Goal: Task Accomplishment & Management: Manage account settings

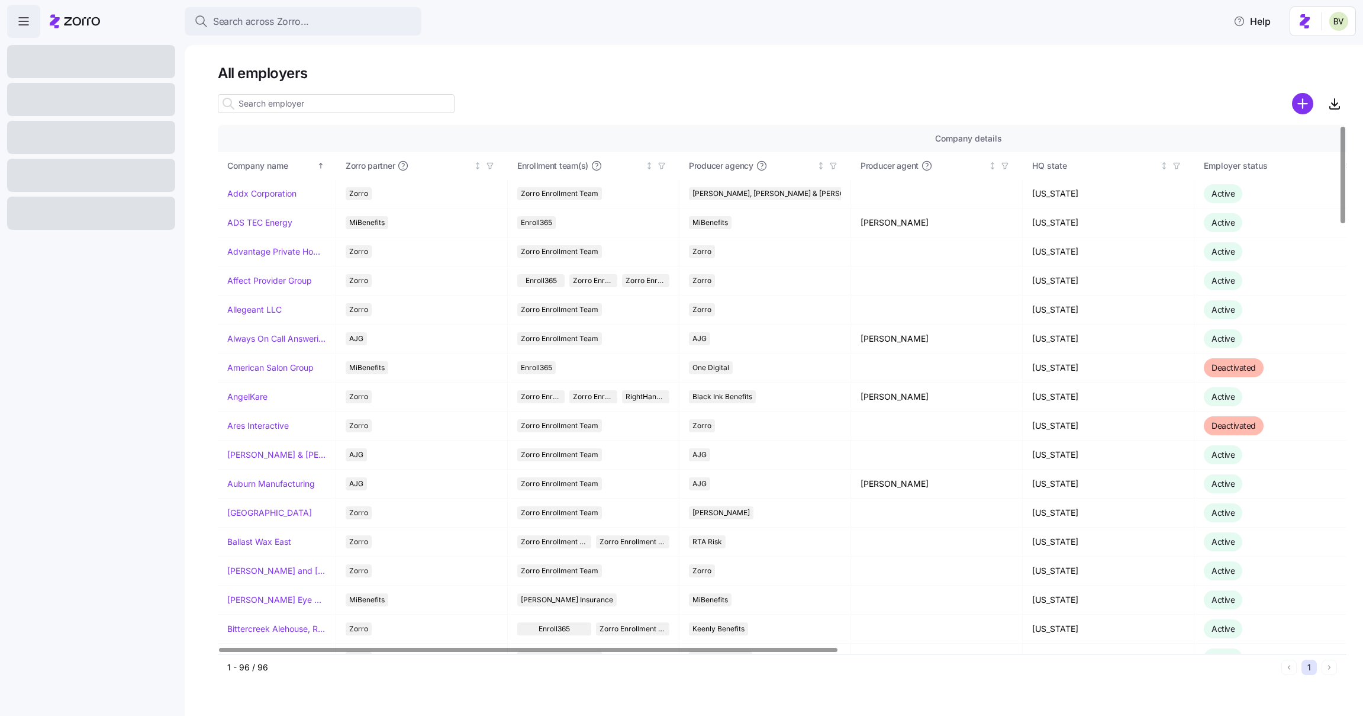
click at [310, 111] on input at bounding box center [336, 103] width 237 height 19
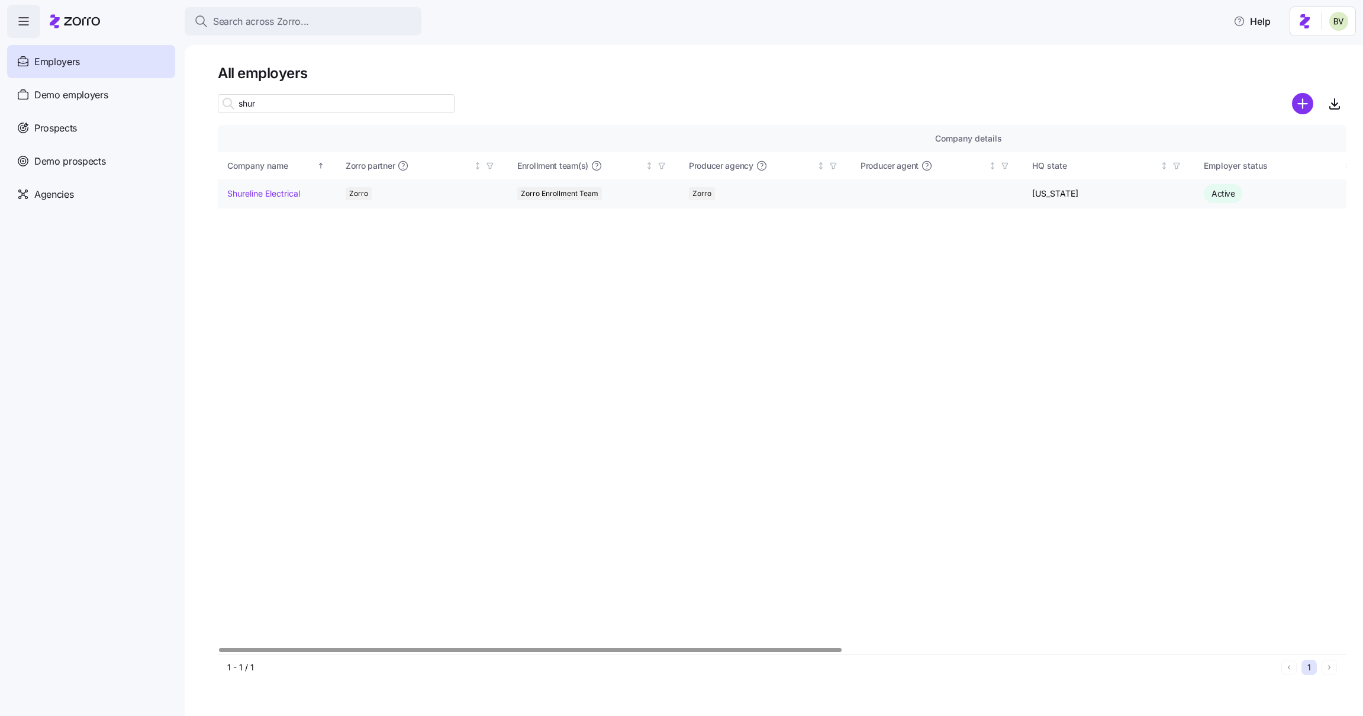
type input "shur"
click at [275, 196] on link "Shureline Electrical" at bounding box center [263, 194] width 73 height 12
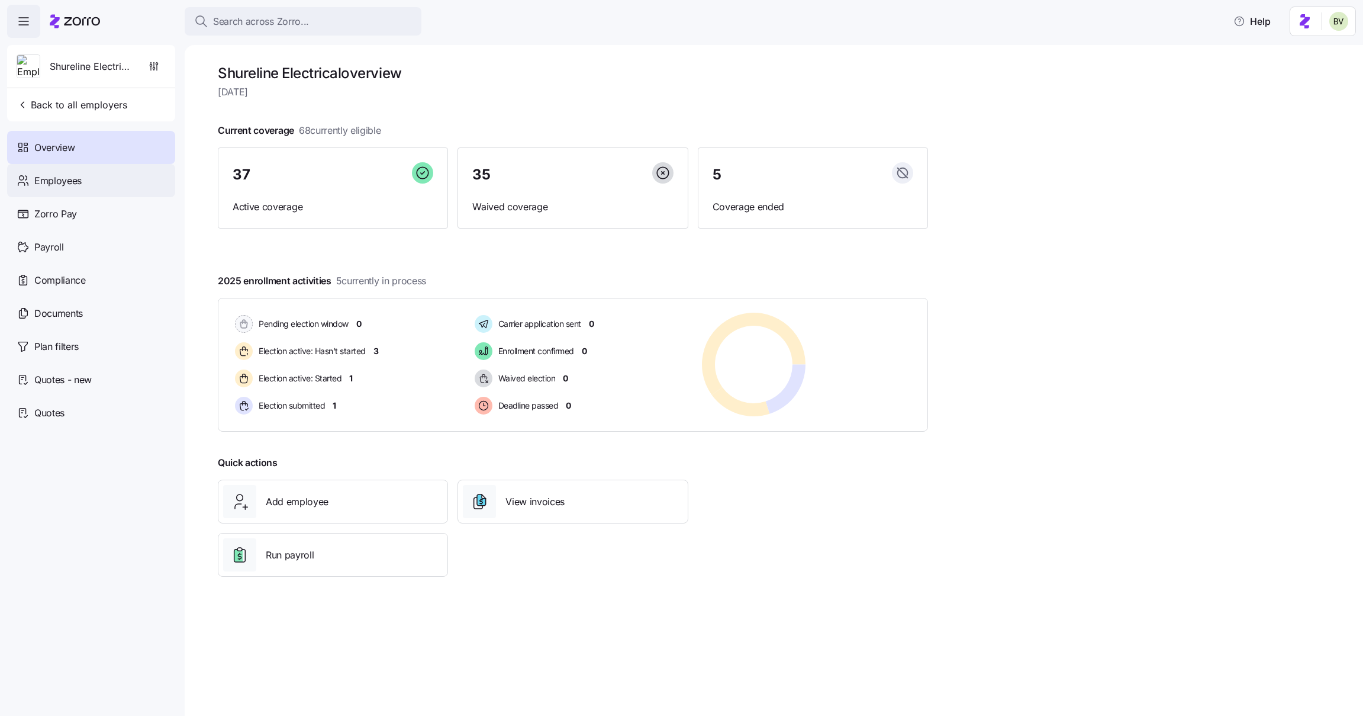
click at [85, 188] on div "Employees" at bounding box center [91, 180] width 168 height 33
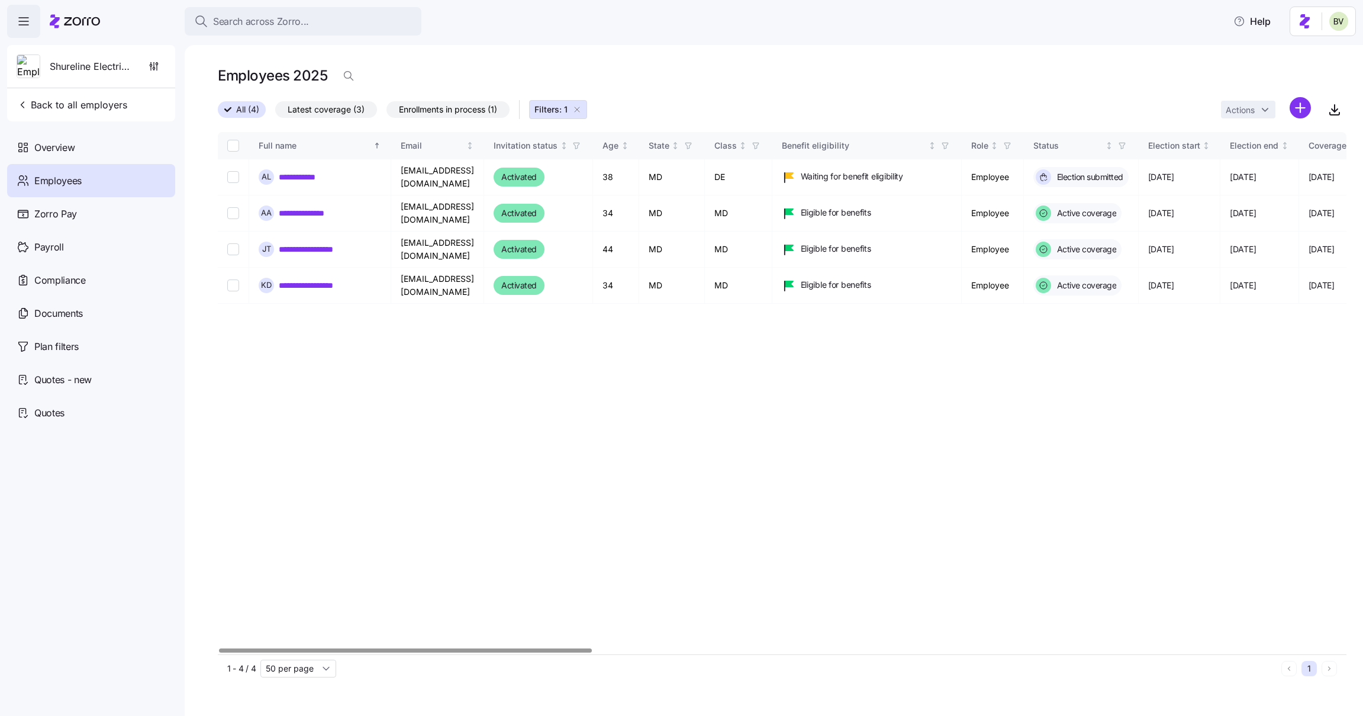
click at [581, 105] on icon "button" at bounding box center [576, 109] width 9 height 9
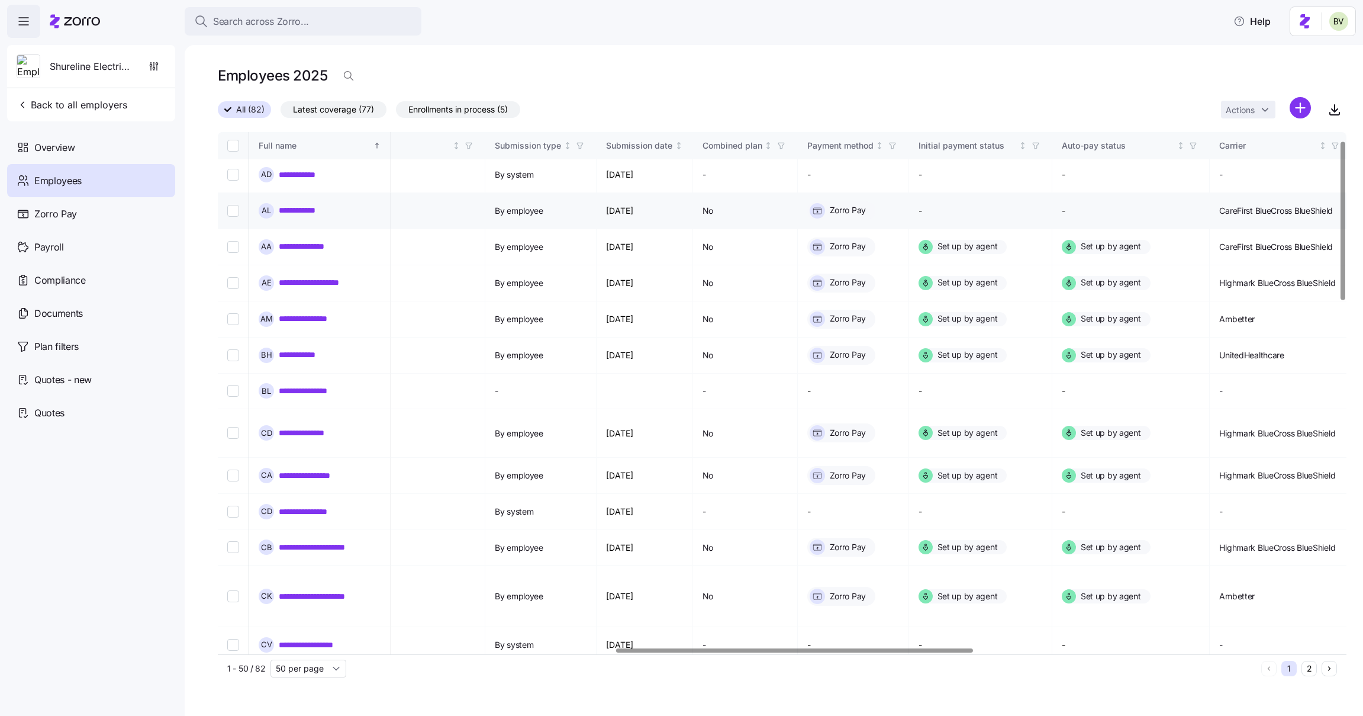
scroll to position [0, 1256]
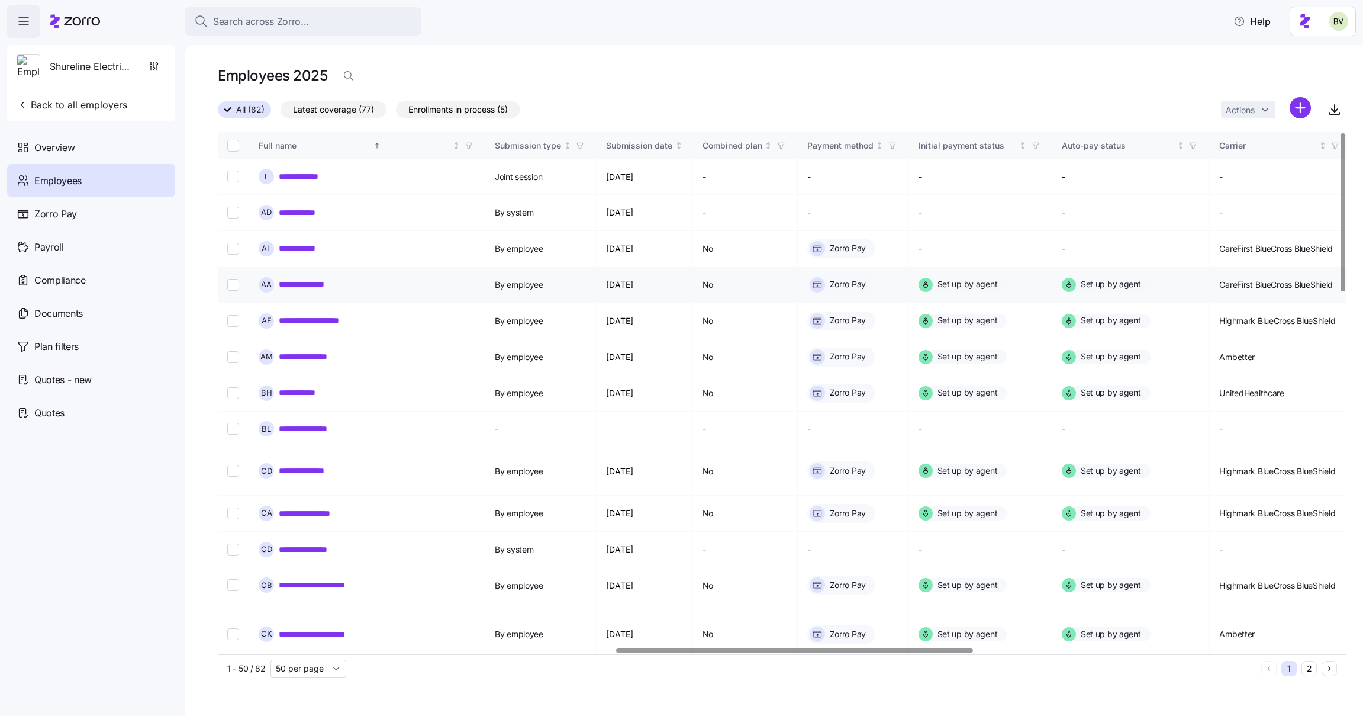
click at [292, 278] on link "**********" at bounding box center [309, 284] width 61 height 12
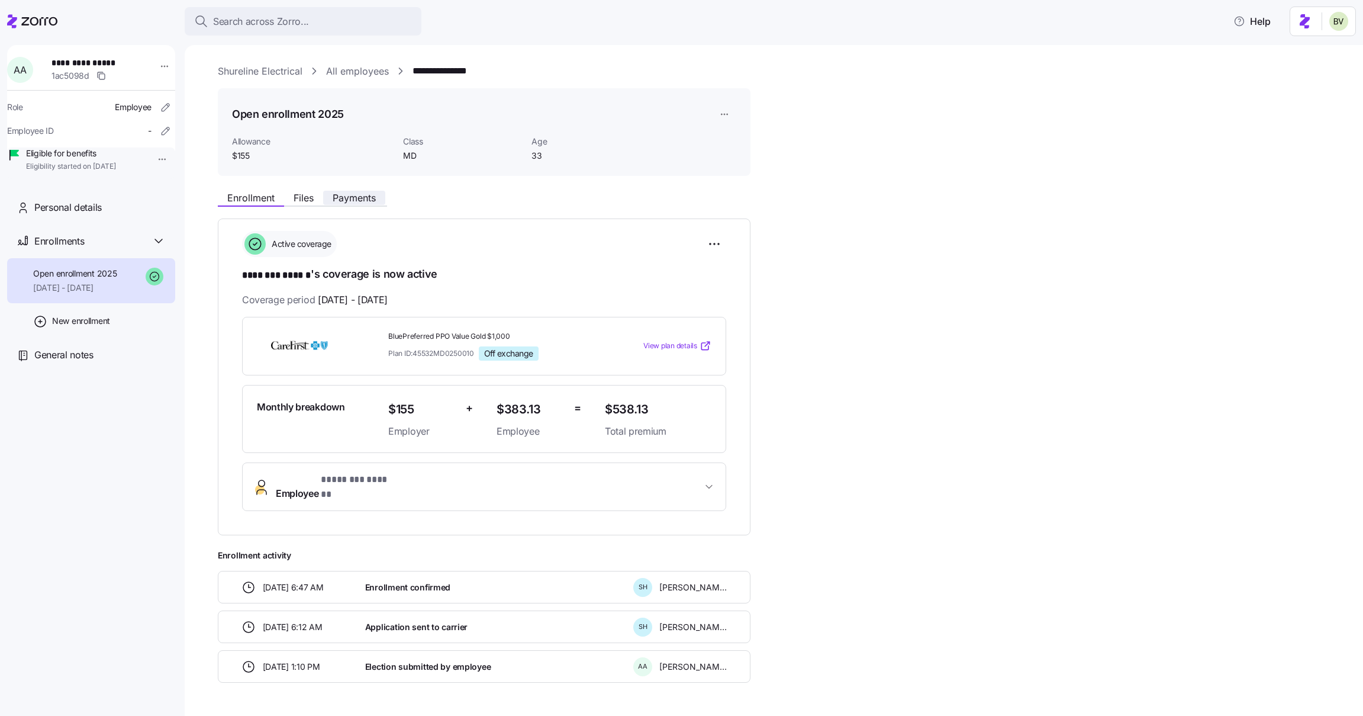
click at [365, 202] on span "Payments" at bounding box center [354, 197] width 43 height 9
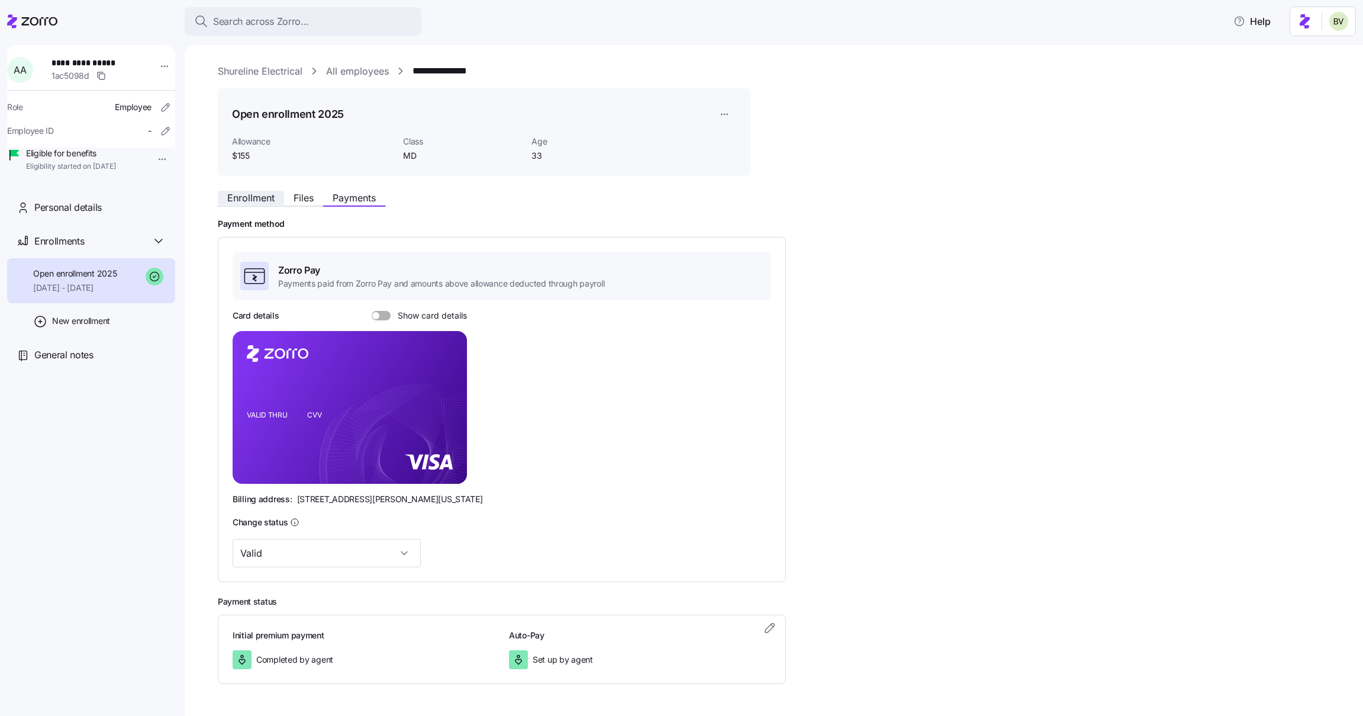
click at [253, 196] on span "Enrollment" at bounding box center [250, 197] width 47 height 9
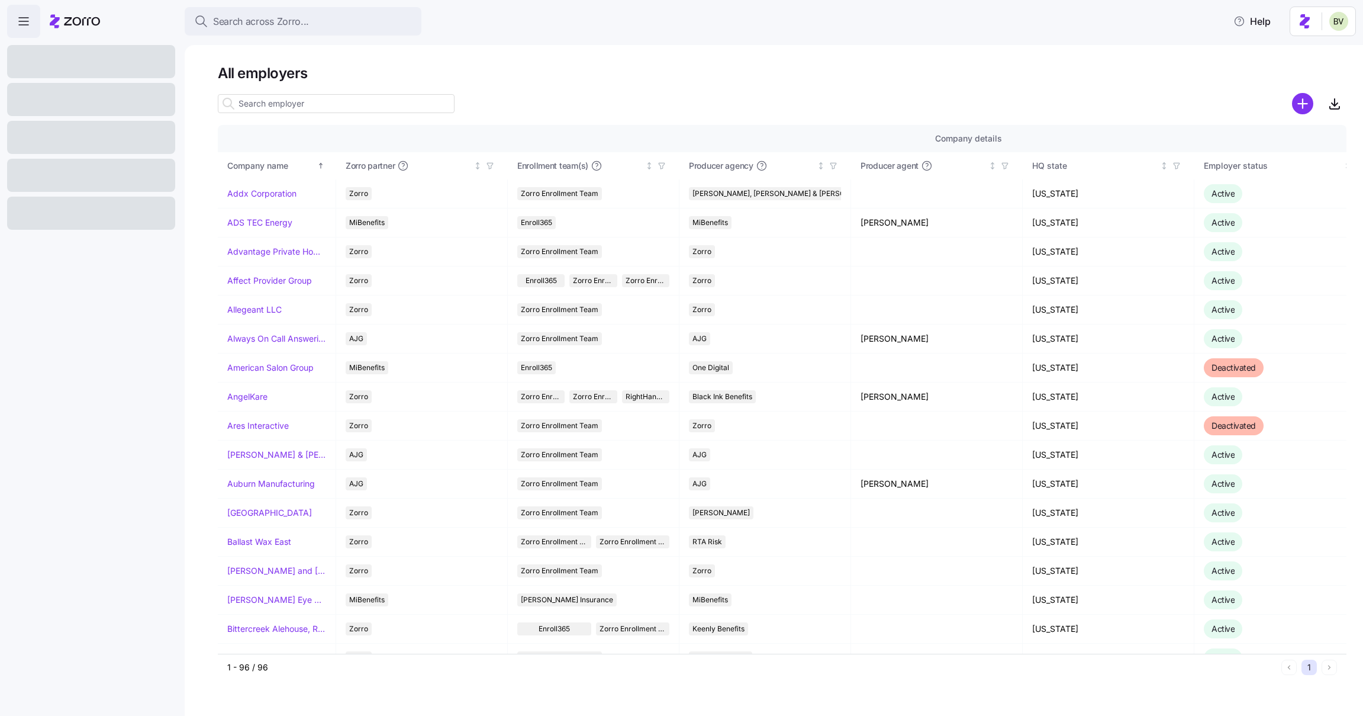
click at [278, 108] on input at bounding box center [336, 103] width 237 height 19
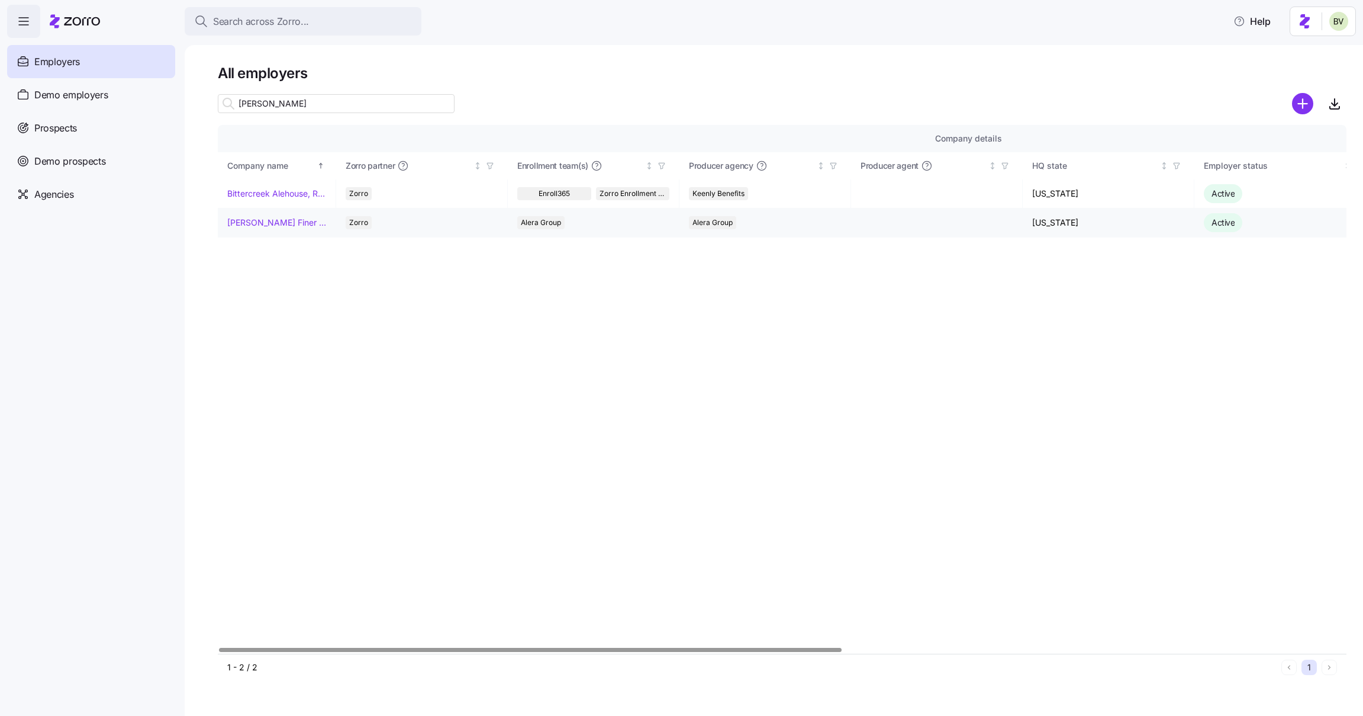
type input "lou"
click at [265, 220] on link "Louie's Finer Meats" at bounding box center [276, 223] width 99 height 12
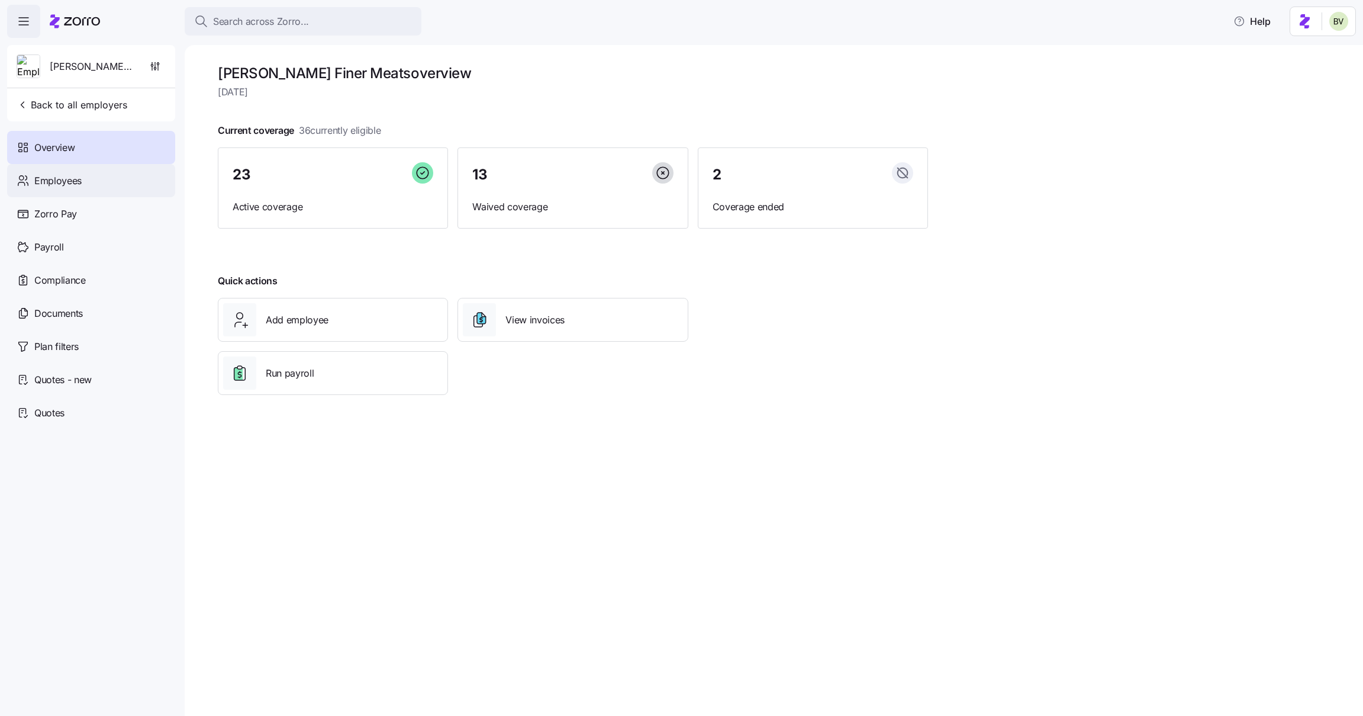
click at [111, 183] on div "Employees" at bounding box center [91, 180] width 168 height 33
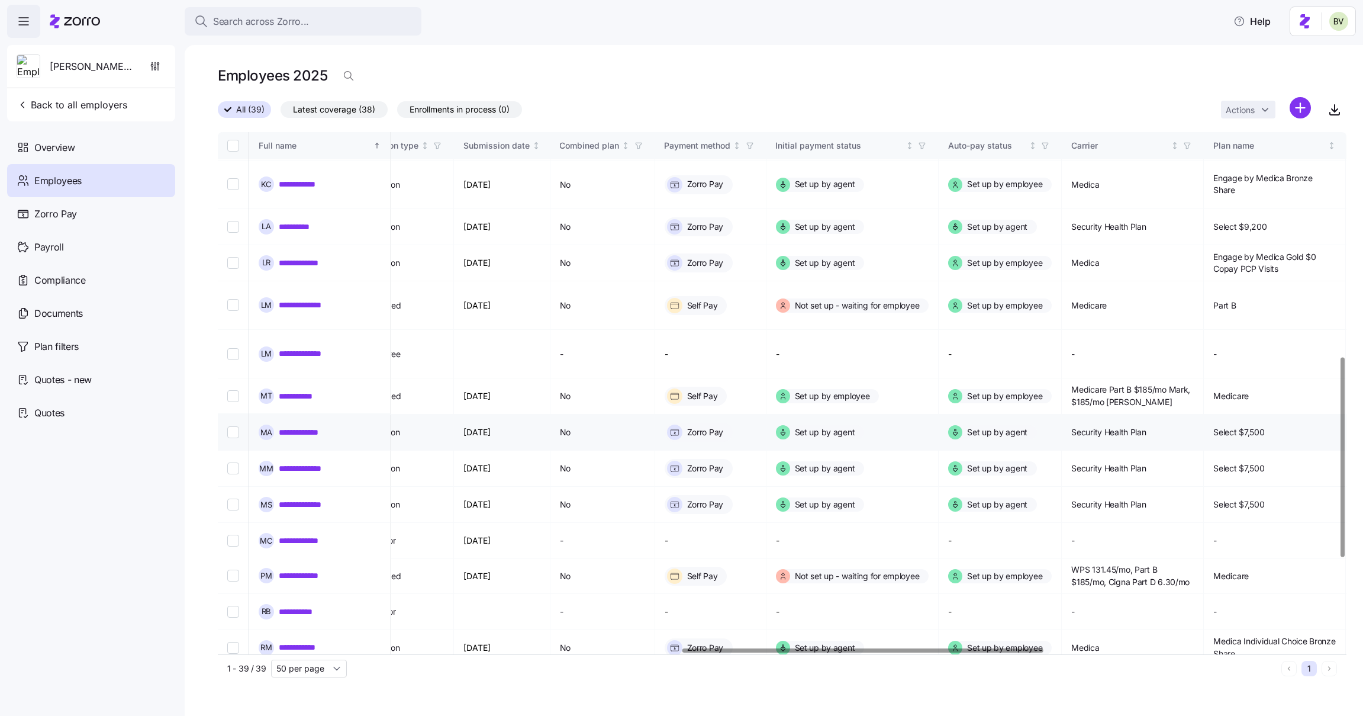
scroll to position [587, 1482]
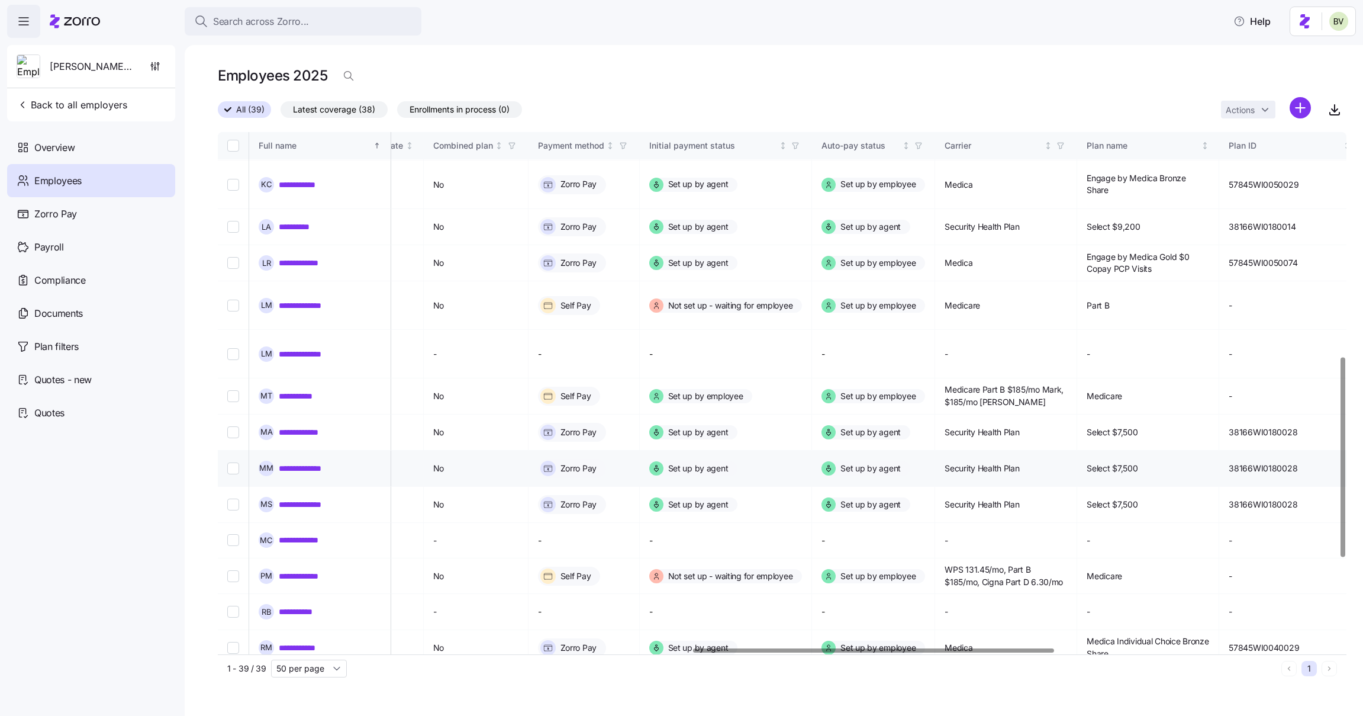
click at [323, 462] on link "**********" at bounding box center [313, 468] width 68 height 12
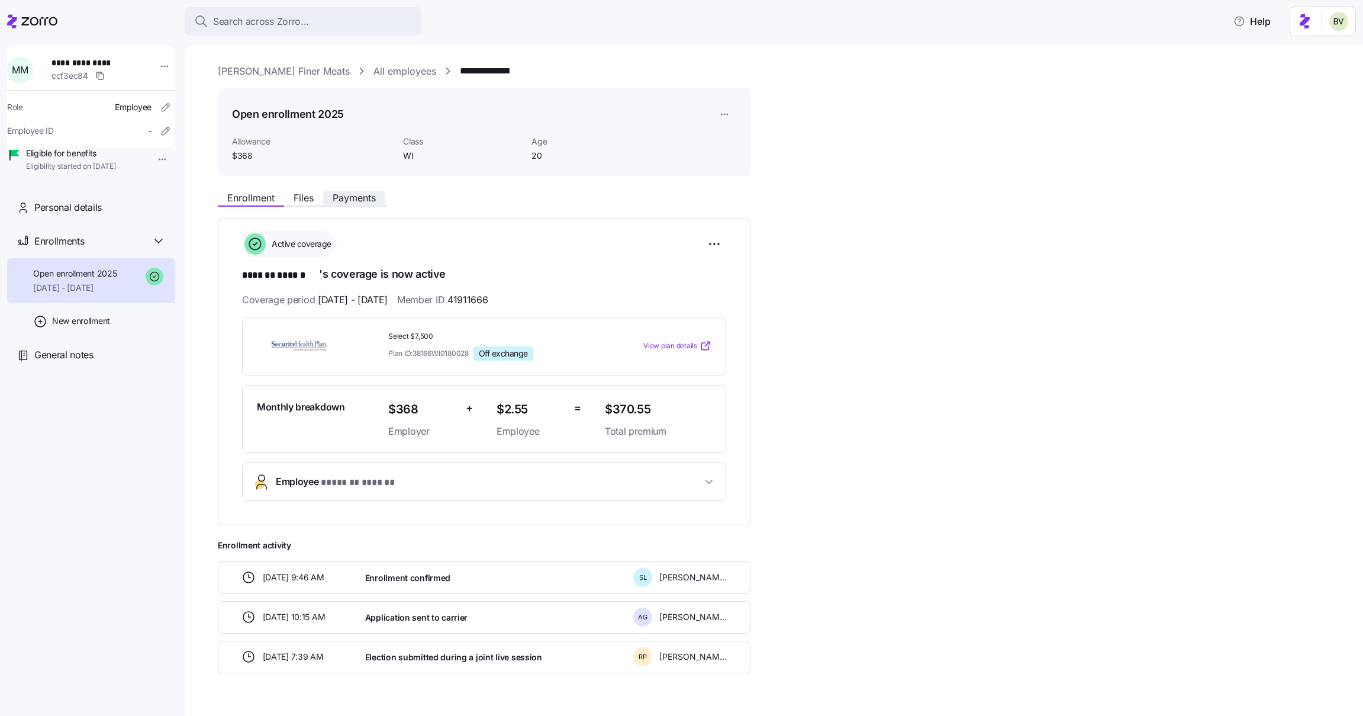
click at [352, 195] on span "Payments" at bounding box center [354, 197] width 43 height 9
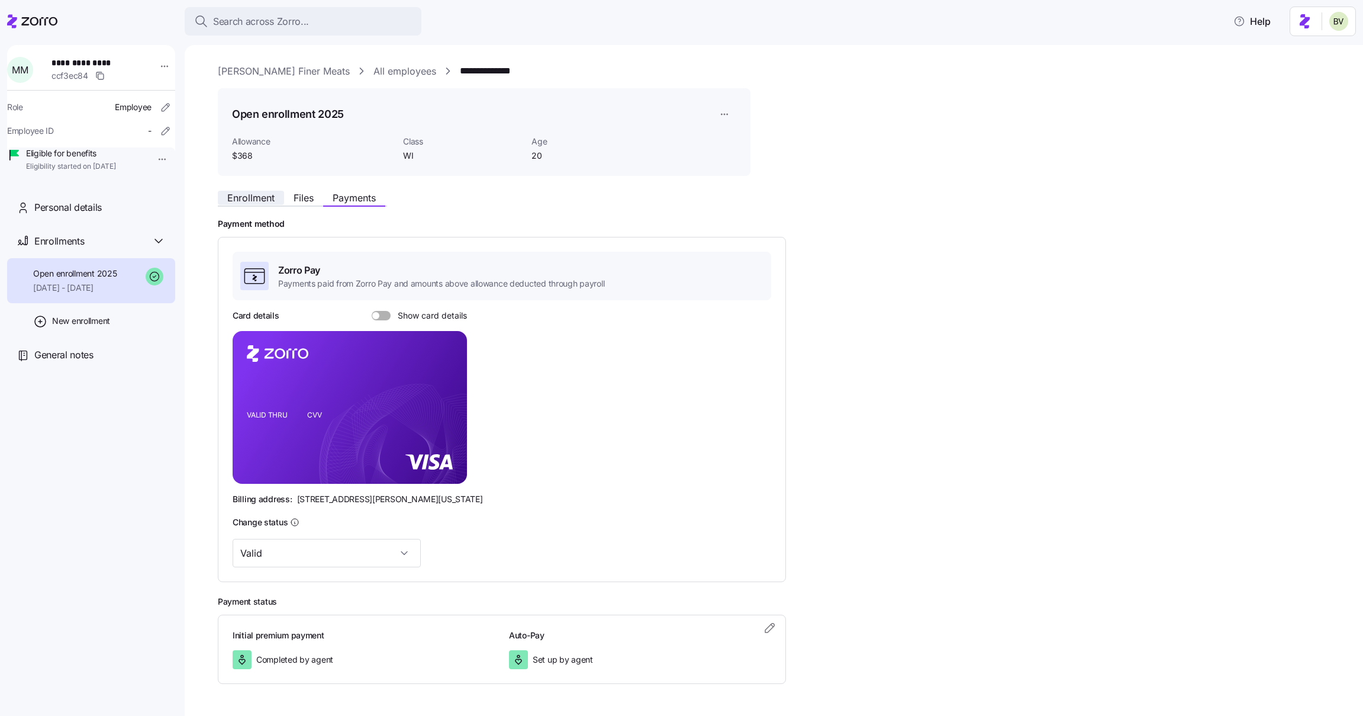
click at [275, 195] on button "Enrollment" at bounding box center [251, 198] width 66 height 14
click at [373, 69] on link "All employees" at bounding box center [404, 71] width 63 height 15
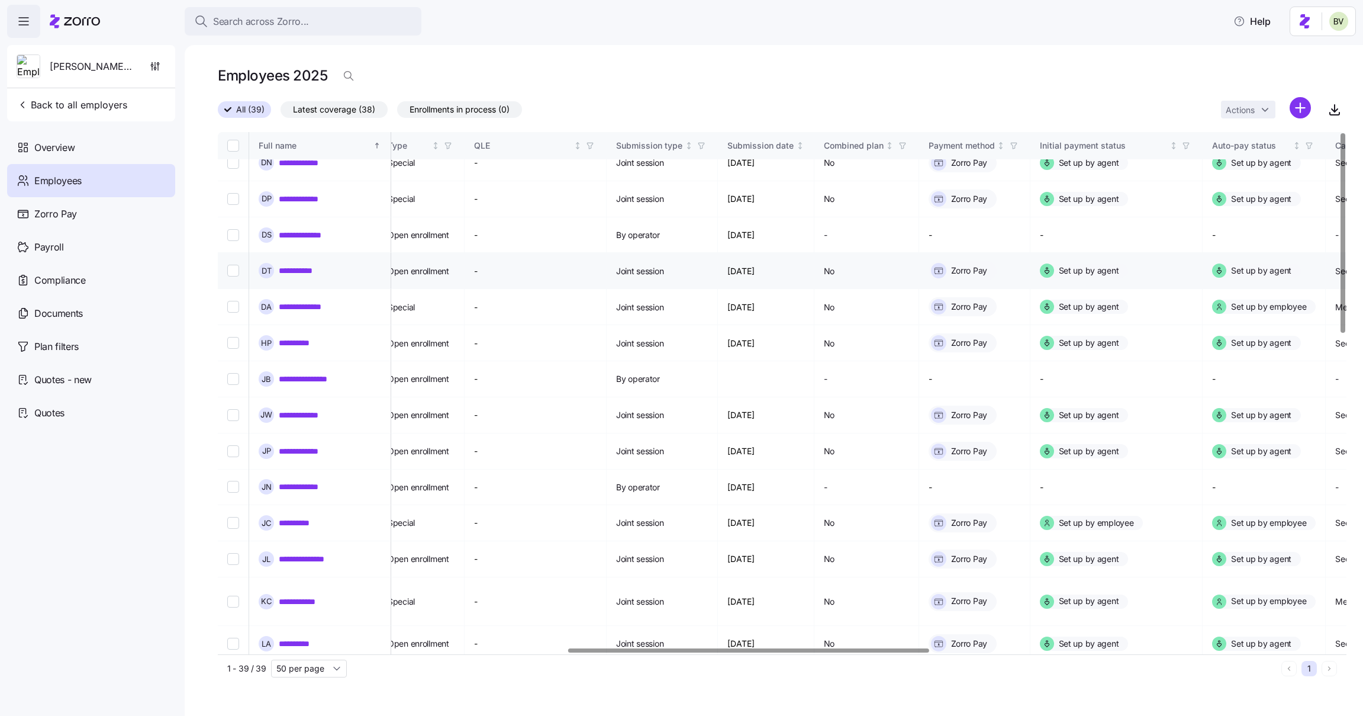
scroll to position [0, 1091]
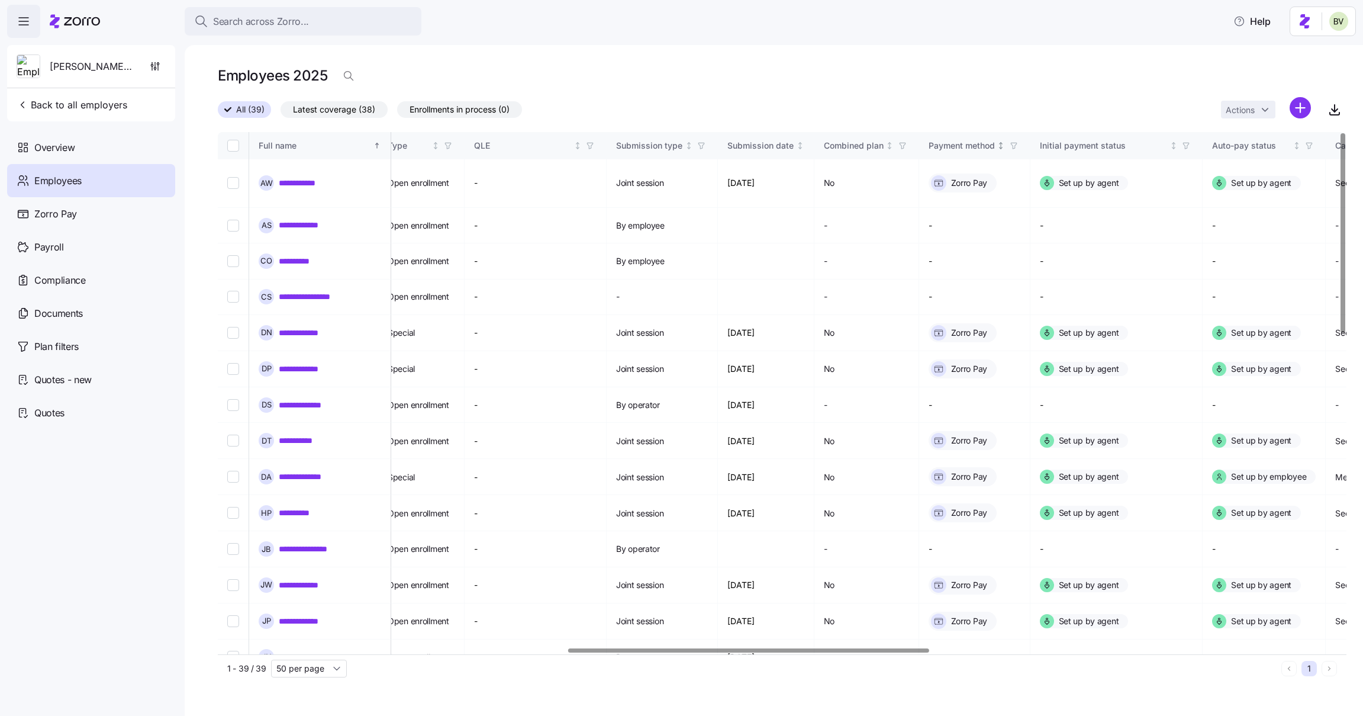
click at [1018, 147] on icon "button" at bounding box center [1014, 145] width 8 height 8
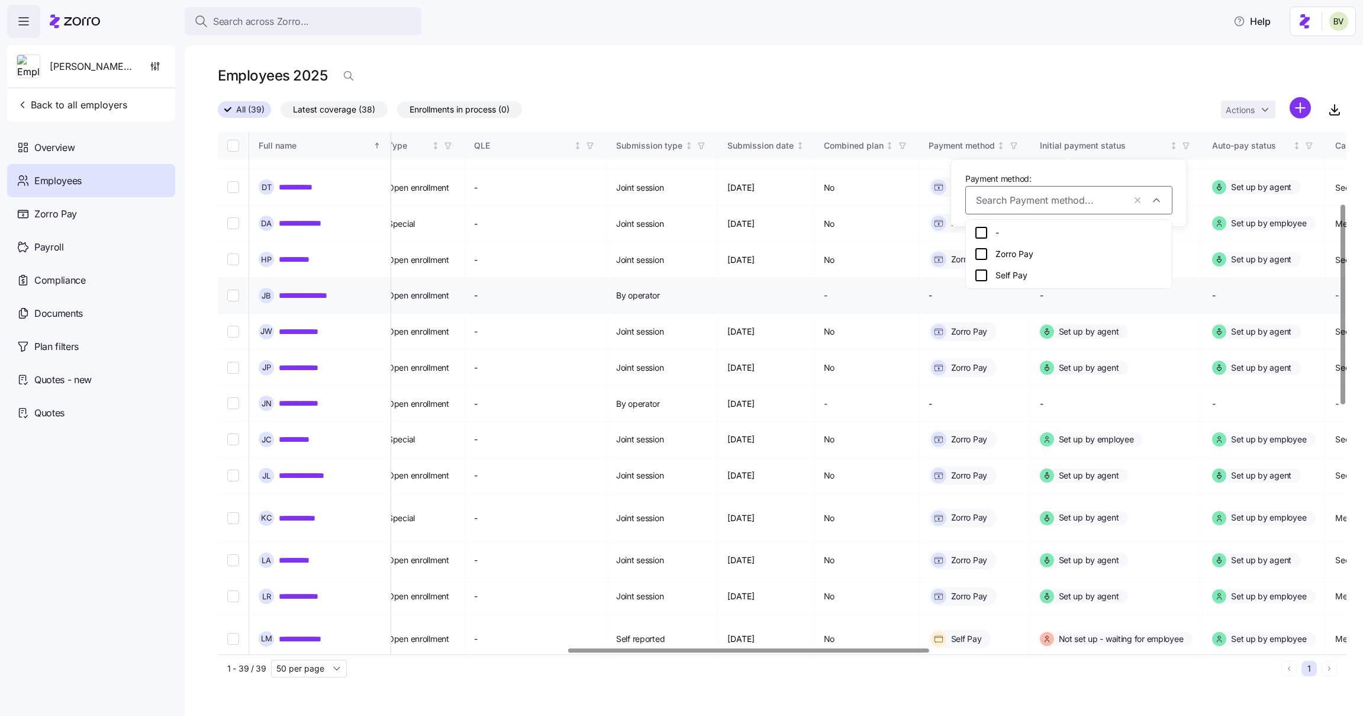
scroll to position [104, 1091]
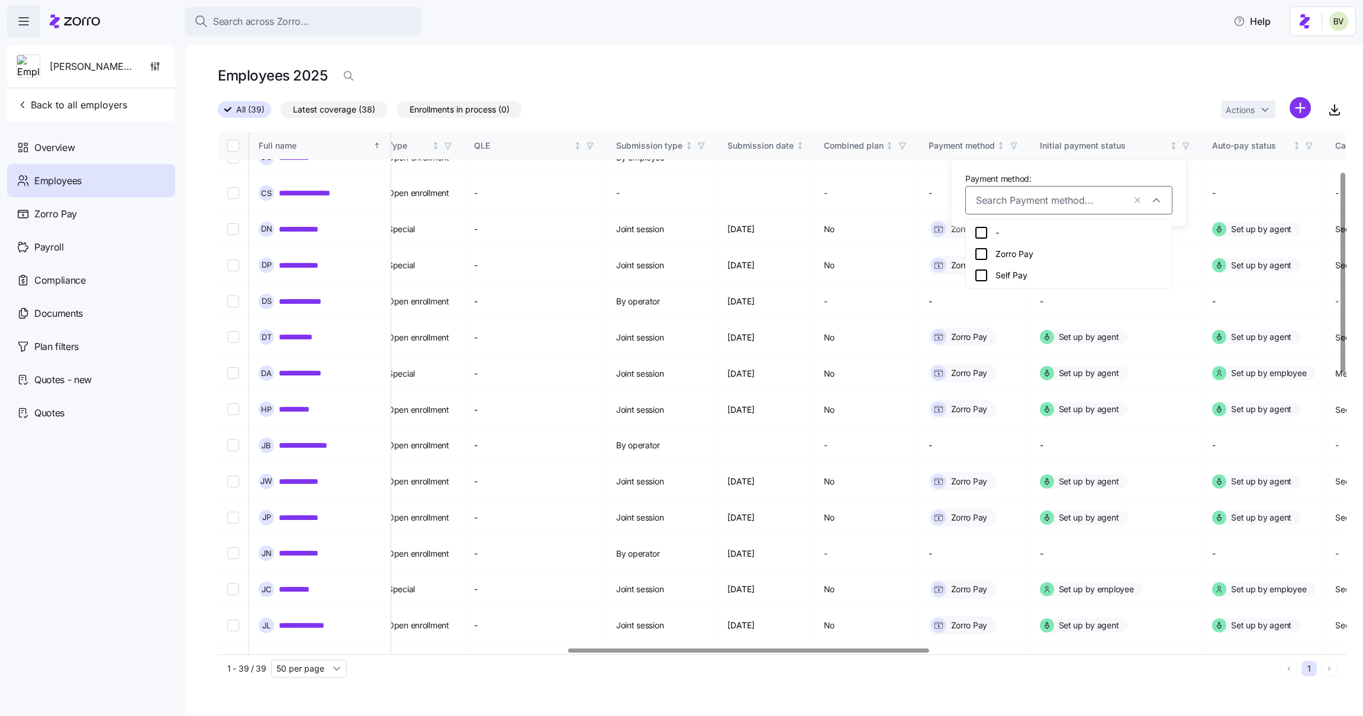
click at [948, 92] on div "Employees 2025" at bounding box center [782, 80] width 1129 height 33
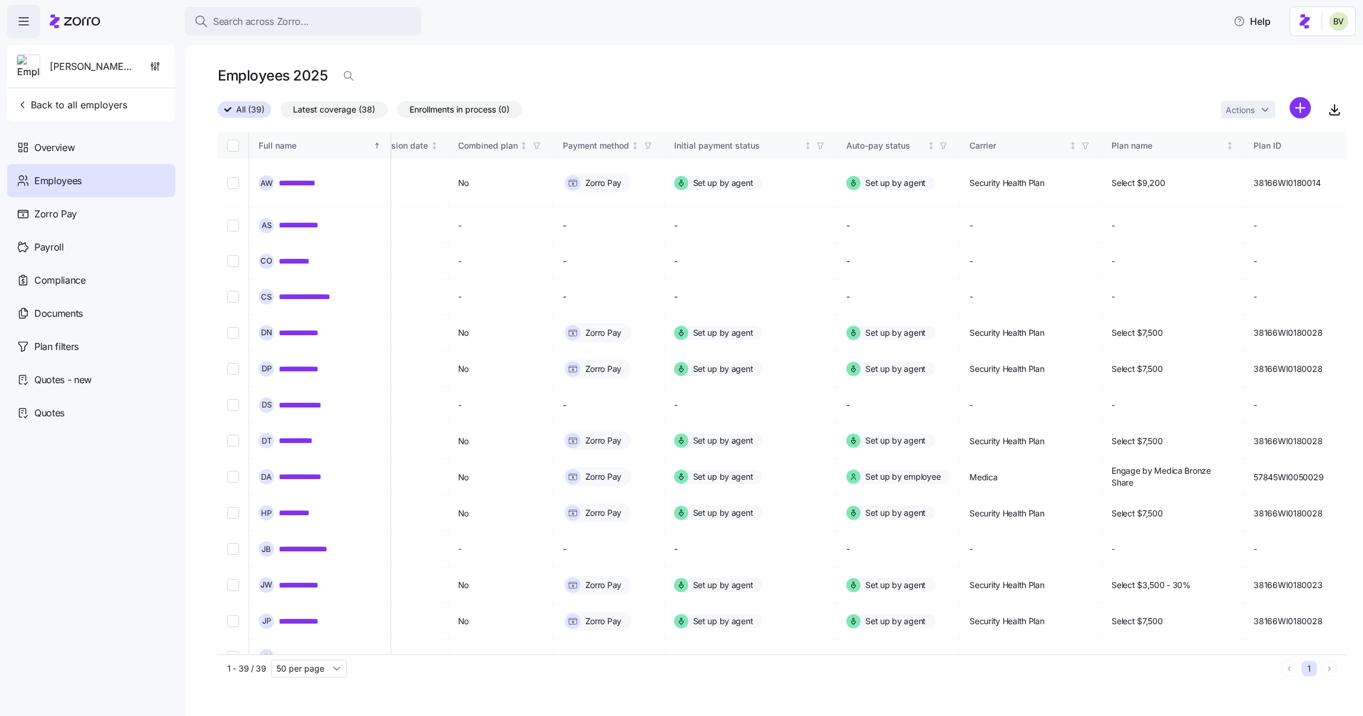
scroll to position [0, 1457]
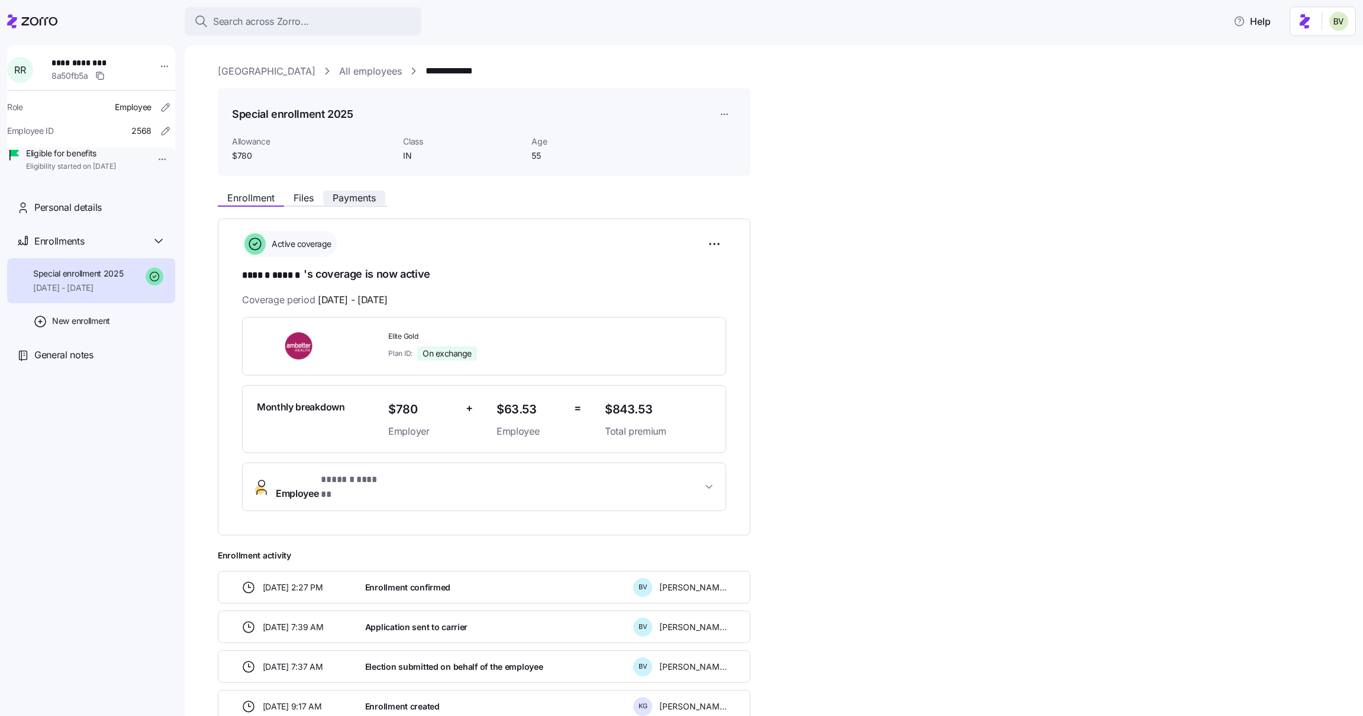
click at [356, 195] on span "Payments" at bounding box center [354, 197] width 43 height 9
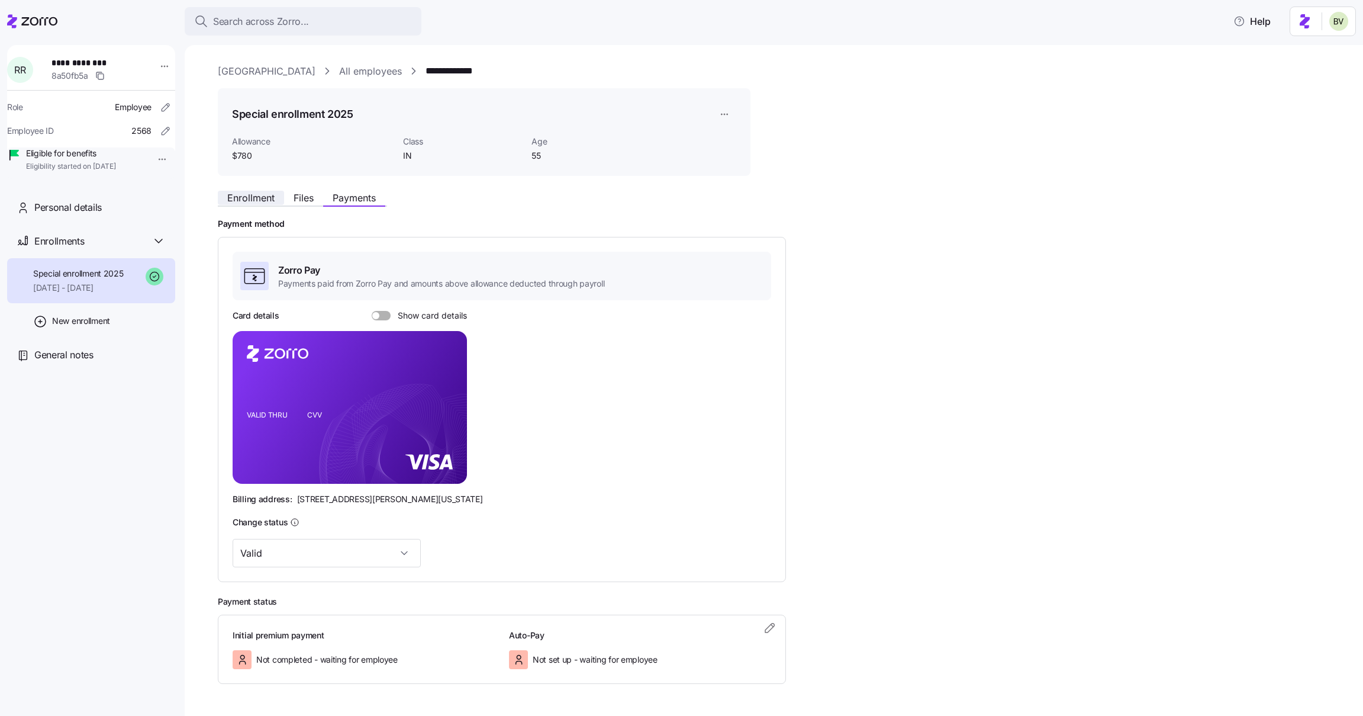
click at [241, 193] on span "Enrollment" at bounding box center [250, 197] width 47 height 9
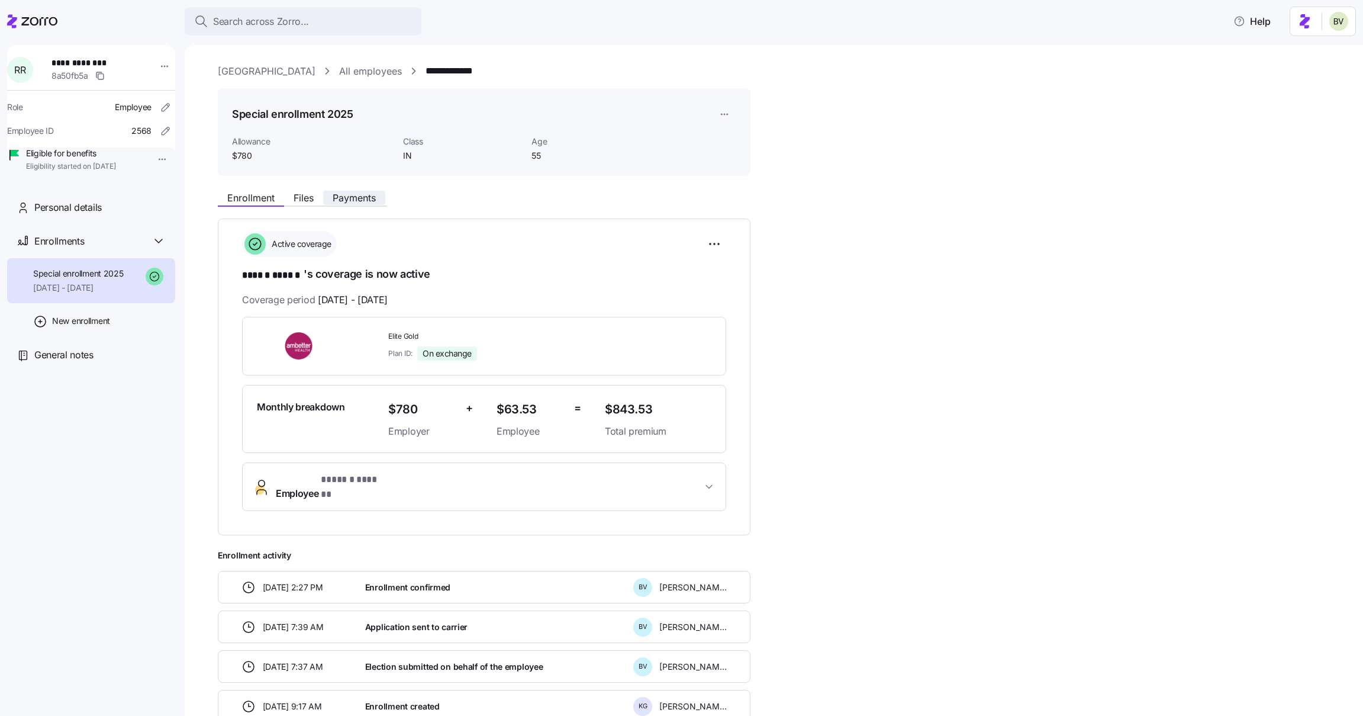
click at [356, 198] on span "Payments" at bounding box center [354, 197] width 43 height 9
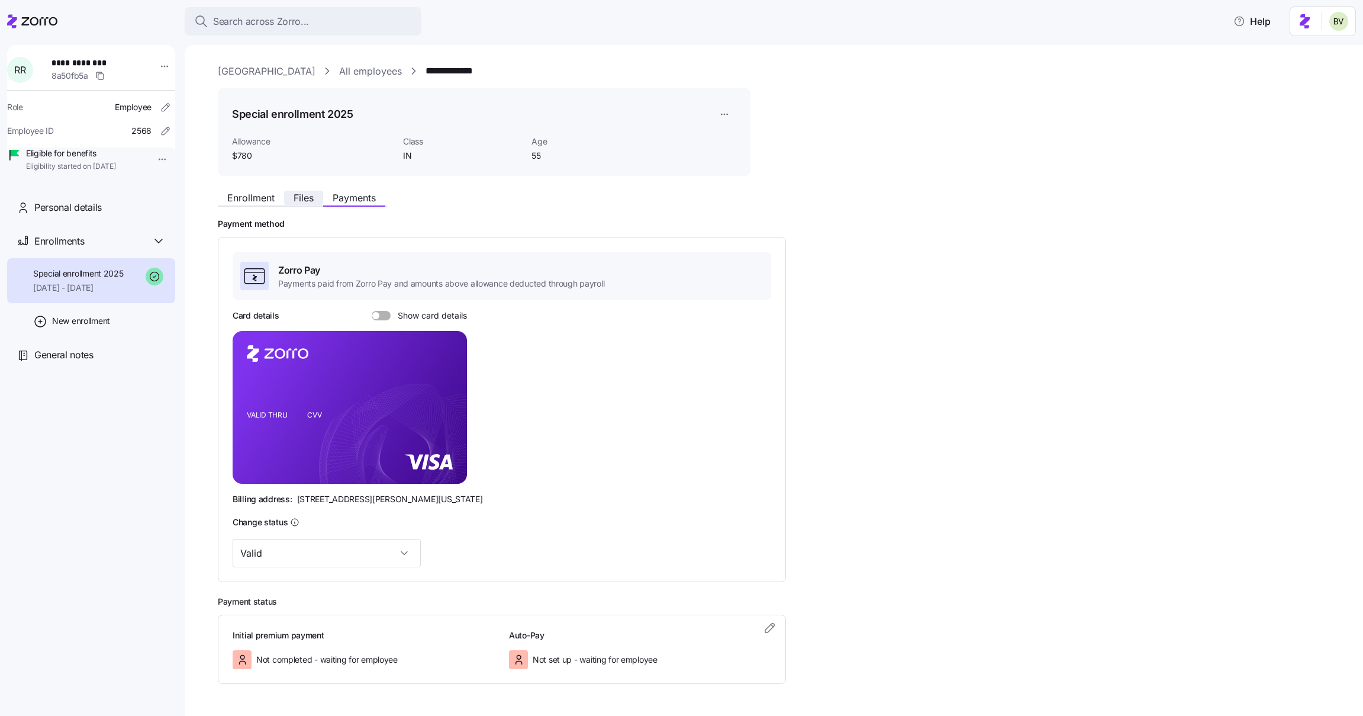
click at [302, 198] on span "Files" at bounding box center [304, 197] width 20 height 9
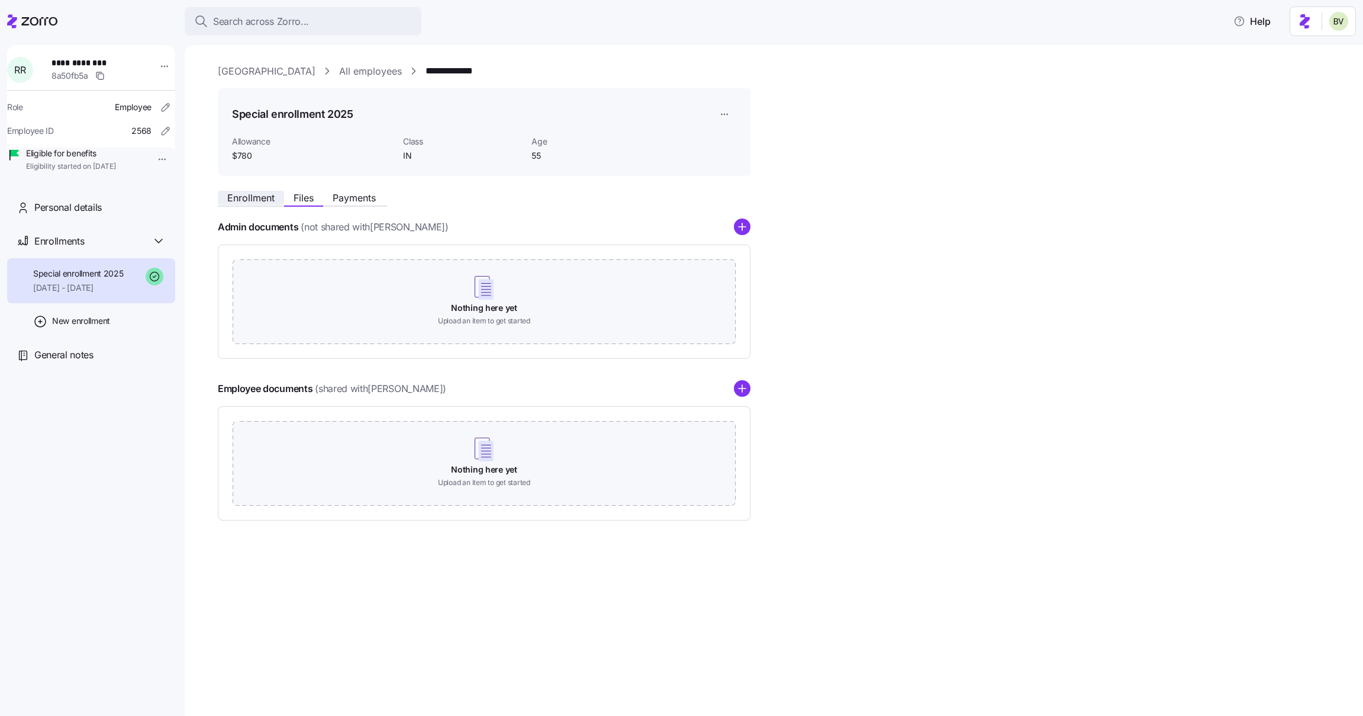
click at [259, 198] on span "Enrollment" at bounding box center [250, 197] width 47 height 9
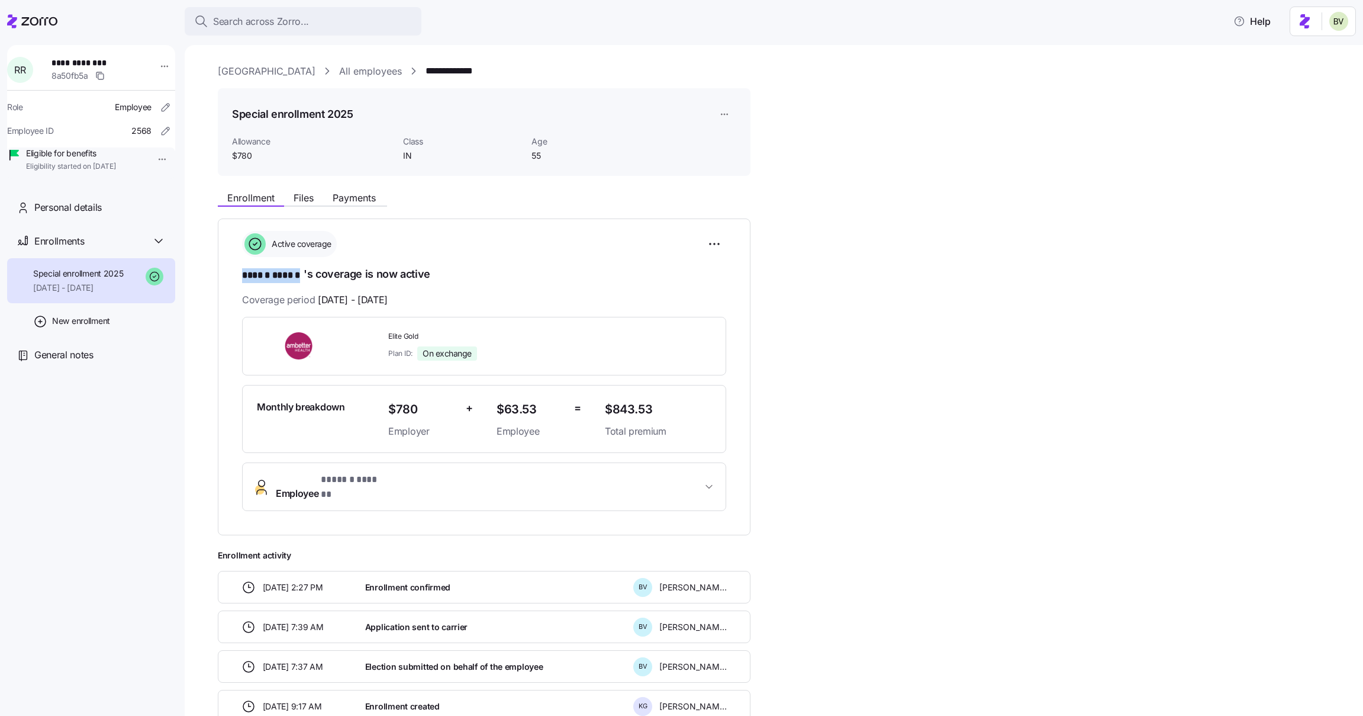
drag, startPoint x: 304, startPoint y: 277, endPoint x: 241, endPoint y: 270, distance: 63.1
click at [242, 270] on h1 "****** ****** 's coverage is now active" at bounding box center [484, 274] width 484 height 17
copy span "****** ******"
click at [302, 205] on div "Enrollment Files Payments" at bounding box center [302, 199] width 169 height 14
click at [302, 202] on span "Files" at bounding box center [304, 197] width 20 height 9
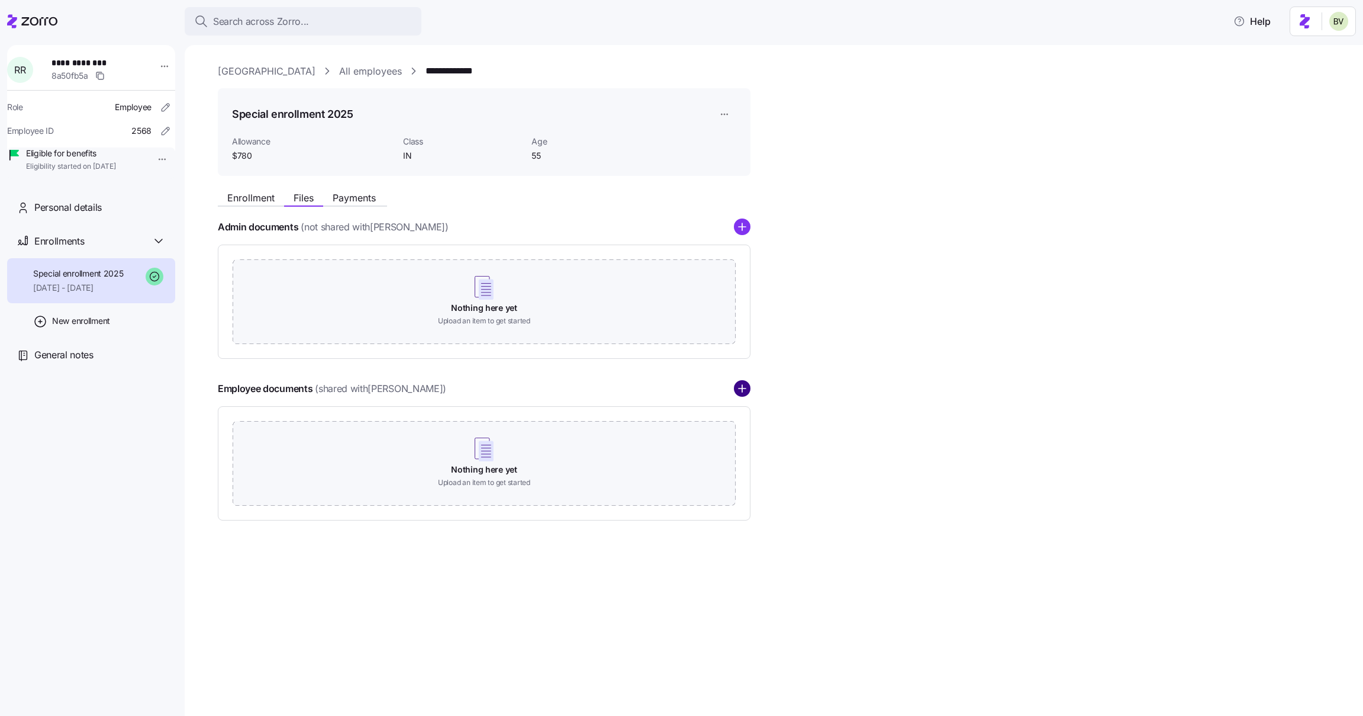
click at [739, 389] on circle "add icon" at bounding box center [741, 388] width 15 height 15
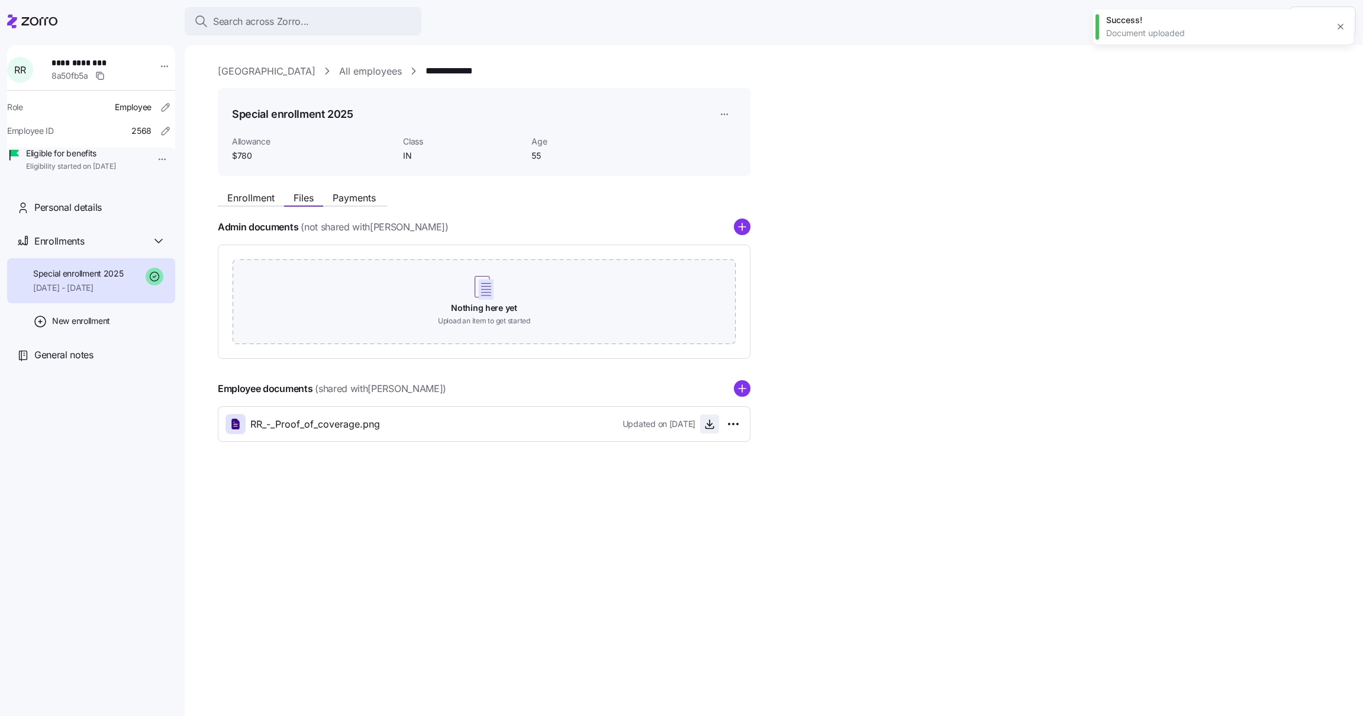
click at [705, 427] on icon "button" at bounding box center [709, 428] width 8 height 2
click at [708, 424] on icon "button" at bounding box center [710, 424] width 12 height 12
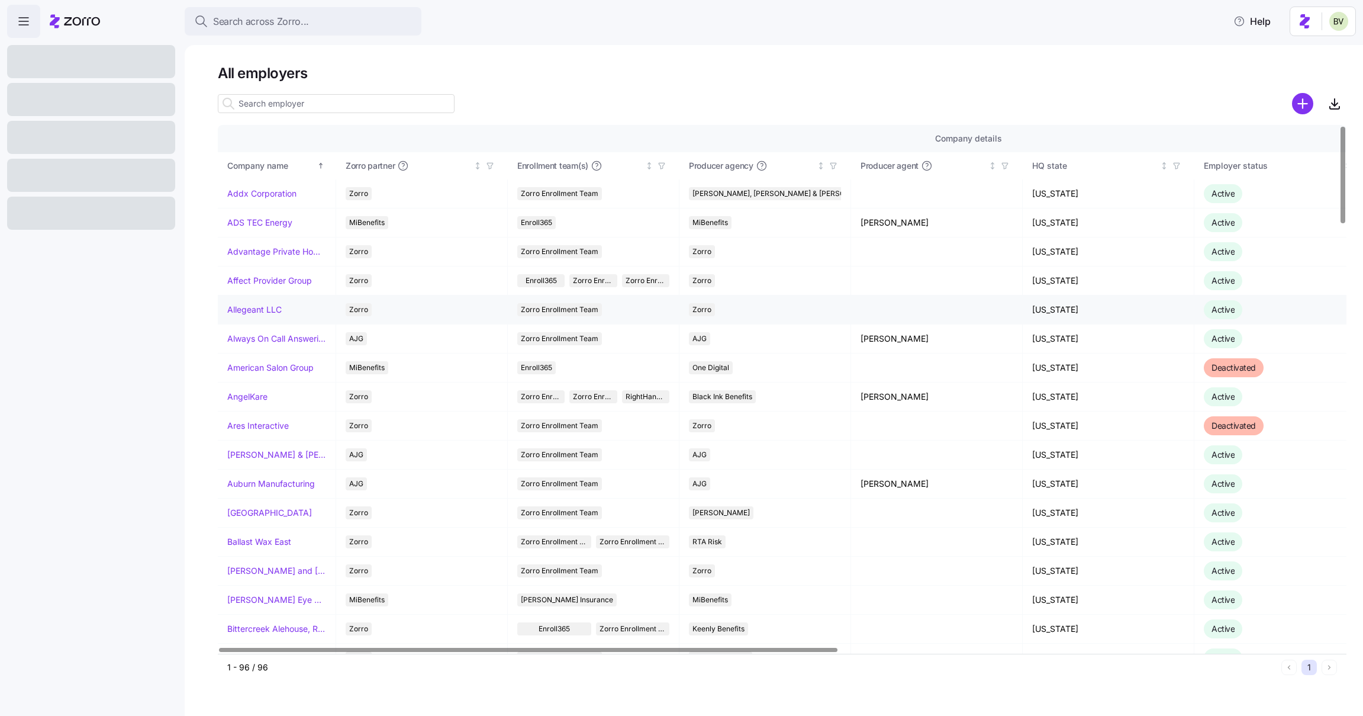
click at [246, 315] on link "Allegeant LLC" at bounding box center [254, 310] width 54 height 12
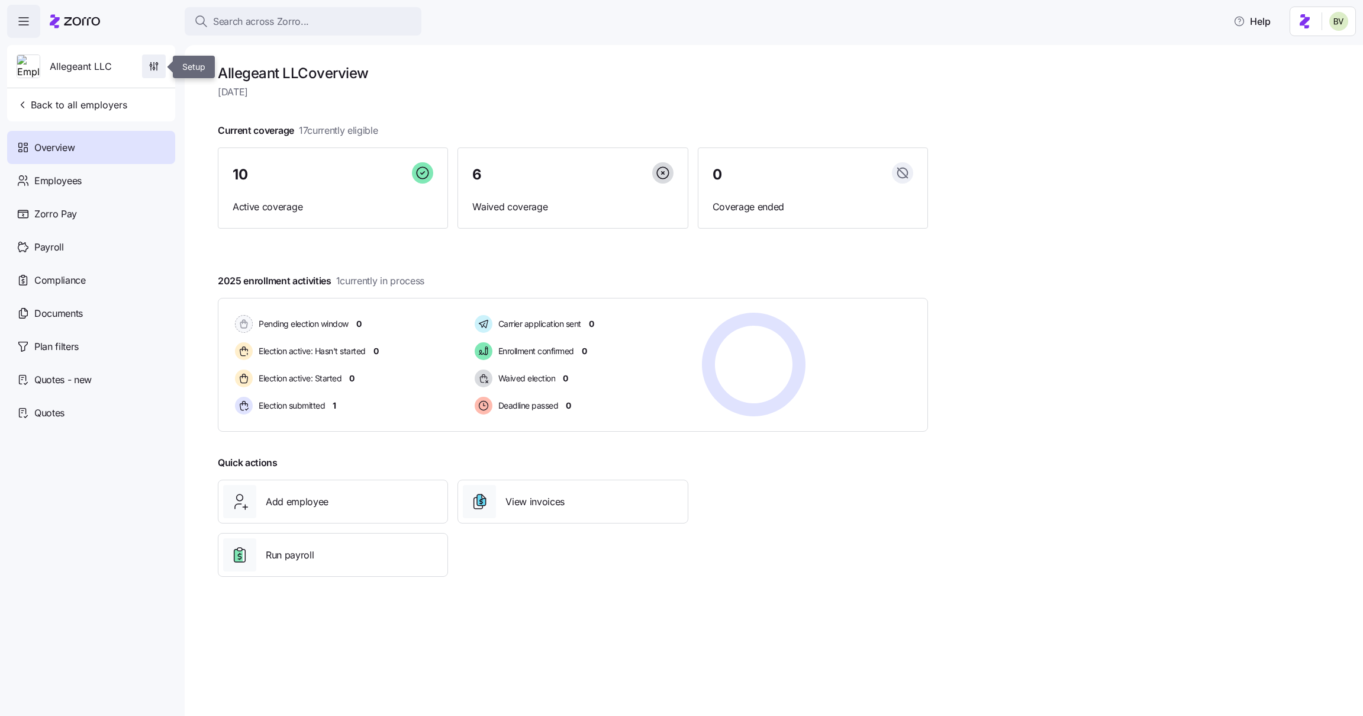
click at [154, 60] on icon "button" at bounding box center [154, 66] width 12 height 12
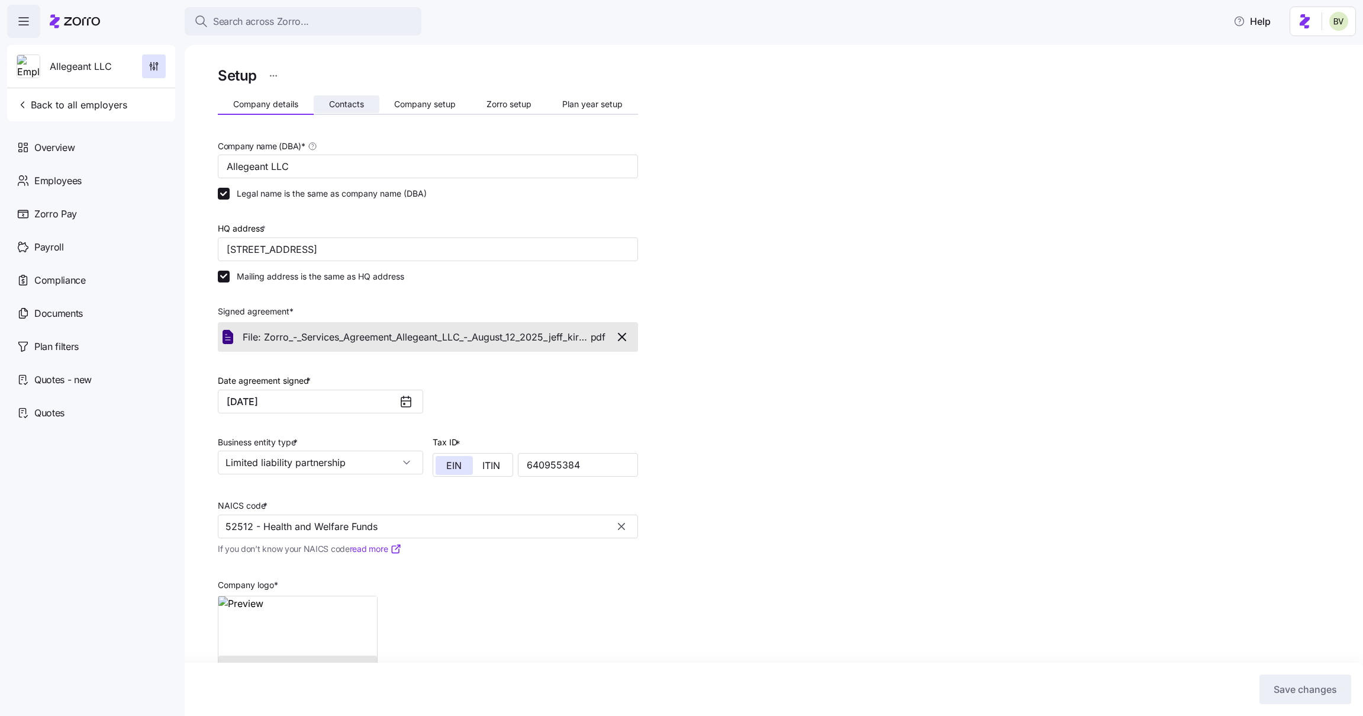
click at [350, 103] on span "Contacts" at bounding box center [346, 104] width 35 height 8
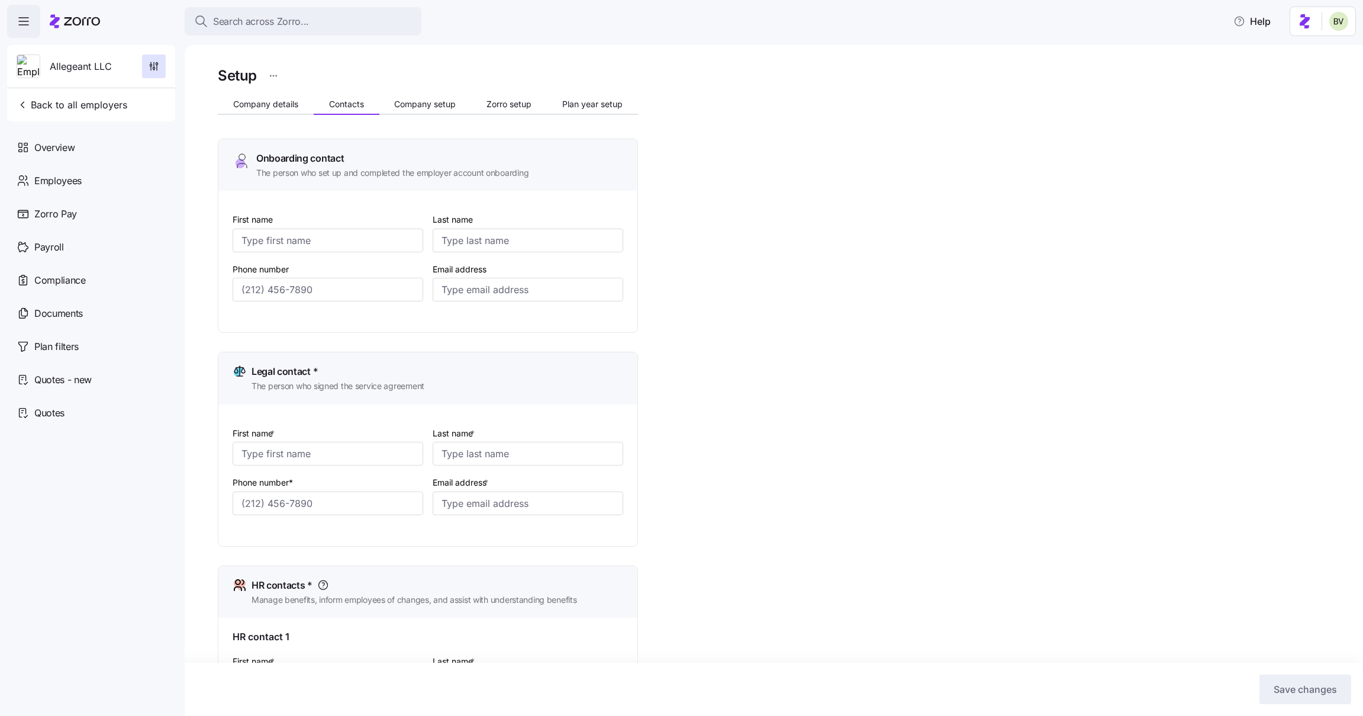
type input "emma"
type input "conley"
type input "econley@allegeant.net"
type input "Tyler"
type input "Willse"
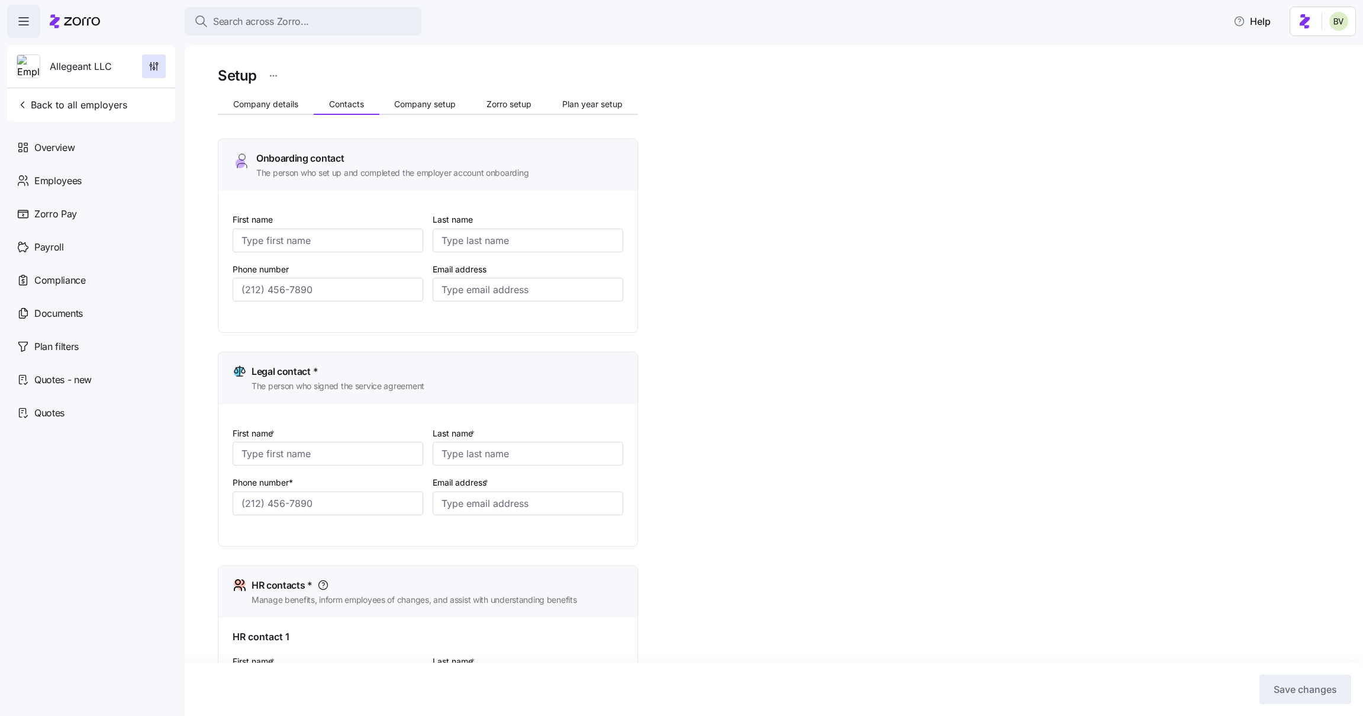
type input "twillse@allegeant.net"
type input "emma"
type input "conley"
type input "econley@allegeant.net"
type input "emma"
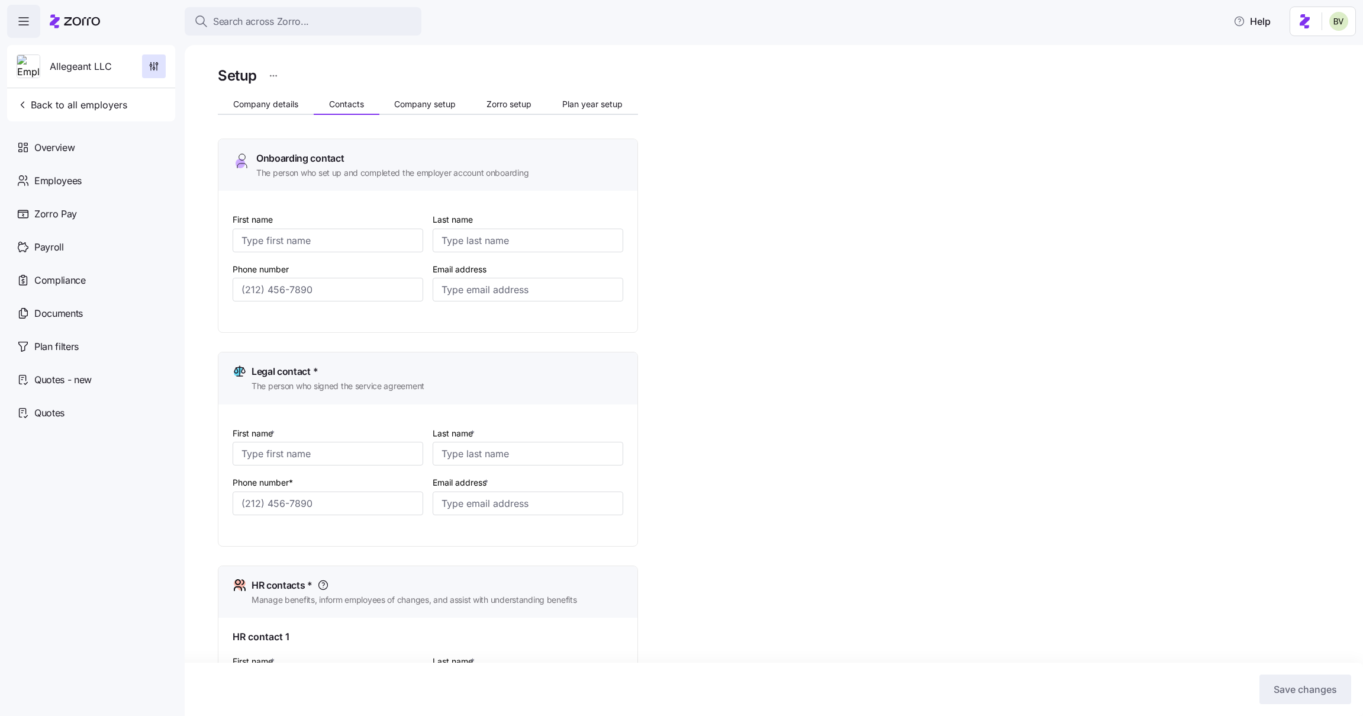
type input "conley"
type input "econley@allegeant.net"
type input "(410) 427-3686"
type input "(410) 427-1077"
type input "(410) 427-3686"
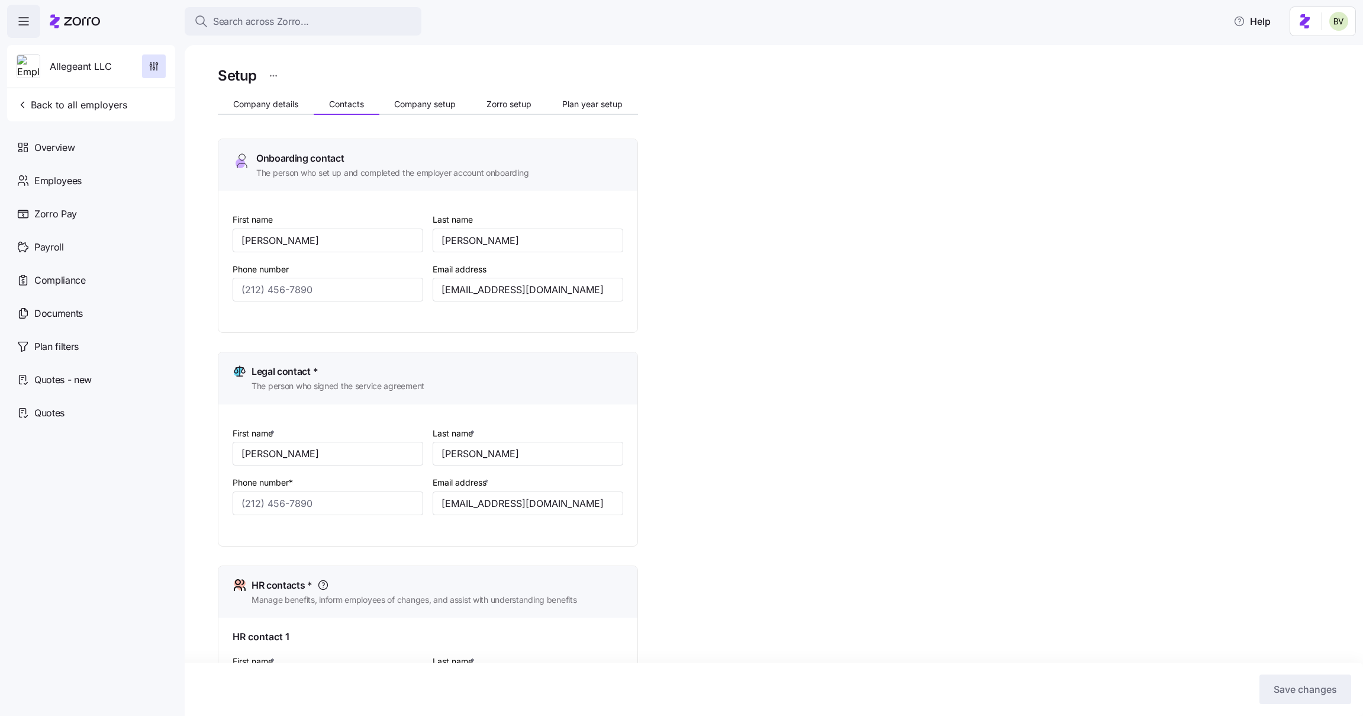
type input "(410) 427-3686"
click at [433, 89] on div "Setup Company details Contacts Company setup Zorro setup Plan year setup Onboar…" at bounding box center [428, 575] width 420 height 1023
click at [431, 107] on span "Company setup" at bounding box center [425, 104] width 62 height 8
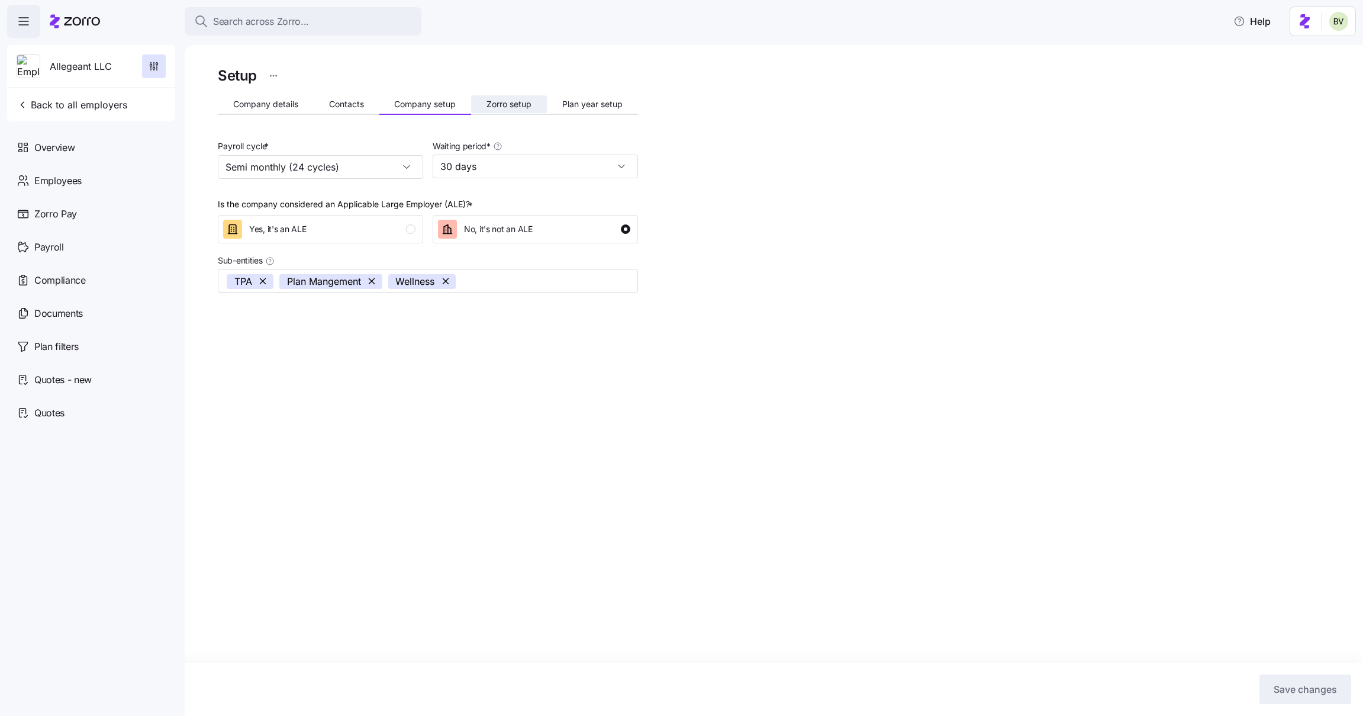
click at [496, 100] on span "Zorro setup" at bounding box center [508, 104] width 45 height 8
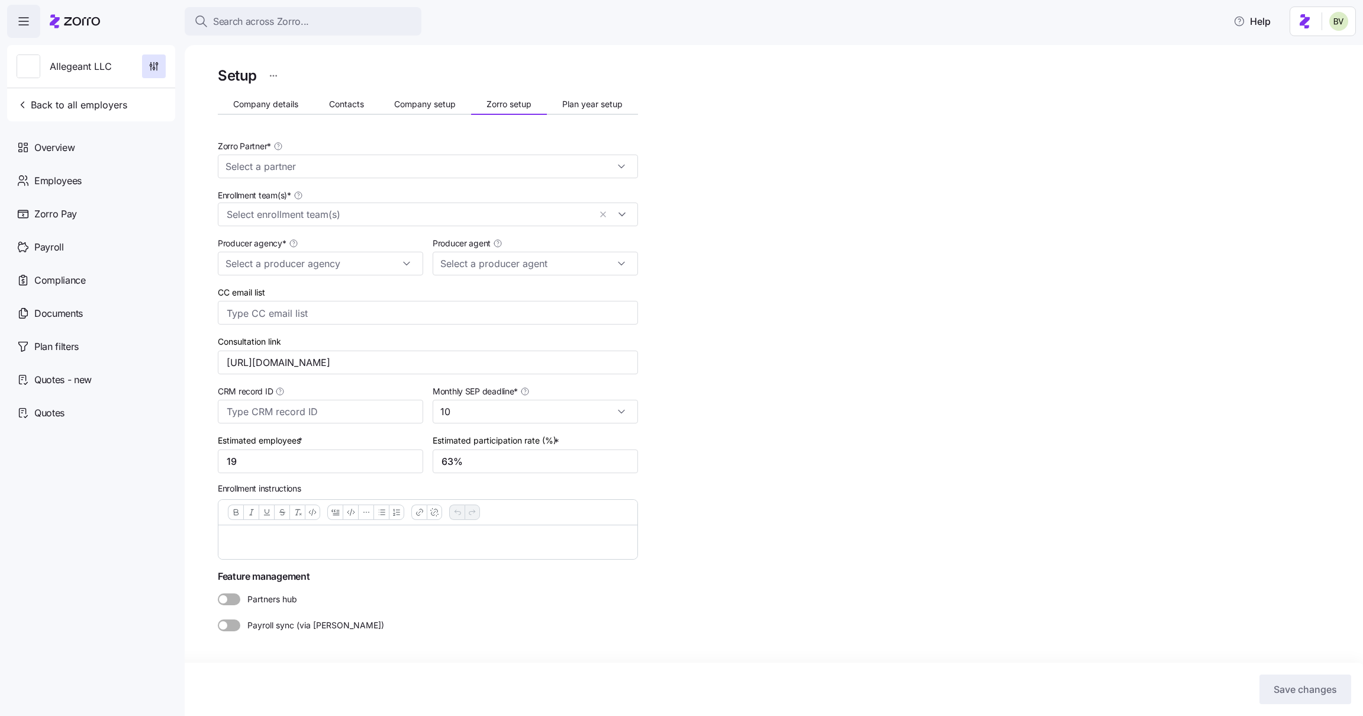
type input "Zorro"
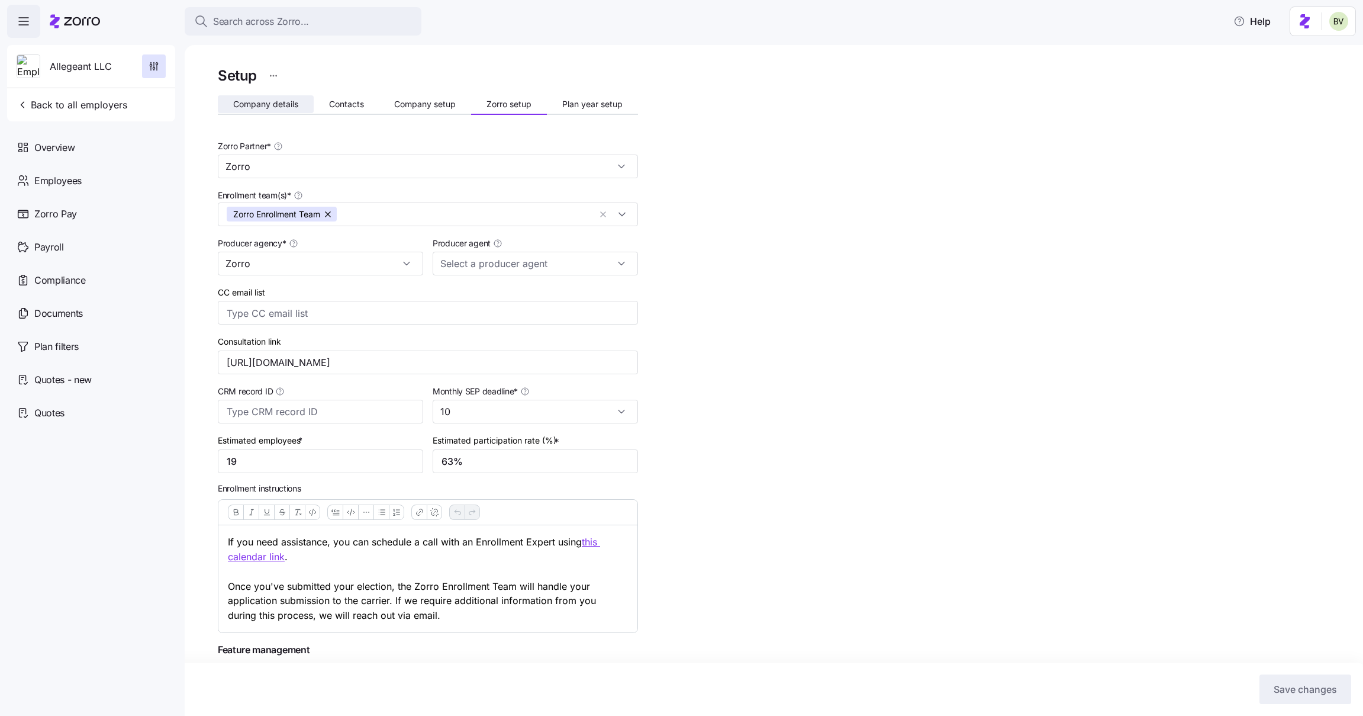
click at [250, 109] on button "Company details" at bounding box center [266, 104] width 96 height 18
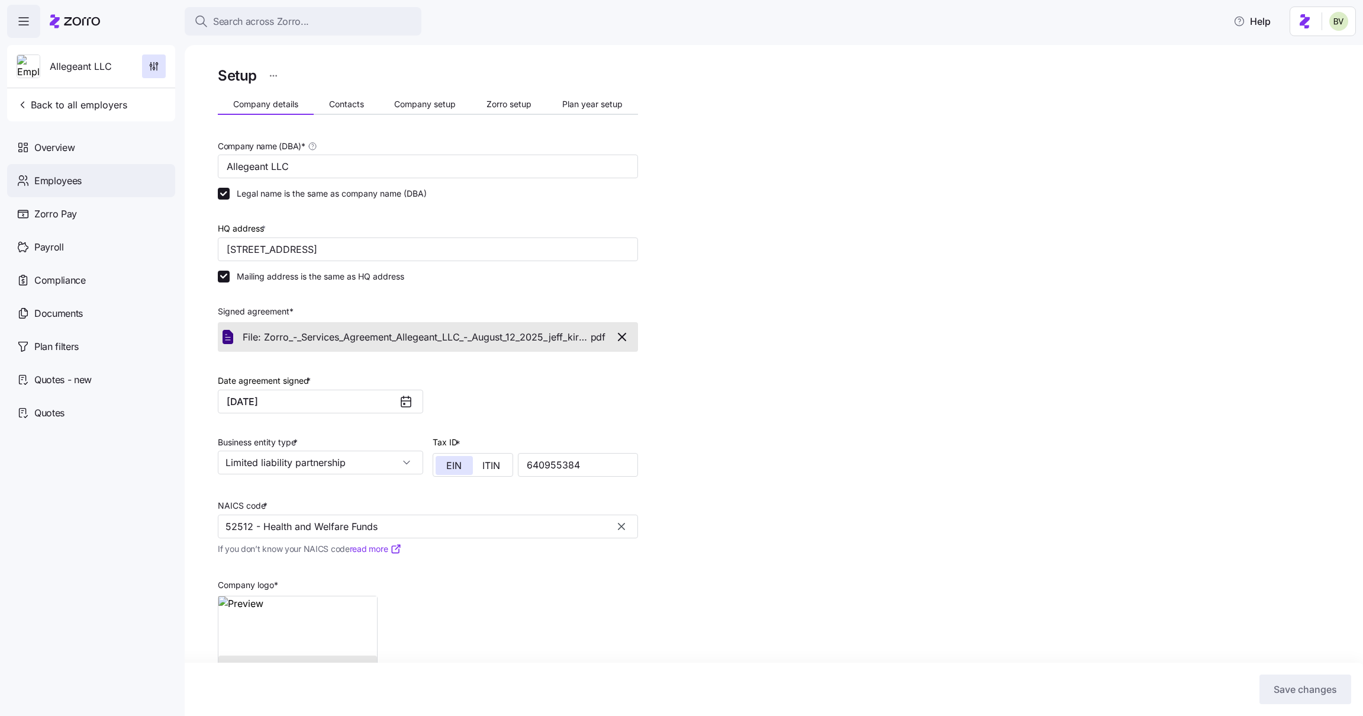
click at [85, 176] on div "Employees" at bounding box center [91, 180] width 168 height 33
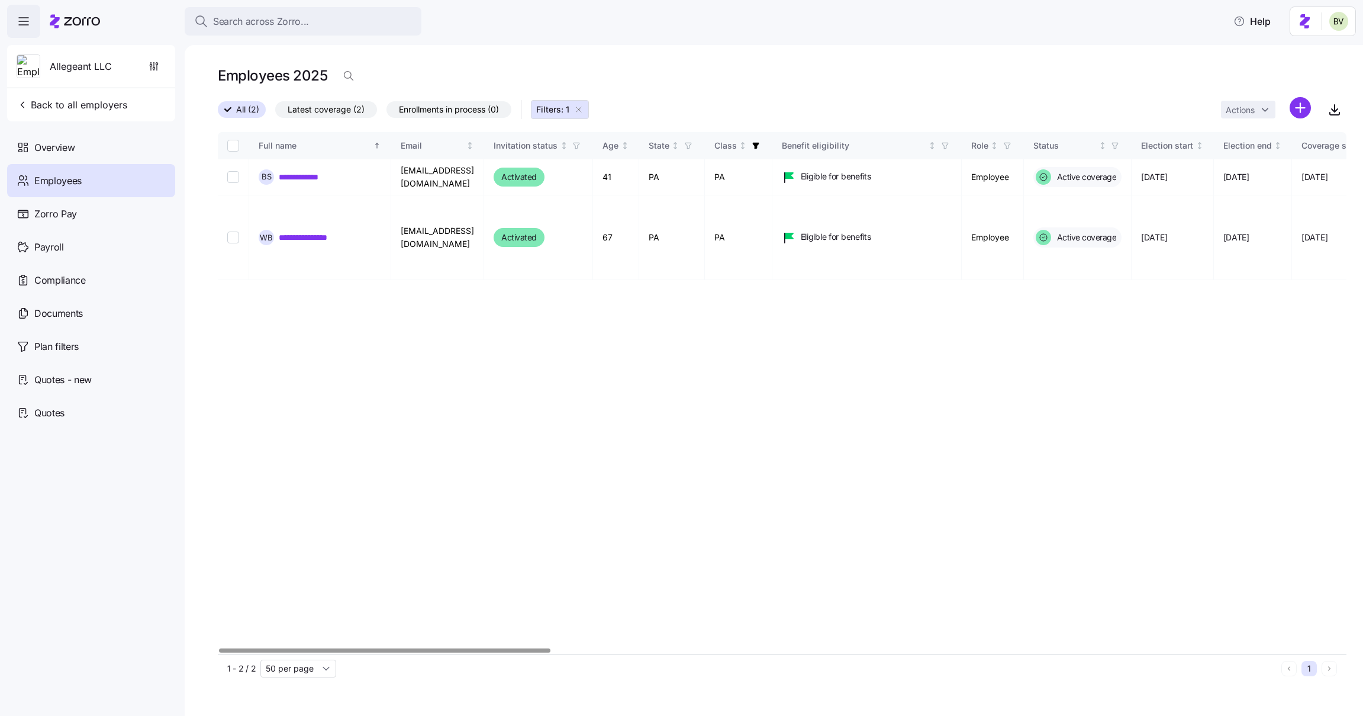
click at [584, 110] on icon "button" at bounding box center [578, 109] width 9 height 9
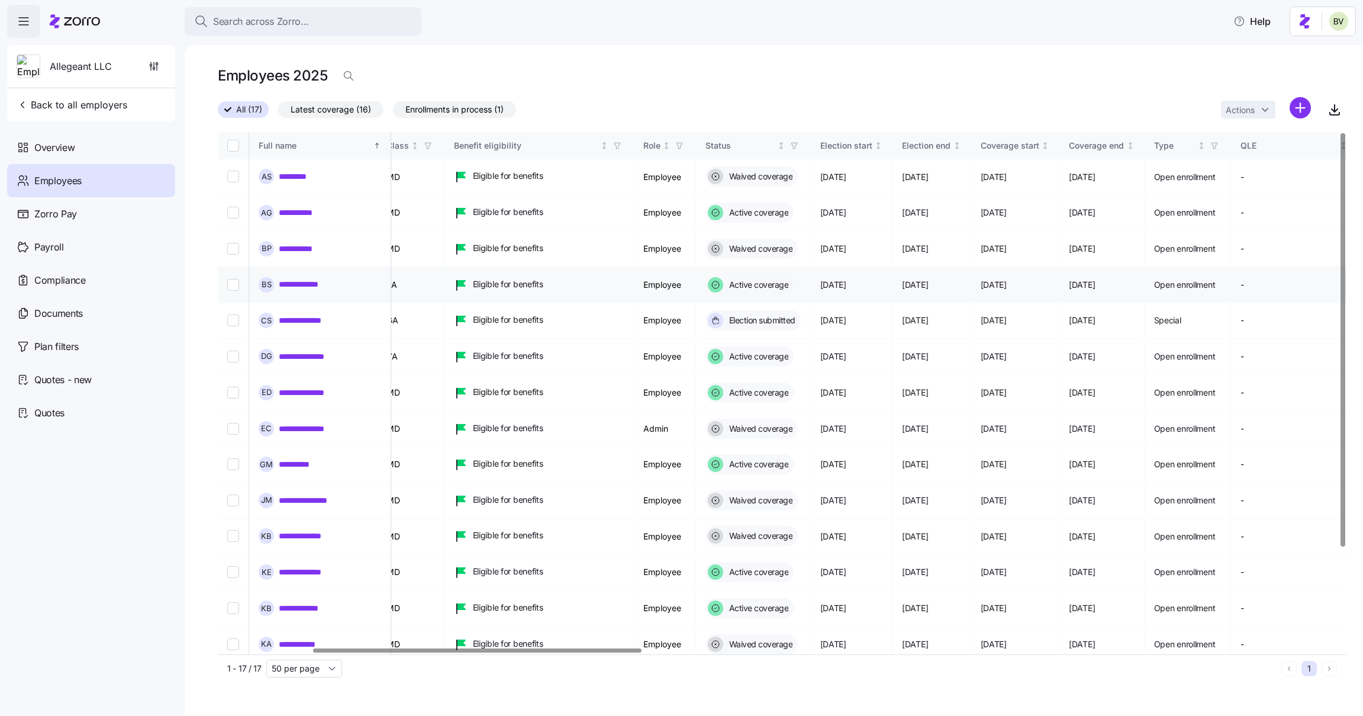
scroll to position [0, 365]
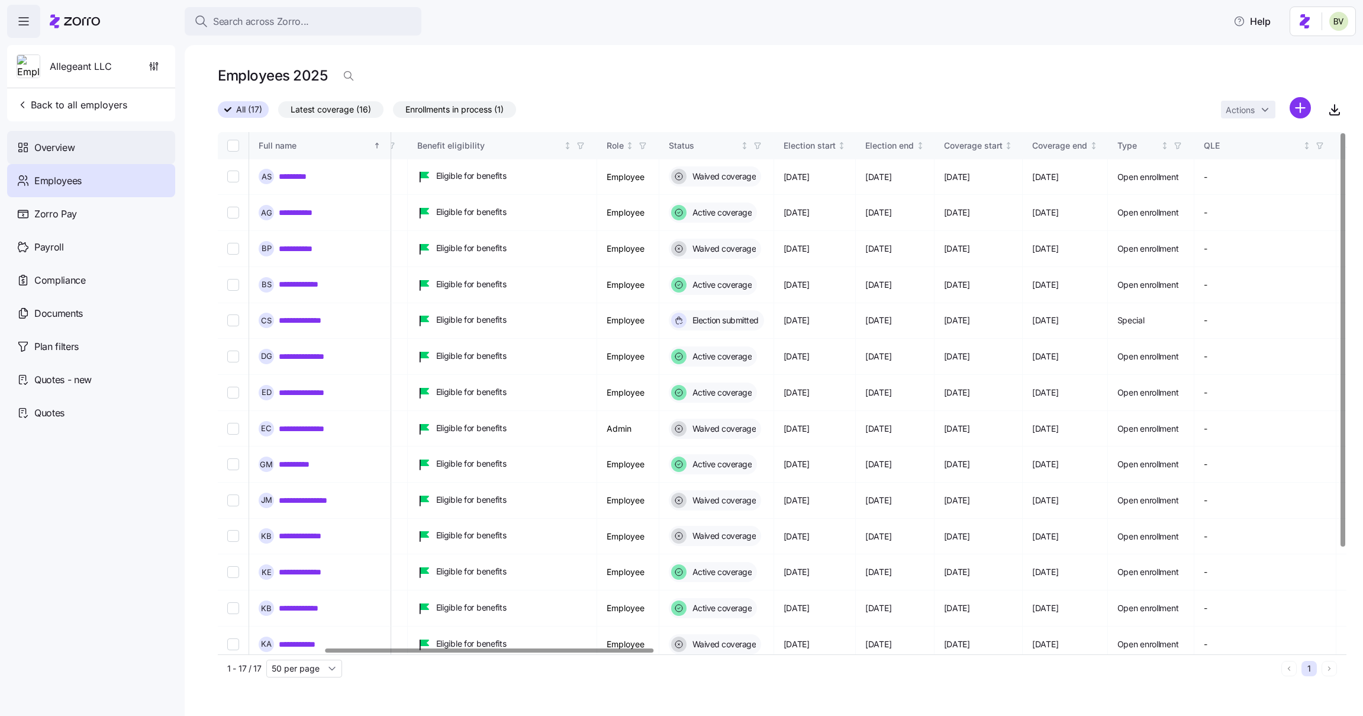
click at [88, 146] on div "Overview" at bounding box center [91, 147] width 168 height 33
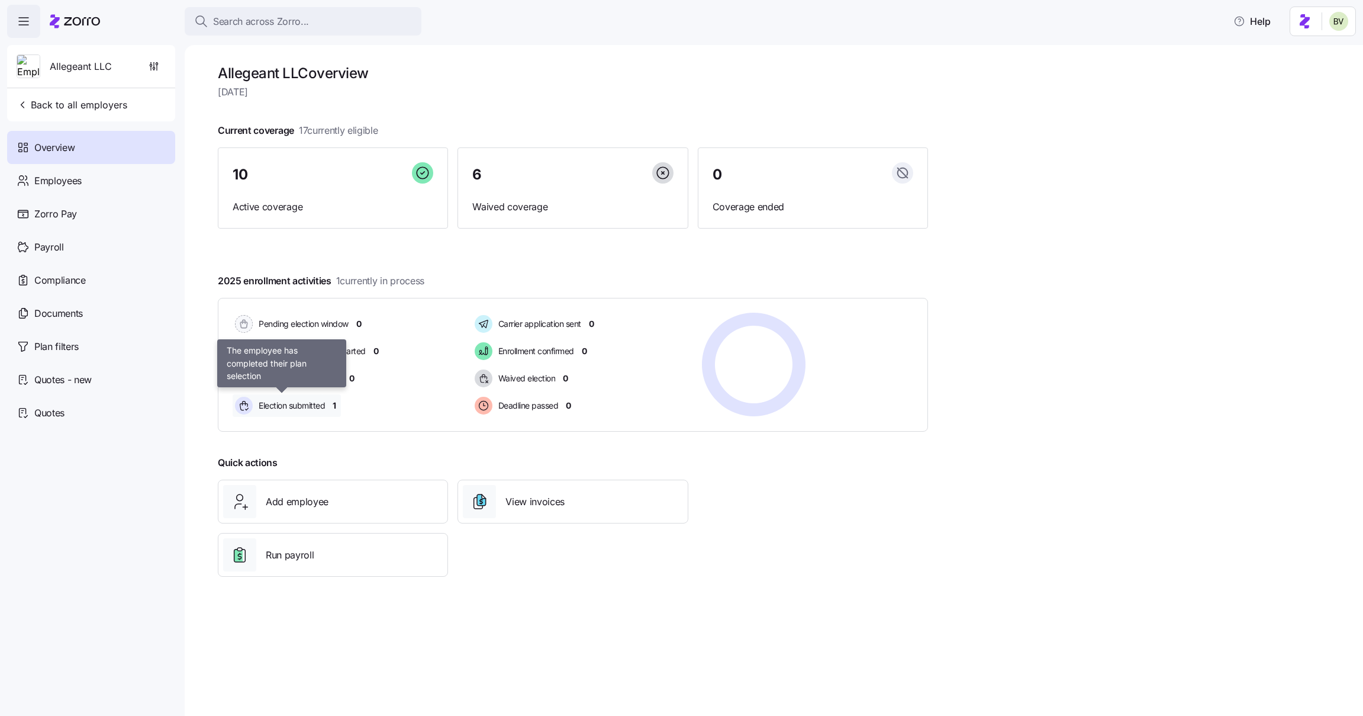
click at [304, 407] on span "Election submitted" at bounding box center [290, 405] width 70 height 12
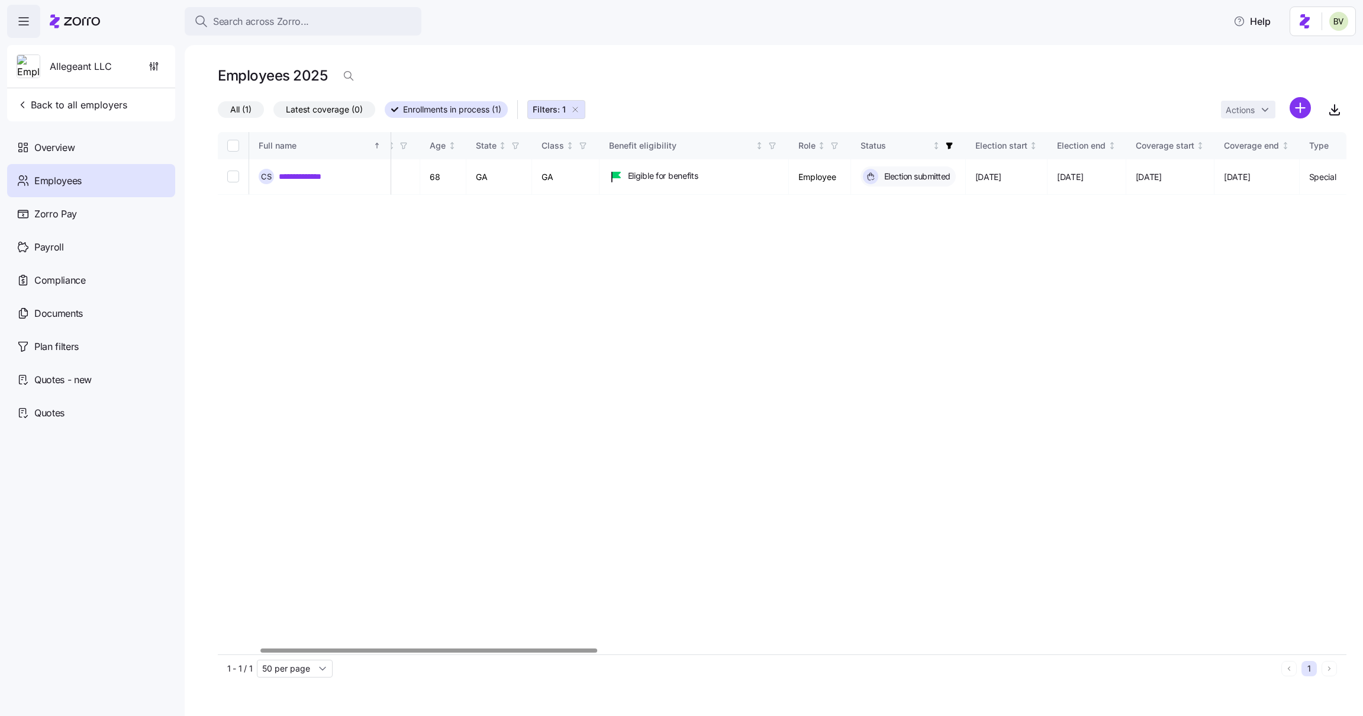
scroll to position [0, 107]
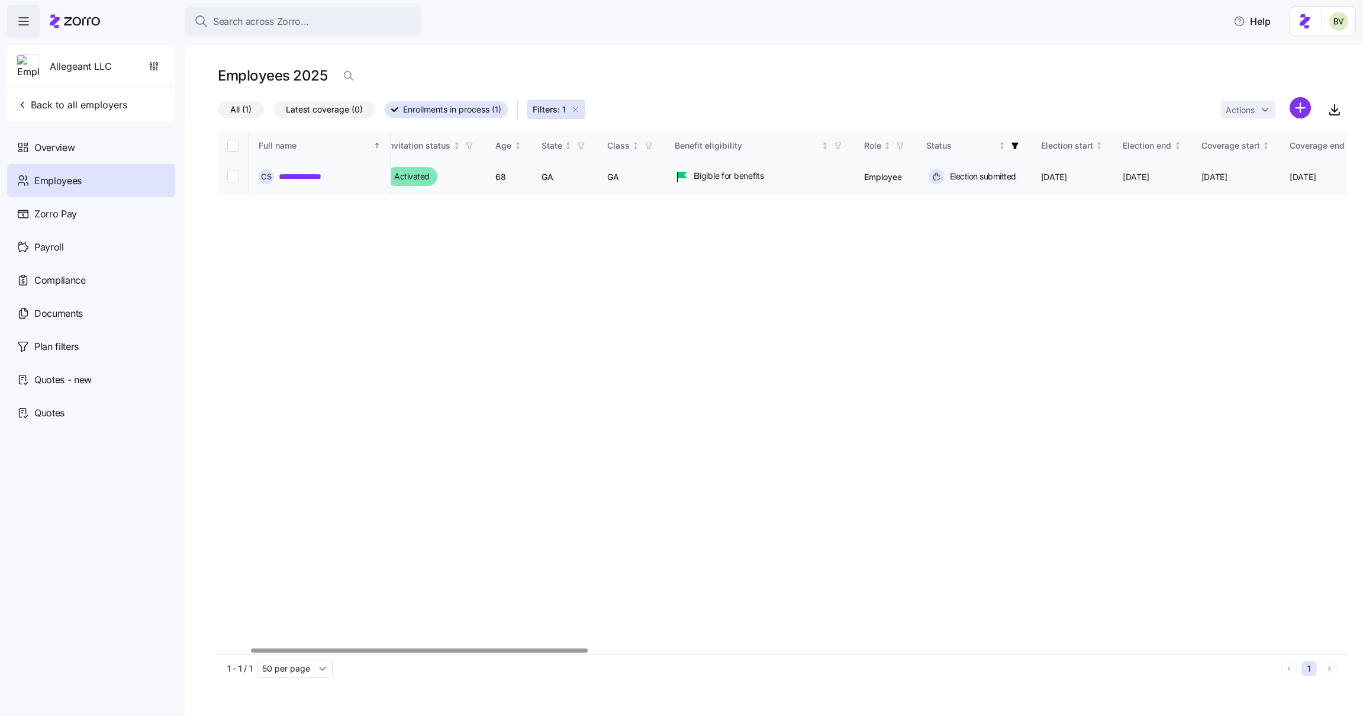
click at [332, 176] on link "**********" at bounding box center [310, 176] width 62 height 12
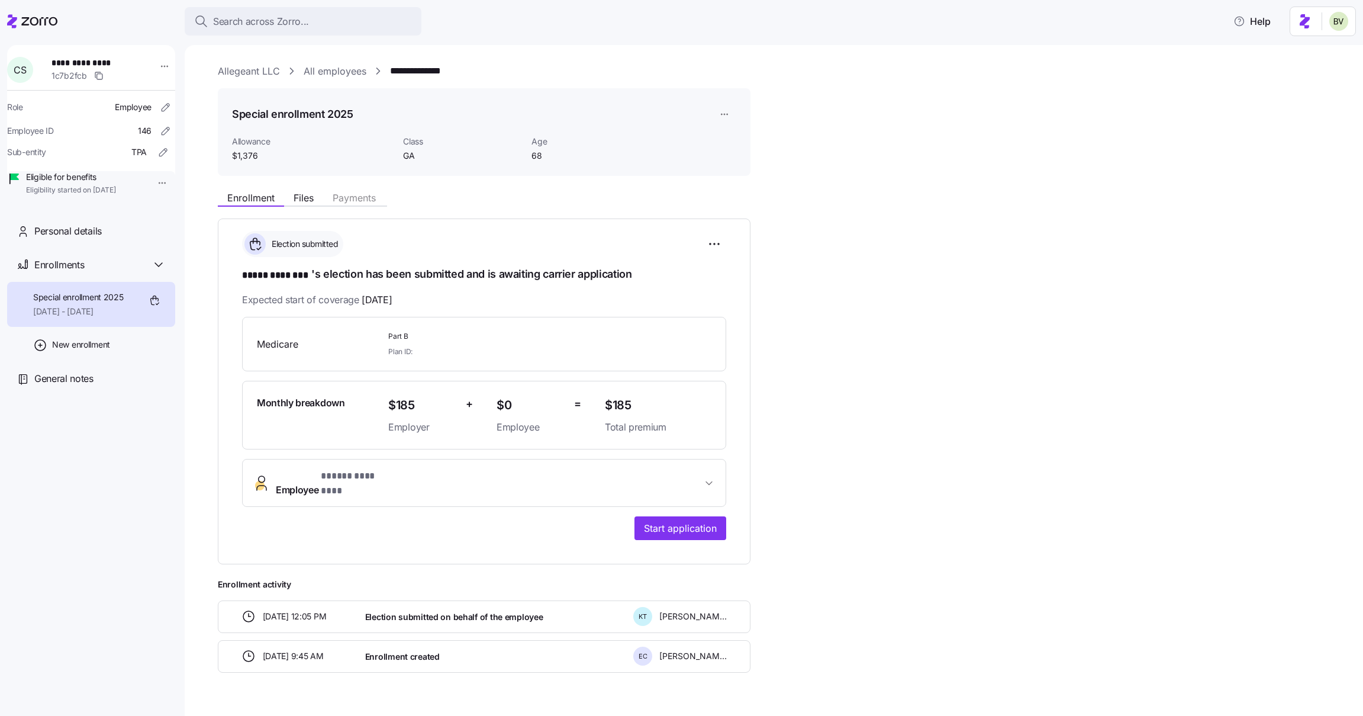
click at [329, 471] on span "* ***** ******** *" at bounding box center [358, 476] width 75 height 15
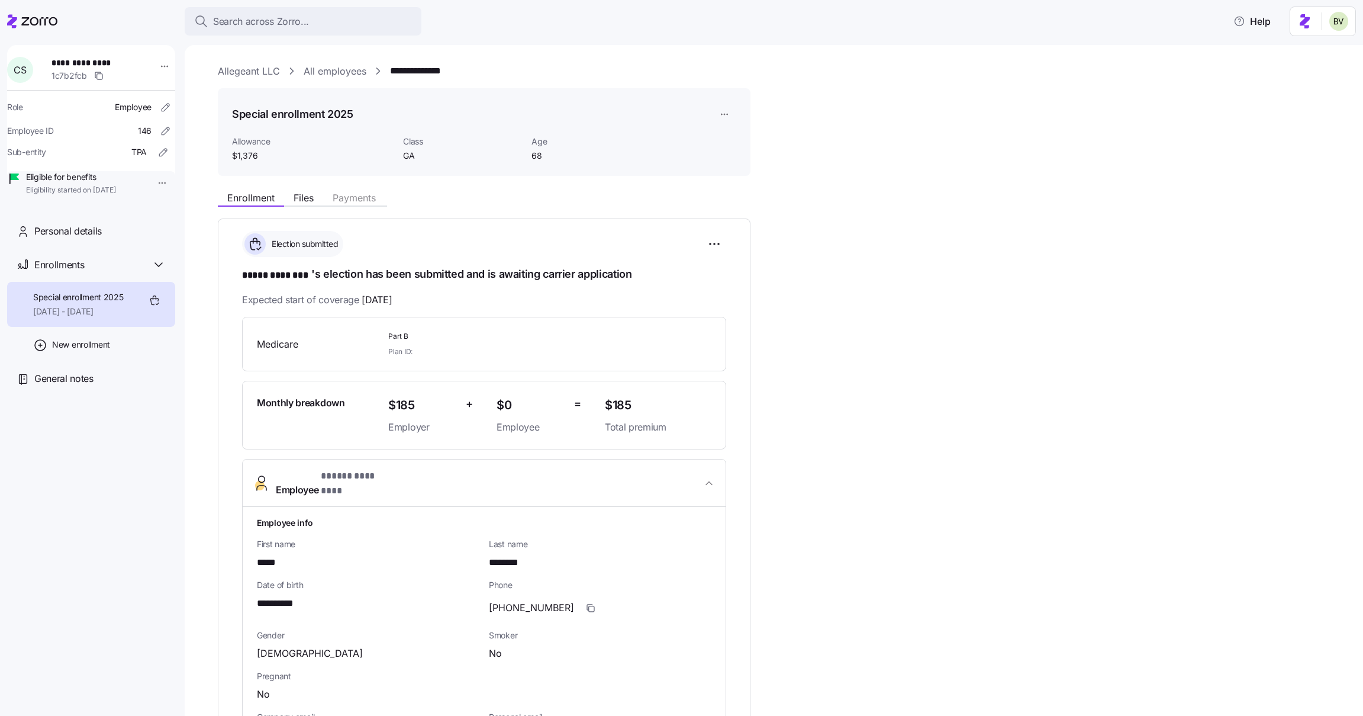
click at [350, 479] on span "* ***** ******** *" at bounding box center [358, 476] width 75 height 15
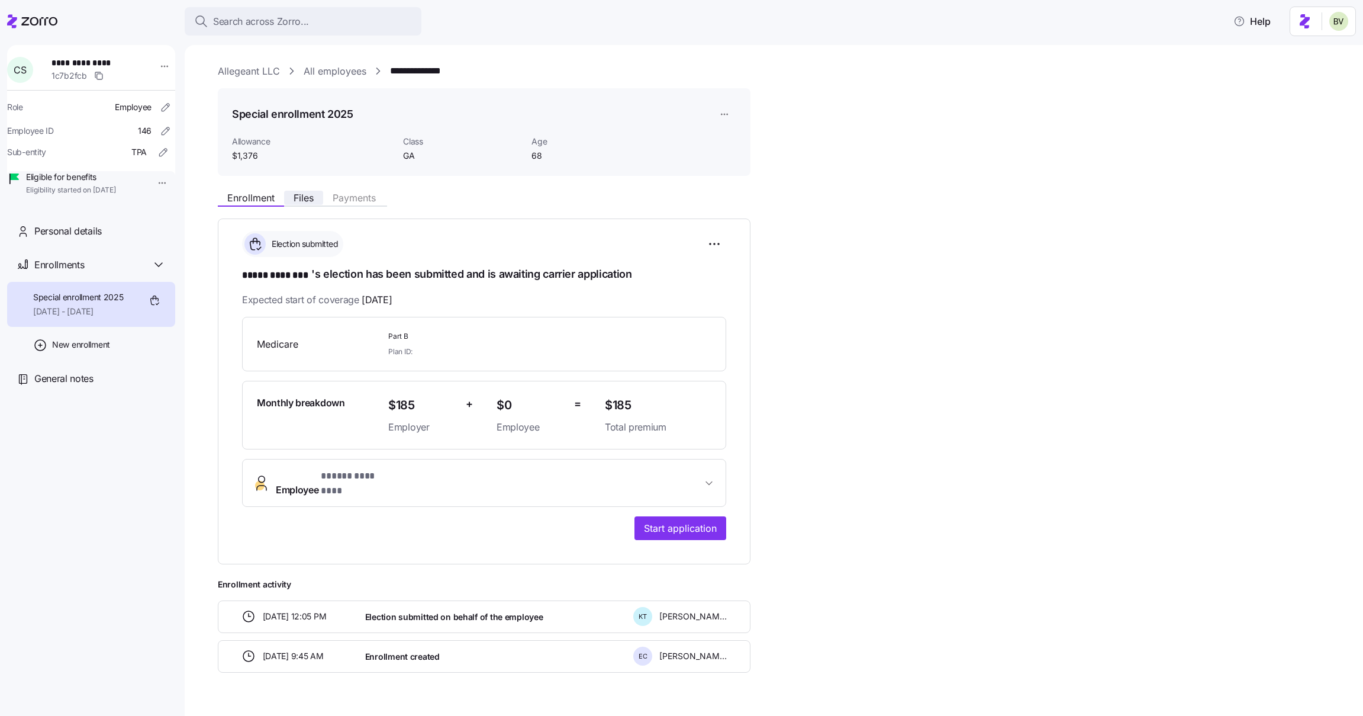
click at [304, 194] on span "Files" at bounding box center [304, 197] width 20 height 9
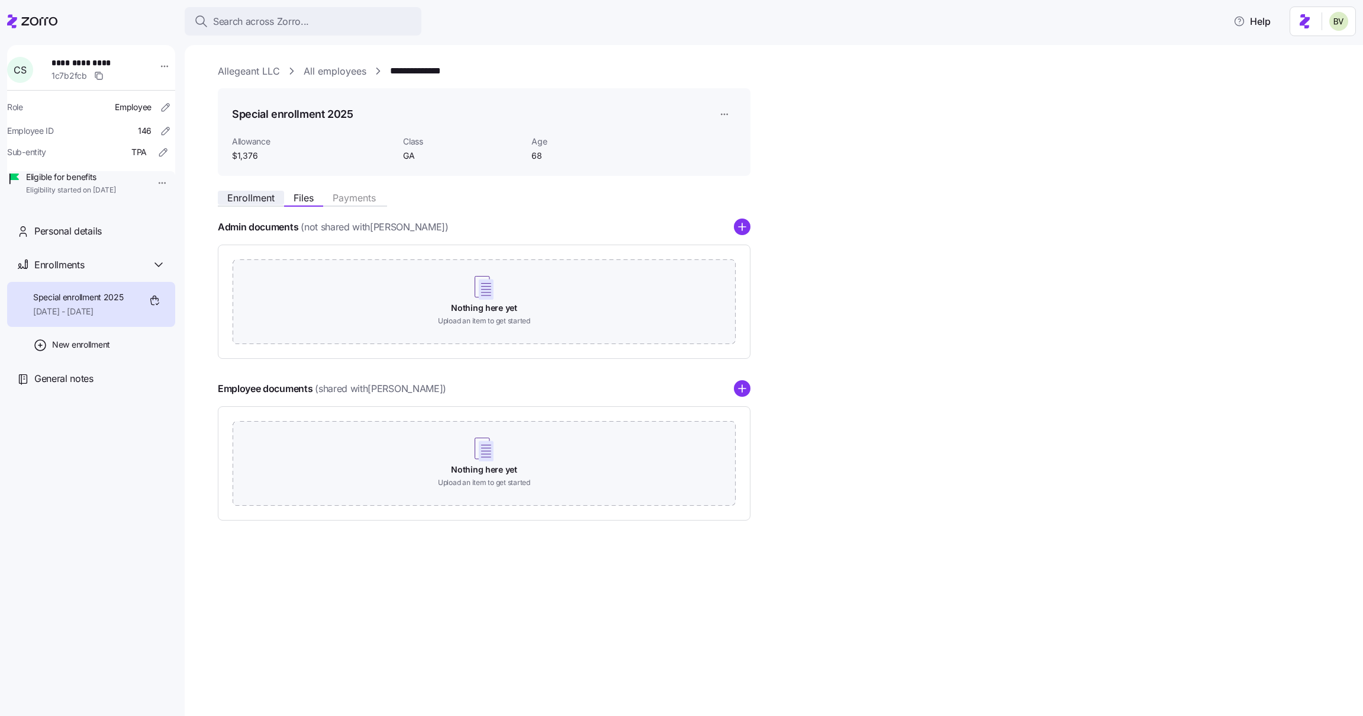
click at [234, 198] on span "Enrollment" at bounding box center [250, 197] width 47 height 9
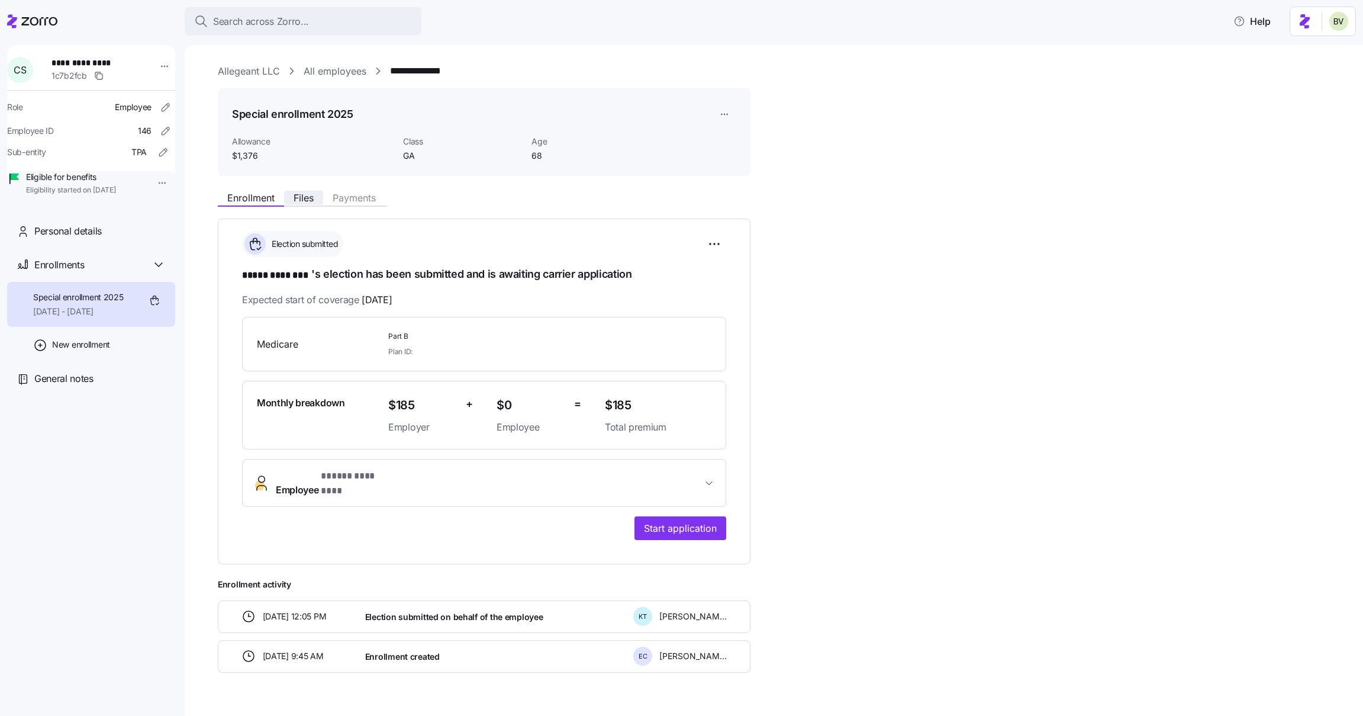
click at [299, 204] on button "Files" at bounding box center [303, 198] width 39 height 14
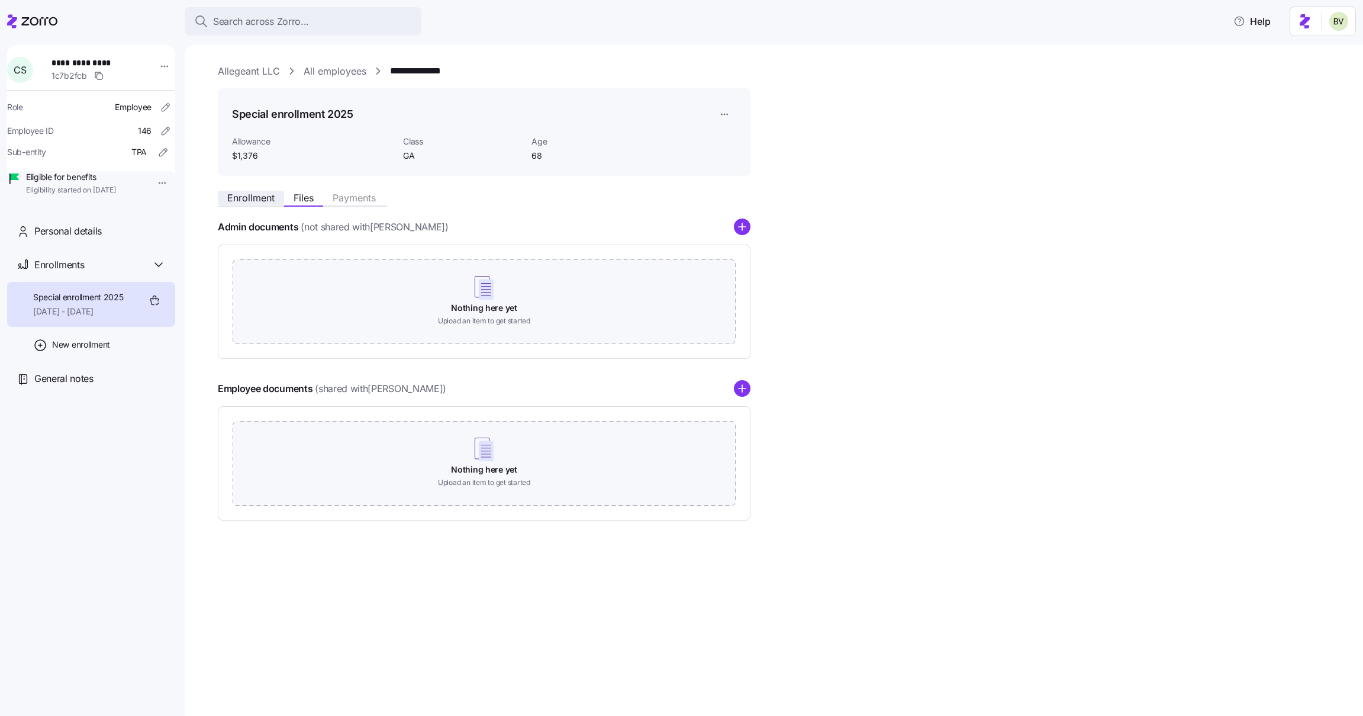
click at [244, 202] on span "Enrollment" at bounding box center [250, 197] width 47 height 9
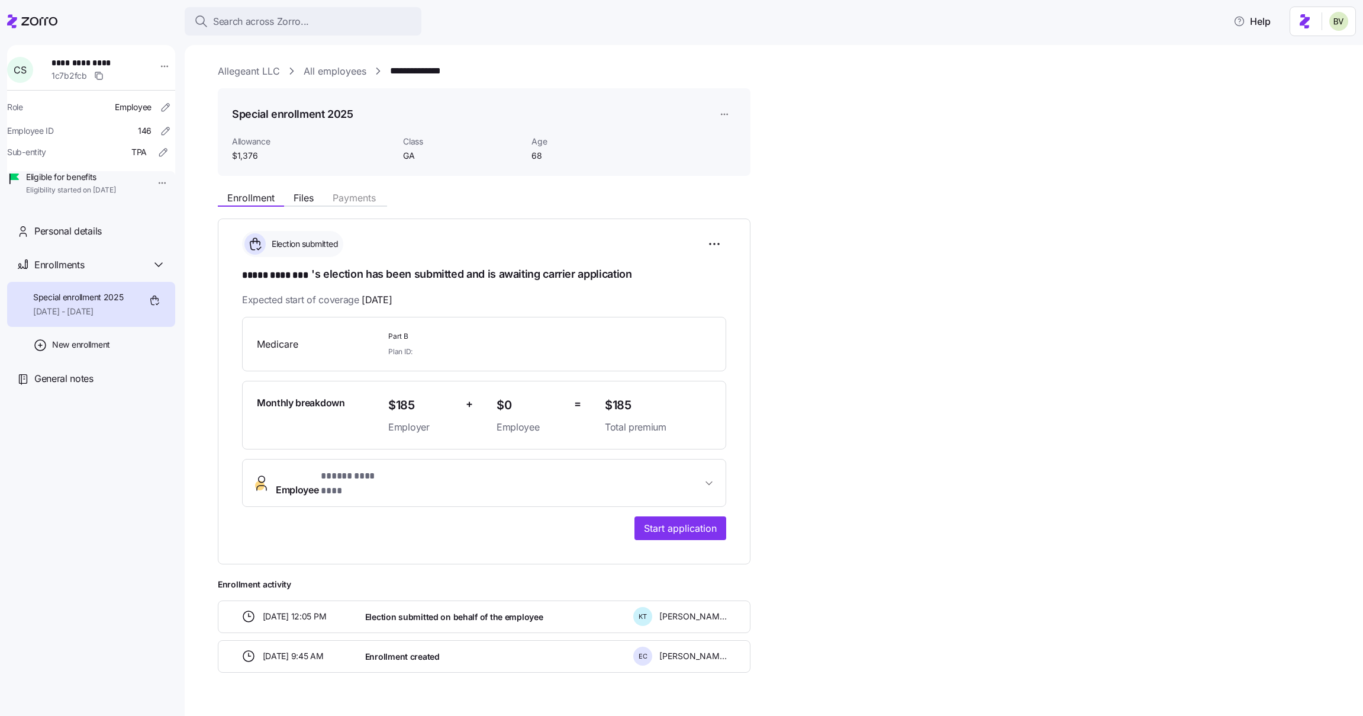
click at [338, 68] on link "All employees" at bounding box center [335, 71] width 63 height 15
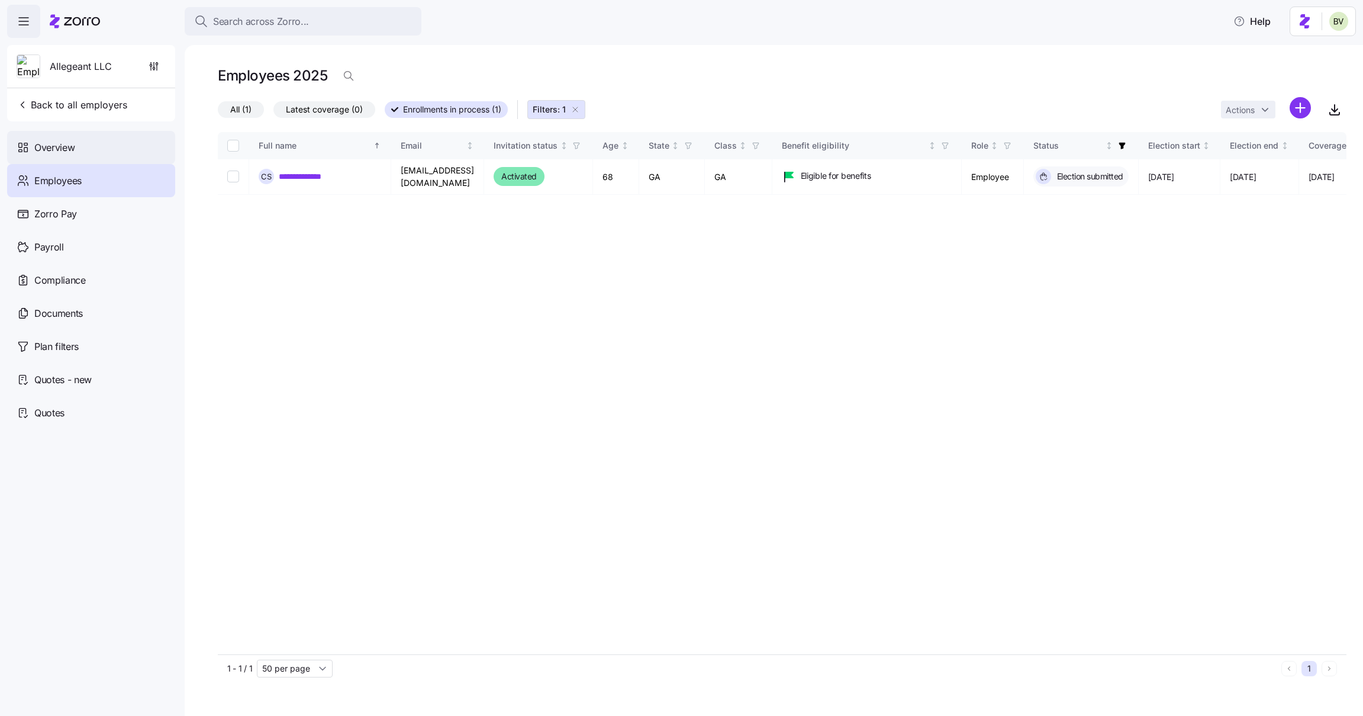
click at [83, 149] on div "Overview" at bounding box center [91, 147] width 168 height 33
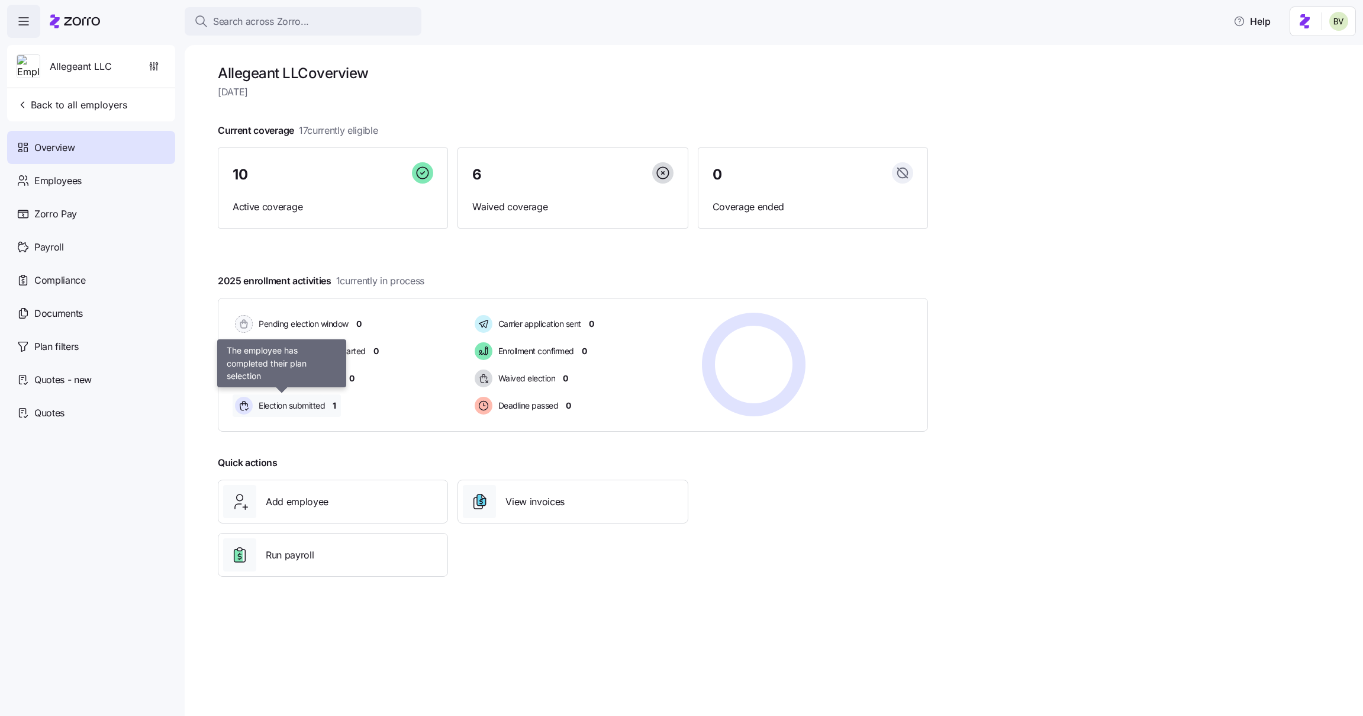
click at [279, 405] on span "Election submitted" at bounding box center [290, 405] width 70 height 12
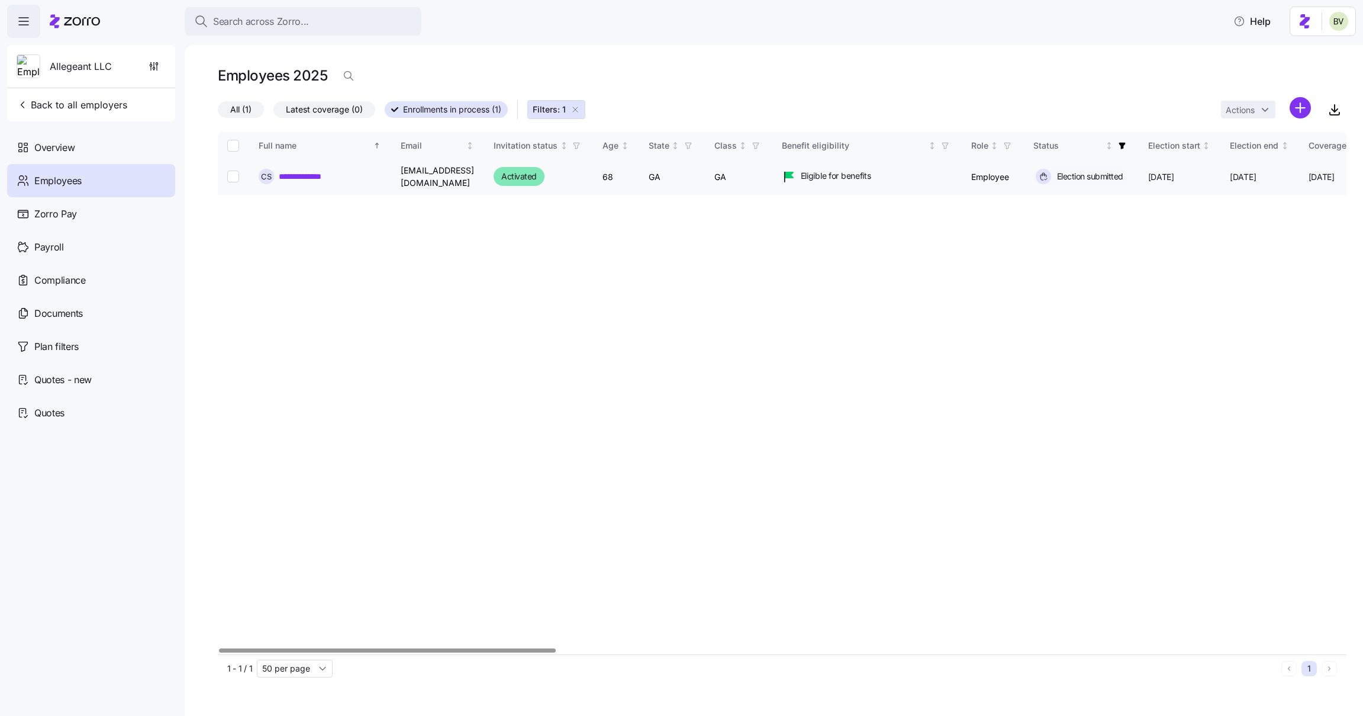
click at [316, 172] on link "**********" at bounding box center [310, 176] width 62 height 12
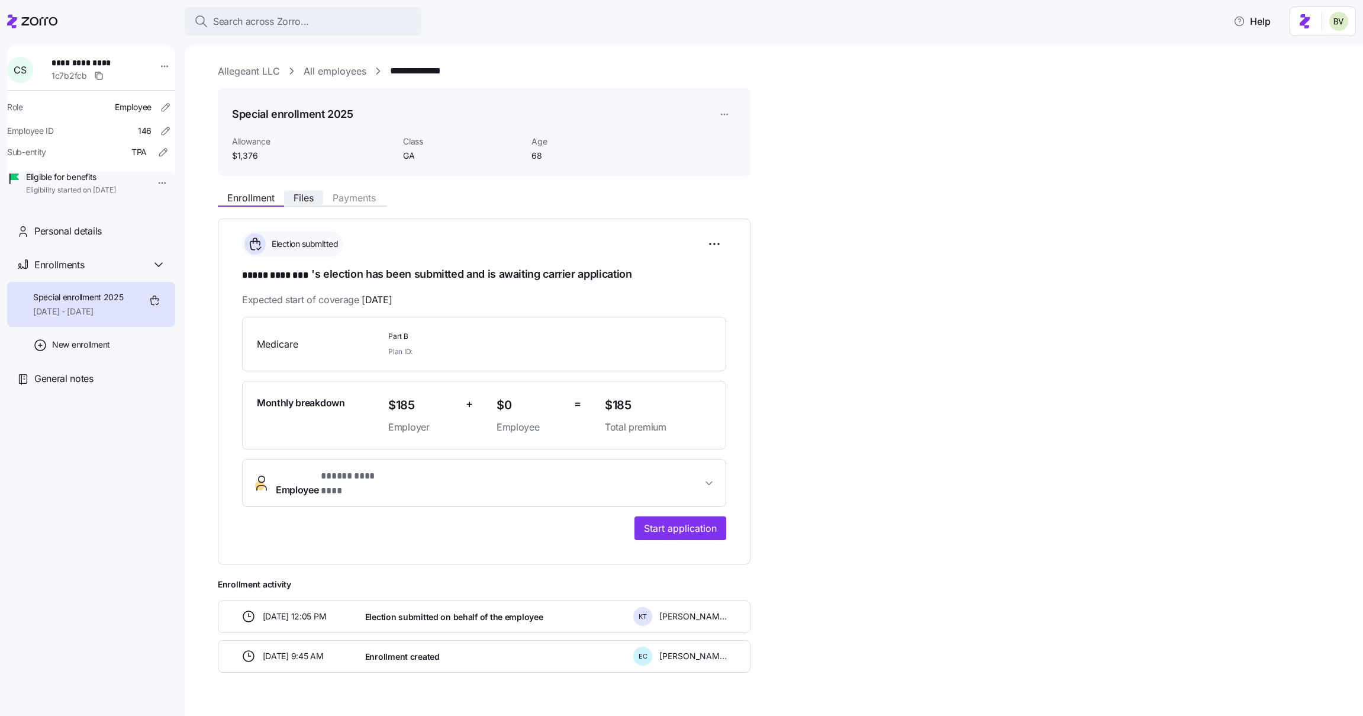
click at [304, 198] on span "Files" at bounding box center [304, 197] width 20 height 9
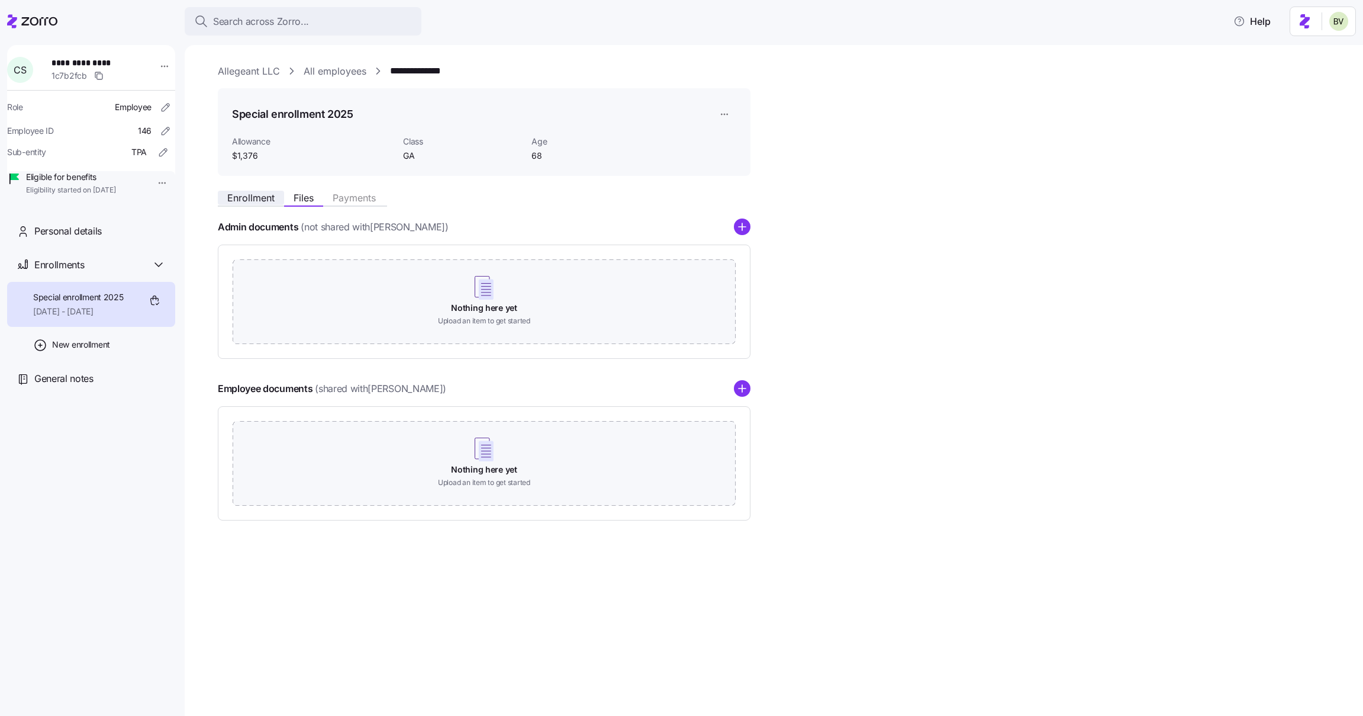
click at [250, 198] on span "Enrollment" at bounding box center [250, 197] width 47 height 9
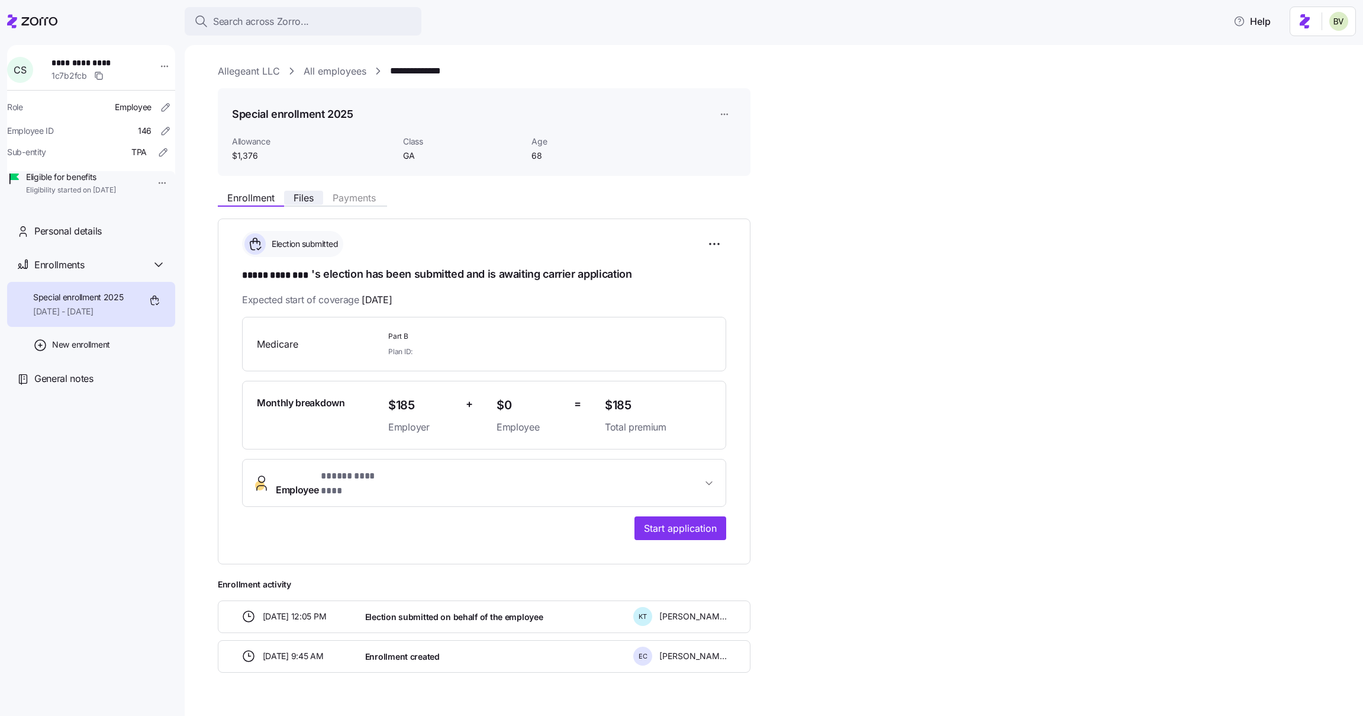
click at [300, 196] on span "Files" at bounding box center [304, 197] width 20 height 9
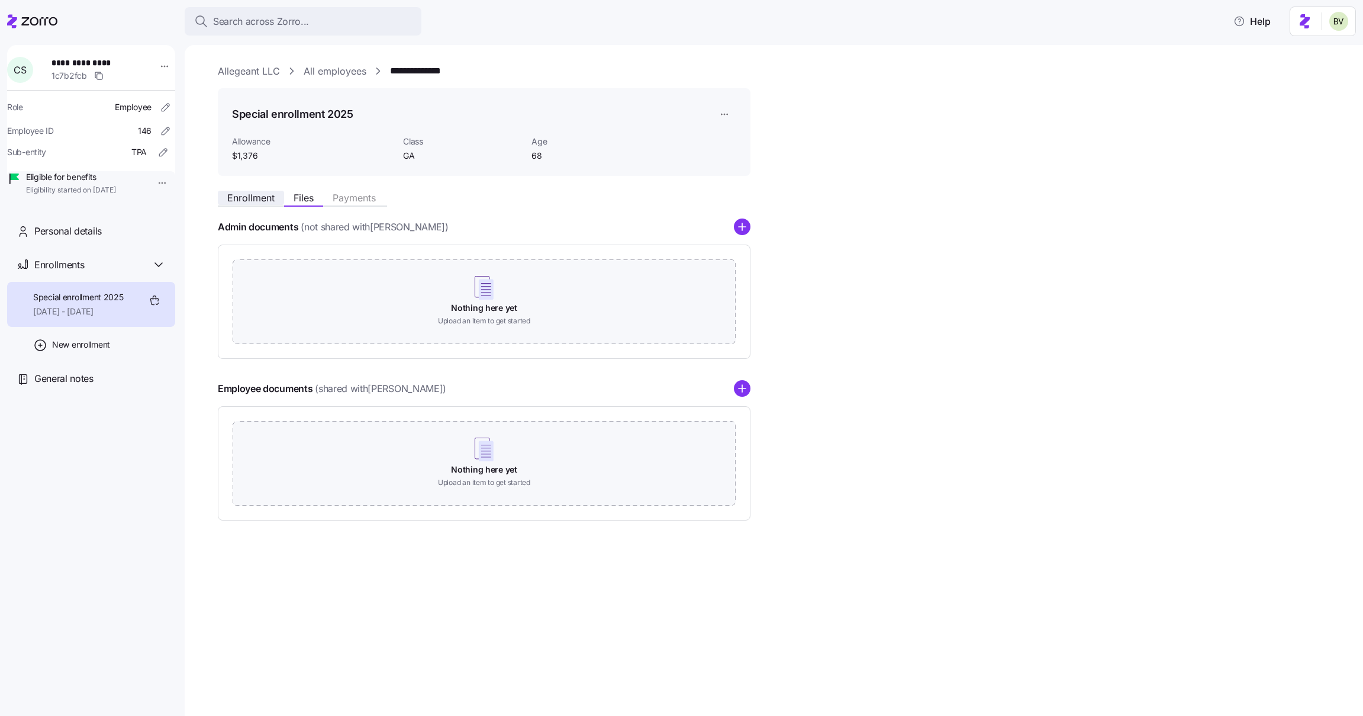
click at [238, 199] on span "Enrollment" at bounding box center [250, 197] width 47 height 9
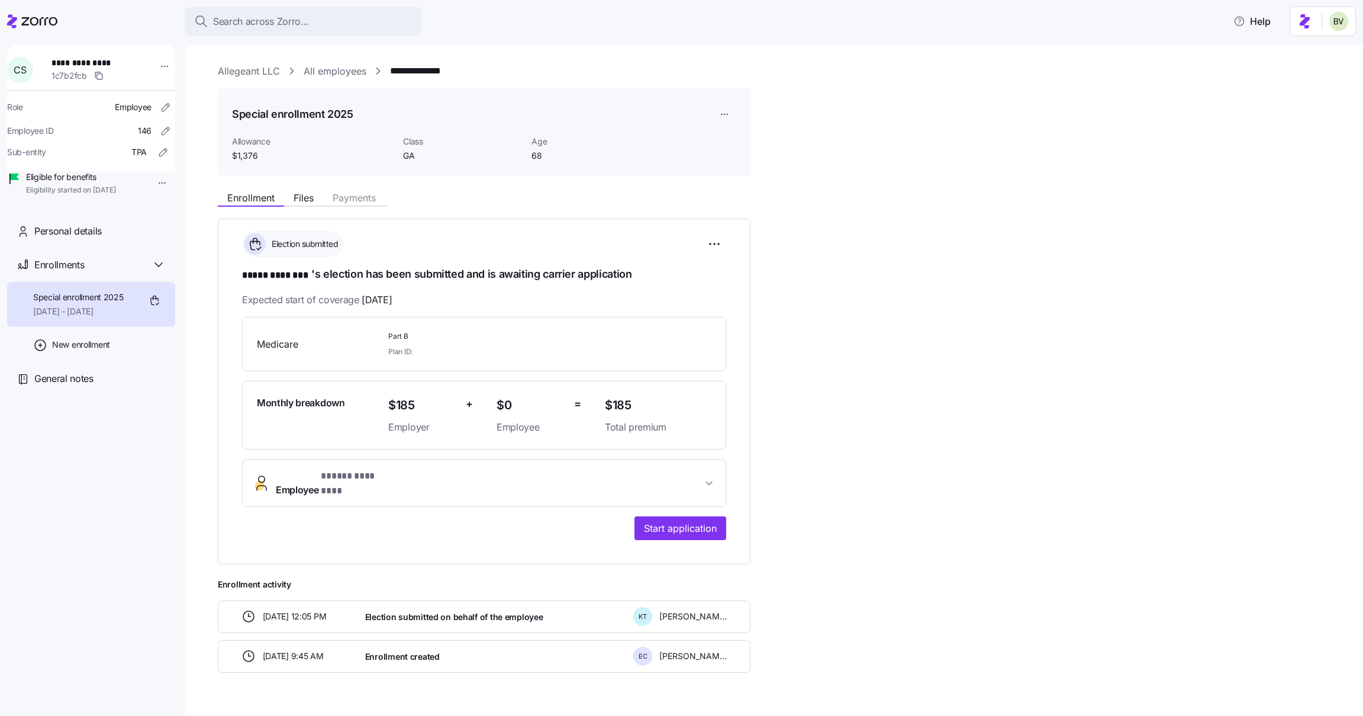
click at [325, 69] on link "All employees" at bounding box center [335, 71] width 63 height 15
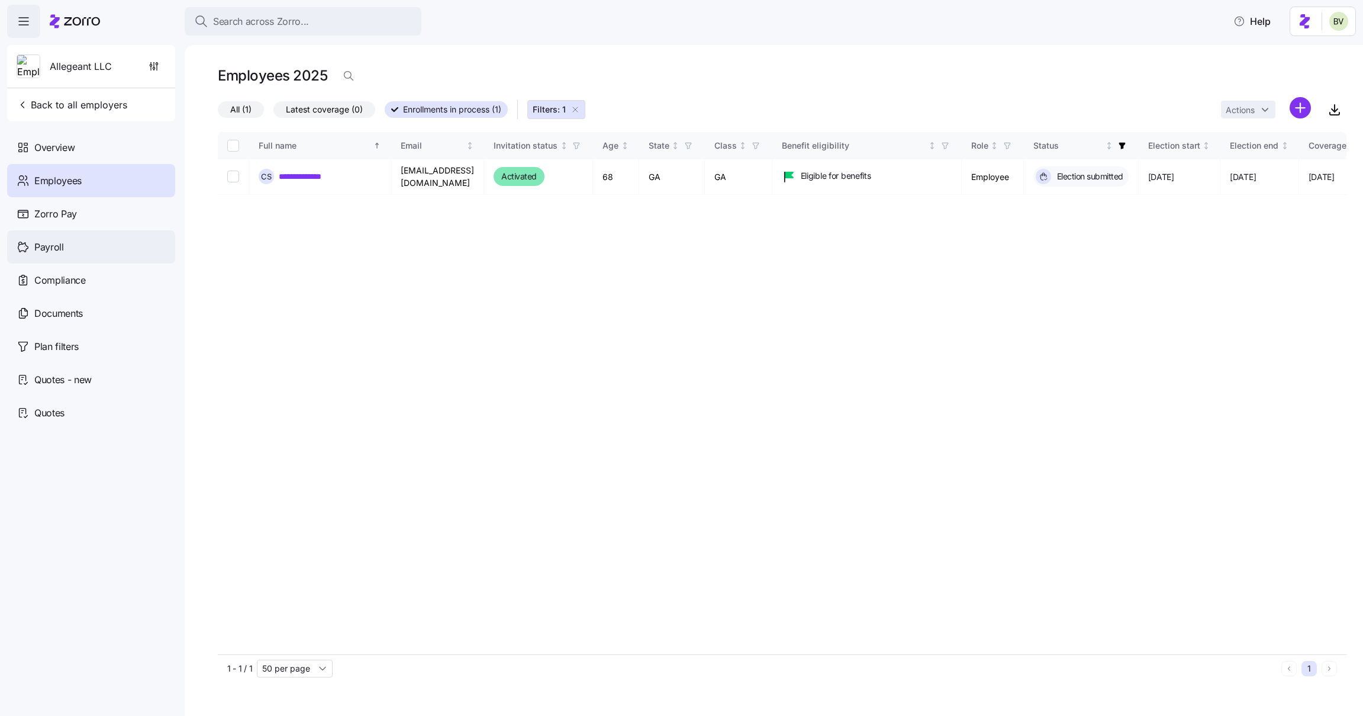
click at [92, 255] on div "Payroll" at bounding box center [91, 246] width 168 height 33
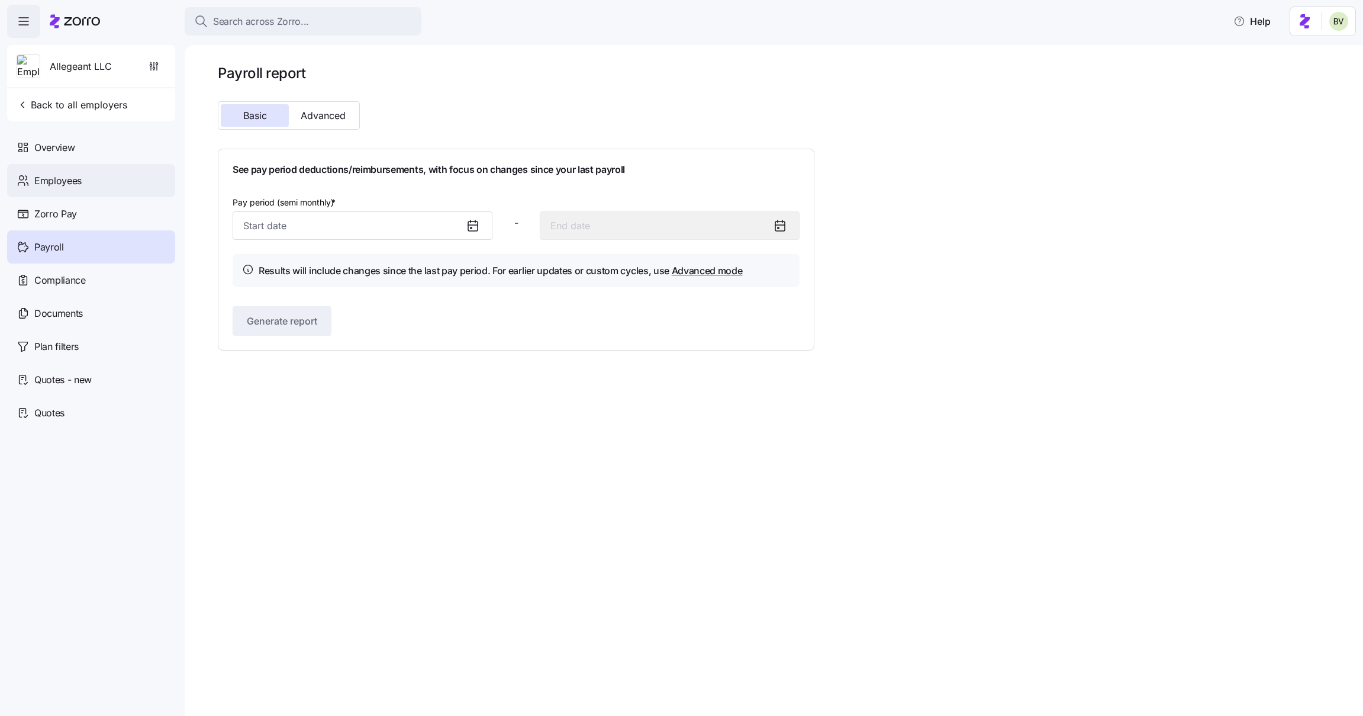
click at [60, 182] on span "Employees" at bounding box center [57, 180] width 47 height 15
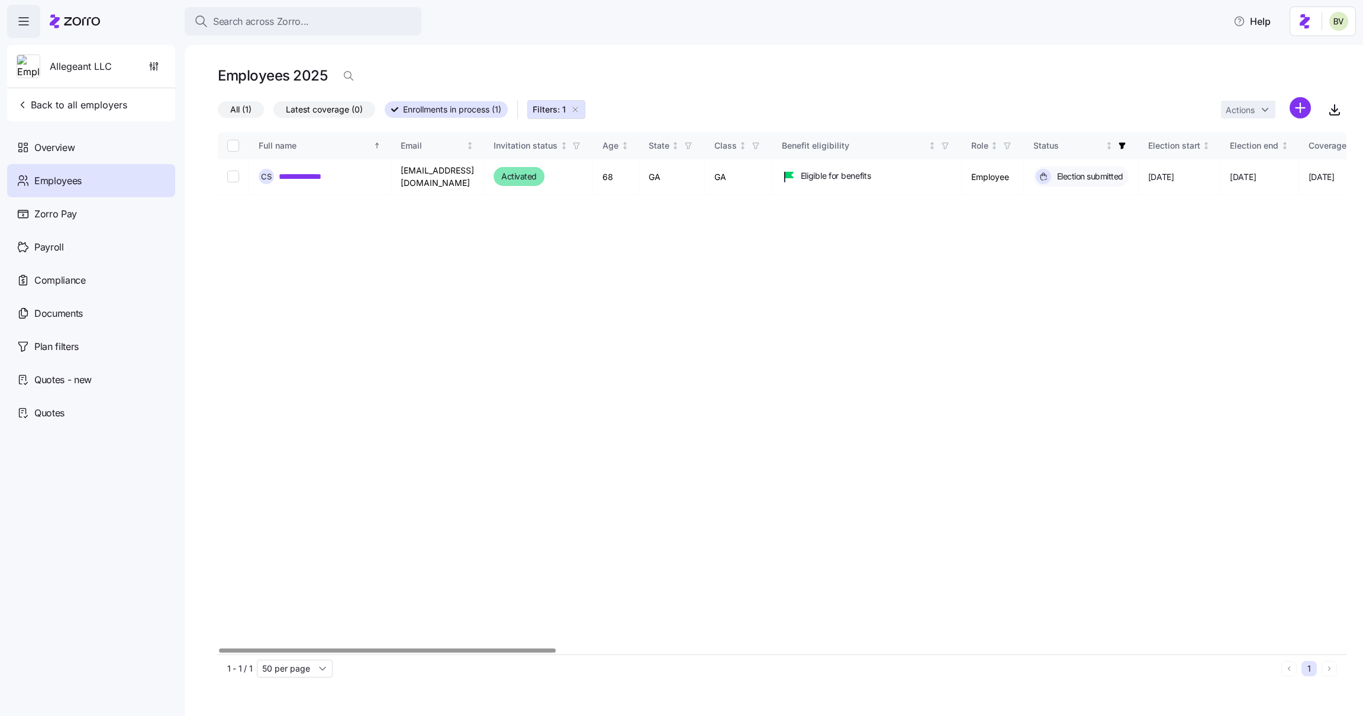
click at [577, 108] on icon "button" at bounding box center [575, 109] width 9 height 9
click at [339, 74] on span "button" at bounding box center [348, 76] width 22 height 22
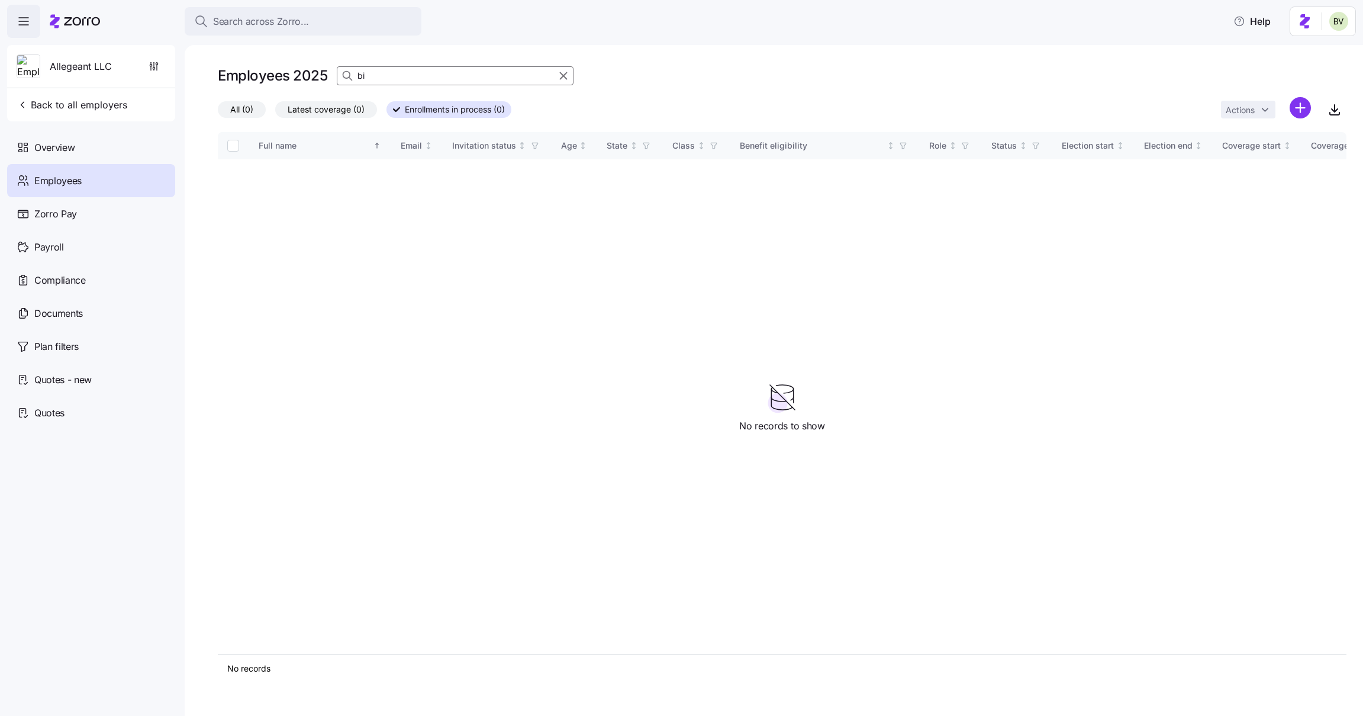
type input "b"
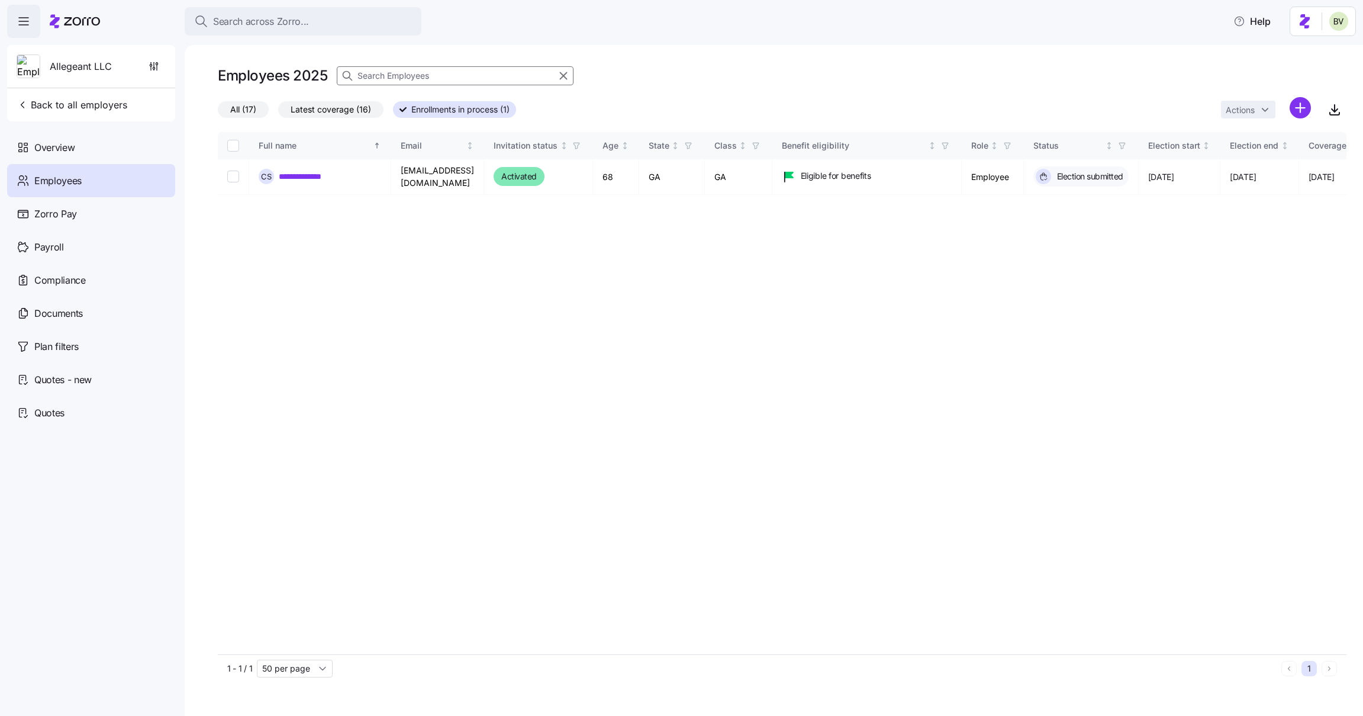
click at [241, 108] on span "All (17)" at bounding box center [243, 109] width 26 height 15
click at [218, 112] on input "All (17)" at bounding box center [218, 112] width 0 height 0
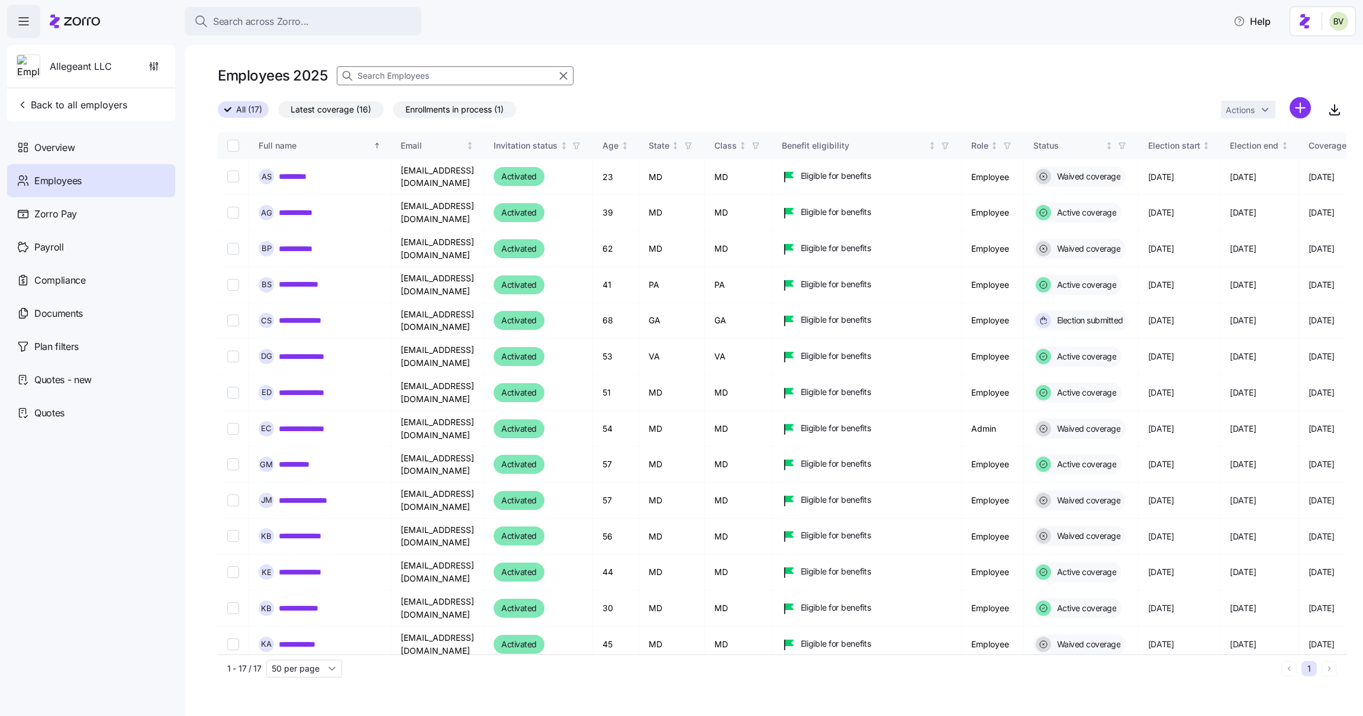
click at [392, 79] on input at bounding box center [455, 75] width 237 height 19
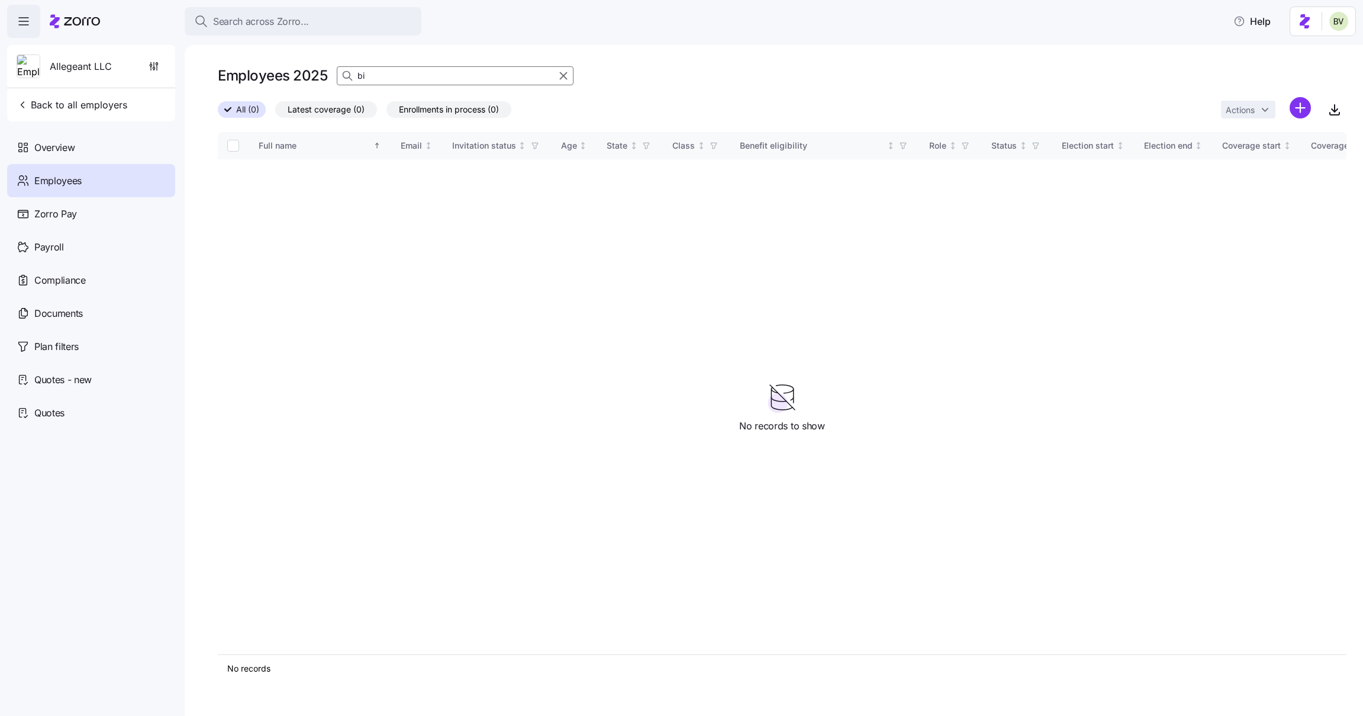
type input "b"
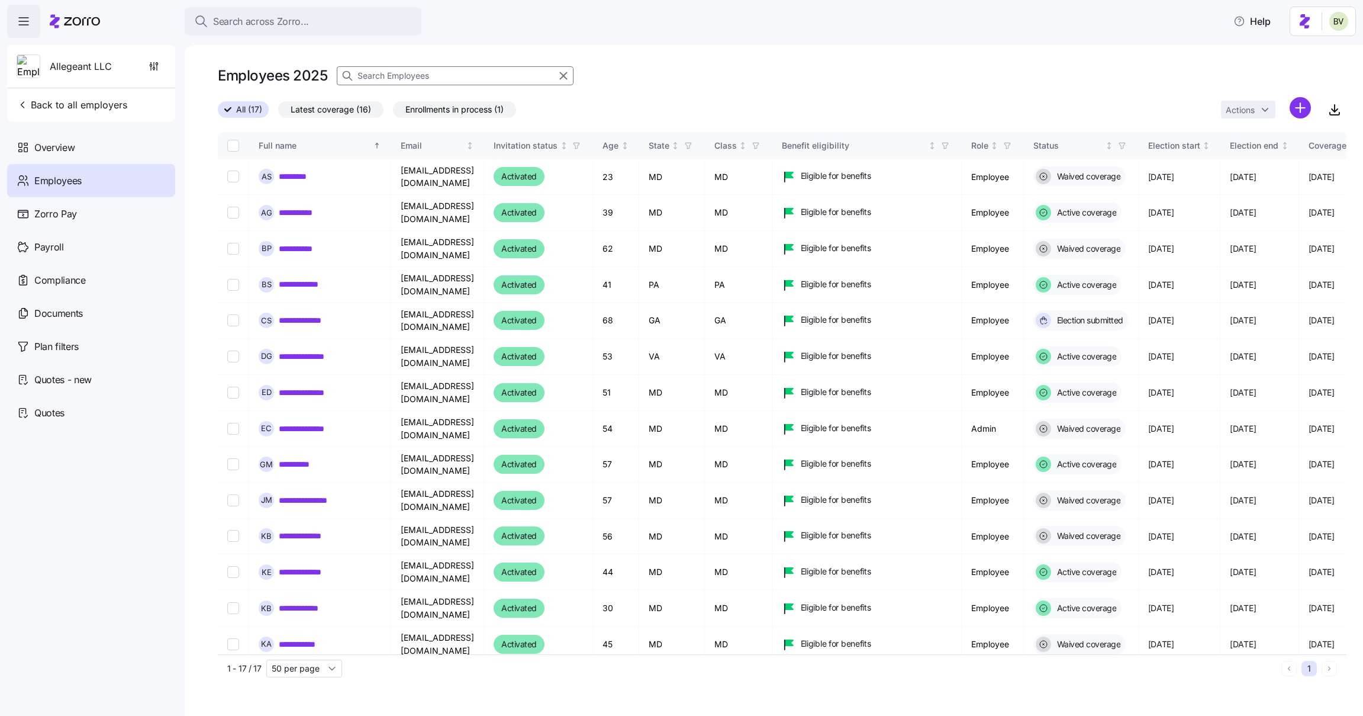
click at [405, 75] on input at bounding box center [455, 75] width 237 height 19
click at [423, 112] on span "Enrollments in process (1)" at bounding box center [454, 109] width 98 height 15
click at [393, 112] on input "Enrollments in process (1)" at bounding box center [393, 112] width 0 height 0
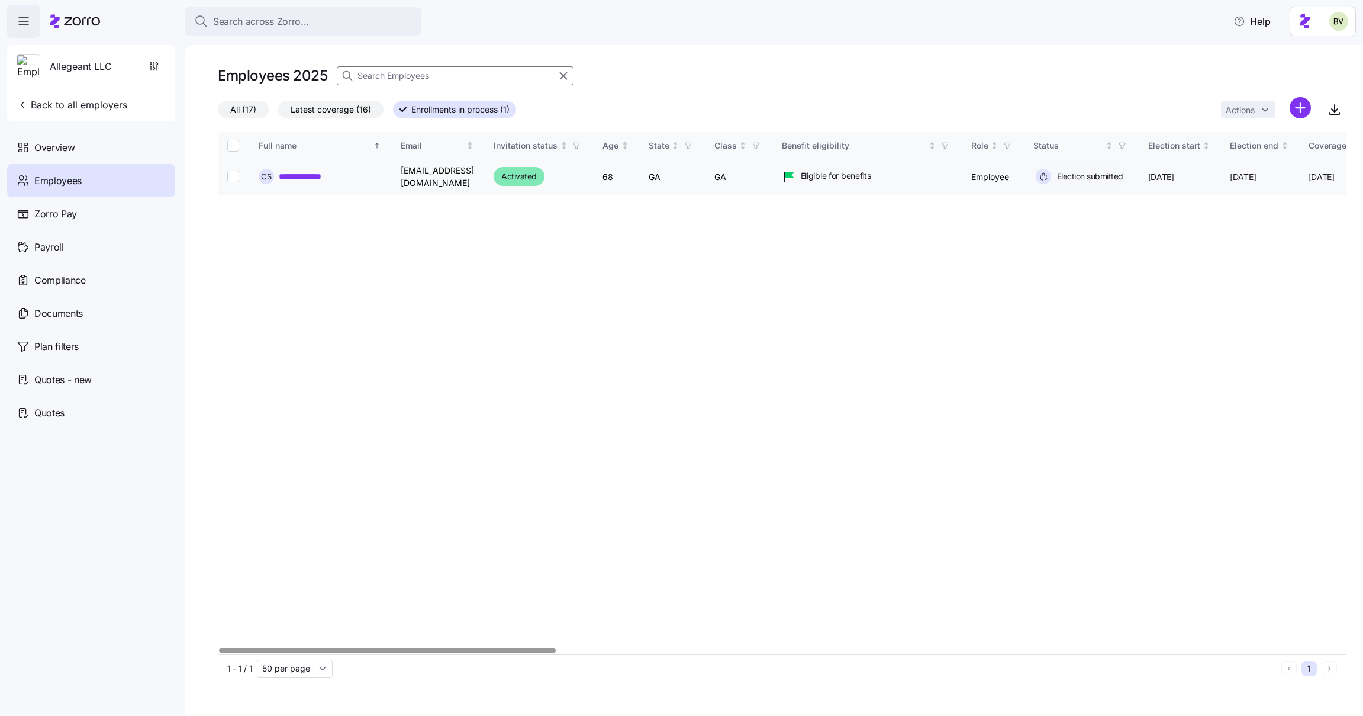
click at [316, 176] on link "**********" at bounding box center [310, 176] width 62 height 12
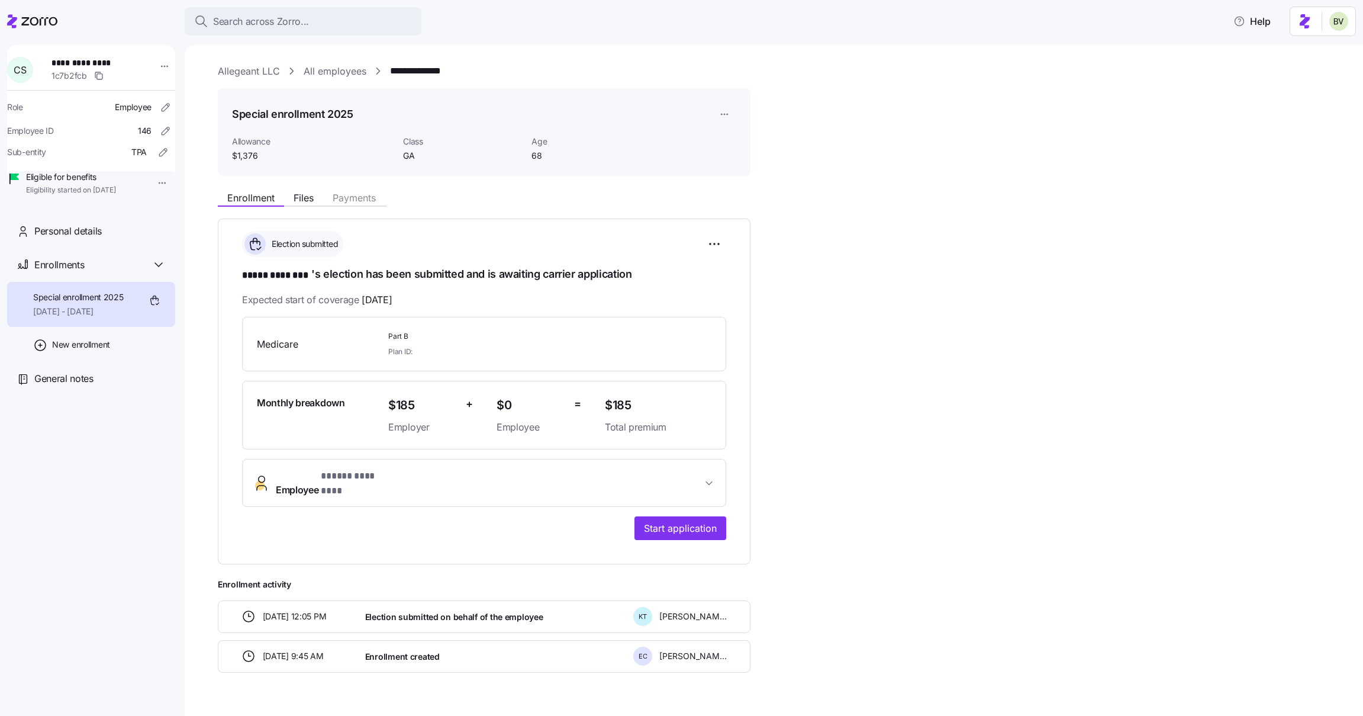
scroll to position [17, 0]
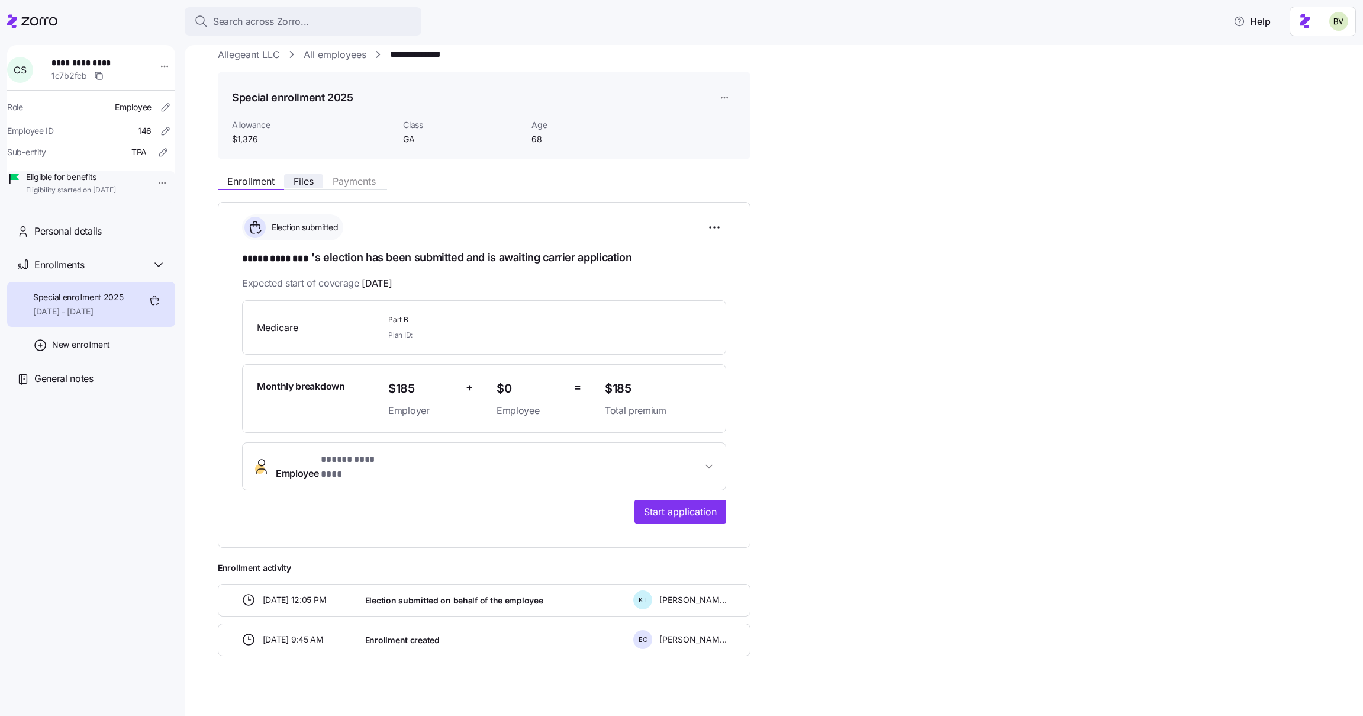
click at [298, 187] on button "Files" at bounding box center [303, 181] width 39 height 14
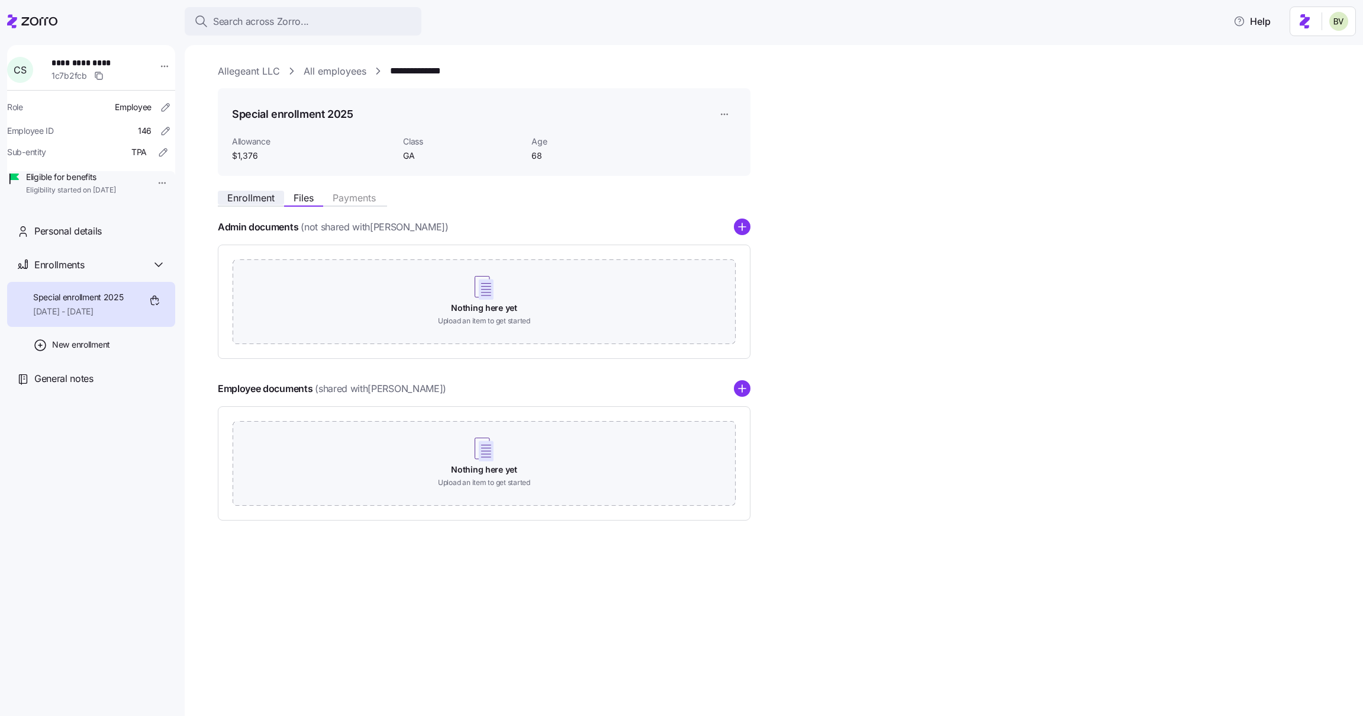
click at [248, 200] on span "Enrollment" at bounding box center [250, 197] width 47 height 9
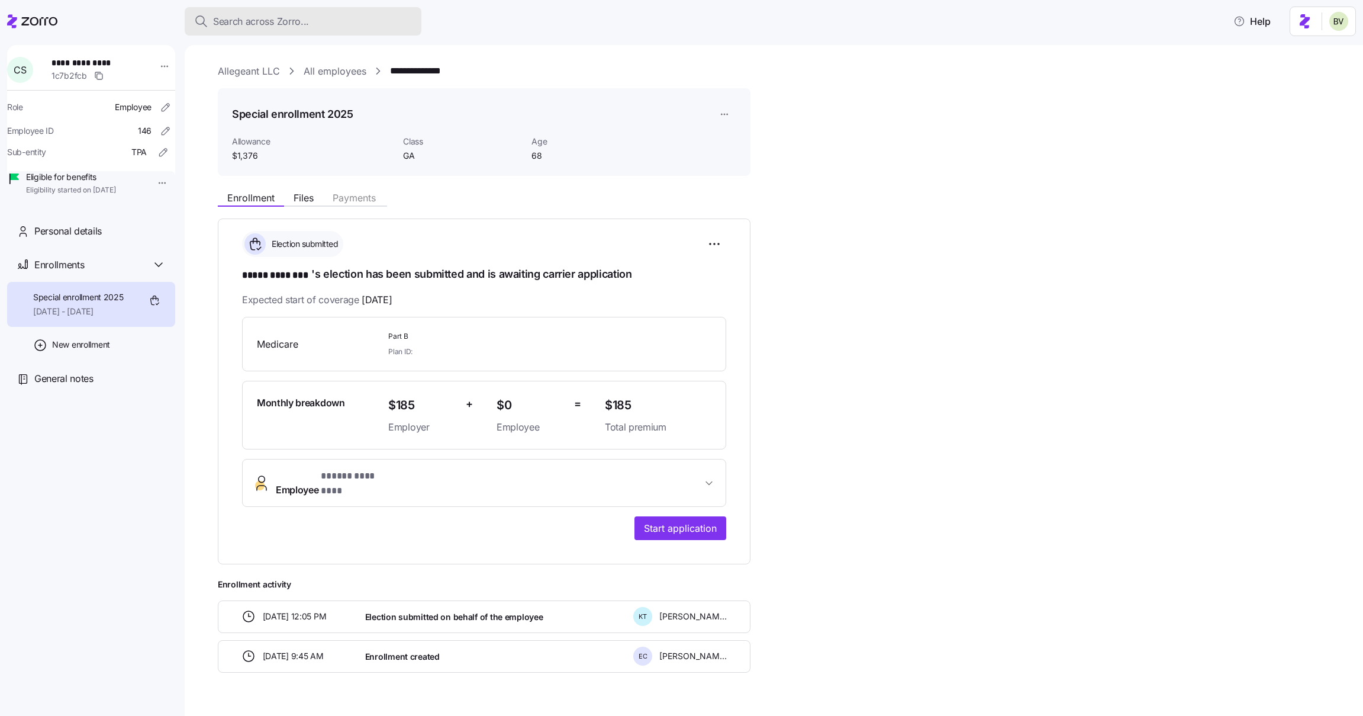
click at [373, 21] on div "Search across Zorro..." at bounding box center [303, 21] width 218 height 15
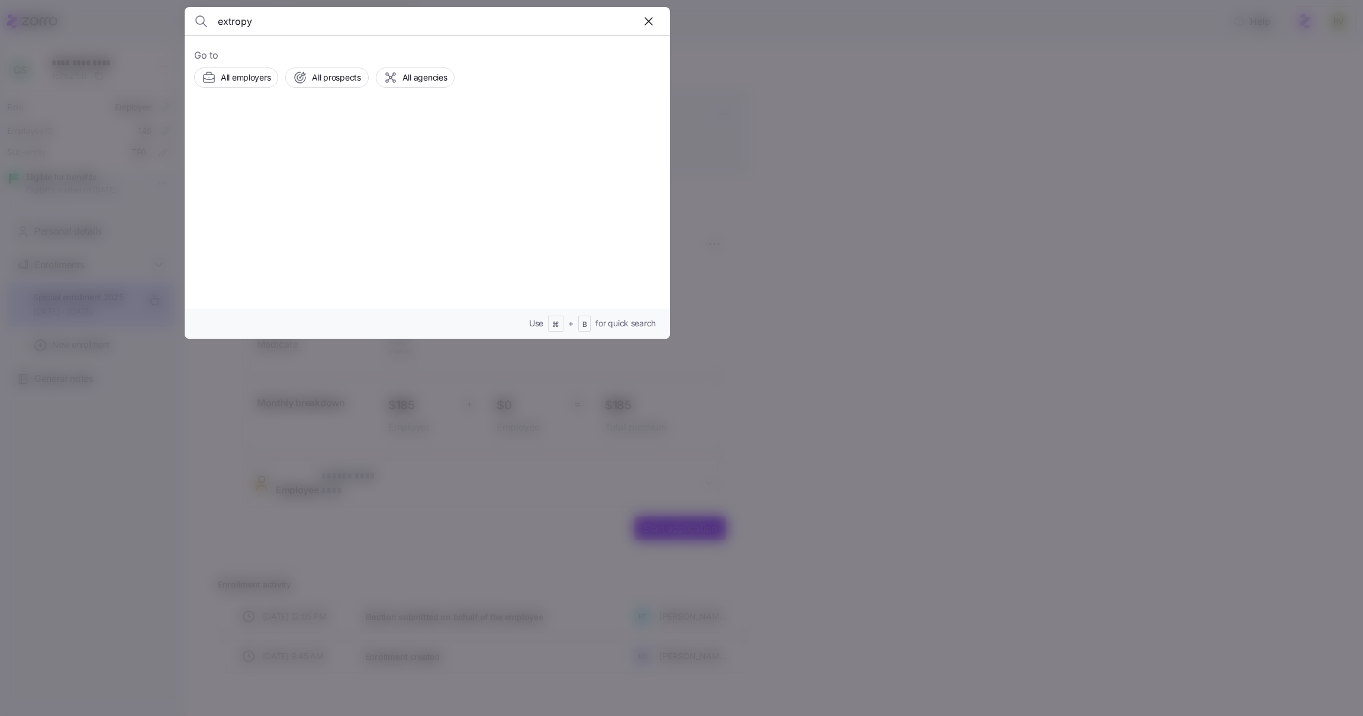
type input "extropy"
click at [234, 141] on rect at bounding box center [235, 141] width 19 height 14
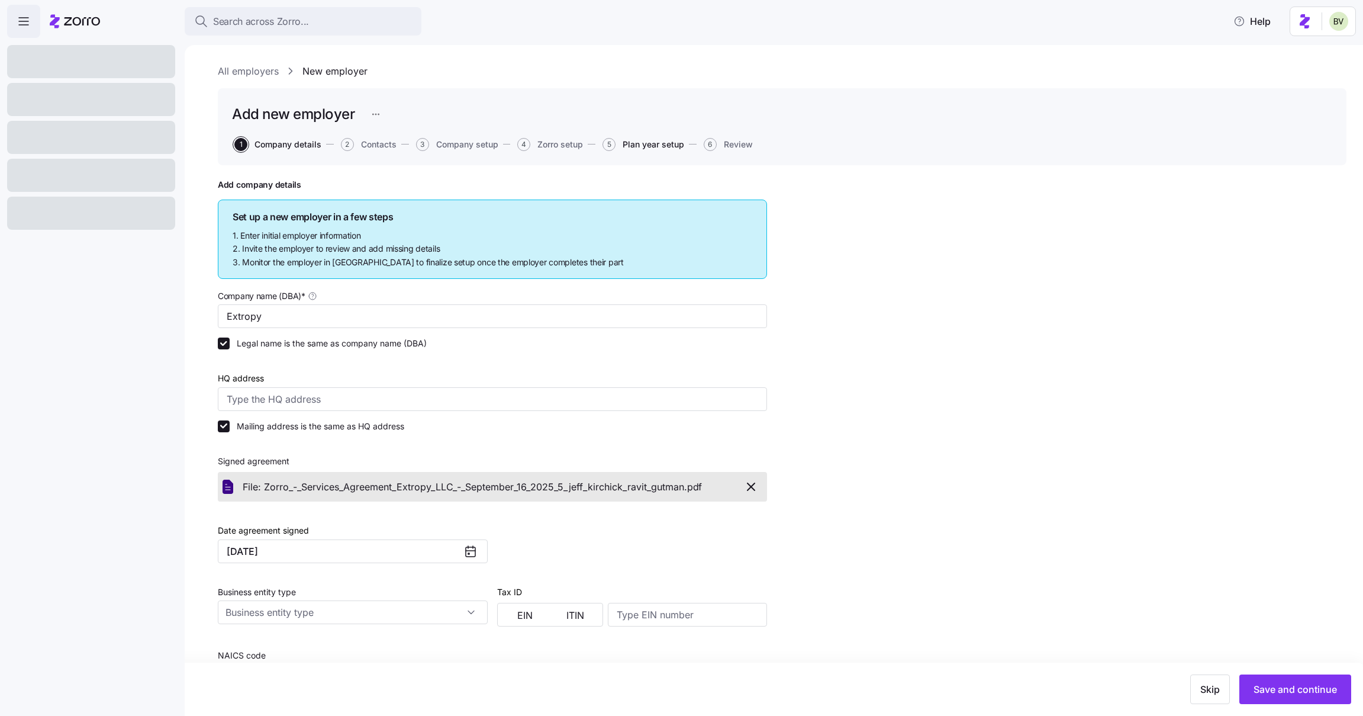
click at [665, 140] on span "Plan year setup" at bounding box center [654, 144] width 62 height 8
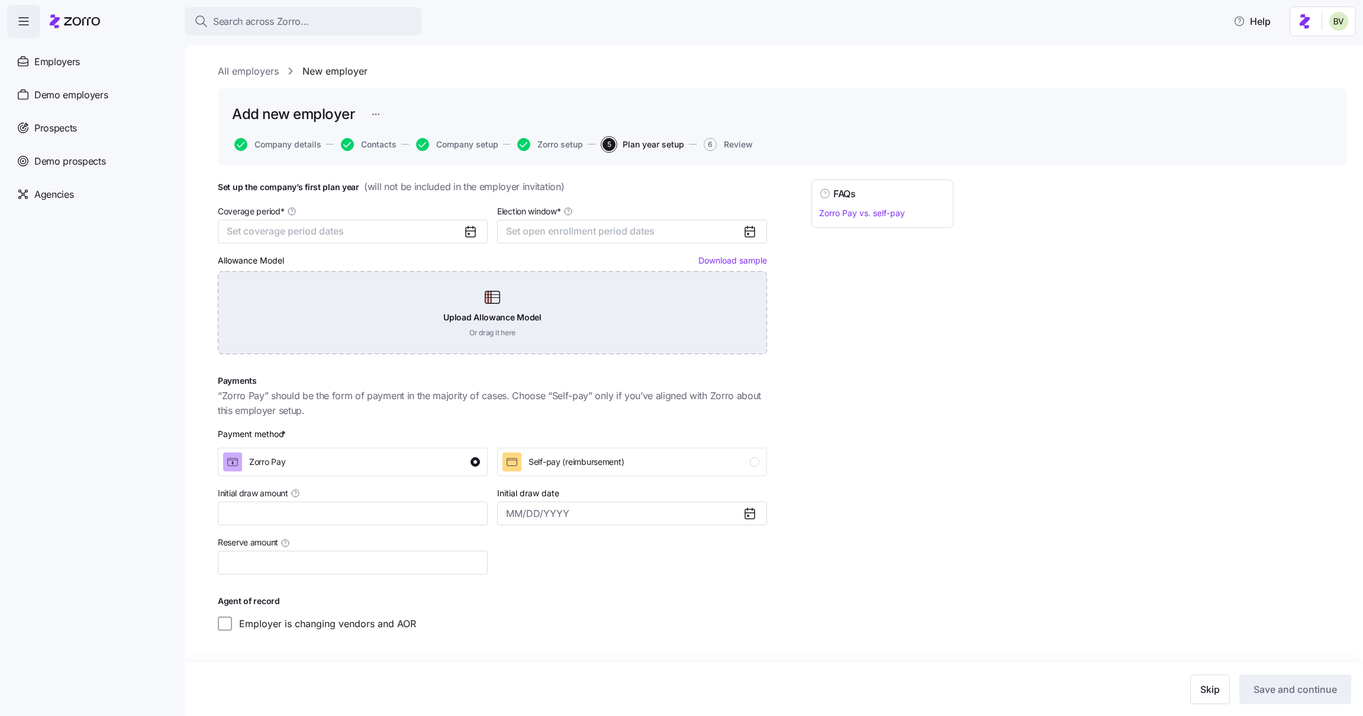
type input "$4,000"
type input "$1,000"
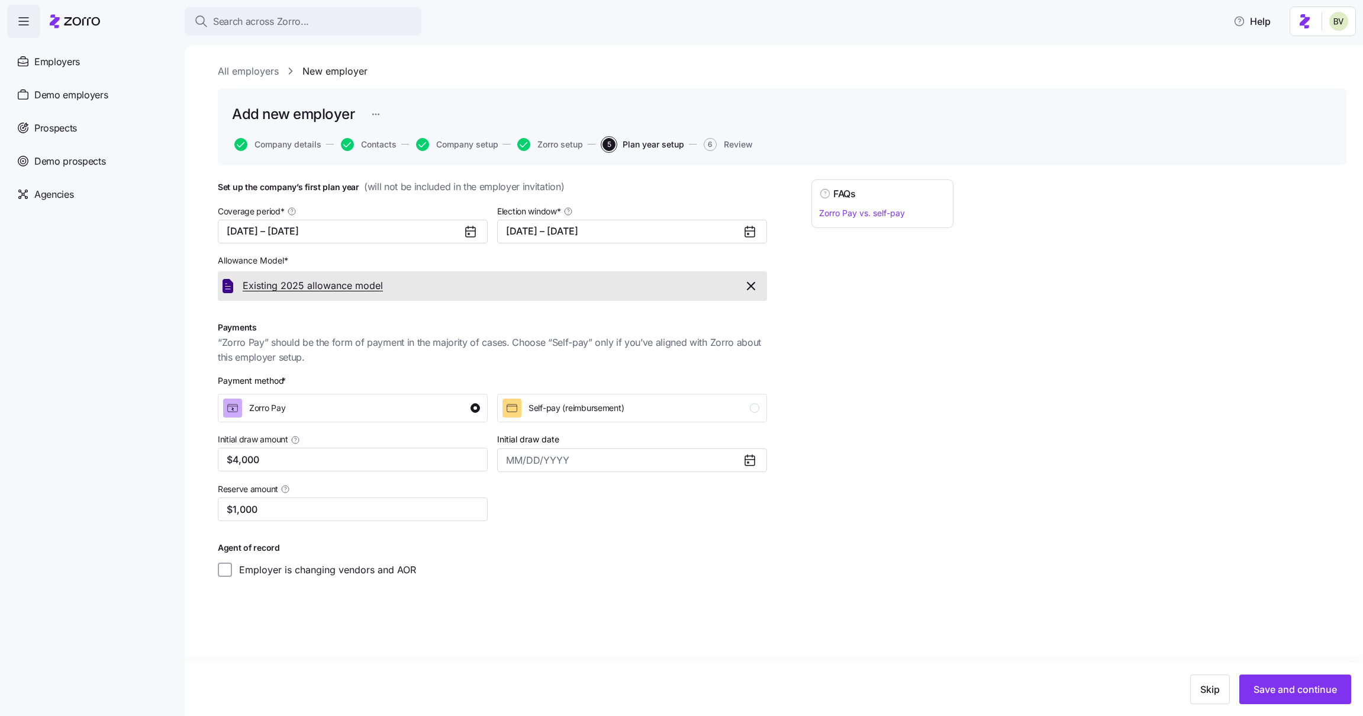
click at [317, 288] on span "Existing 2025 allowance model" at bounding box center [313, 285] width 140 height 15
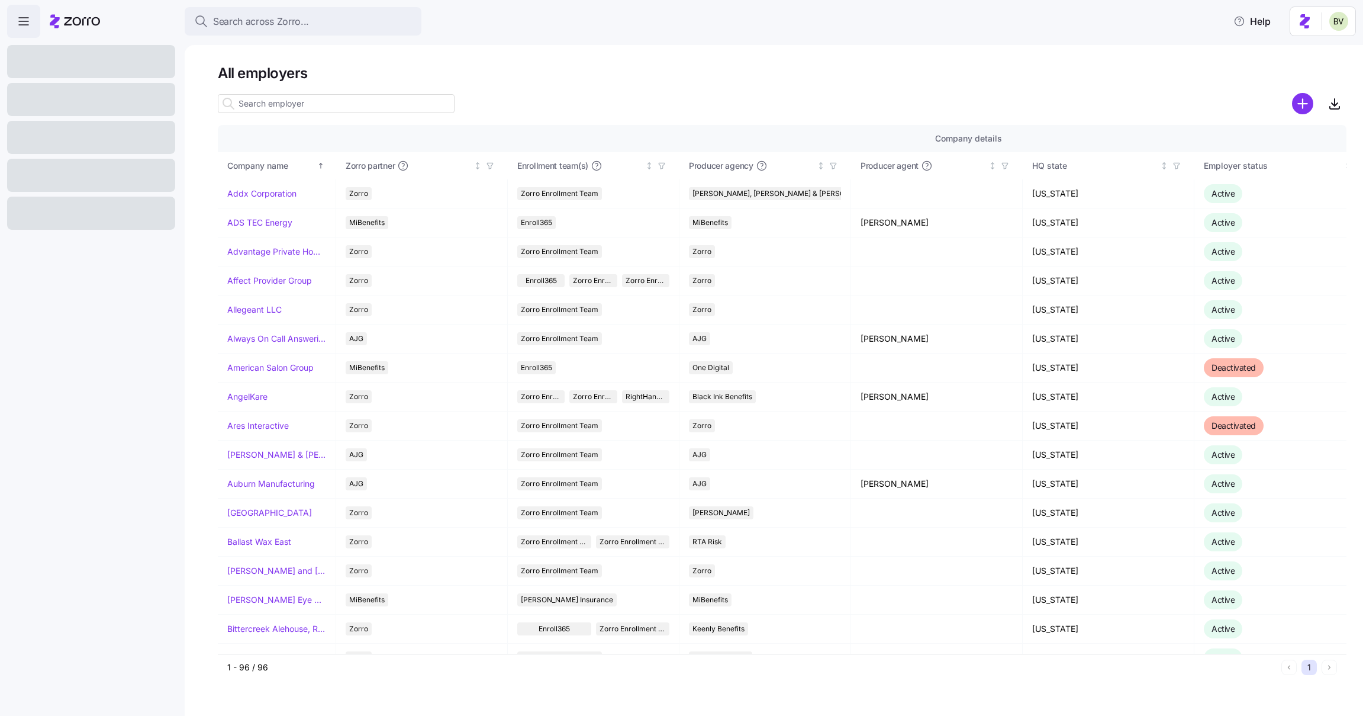
click at [362, 101] on input at bounding box center [336, 103] width 237 height 19
paste input "[PERSON_NAME]"
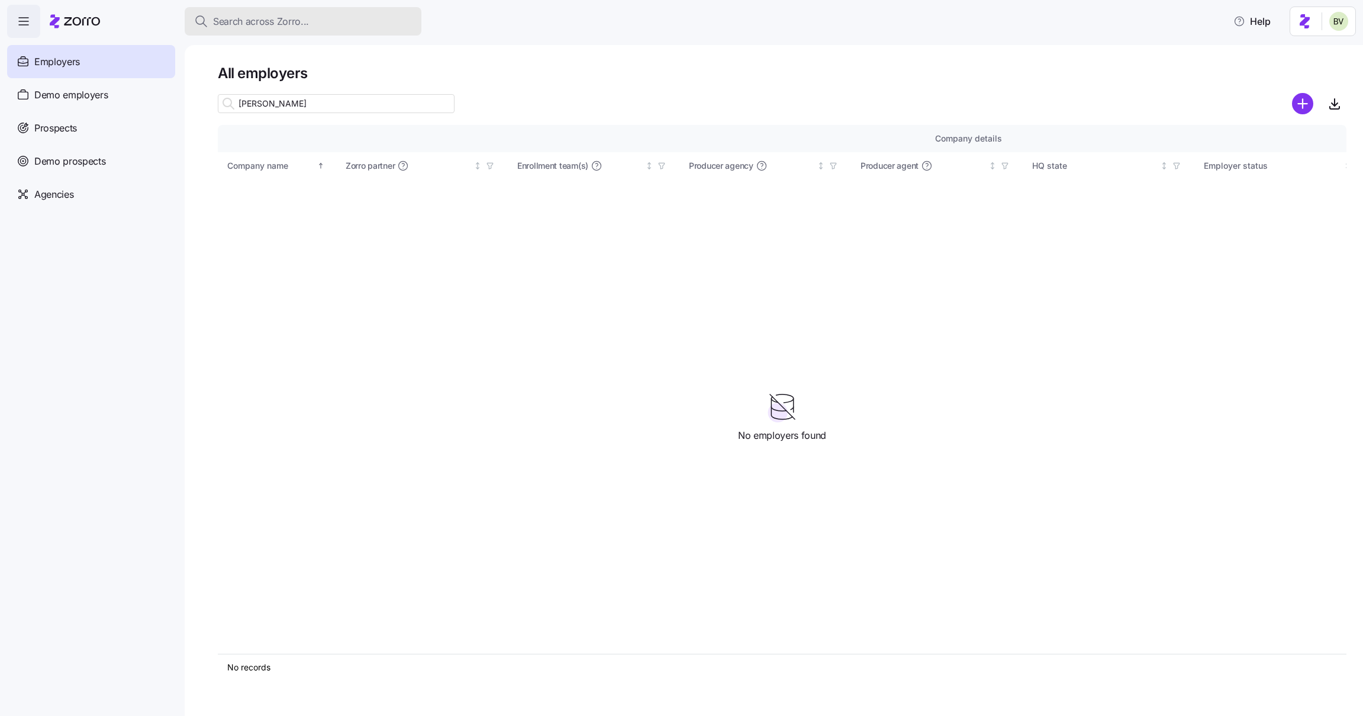
type input "[PERSON_NAME]"
click at [277, 19] on span "Search across Zorro..." at bounding box center [261, 21] width 96 height 15
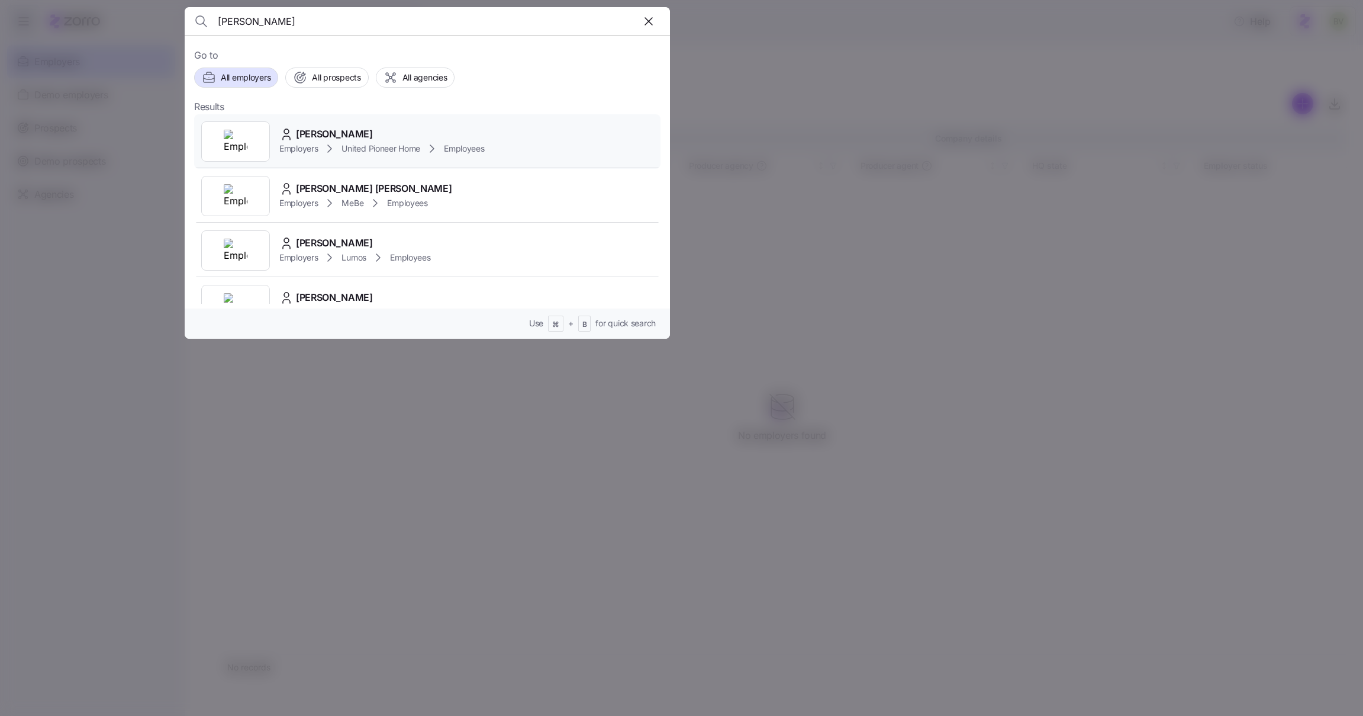
type input "[PERSON_NAME]"
click at [228, 137] on img at bounding box center [236, 142] width 24 height 24
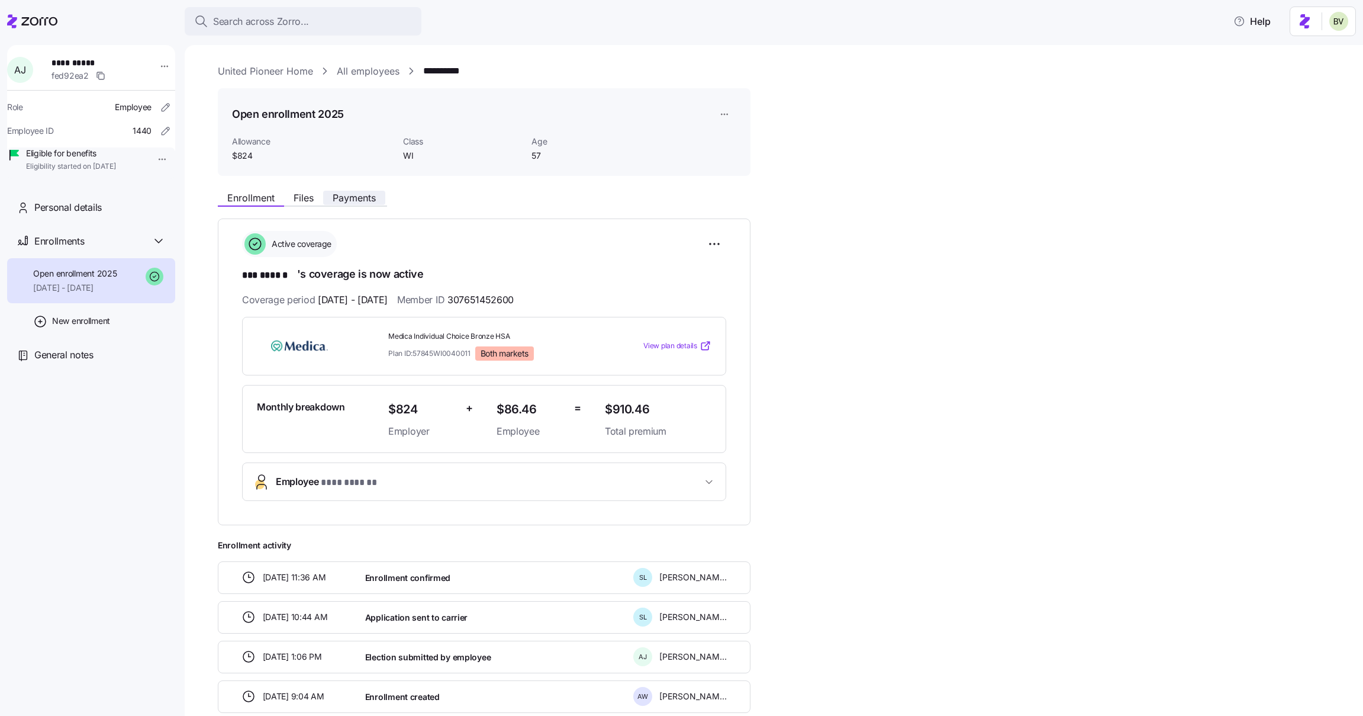
click at [358, 201] on span "Payments" at bounding box center [354, 197] width 43 height 9
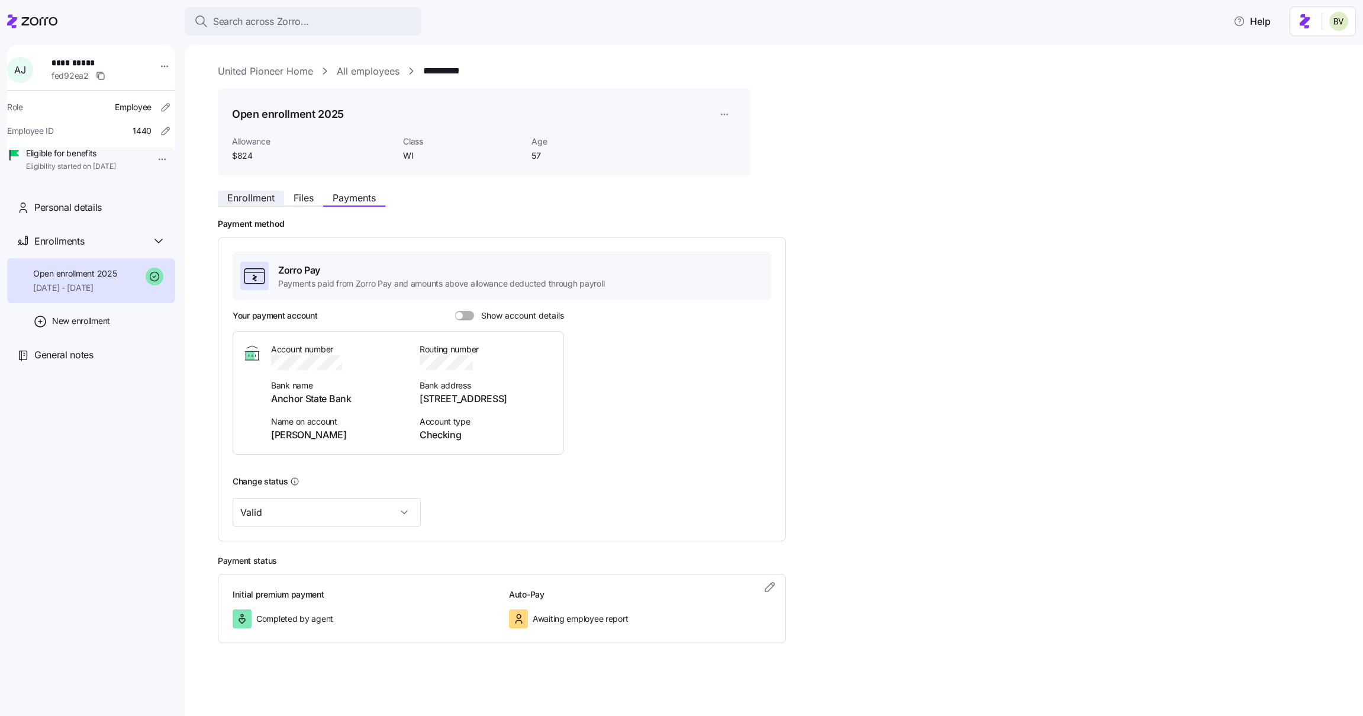
click at [242, 199] on span "Enrollment" at bounding box center [250, 197] width 47 height 9
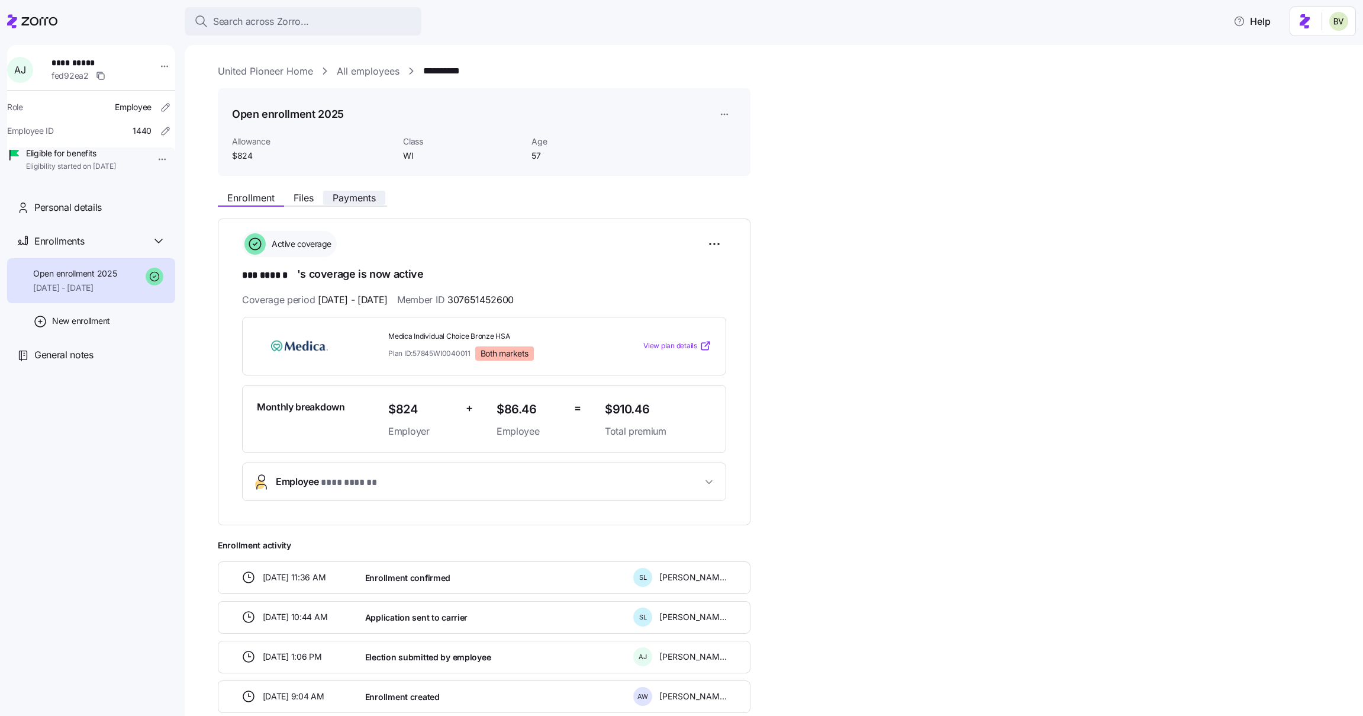
click at [363, 193] on span "Payments" at bounding box center [354, 197] width 43 height 9
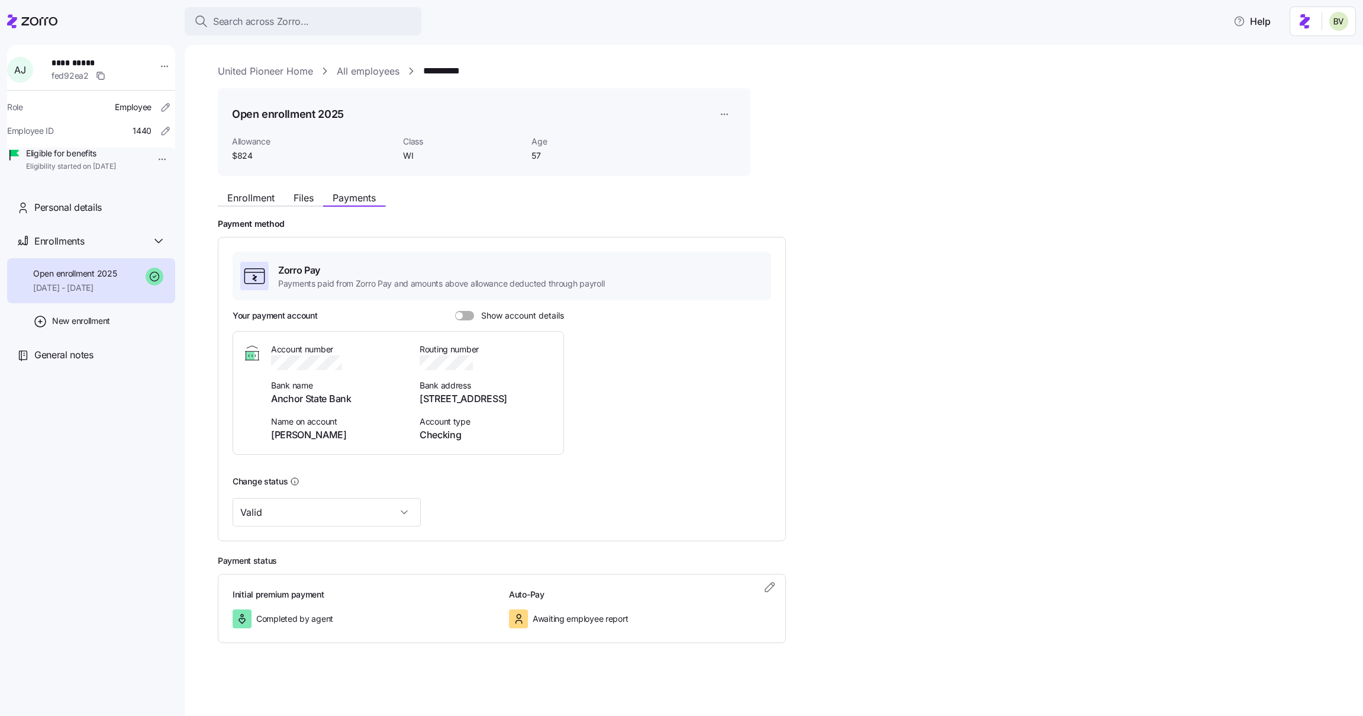
click at [263, 205] on div "Enrollment Files Payments" at bounding box center [302, 199] width 169 height 14
click at [260, 199] on span "Enrollment" at bounding box center [250, 197] width 47 height 9
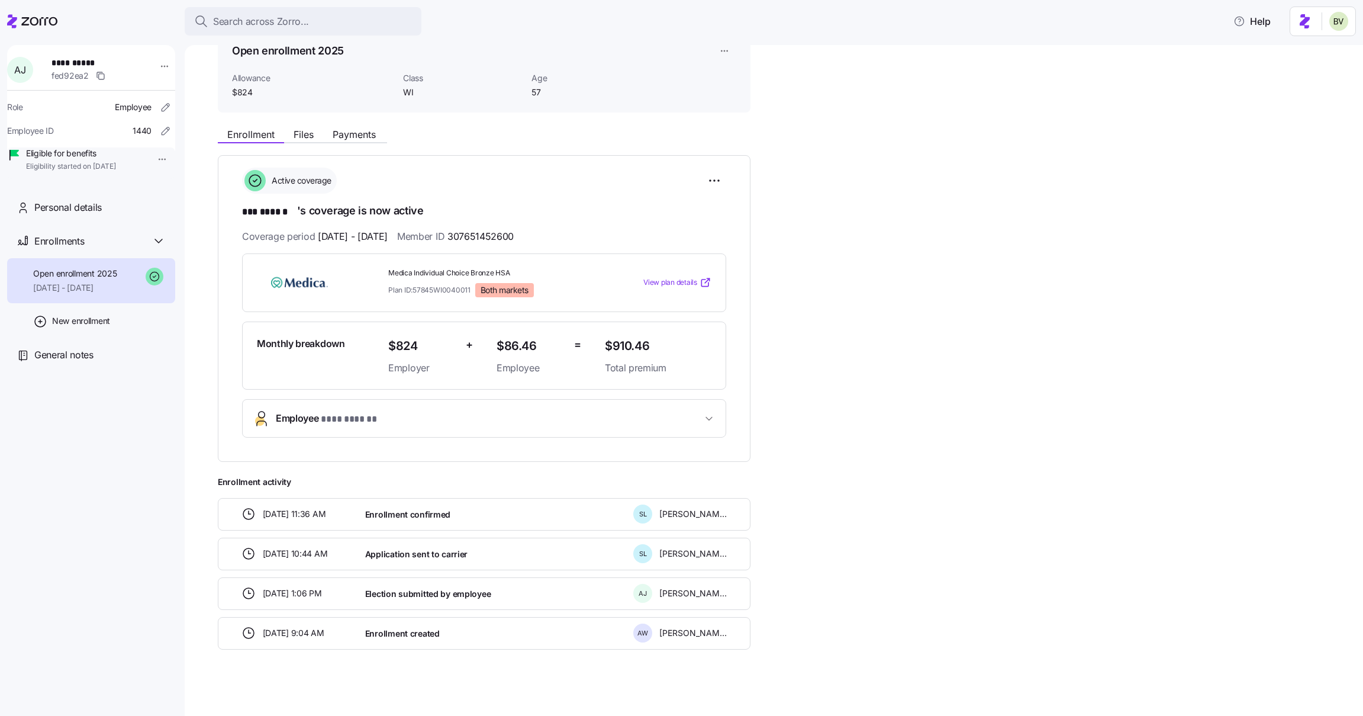
scroll to position [67, 0]
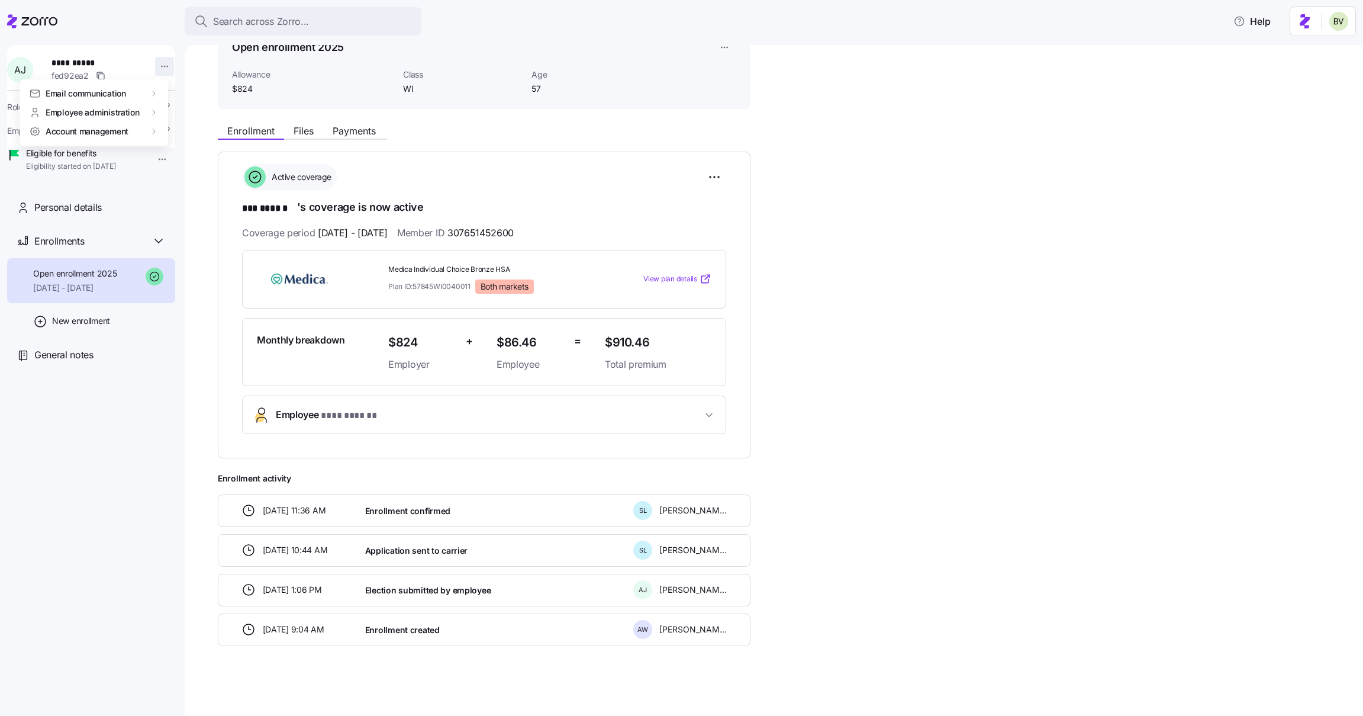
click at [159, 63] on html "**********" at bounding box center [681, 354] width 1363 height 708
click at [189, 149] on div "Log in as" at bounding box center [189, 150] width 35 height 13
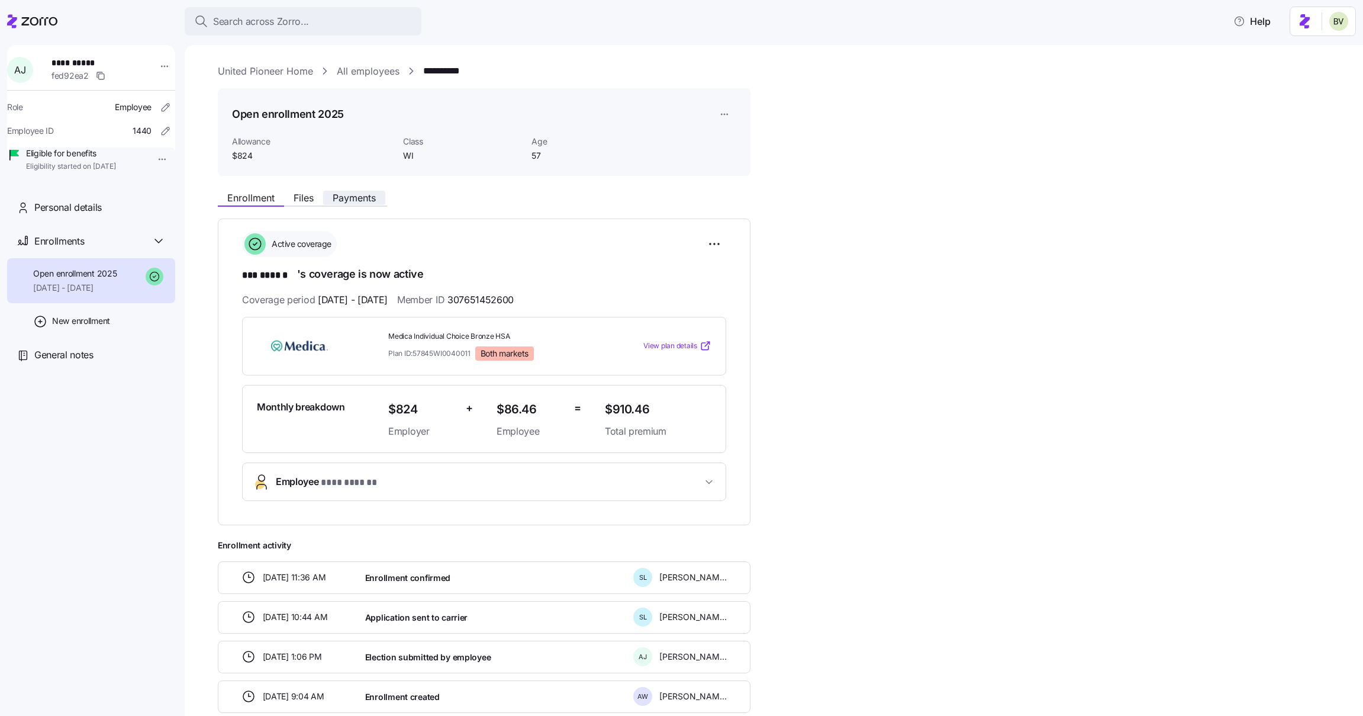
click at [344, 195] on span "Payments" at bounding box center [354, 197] width 43 height 9
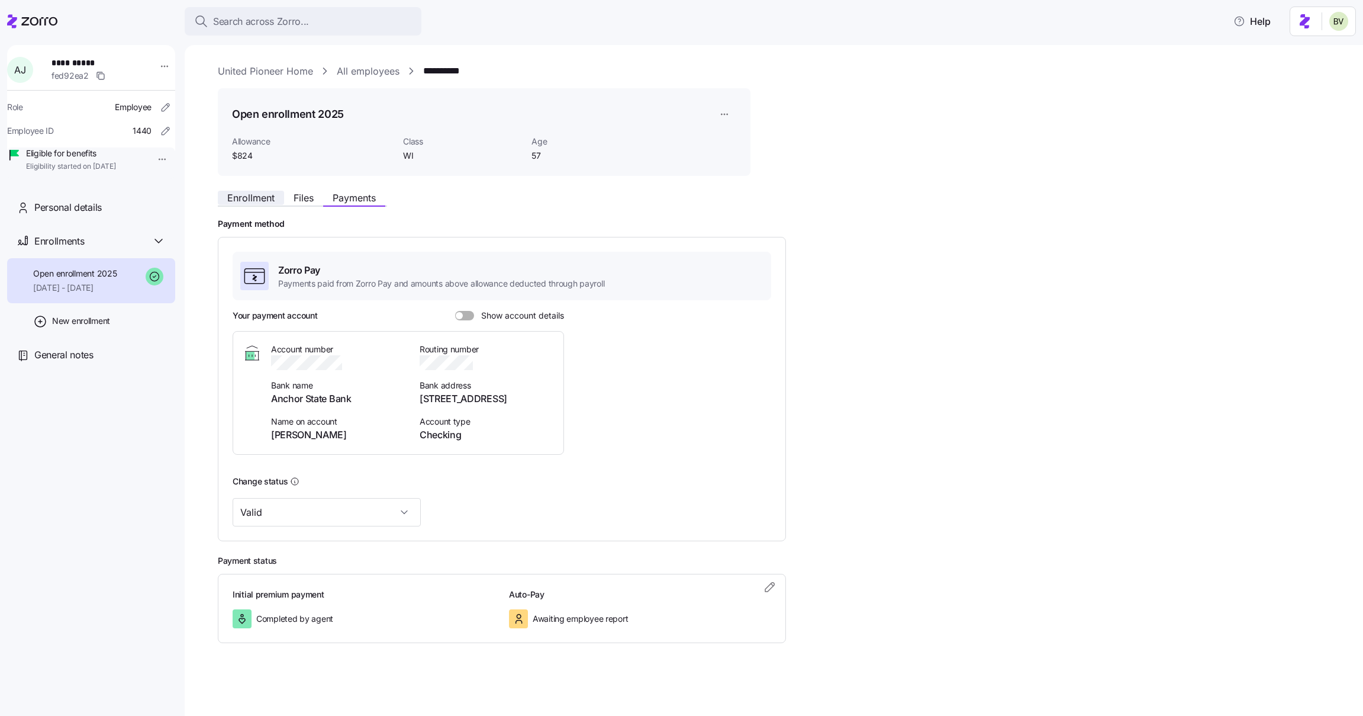
click at [242, 199] on span "Enrollment" at bounding box center [250, 197] width 47 height 9
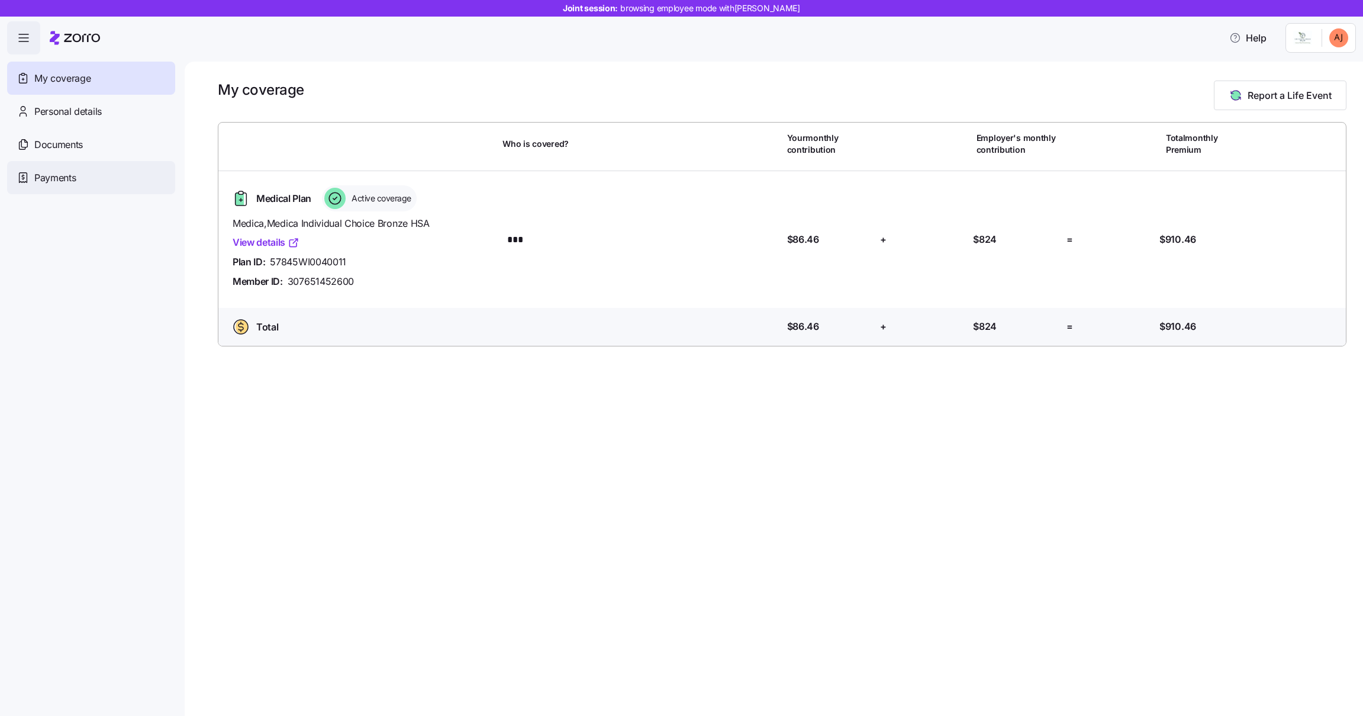
click at [72, 179] on span "Payments" at bounding box center [54, 177] width 41 height 15
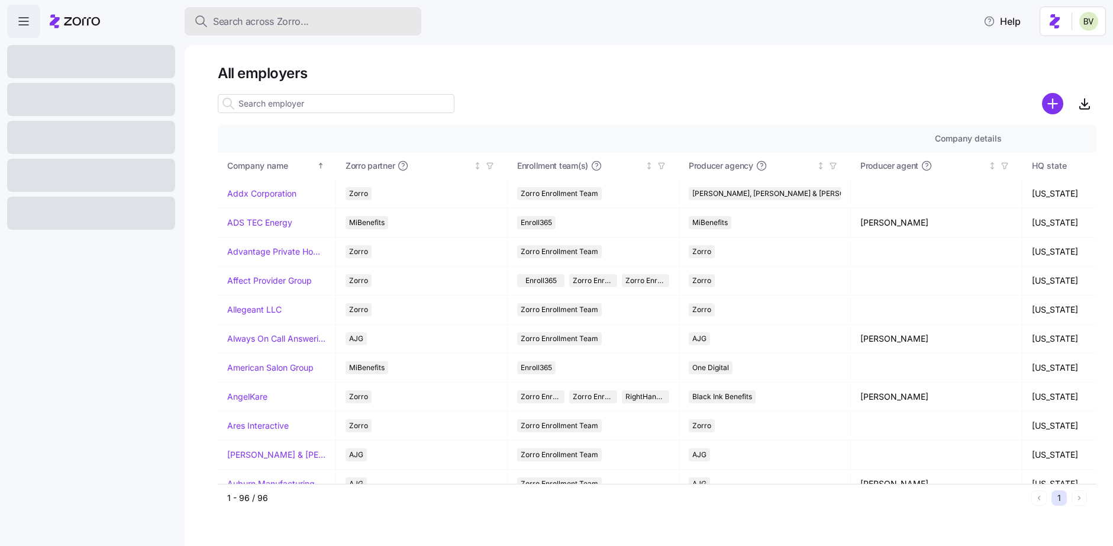
click at [290, 24] on span "Search across Zorro..." at bounding box center [261, 21] width 96 height 15
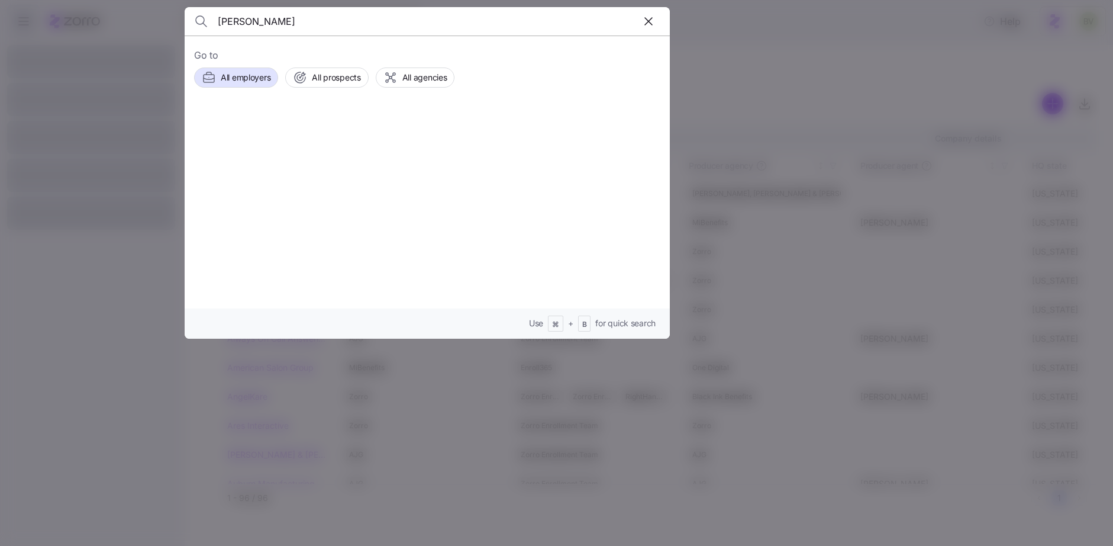
type input "Sylviana Mc Vane"
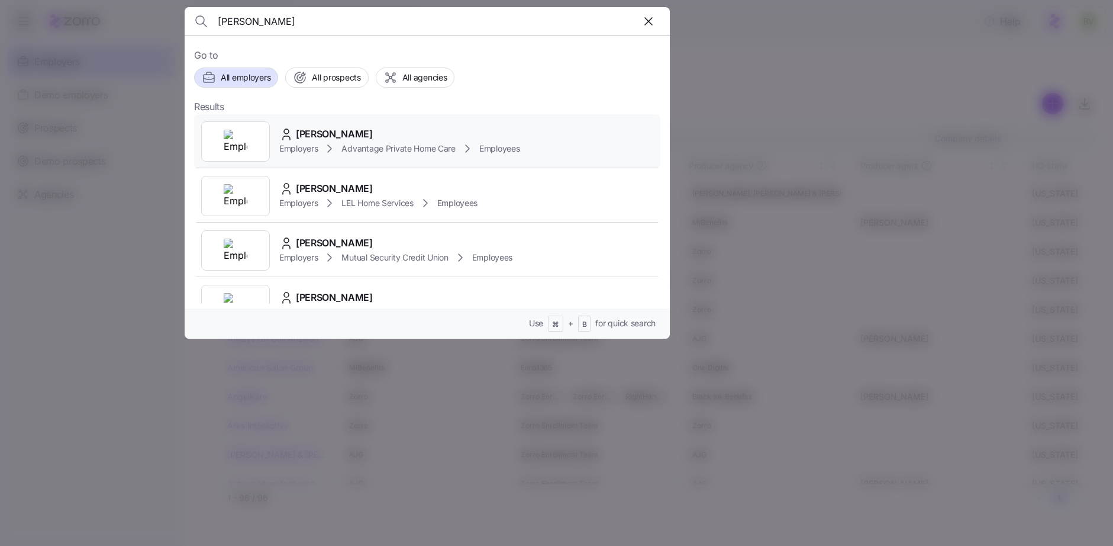
click at [236, 145] on img at bounding box center [236, 142] width 24 height 24
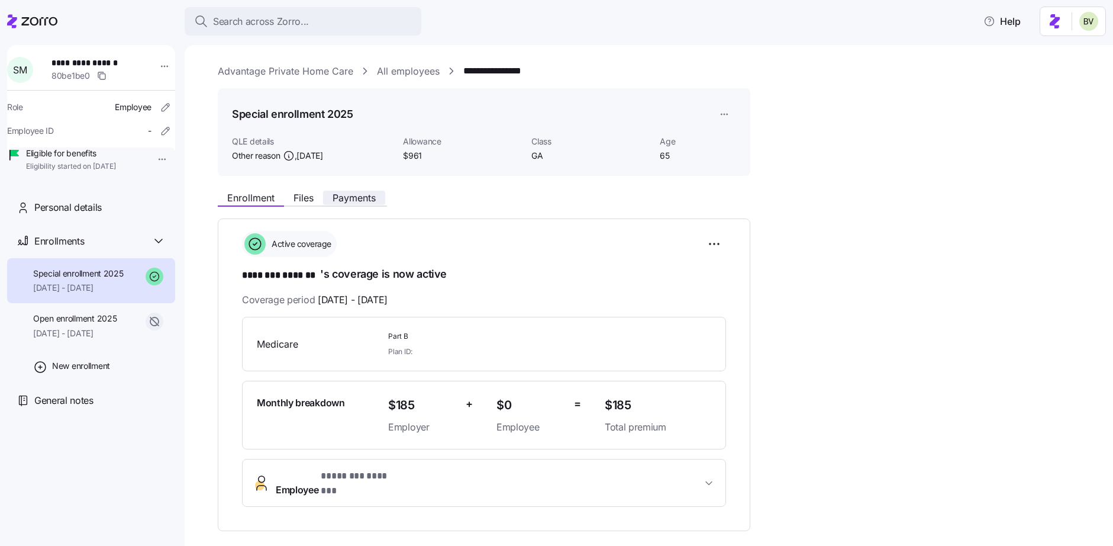
click at [366, 200] on span "Payments" at bounding box center [354, 197] width 43 height 9
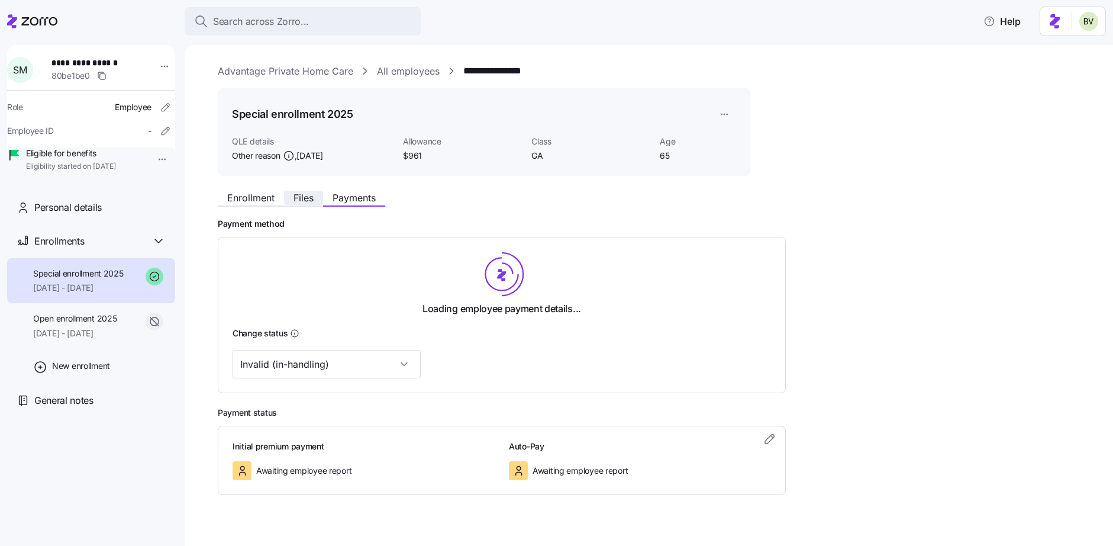
click at [307, 195] on span "Files" at bounding box center [304, 197] width 20 height 9
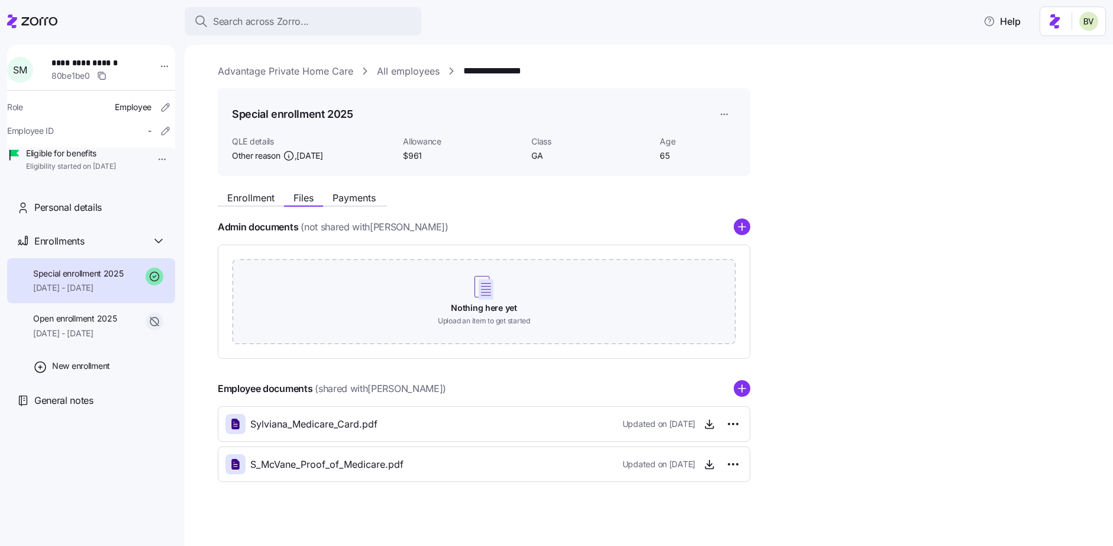
click at [343, 190] on div "Enrollment Files Payments" at bounding box center [484, 195] width 533 height 21
click at [343, 197] on span "Payments" at bounding box center [354, 197] width 43 height 9
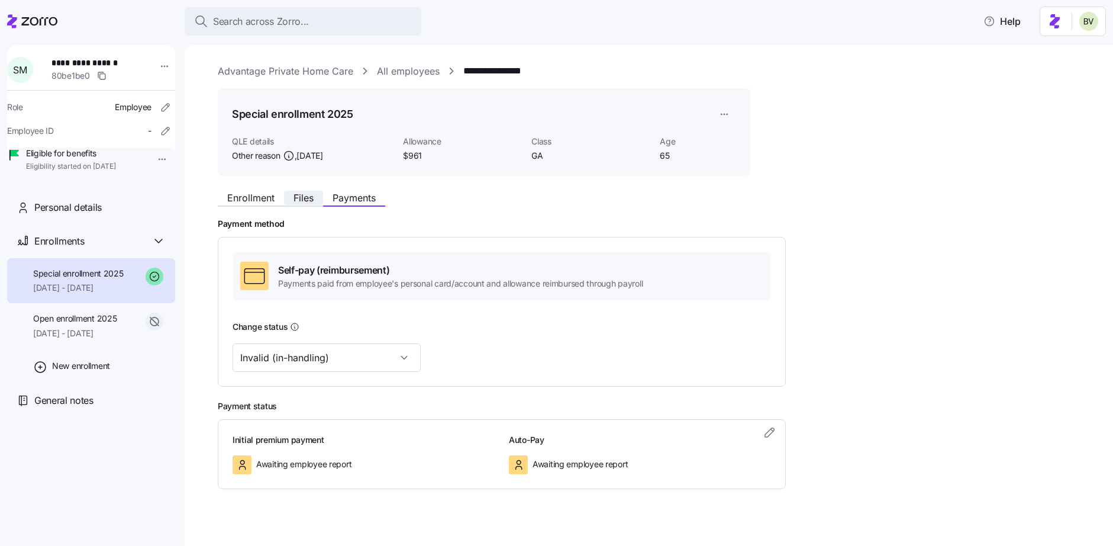
click at [299, 198] on span "Files" at bounding box center [304, 197] width 20 height 9
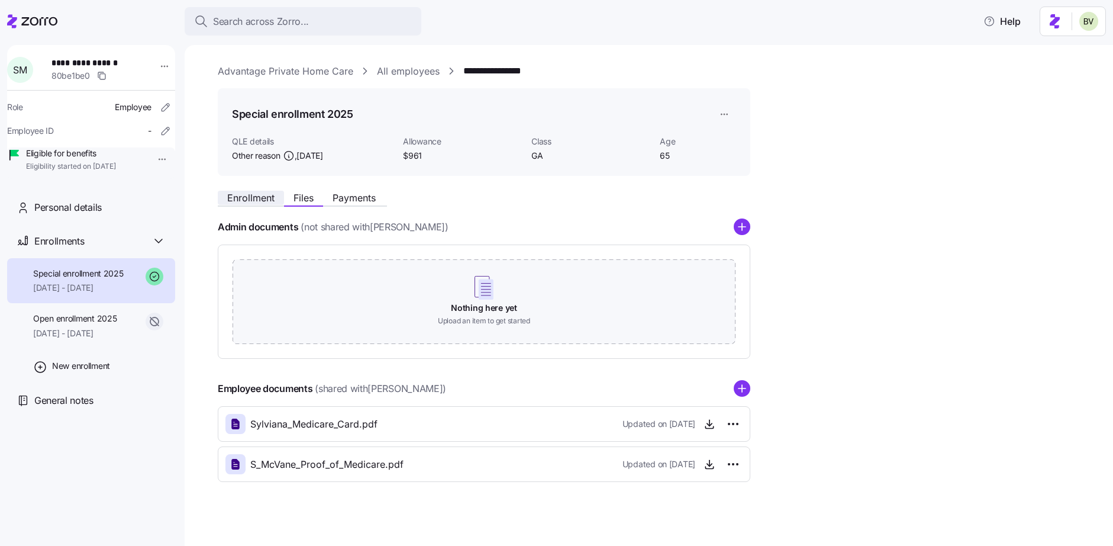
click at [242, 198] on span "Enrollment" at bounding box center [250, 197] width 47 height 9
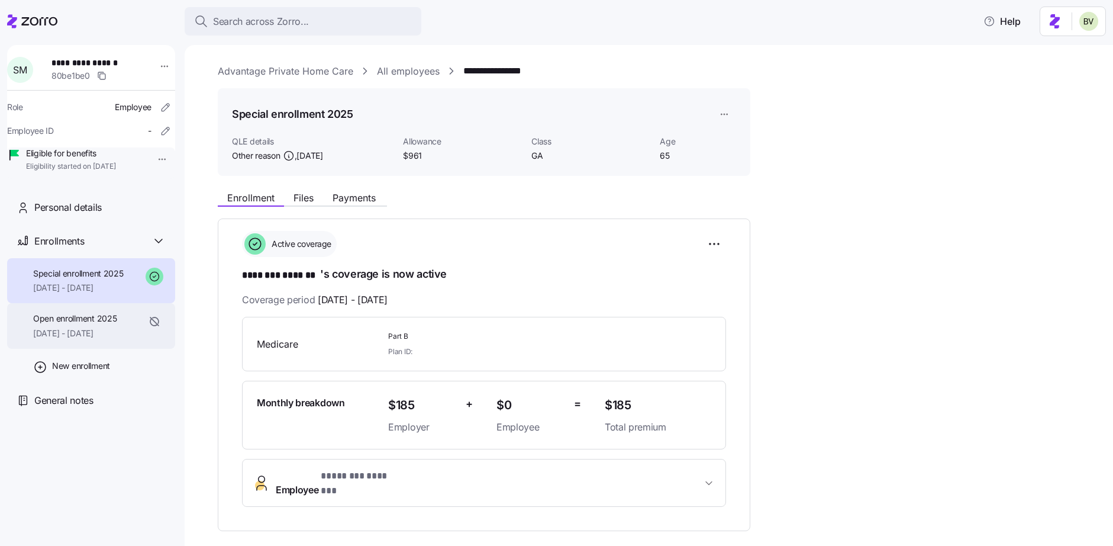
click at [92, 339] on div "Open enrollment 2025 04/01/2025 - 09/30/2025" at bounding box center [74, 325] width 83 height 27
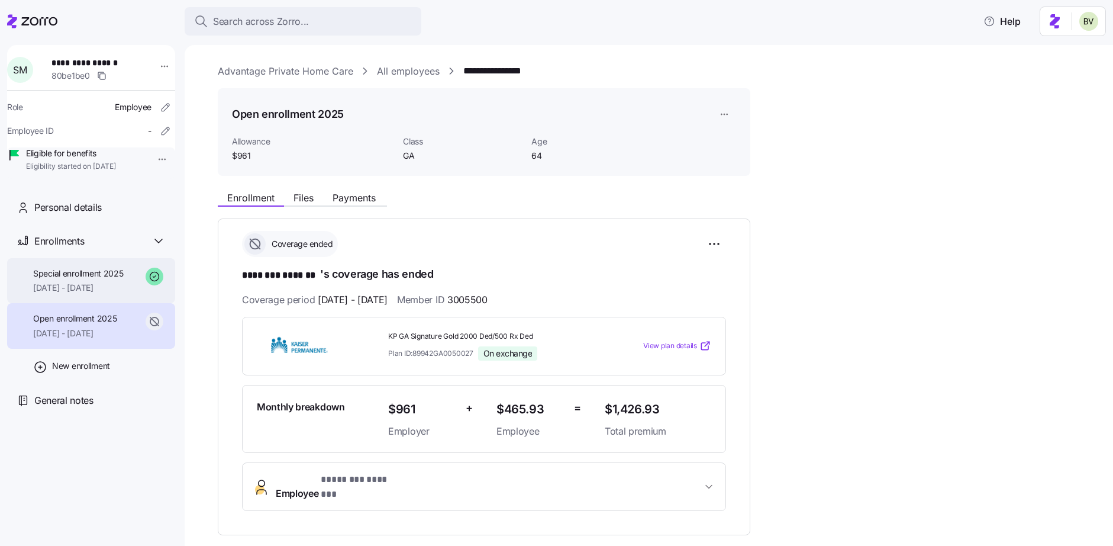
click at [75, 294] on span "10/01/2025 - 12/31/2025" at bounding box center [78, 288] width 91 height 12
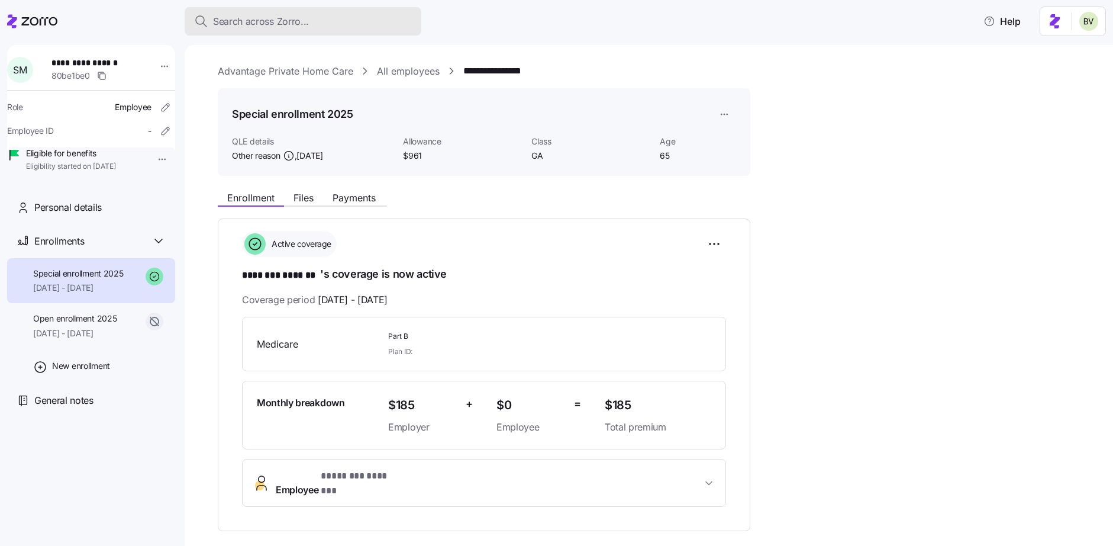
click at [292, 22] on span "Search across Zorro..." at bounding box center [261, 21] width 96 height 15
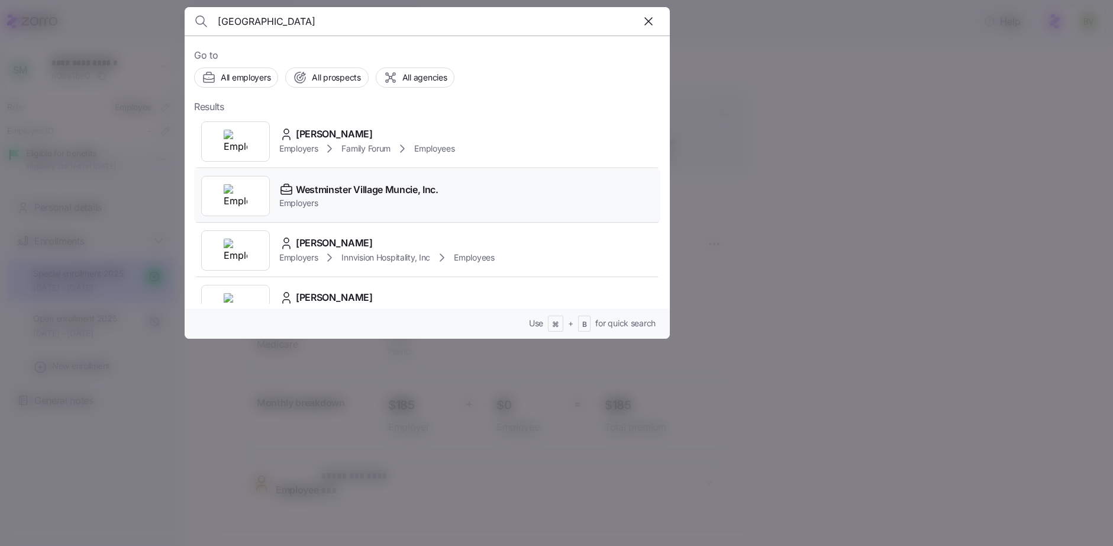
type input "Westminster"
click at [235, 186] on img at bounding box center [236, 196] width 24 height 24
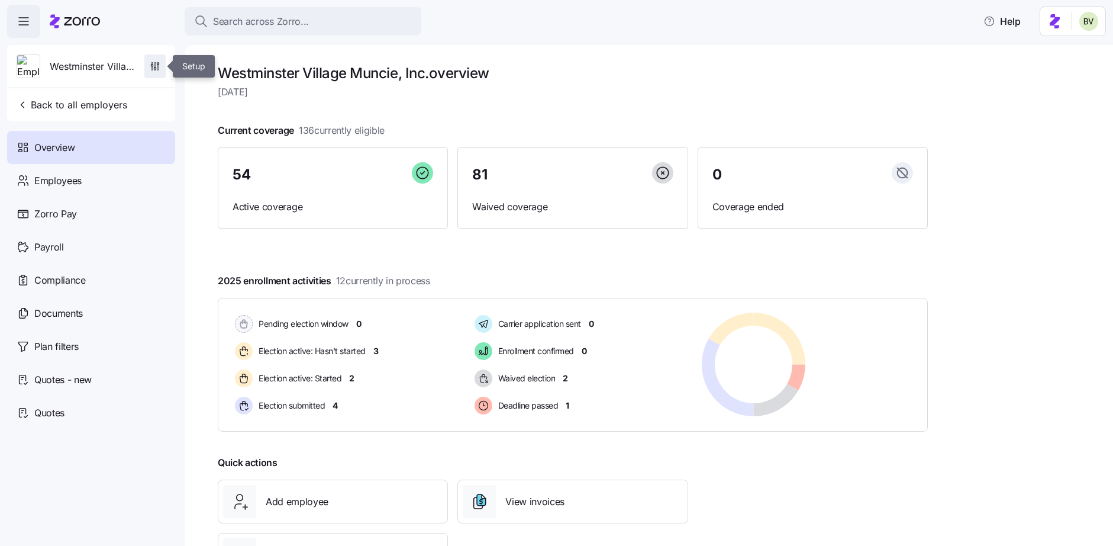
click at [157, 67] on icon "button" at bounding box center [155, 66] width 12 height 12
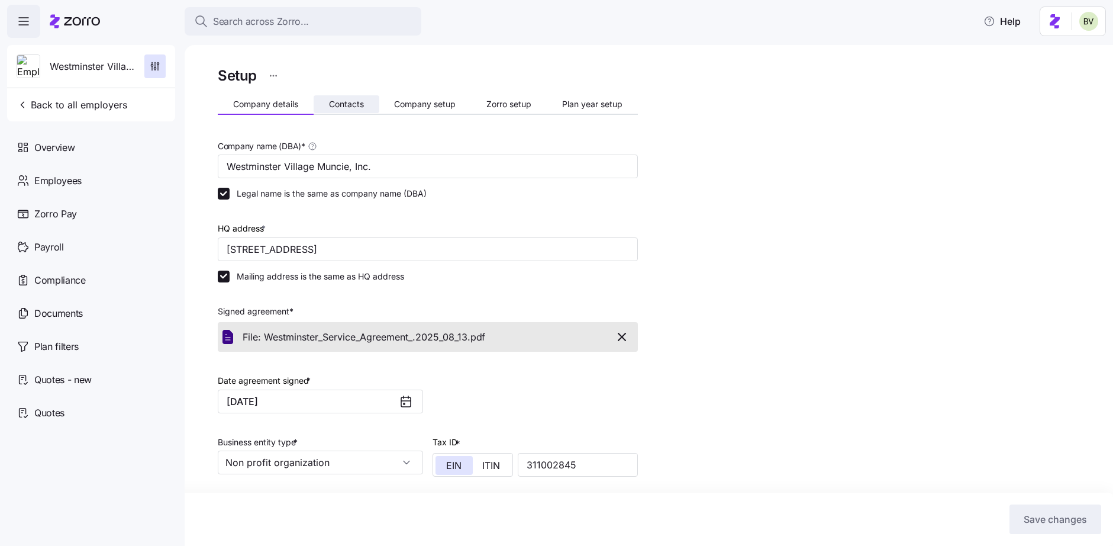
click at [335, 105] on span "Contacts" at bounding box center [346, 104] width 35 height 8
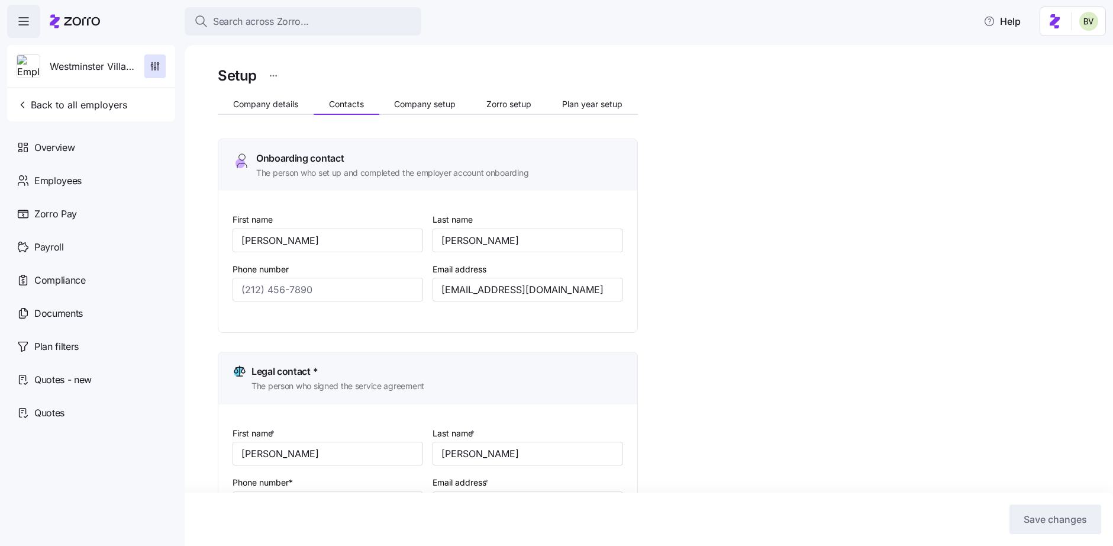
type input "(765) 288-2155"
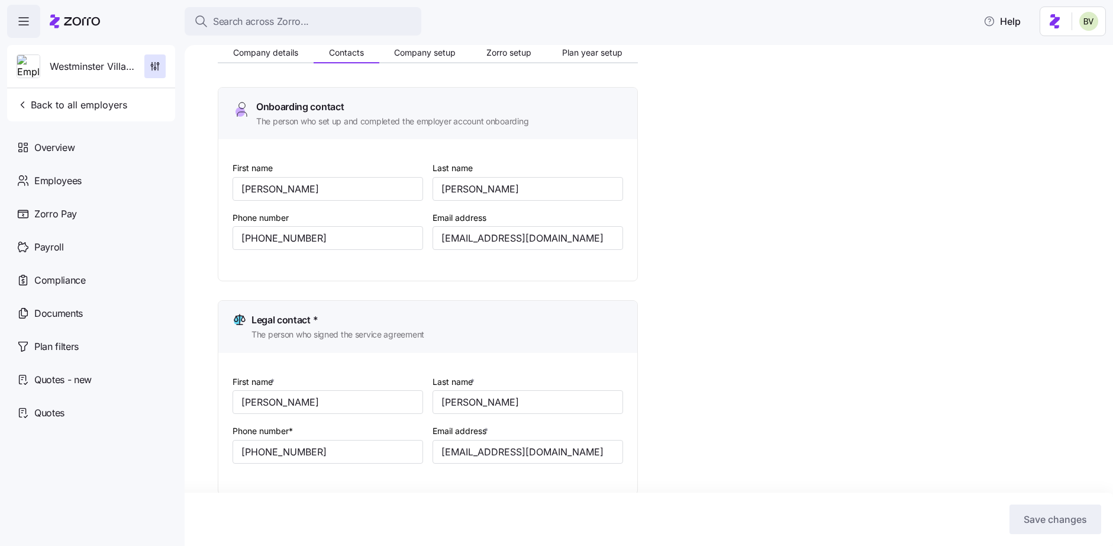
scroll to position [115, 0]
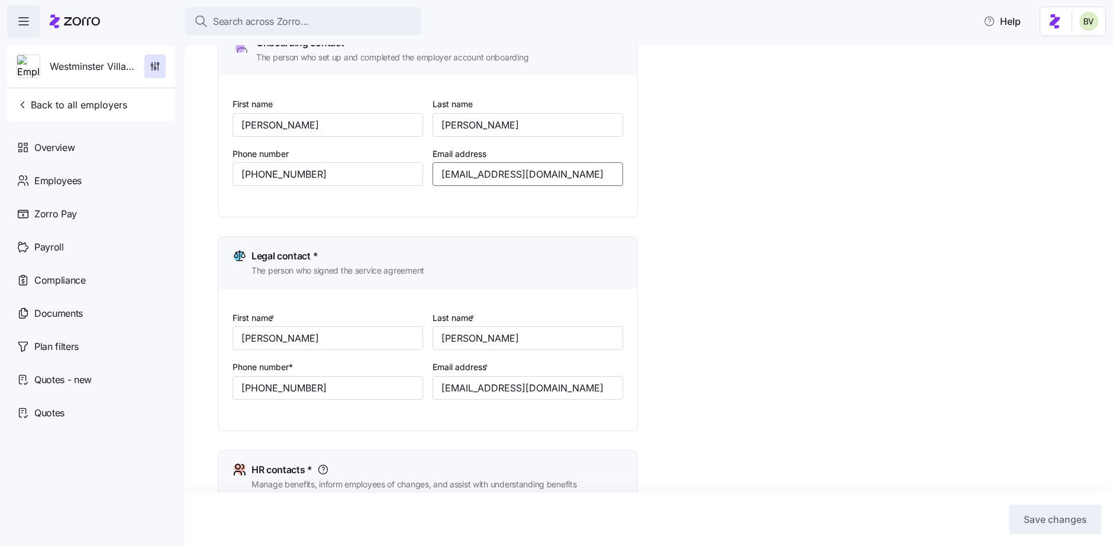
drag, startPoint x: 559, startPoint y: 172, endPoint x: 430, endPoint y: 176, distance: 129.7
click at [430, 176] on div "Email address drjones@wvmuncie.com" at bounding box center [528, 166] width 200 height 50
click at [552, 172] on input "drjones@wvmuncie.com" at bounding box center [528, 174] width 191 height 24
drag, startPoint x: 553, startPoint y: 173, endPoint x: 439, endPoint y: 173, distance: 114.2
click at [439, 173] on input "drjones@wvmuncie.com" at bounding box center [528, 174] width 191 height 24
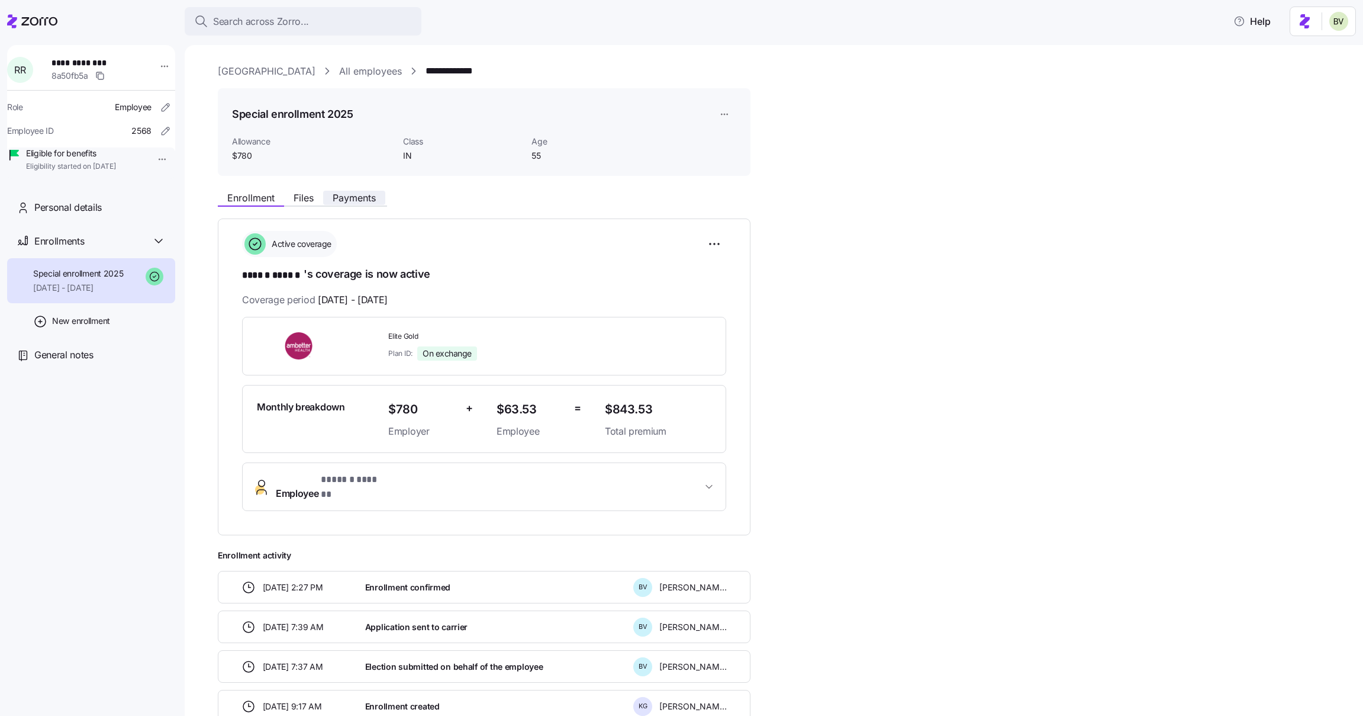
click at [349, 198] on span "Payments" at bounding box center [354, 197] width 43 height 9
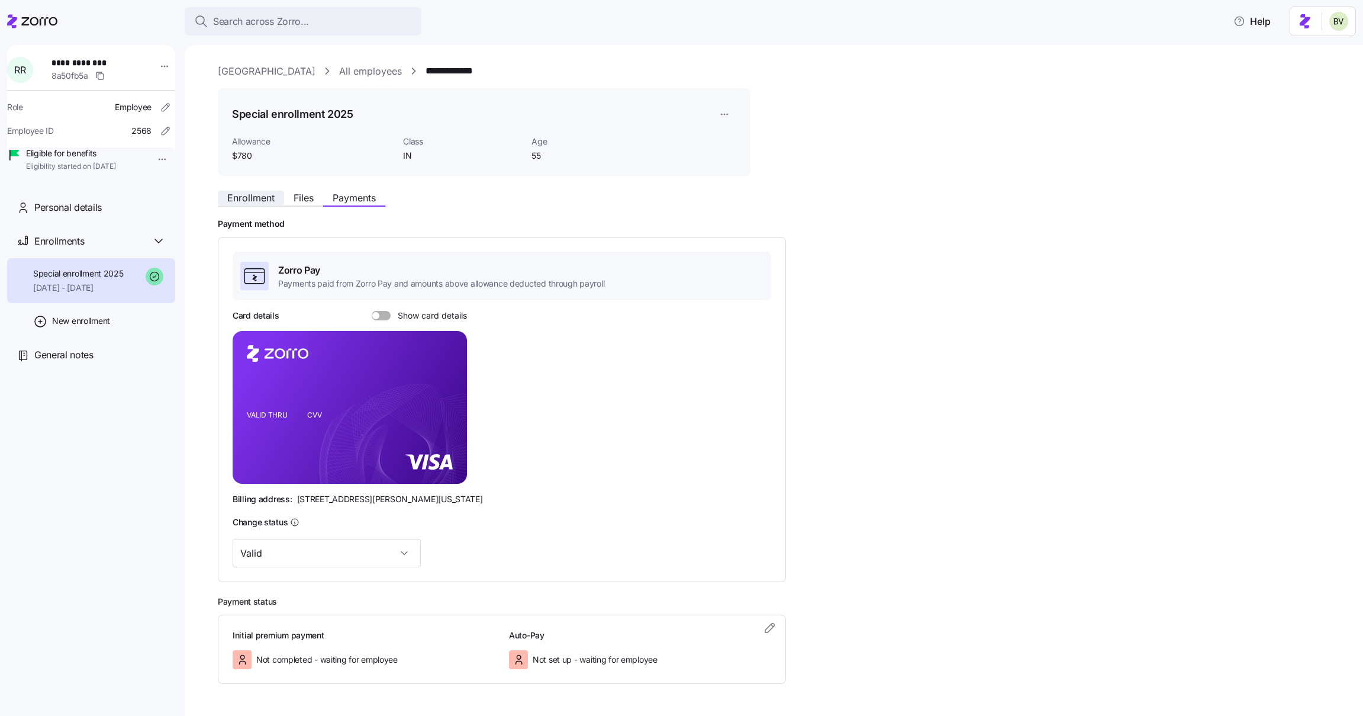
click at [253, 197] on span "Enrollment" at bounding box center [250, 197] width 47 height 9
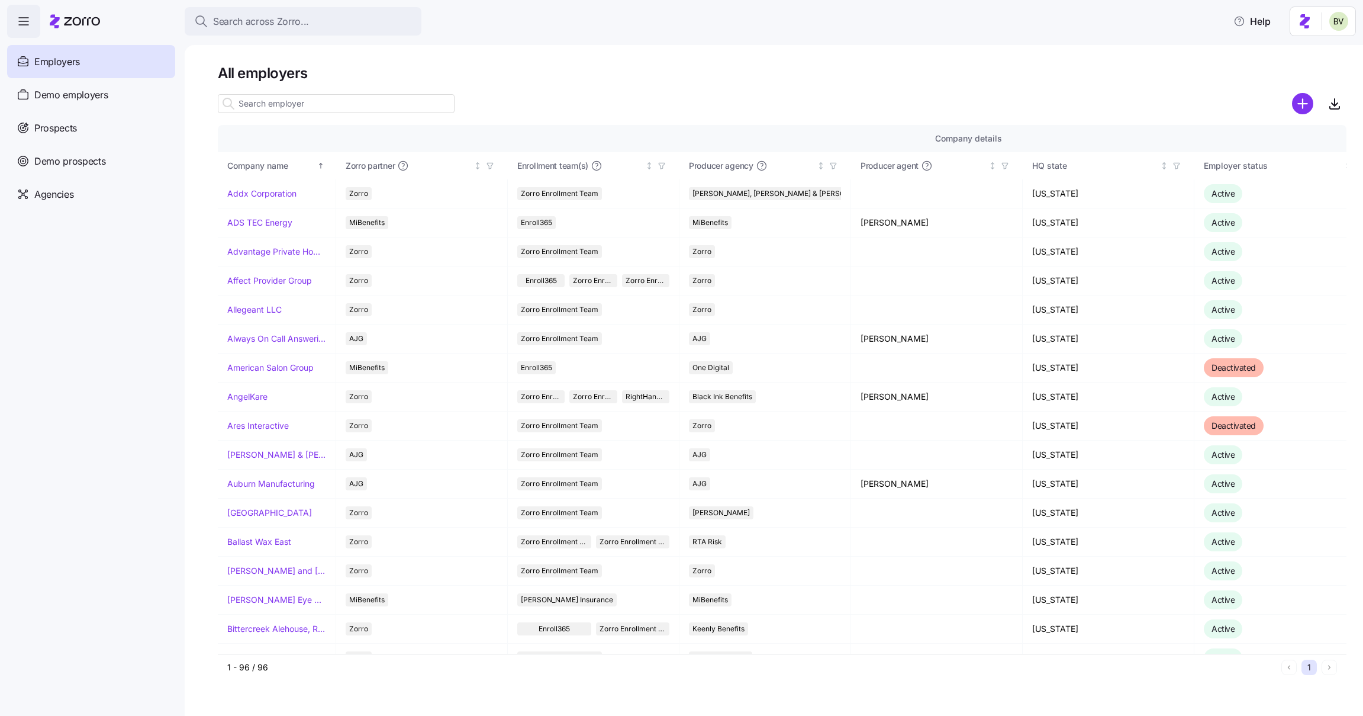
click at [284, 103] on input at bounding box center [336, 103] width 237 height 19
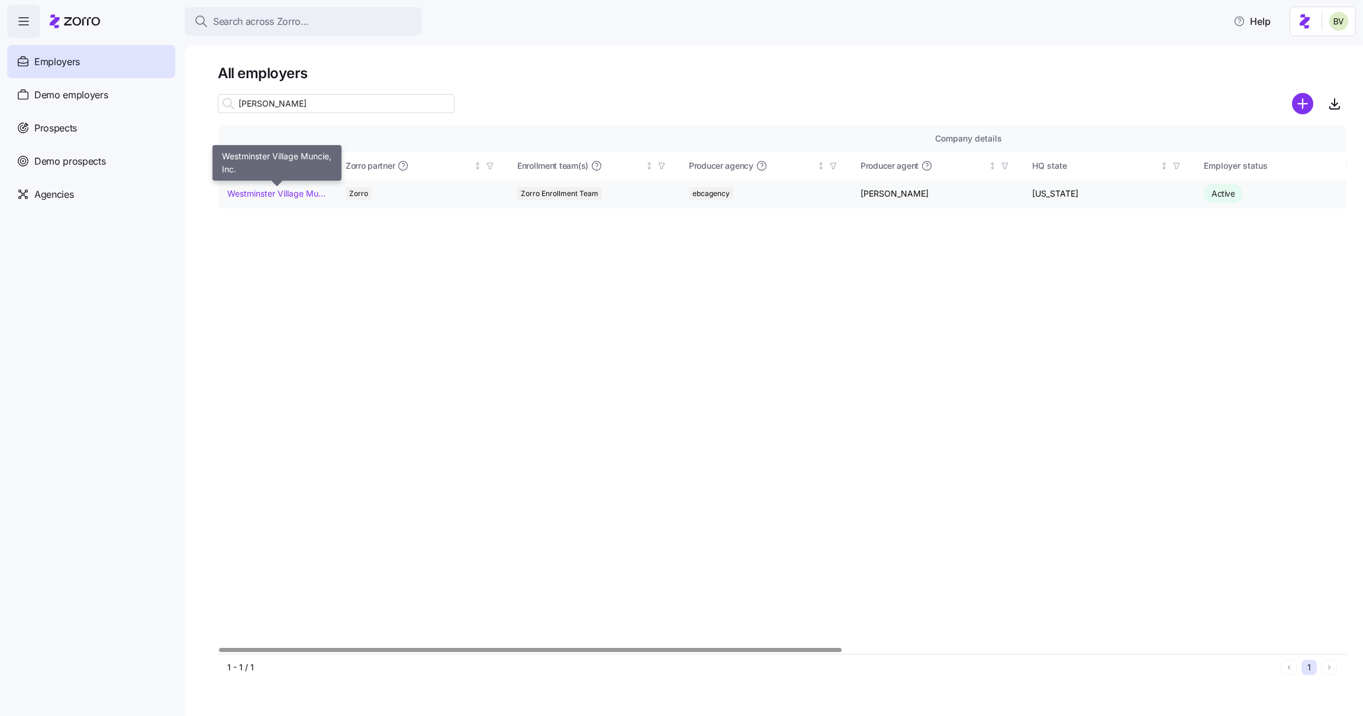
type input "[PERSON_NAME]"
click at [264, 194] on link "Westminster Village Muncie, Inc." at bounding box center [276, 194] width 99 height 12
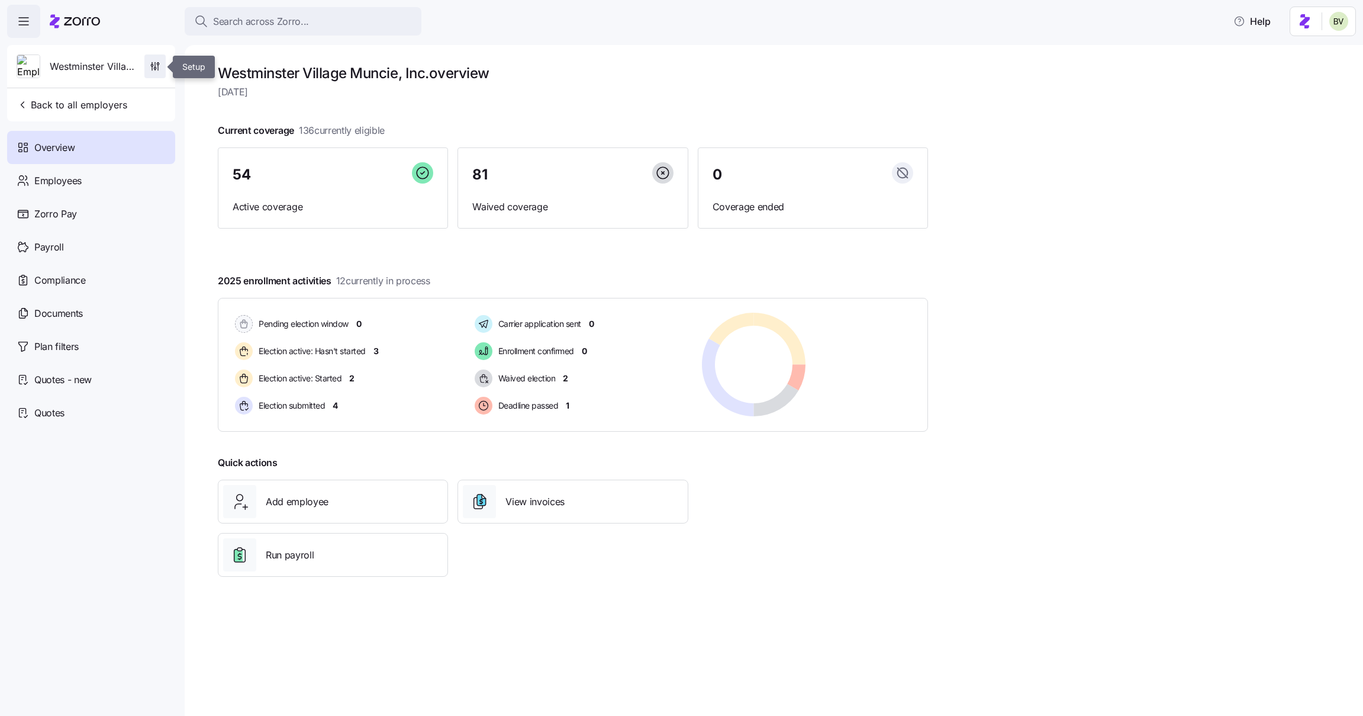
click at [149, 67] on icon "button" at bounding box center [155, 66] width 12 height 12
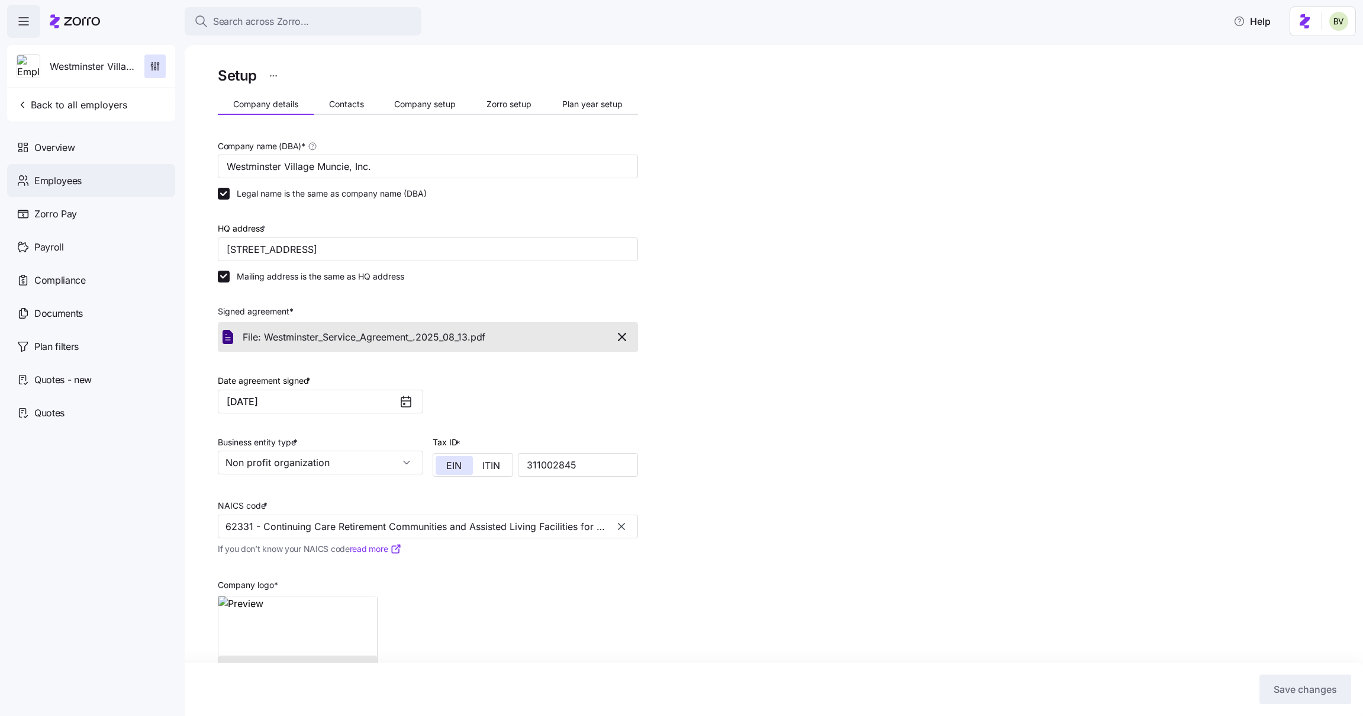
click at [77, 186] on span "Employees" at bounding box center [57, 180] width 47 height 15
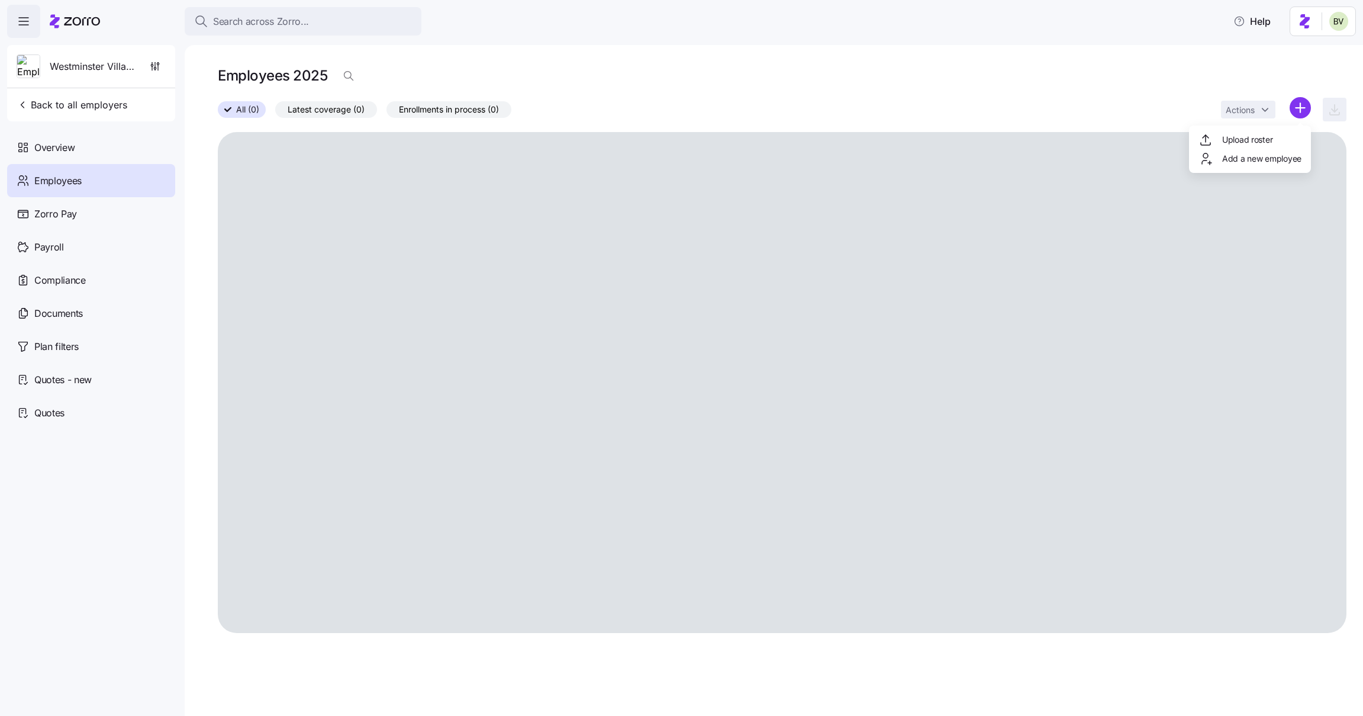
click at [1297, 108] on html "Search across Zorro... Help [GEOGRAPHIC_DATA], Inc. Back to all employers Overv…" at bounding box center [681, 354] width 1363 height 708
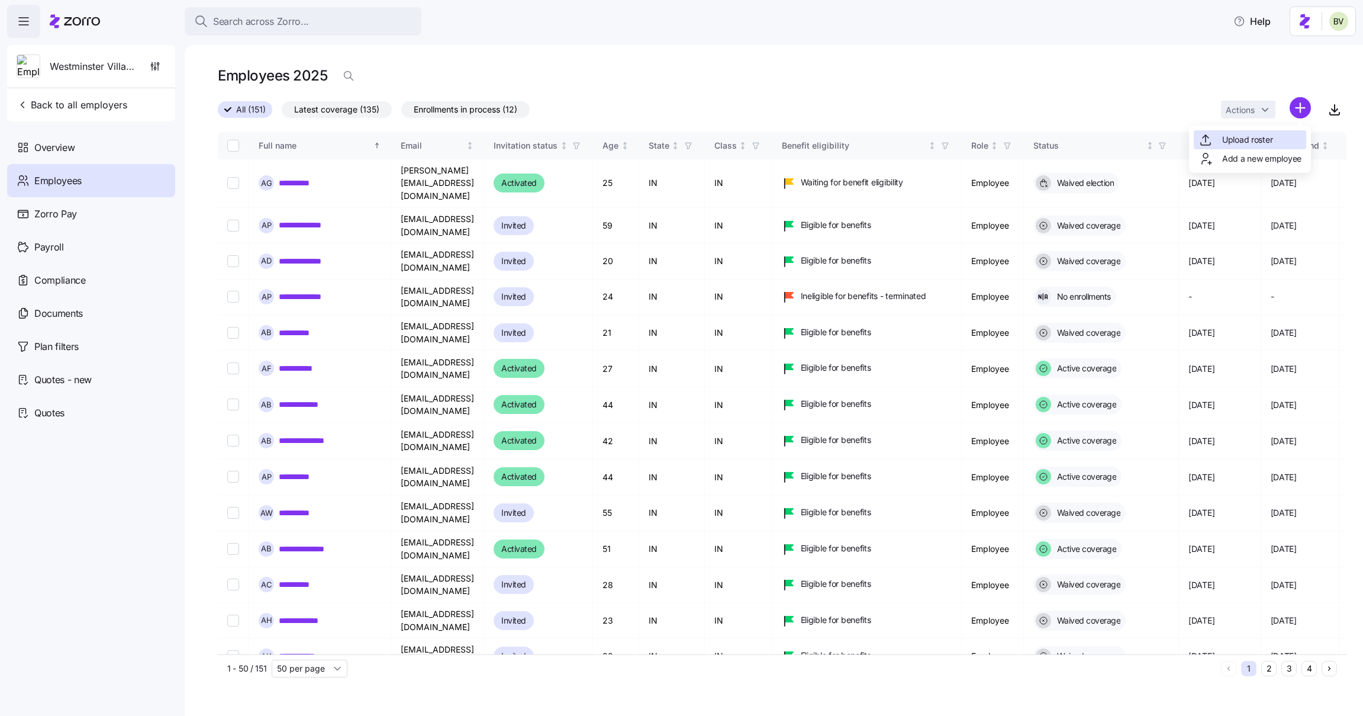
click at [1237, 146] on div "Upload roster" at bounding box center [1235, 140] width 74 height 14
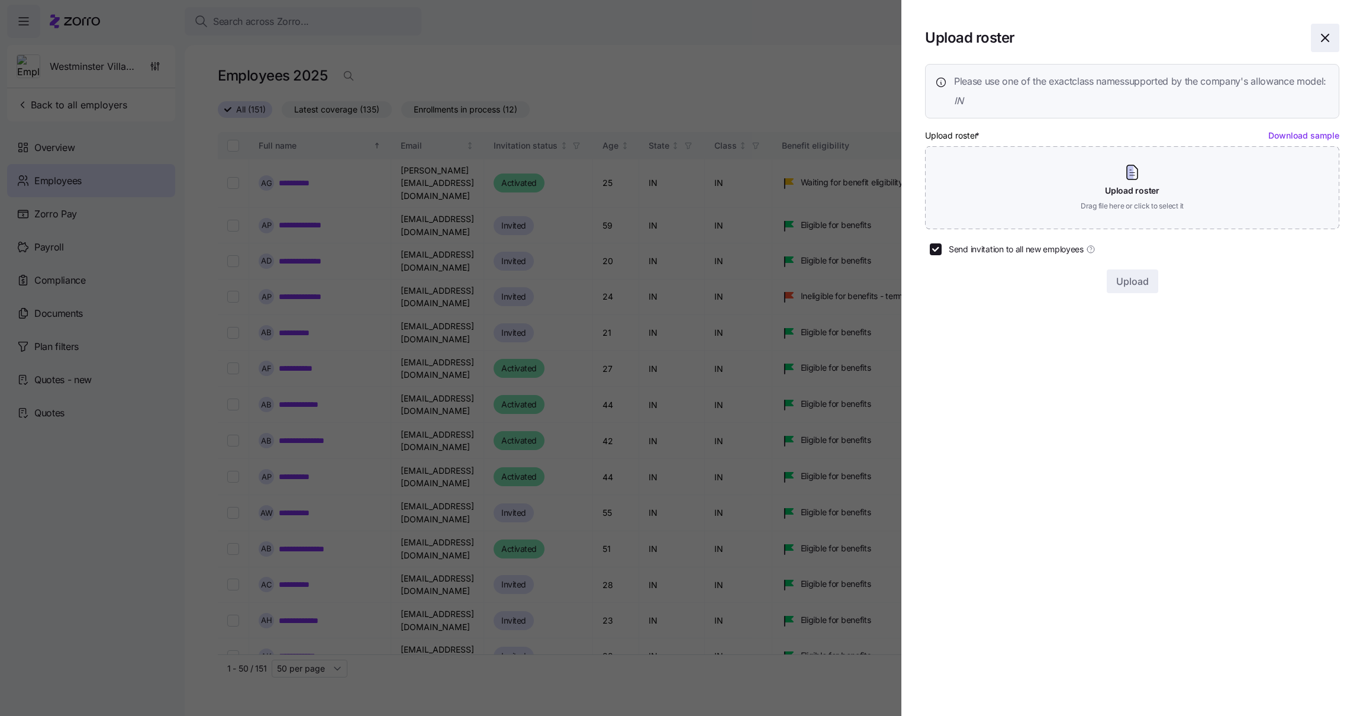
click at [1322, 34] on icon "button" at bounding box center [1325, 38] width 14 height 14
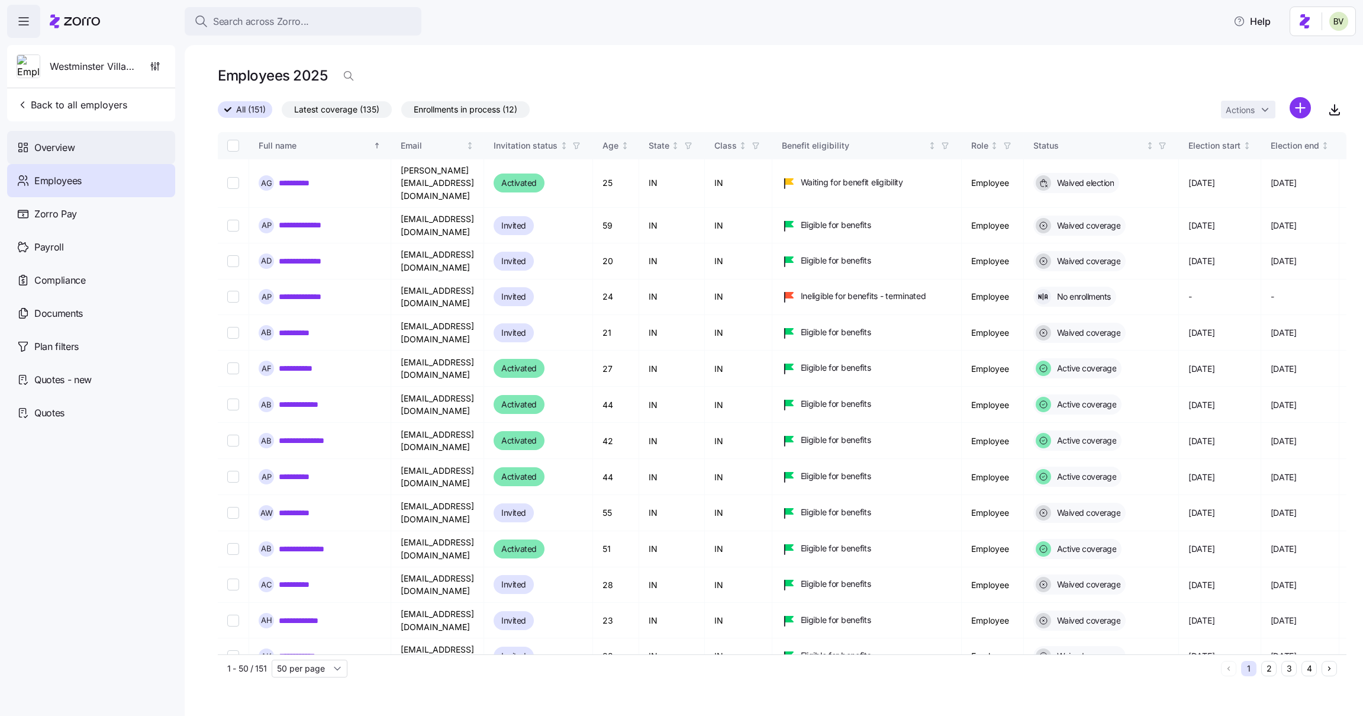
click at [95, 154] on div "Overview" at bounding box center [91, 147] width 168 height 33
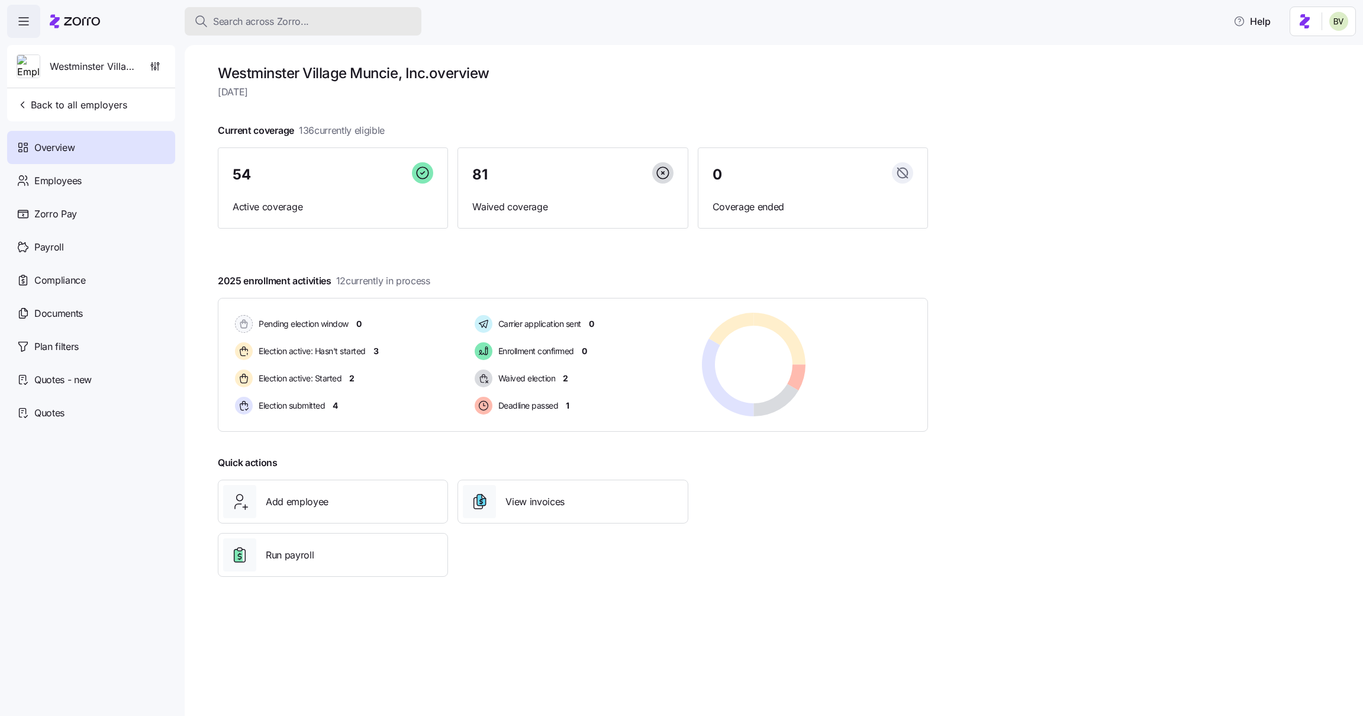
click at [264, 27] on span "Search across Zorro..." at bounding box center [261, 21] width 96 height 15
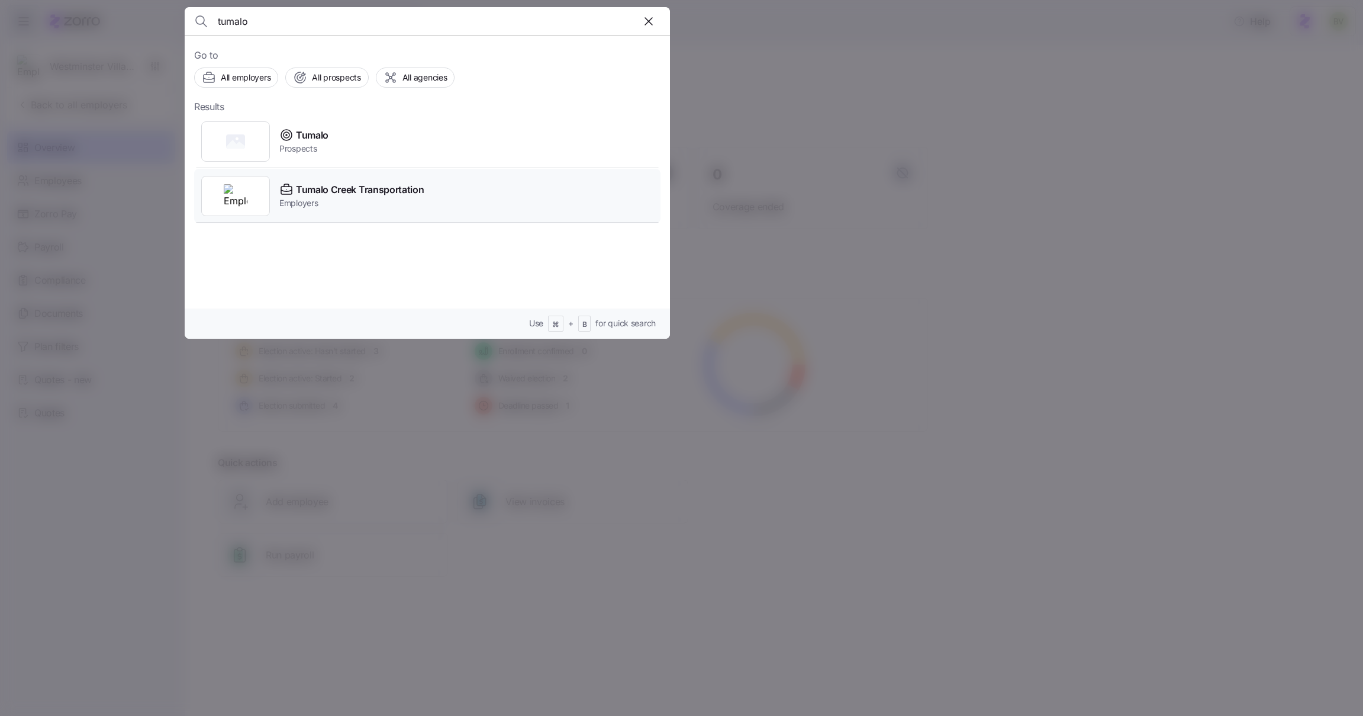
type input "tumalo"
click at [239, 202] on img at bounding box center [236, 196] width 24 height 24
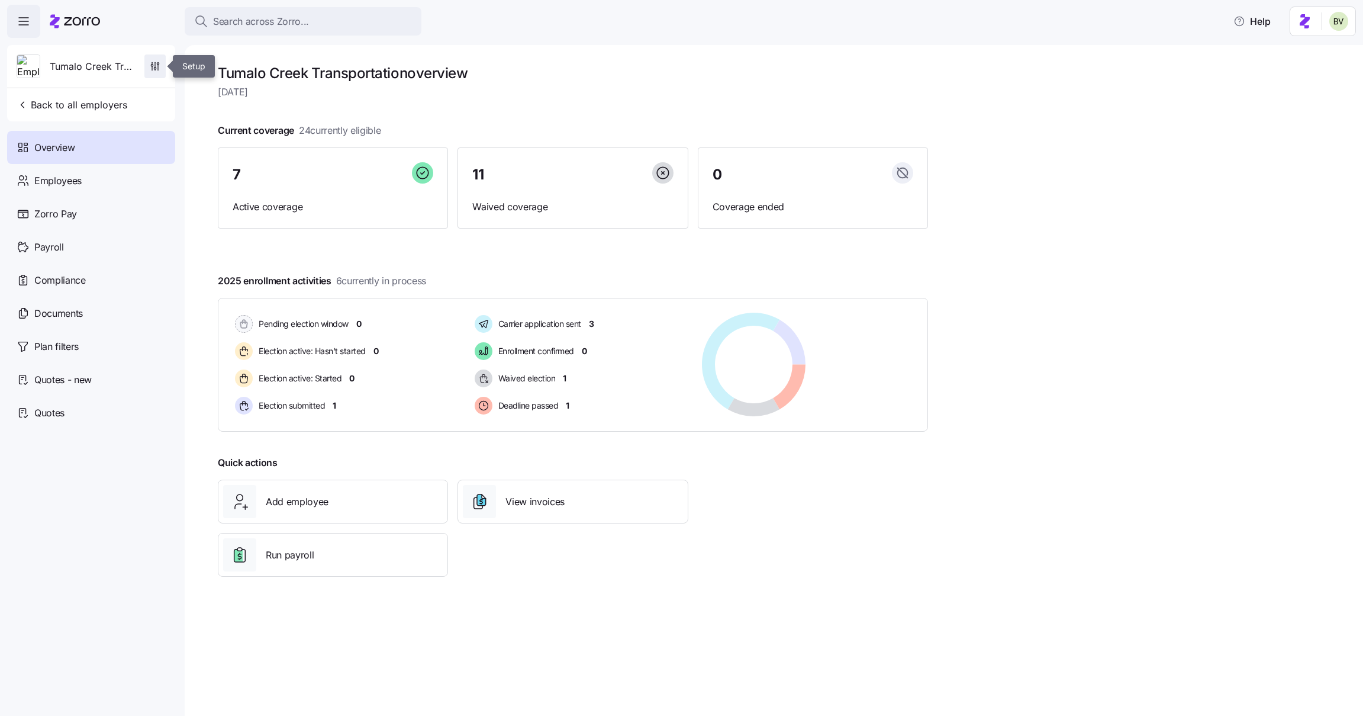
click at [149, 70] on icon "button" at bounding box center [155, 66] width 12 height 12
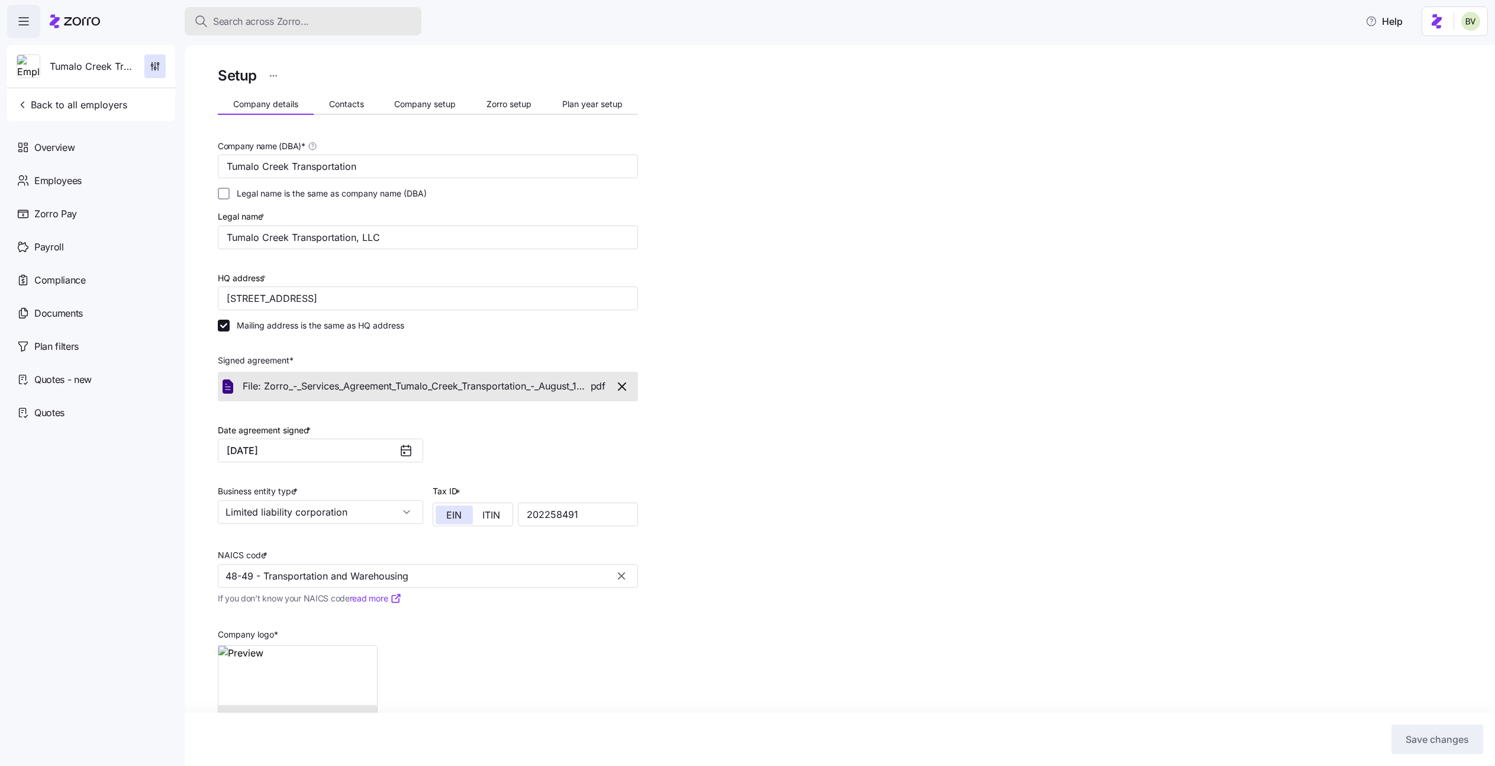
click at [297, 20] on span "Search across Zorro..." at bounding box center [261, 21] width 96 height 15
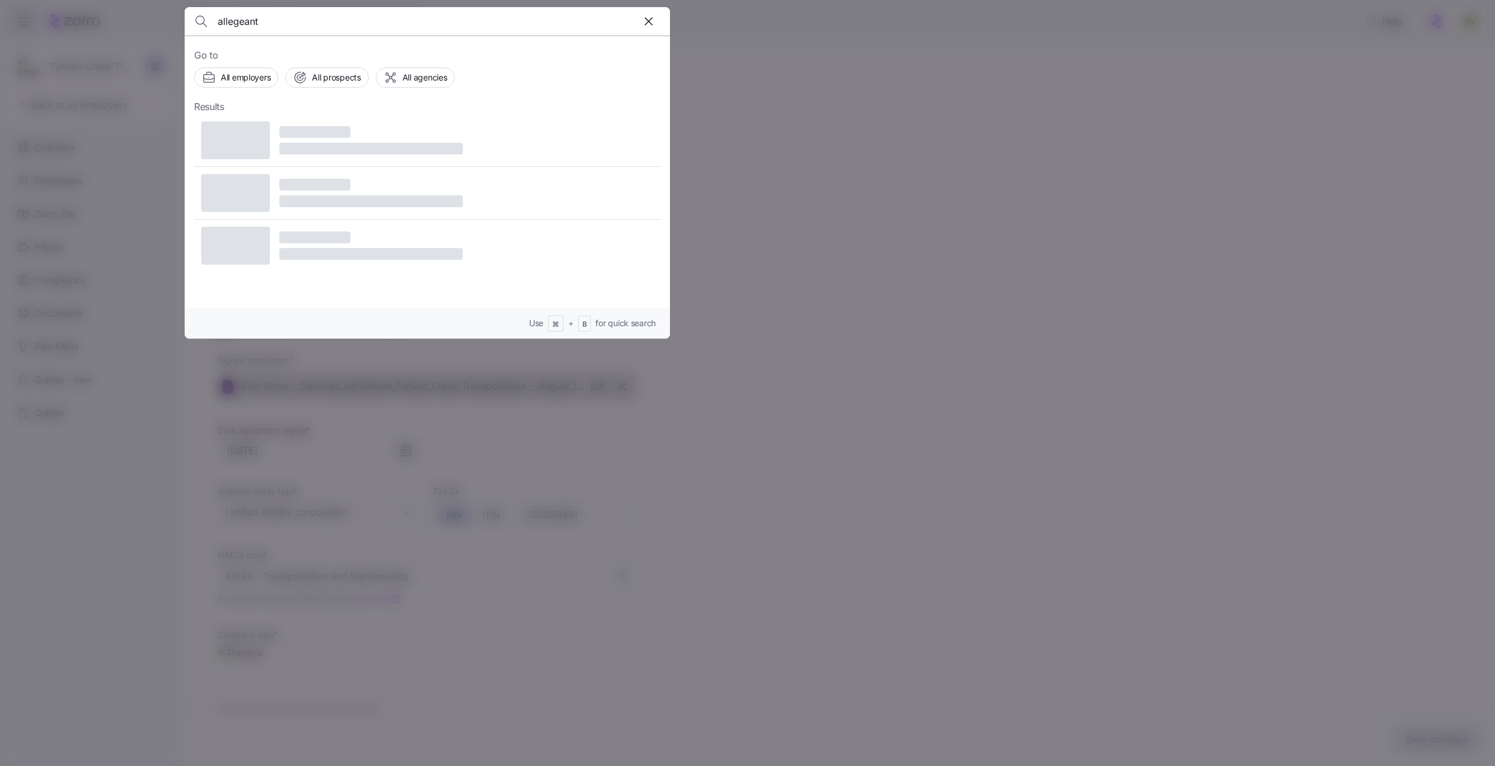
type input "allegeant"
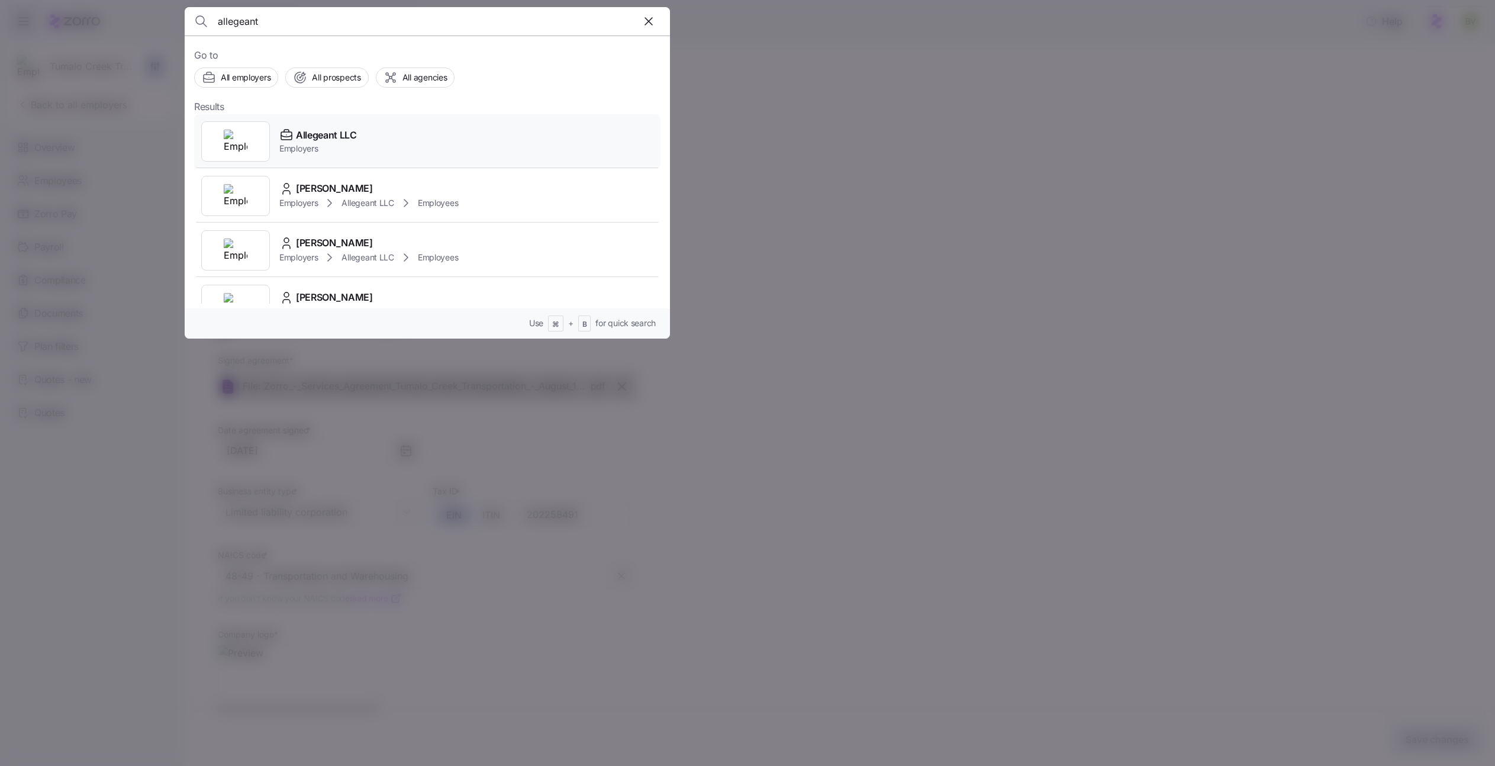
click at [224, 149] on img at bounding box center [236, 142] width 24 height 24
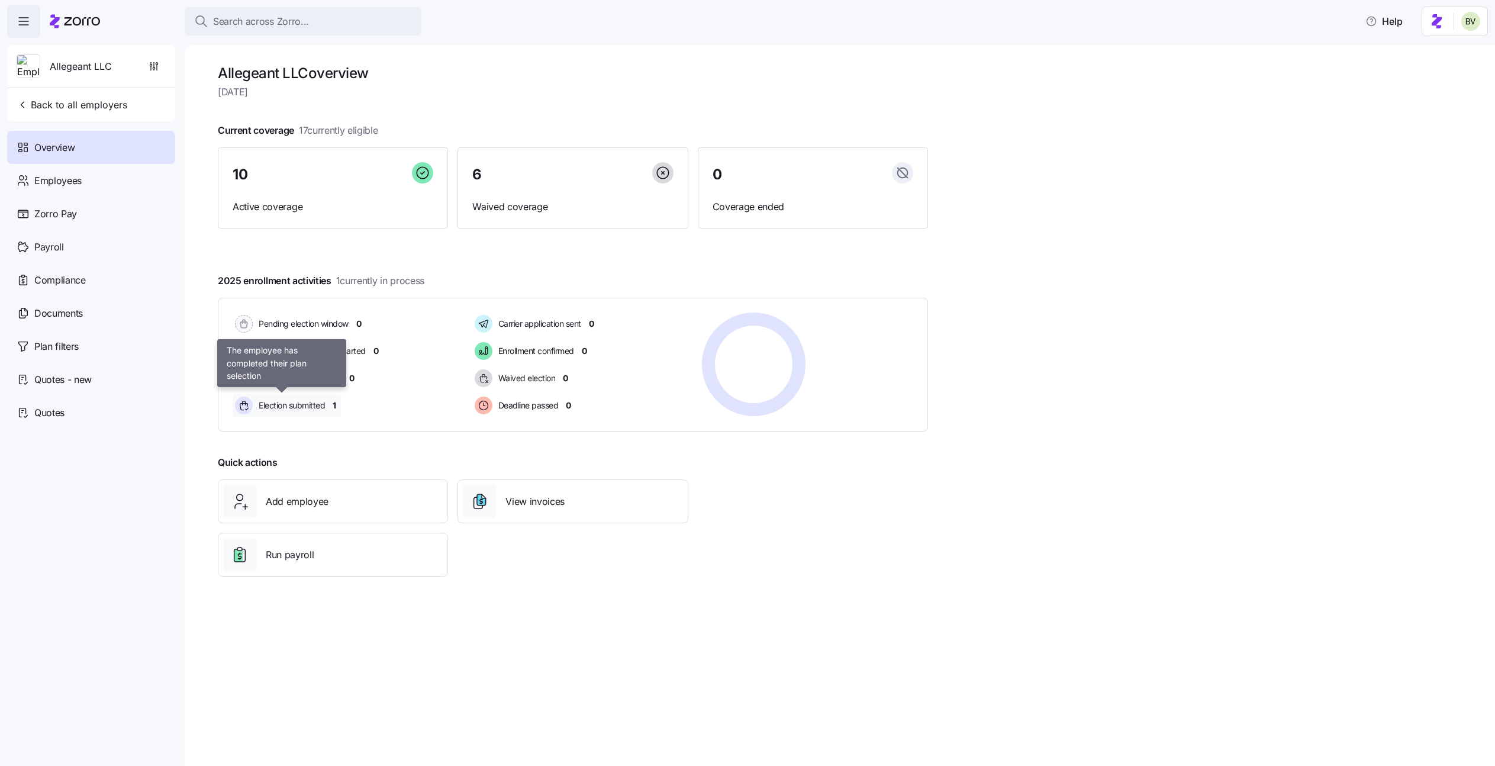
click at [284, 401] on span "Election submitted" at bounding box center [290, 405] width 70 height 12
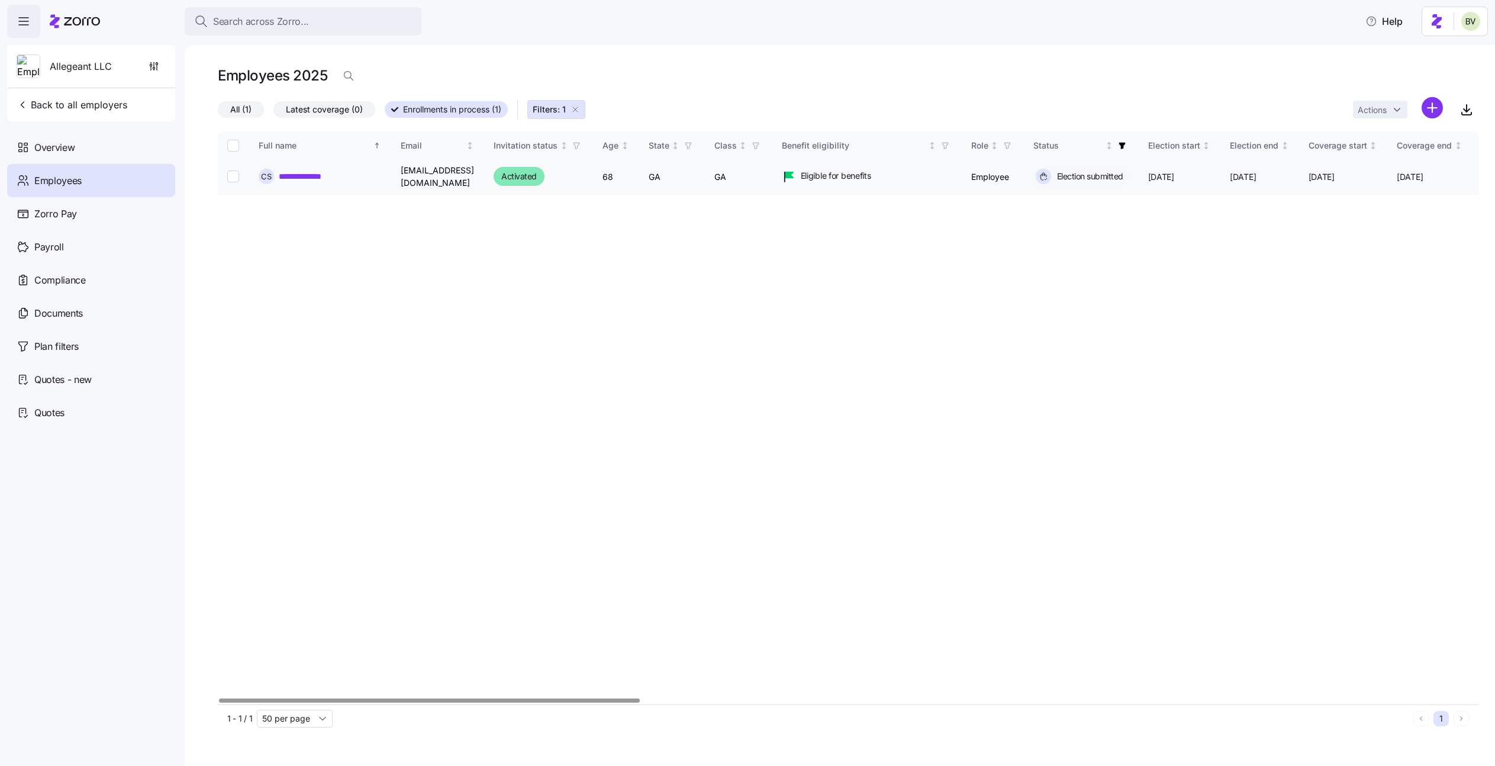
click at [307, 170] on link "**********" at bounding box center [310, 176] width 62 height 12
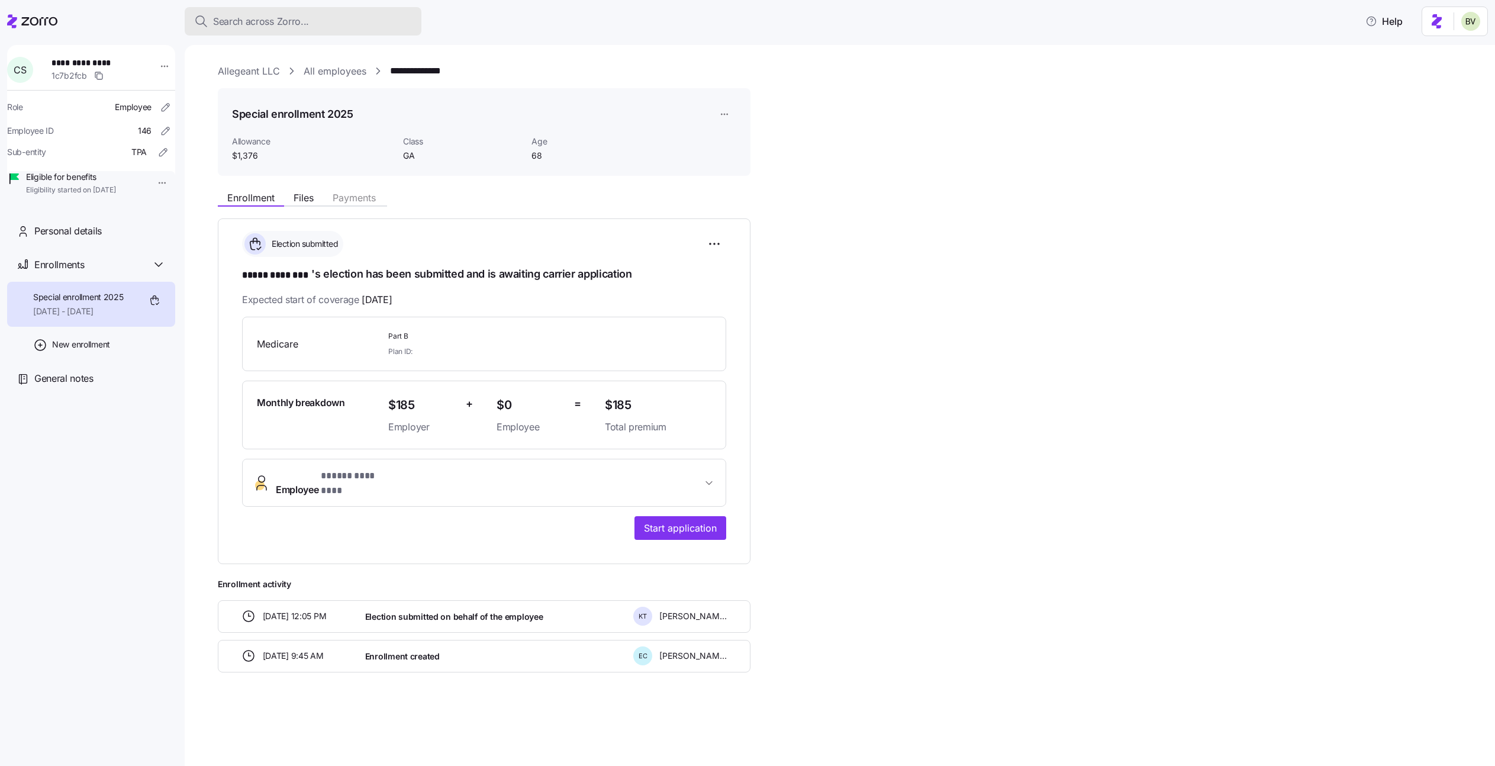
click at [352, 19] on div "Search across Zorro..." at bounding box center [303, 21] width 218 height 15
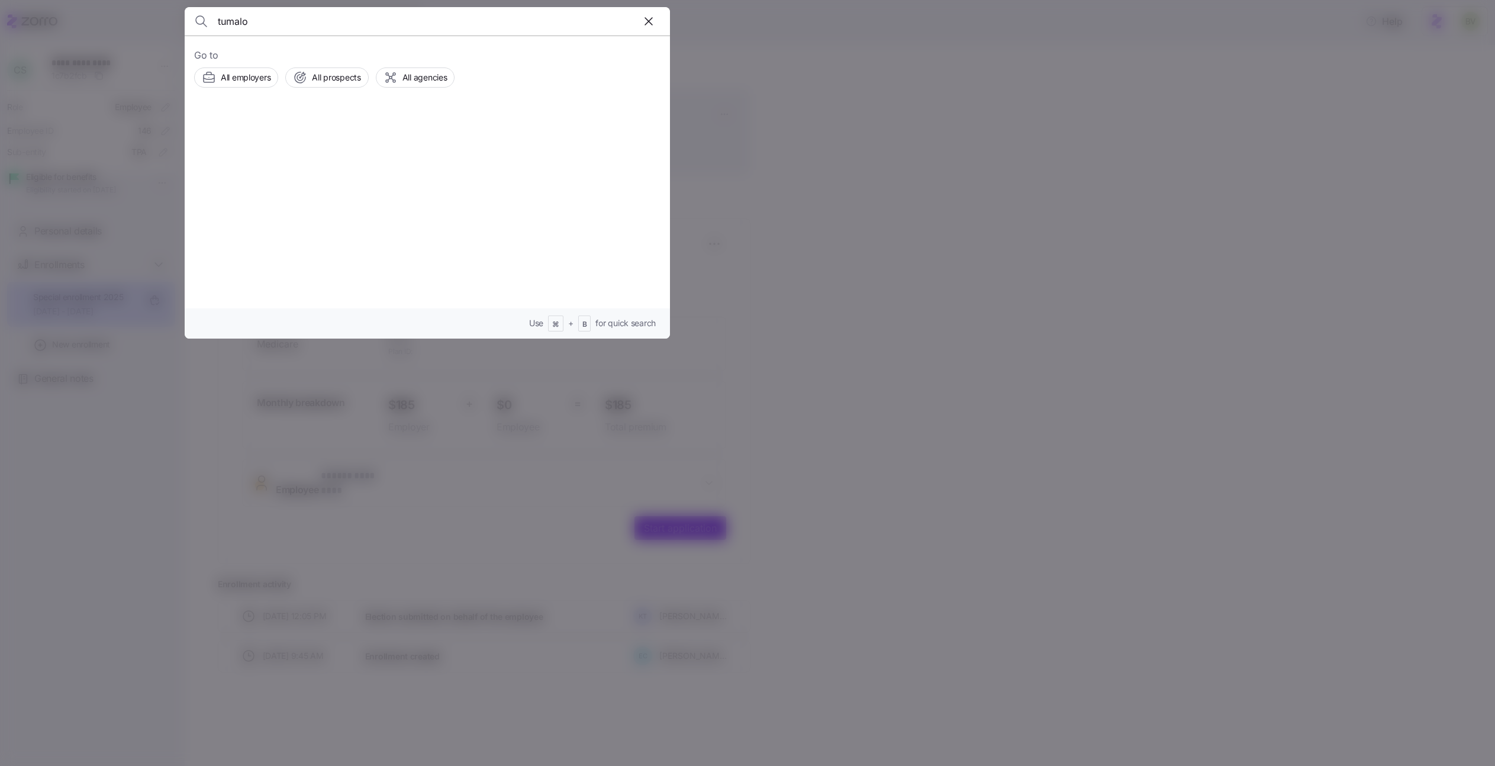
type input "tumalo"
click at [252, 193] on div at bounding box center [235, 196] width 69 height 40
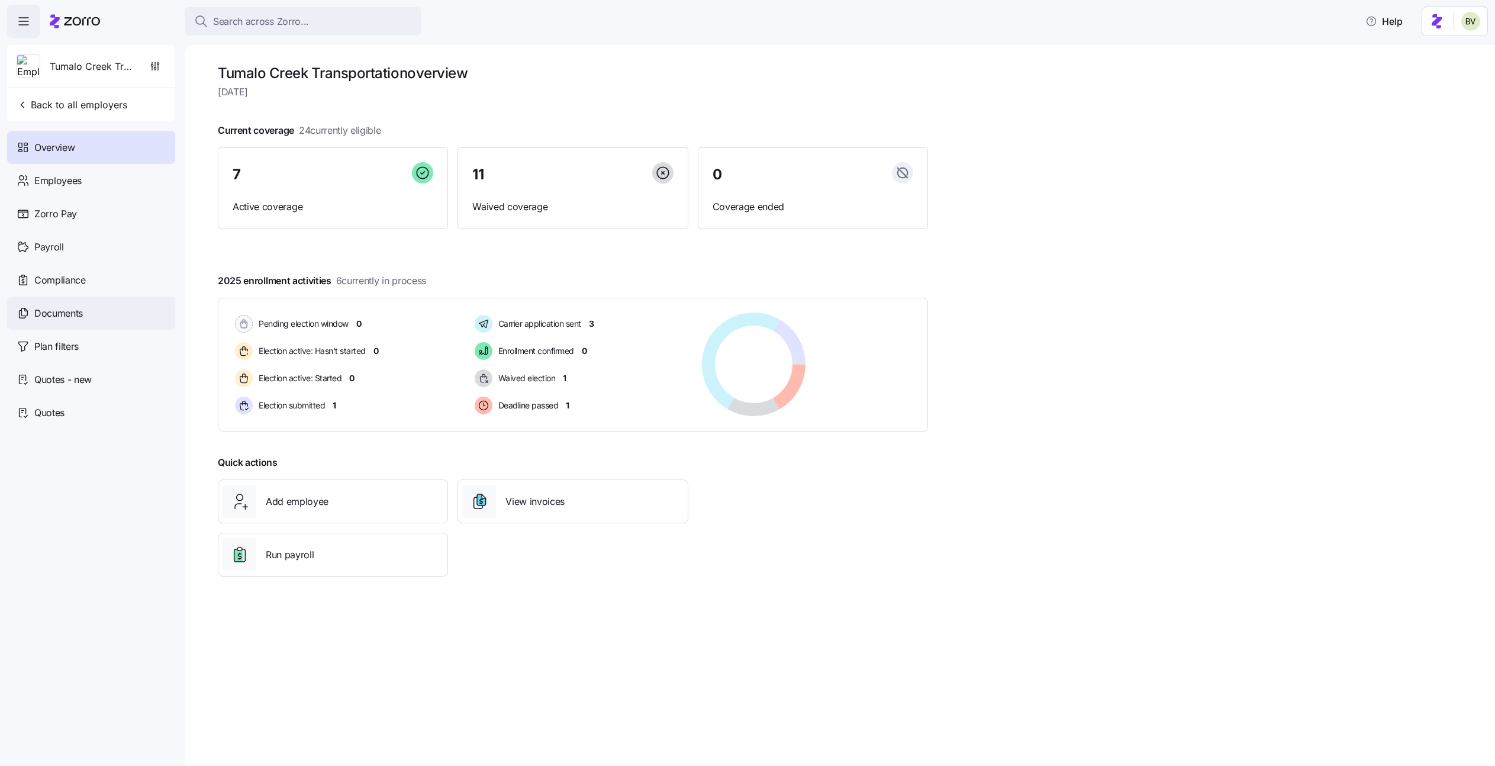
click at [65, 312] on span "Documents" at bounding box center [58, 313] width 49 height 15
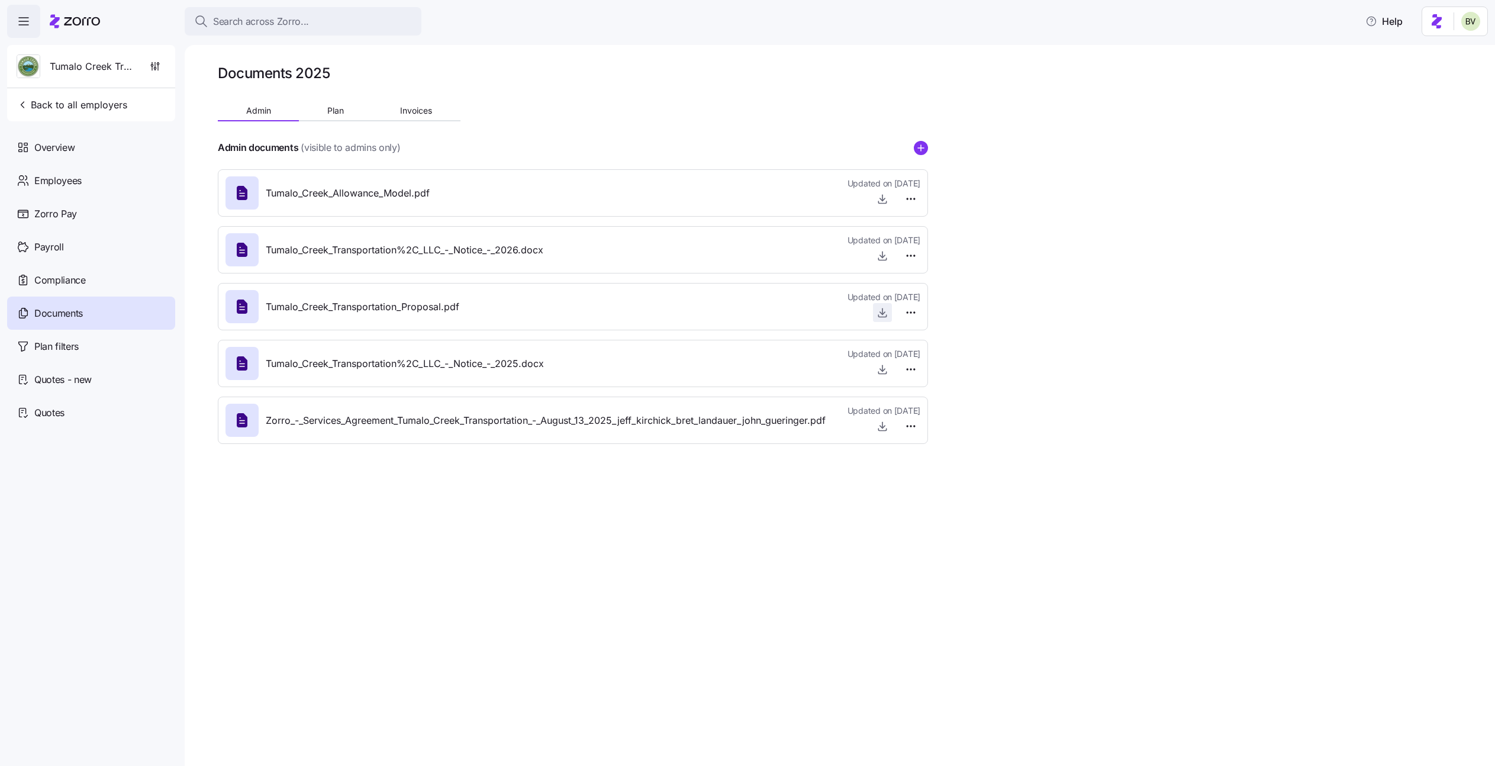
click at [880, 311] on icon "button" at bounding box center [883, 313] width 12 height 12
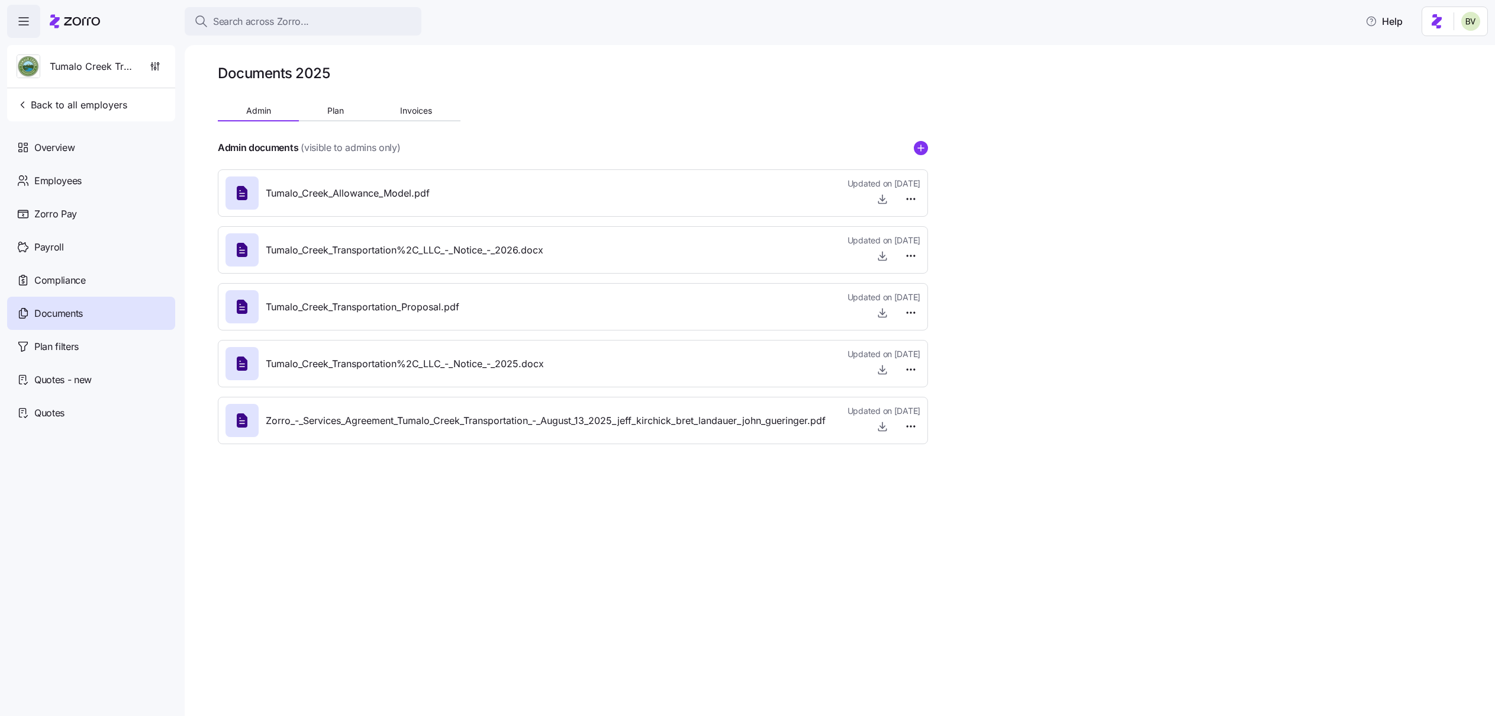
click at [532, 316] on div "Tumalo_Creek_Transportation_Proposal.pdf Updated on 09/16/2025" at bounding box center [572, 307] width 695 height 32
click at [504, 310] on div "Tumalo_Creek_Transportation_Proposal.pdf Updated on 09/16/2025" at bounding box center [572, 307] width 695 height 32
click at [338, 104] on button "Plan" at bounding box center [335, 111] width 73 height 18
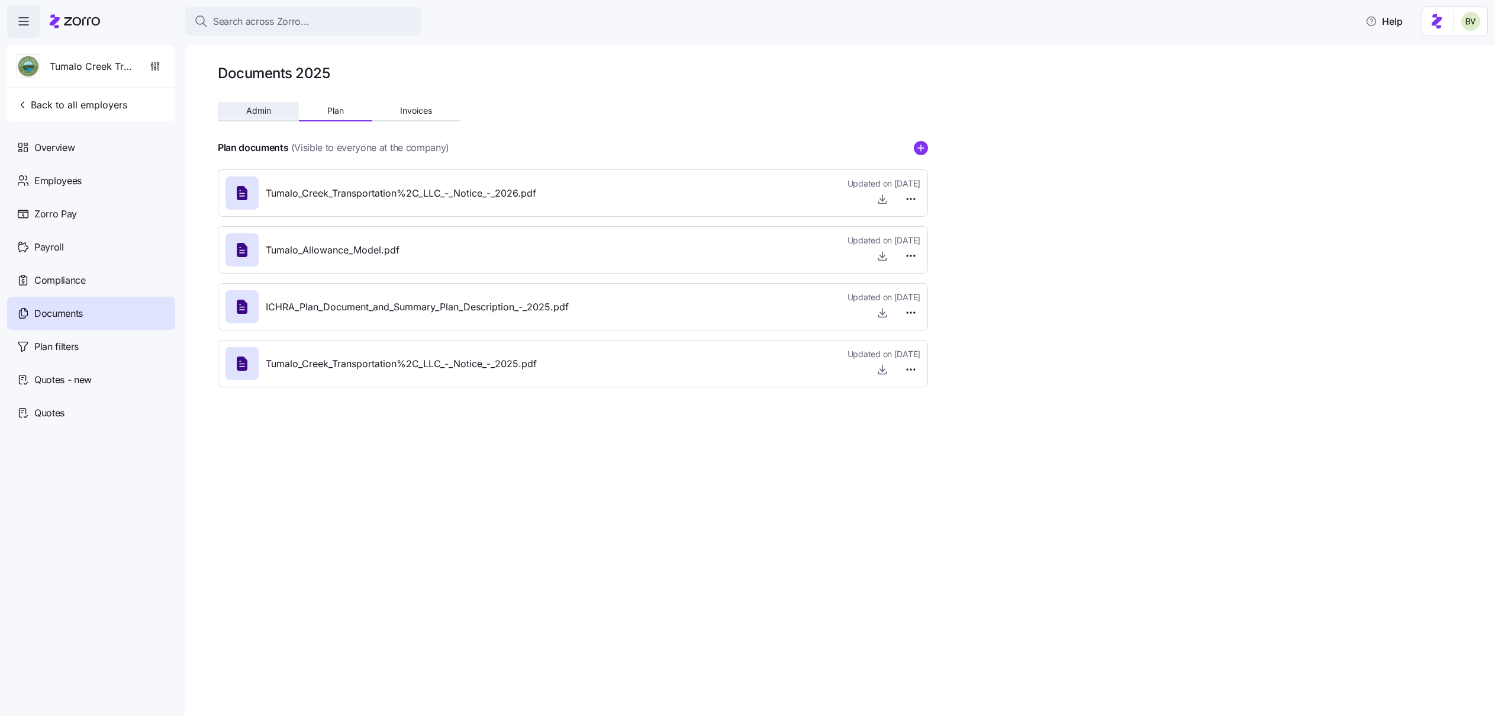
click at [259, 104] on button "Admin" at bounding box center [258, 111] width 81 height 18
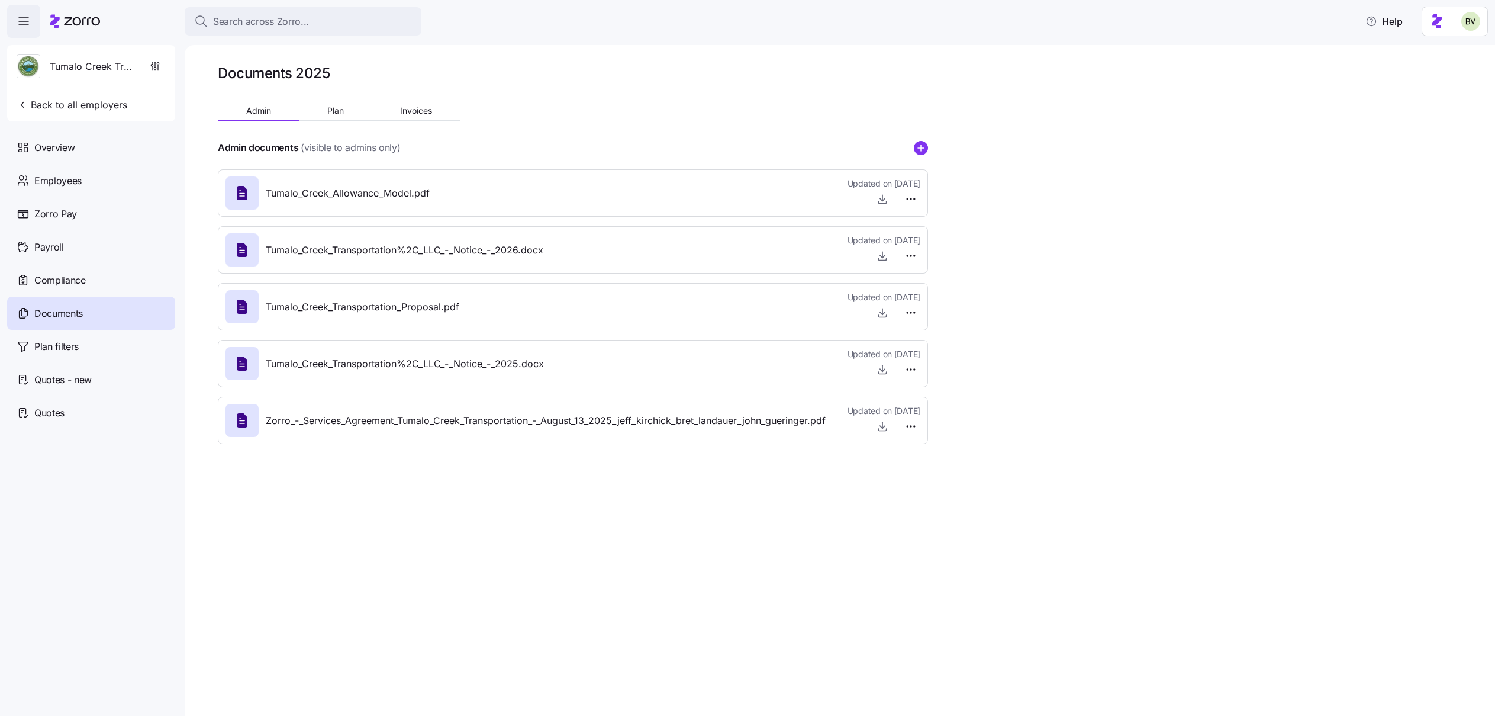
click at [668, 252] on div "Tumalo_Creek_Transportation%2C_LLC_-_Notice_-_2026.docx Updated on 09/30/2025" at bounding box center [572, 250] width 695 height 32
click at [886, 253] on icon "button" at bounding box center [883, 256] width 12 height 12
click at [881, 311] on icon "button" at bounding box center [883, 313] width 12 height 12
click at [112, 179] on div "Employees" at bounding box center [91, 180] width 168 height 33
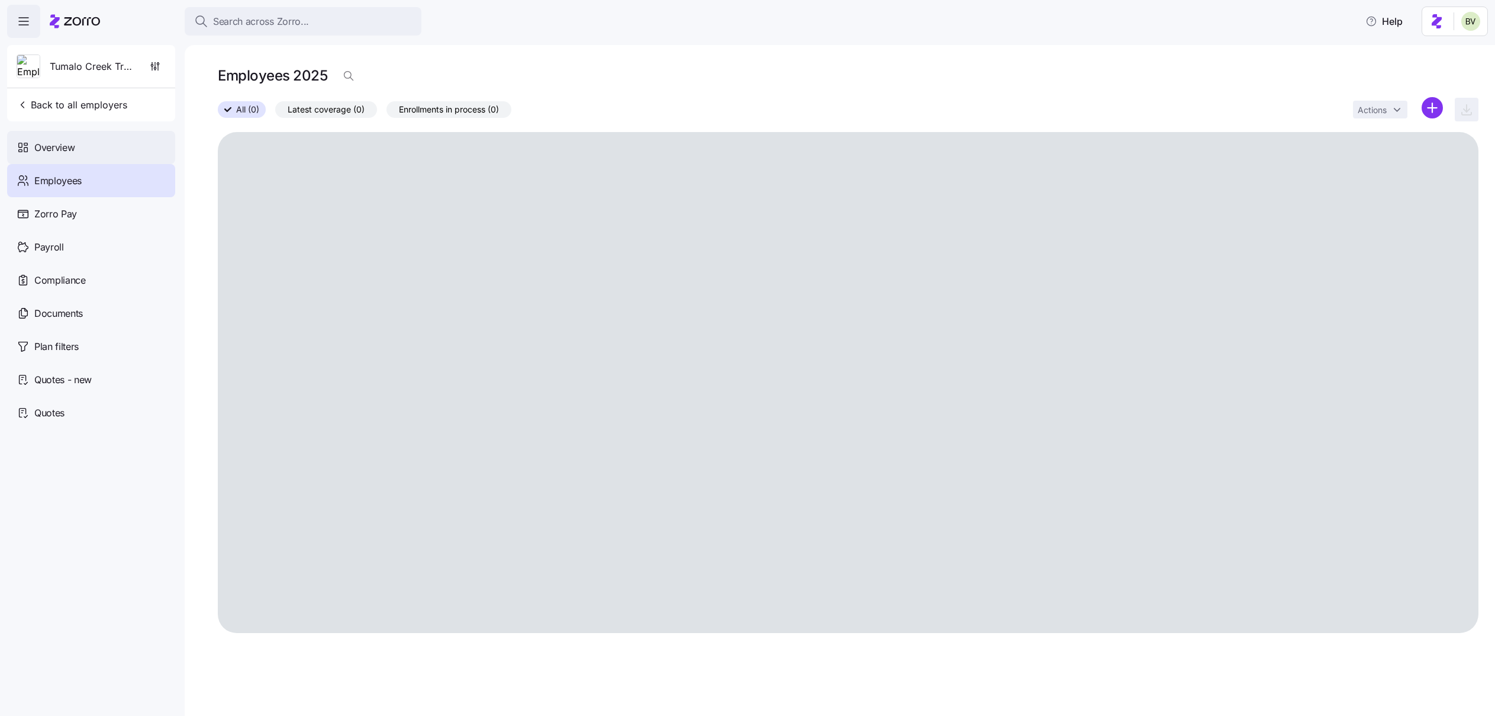
click at [97, 150] on div "Overview" at bounding box center [91, 147] width 168 height 33
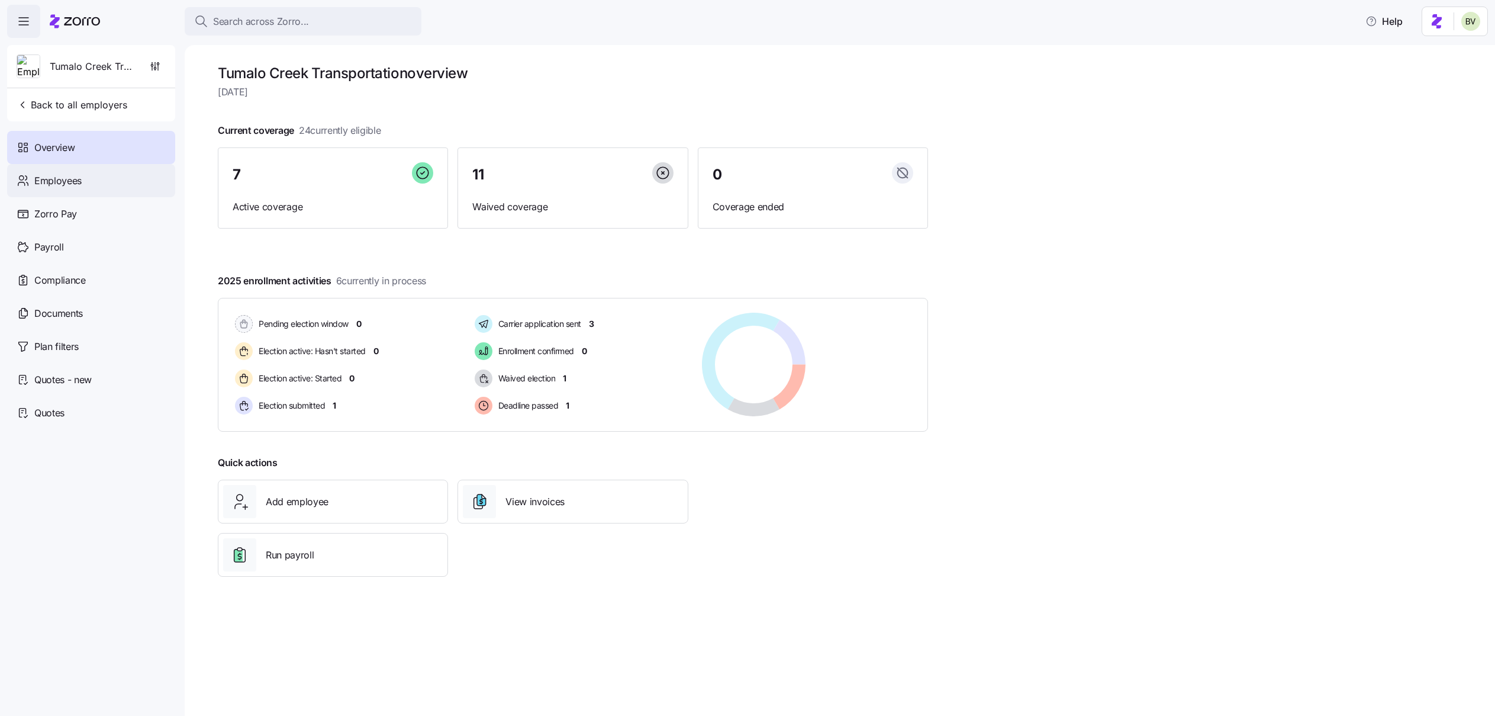
click at [106, 190] on div "Employees" at bounding box center [91, 180] width 168 height 33
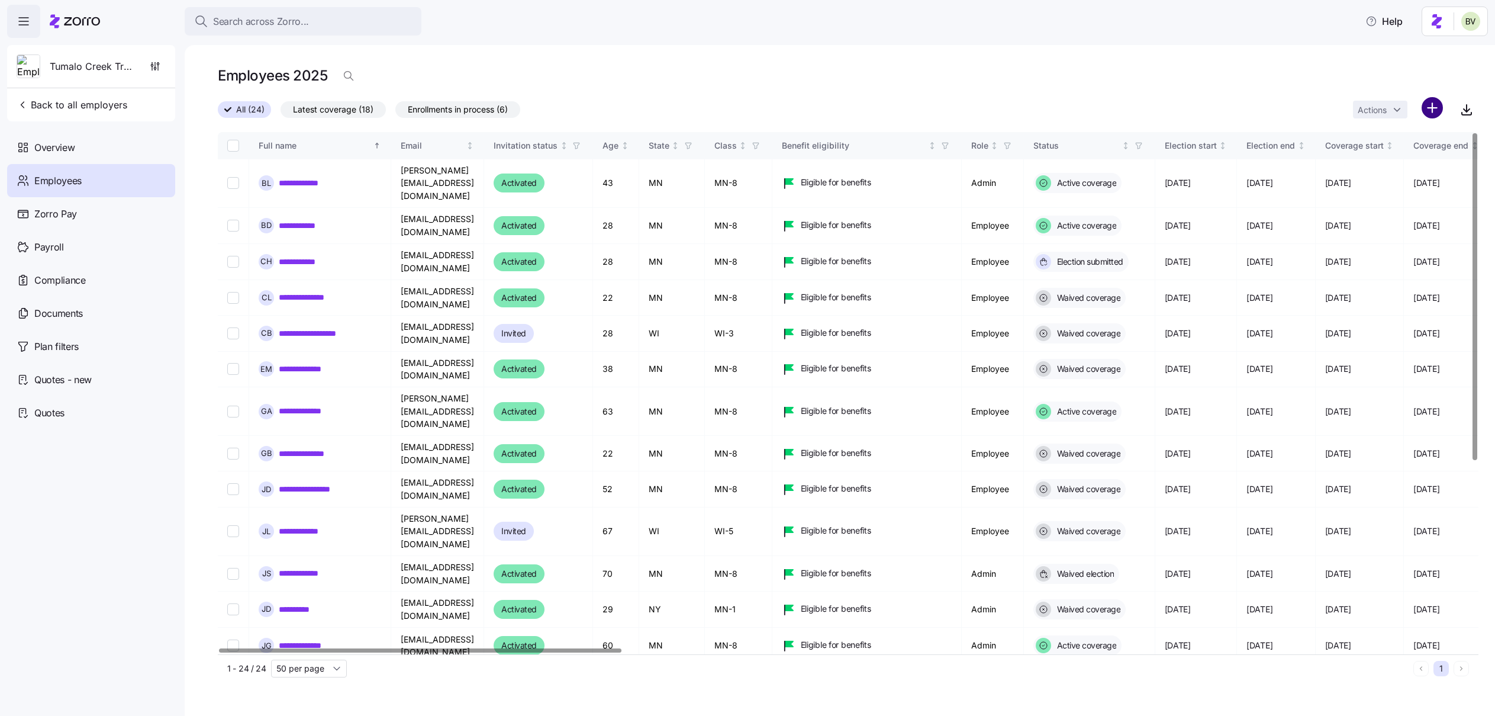
click at [1362, 110] on html "**********" at bounding box center [747, 354] width 1495 height 708
click at [1362, 138] on span "Upload roster" at bounding box center [1379, 140] width 50 height 12
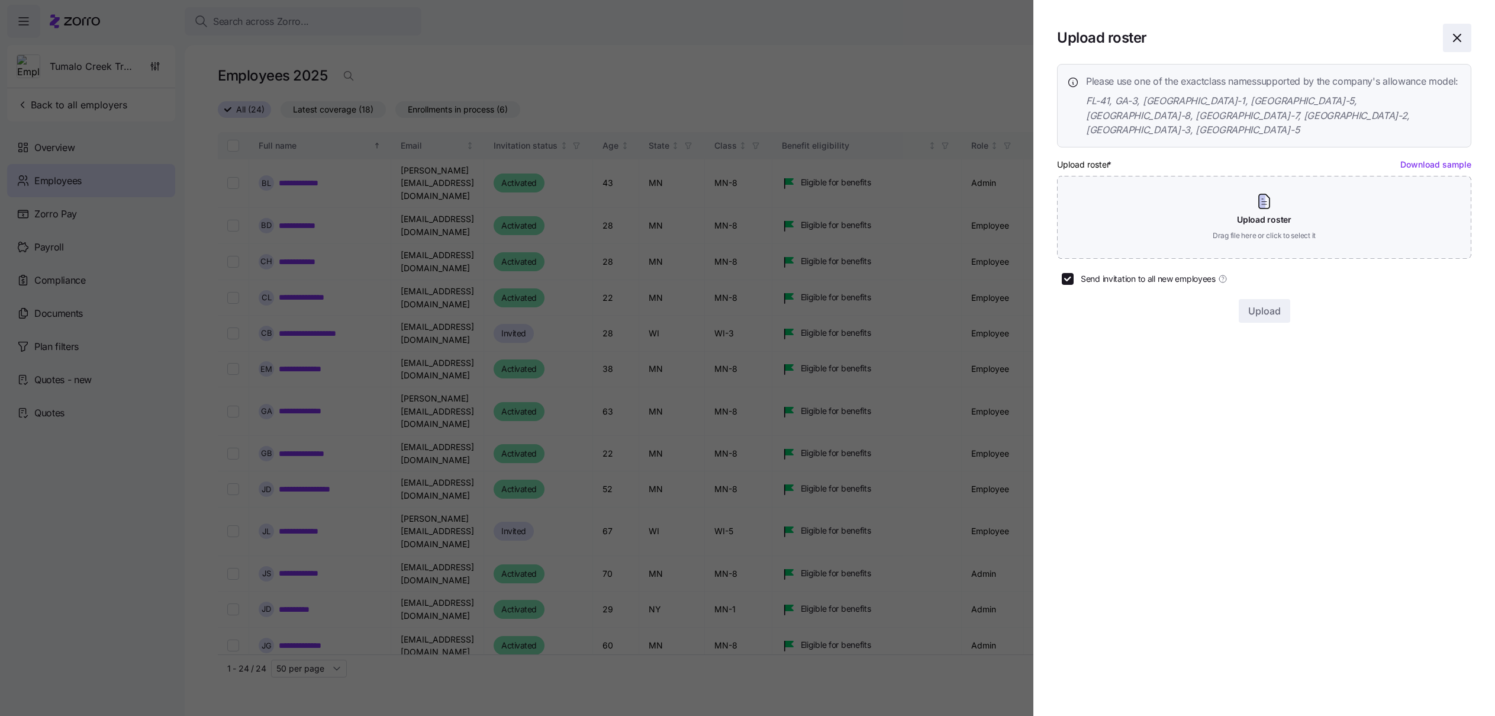
click at [1362, 39] on icon "button" at bounding box center [1457, 37] width 7 height 7
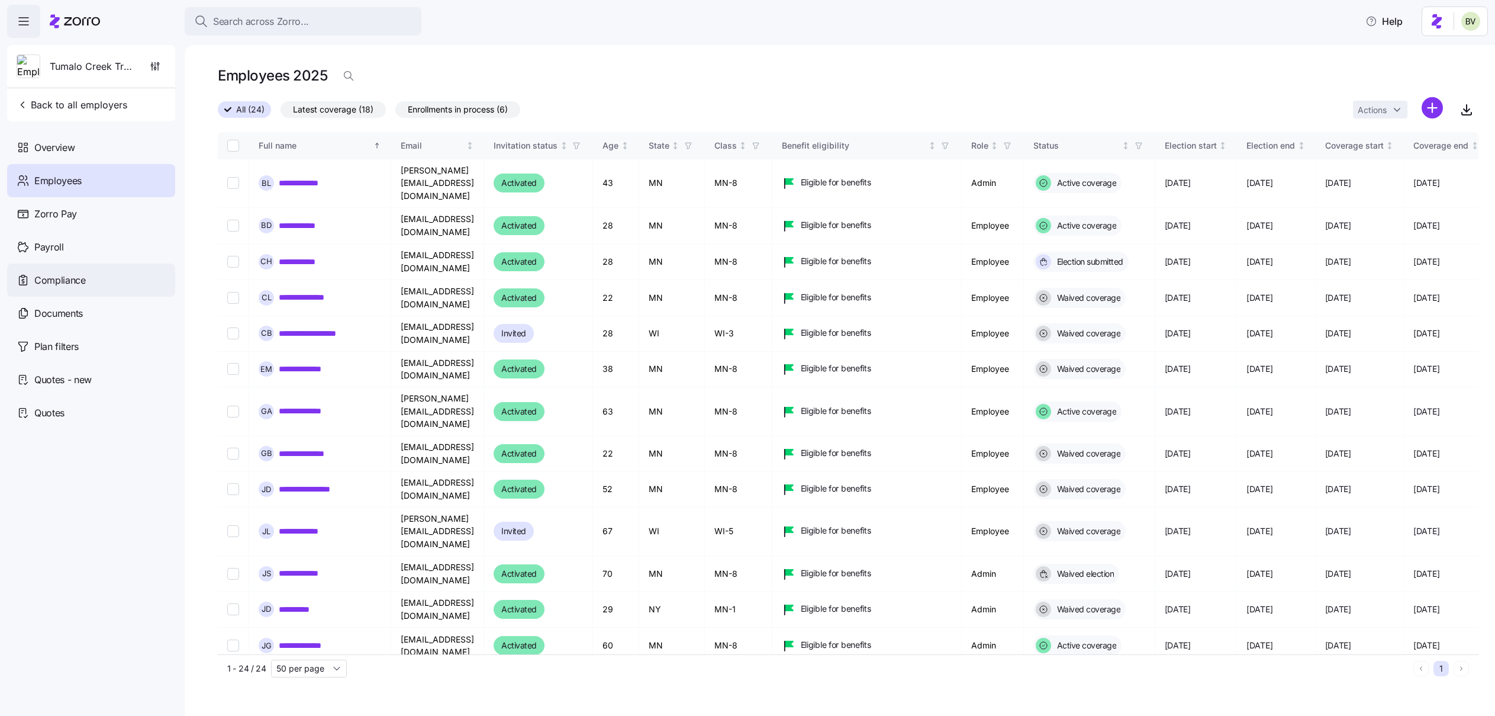
click at [75, 279] on span "Compliance" at bounding box center [59, 280] width 51 height 15
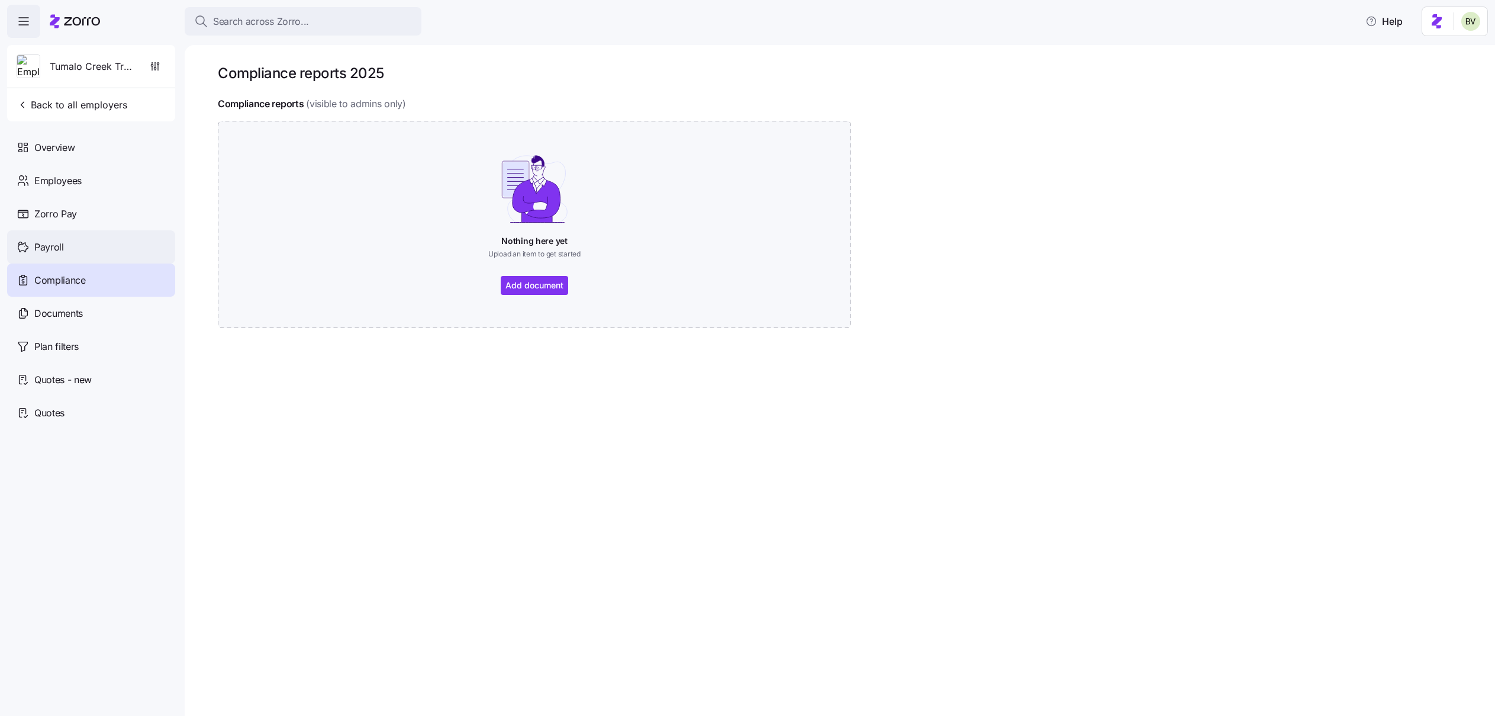
click at [41, 234] on div "Payroll" at bounding box center [91, 246] width 168 height 33
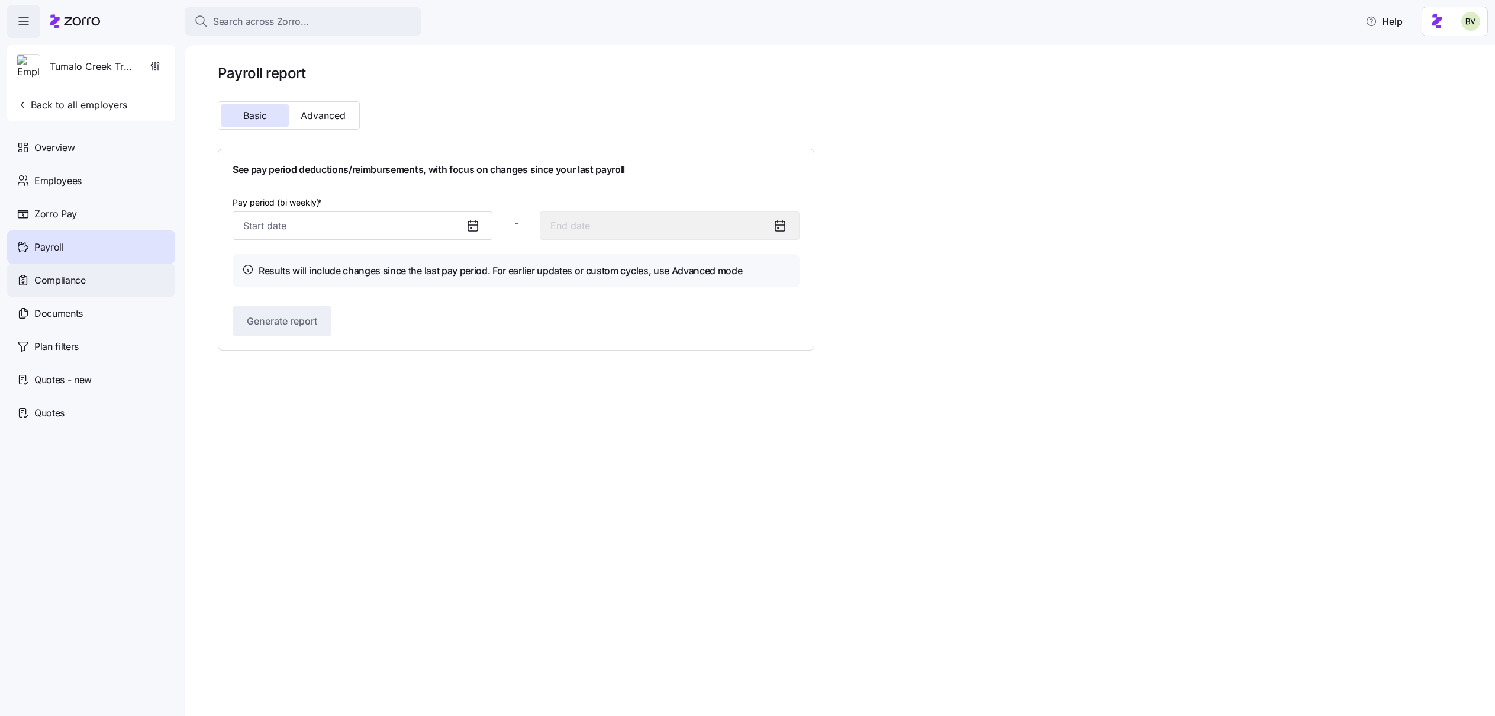
click at [65, 276] on span "Compliance" at bounding box center [59, 280] width 51 height 15
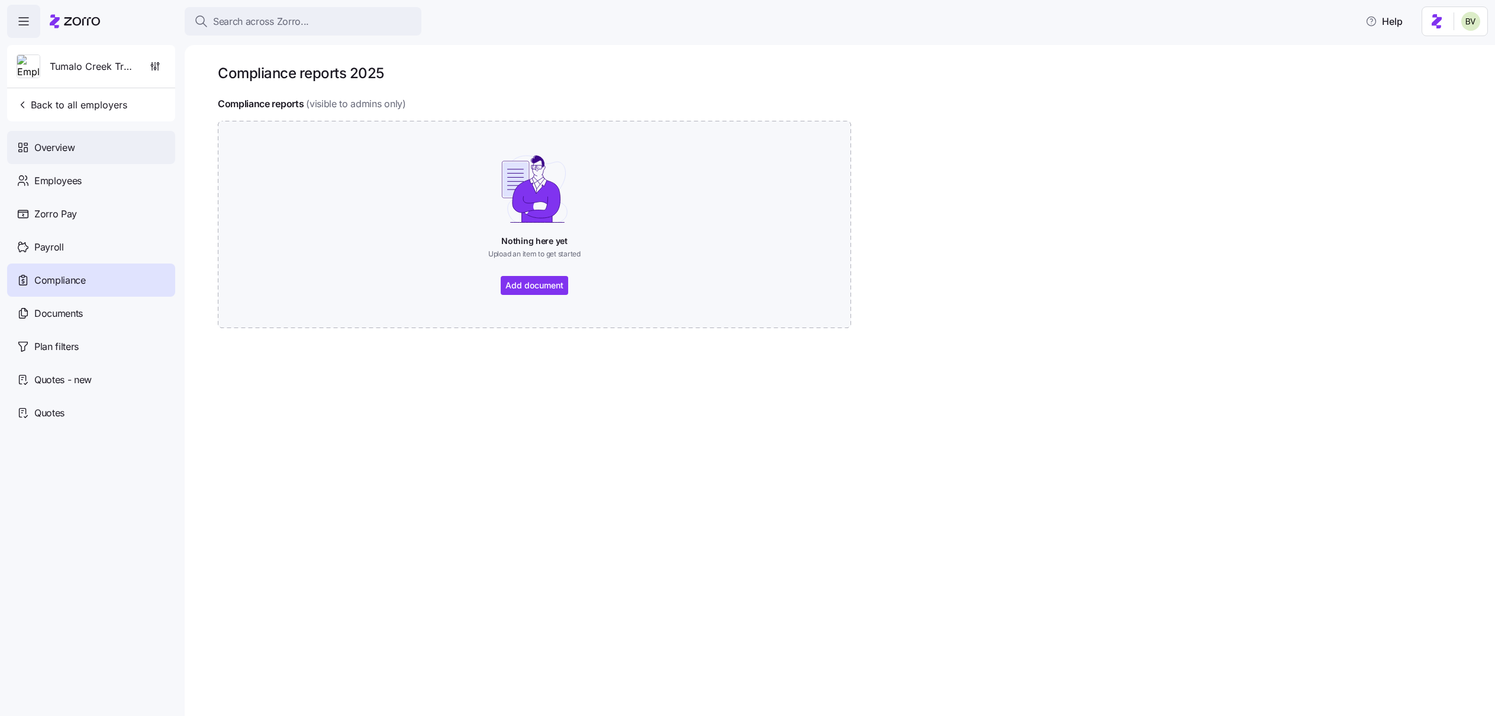
click at [92, 147] on div "Overview" at bounding box center [91, 147] width 168 height 33
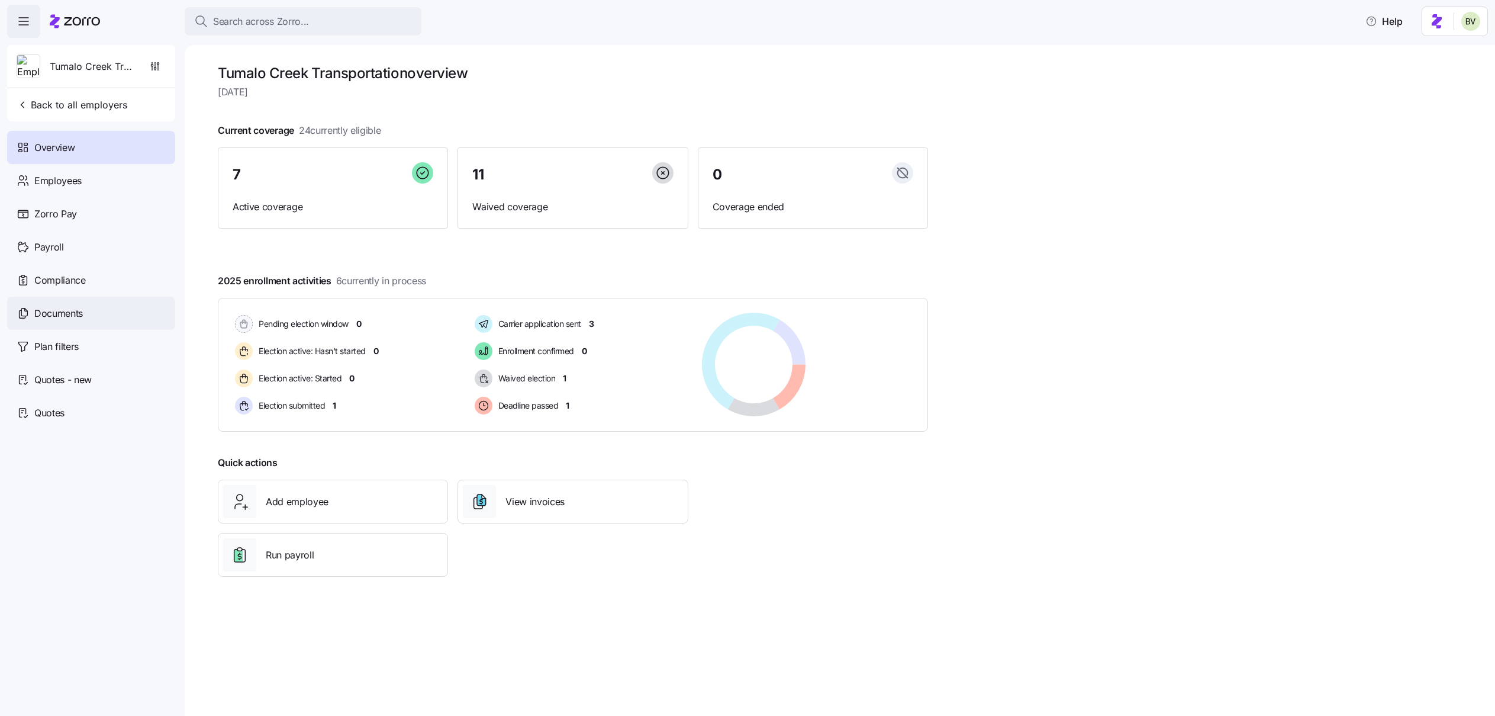
click at [102, 315] on div "Documents" at bounding box center [91, 313] width 168 height 33
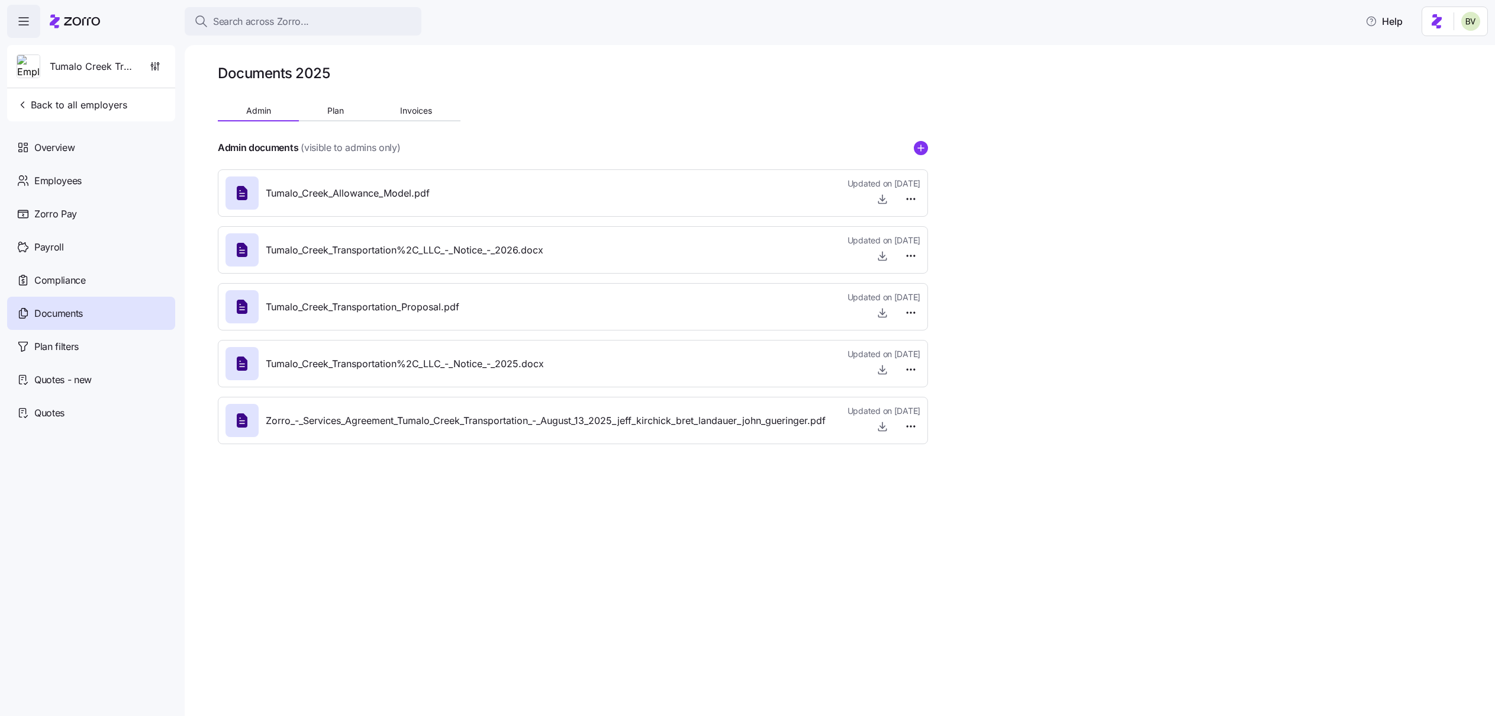
click at [457, 301] on span "Tumalo_Creek_Transportation_Proposal.pdf" at bounding box center [363, 306] width 194 height 15
click at [877, 310] on icon "button" at bounding box center [883, 313] width 12 height 12
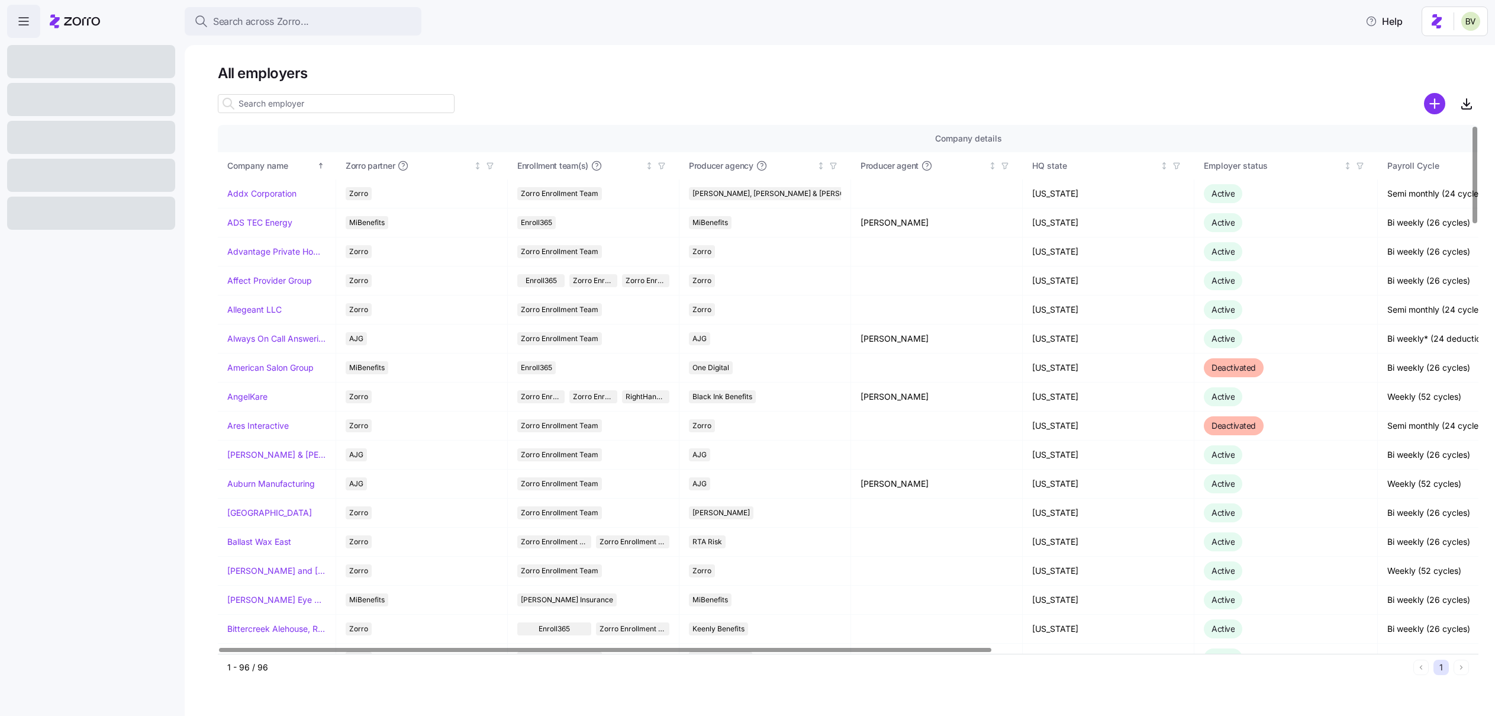
click at [279, 104] on input at bounding box center [336, 103] width 237 height 19
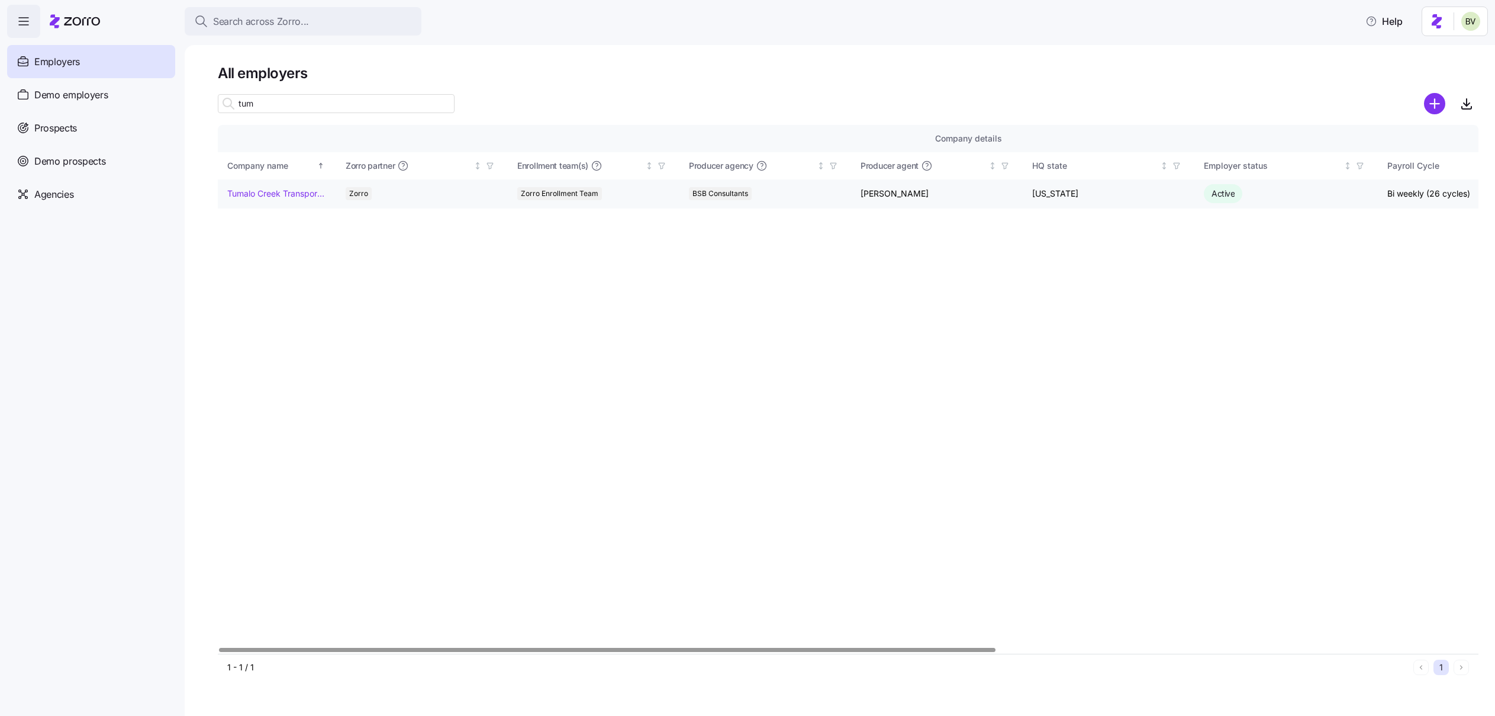
type input "tum"
click at [264, 201] on td "Tumalo Creek Transportation" at bounding box center [277, 193] width 118 height 29
click at [260, 194] on link "Tumalo Creek Transportation" at bounding box center [276, 194] width 99 height 12
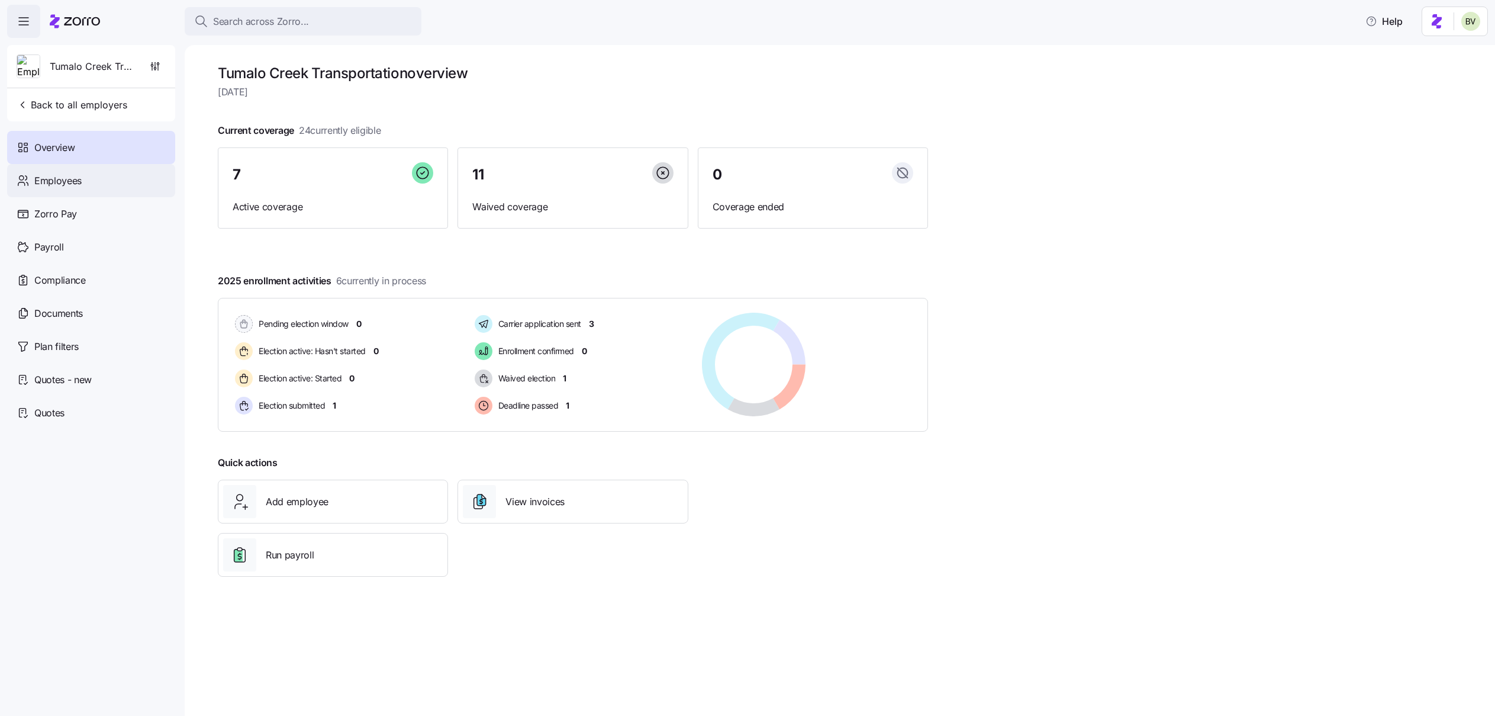
click at [72, 182] on span "Employees" at bounding box center [57, 180] width 47 height 15
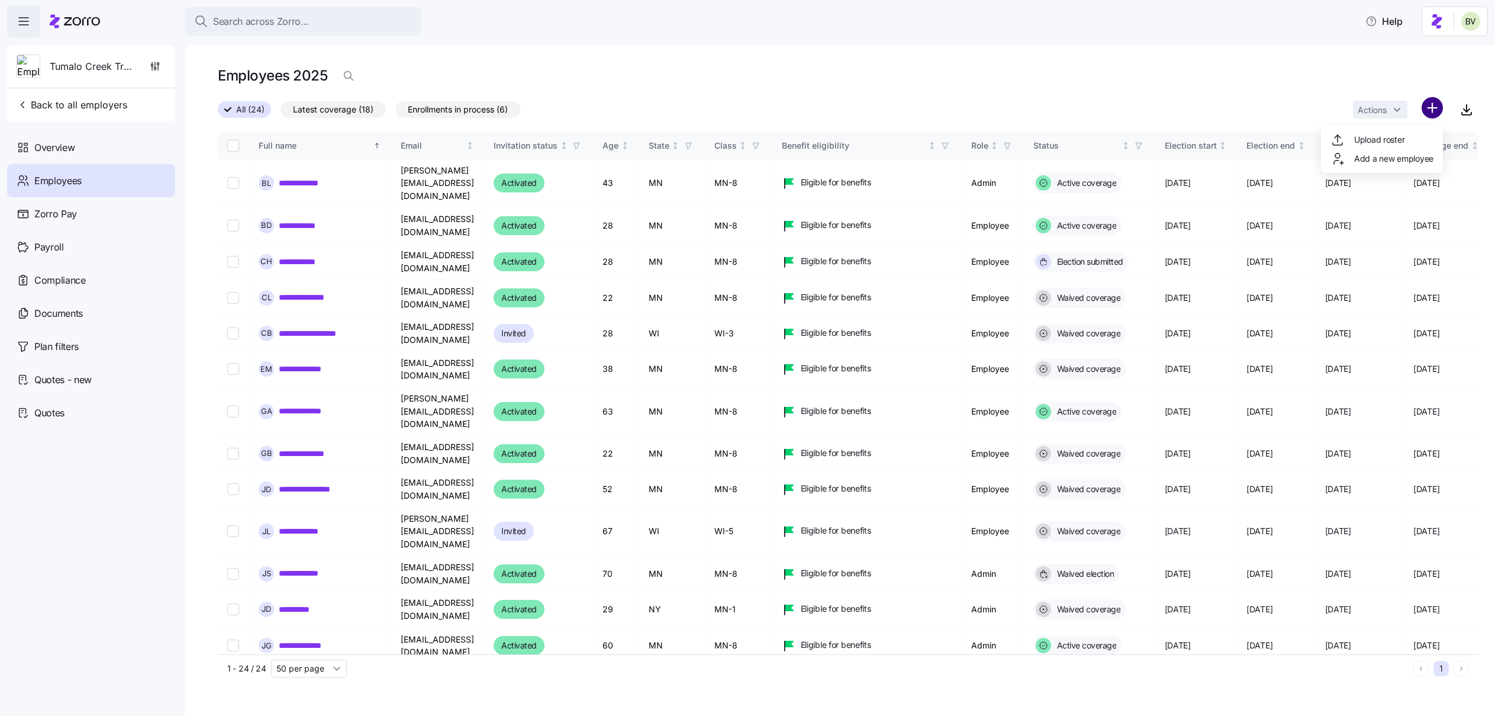
click at [1428, 117] on html "**********" at bounding box center [747, 354] width 1495 height 708
click at [1377, 157] on span "Add a new employee" at bounding box center [1393, 159] width 79 height 12
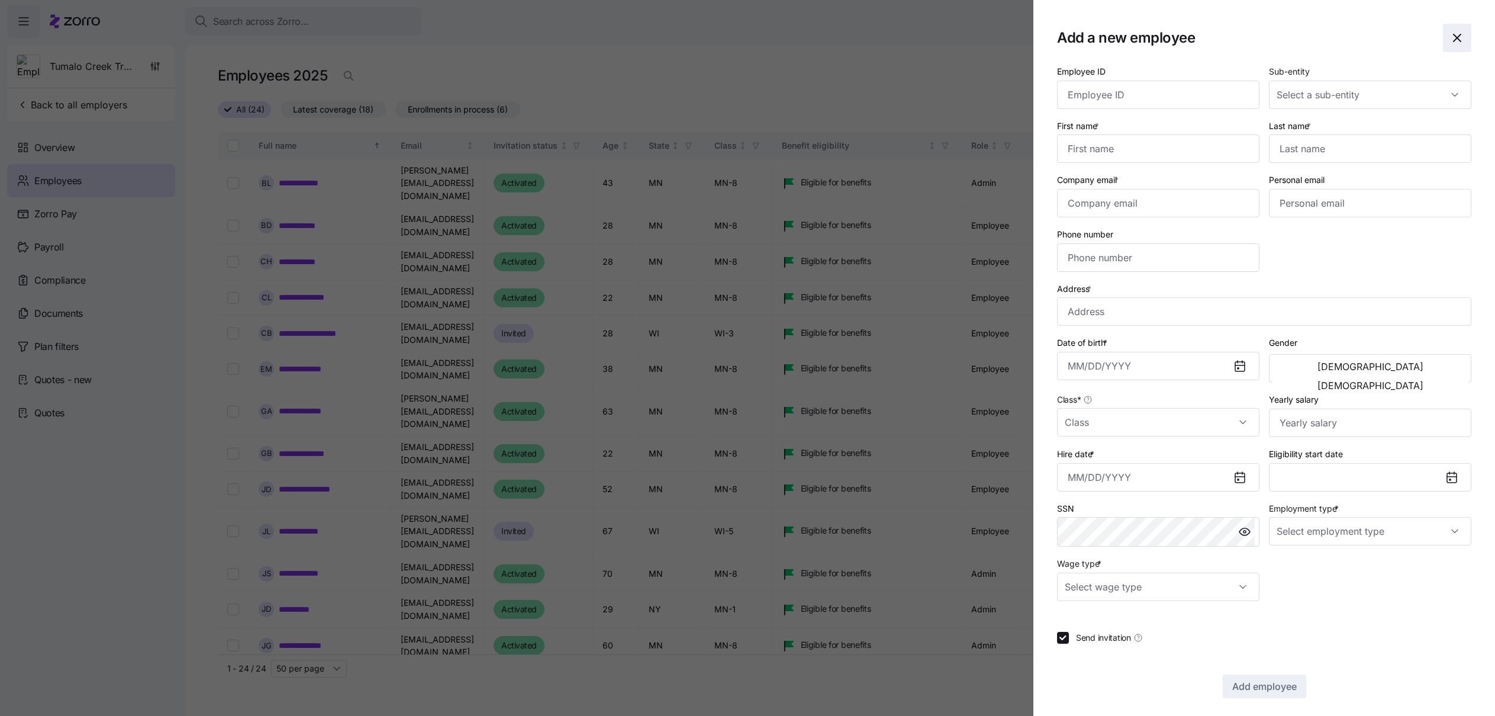
click at [1450, 43] on icon "button" at bounding box center [1457, 38] width 14 height 14
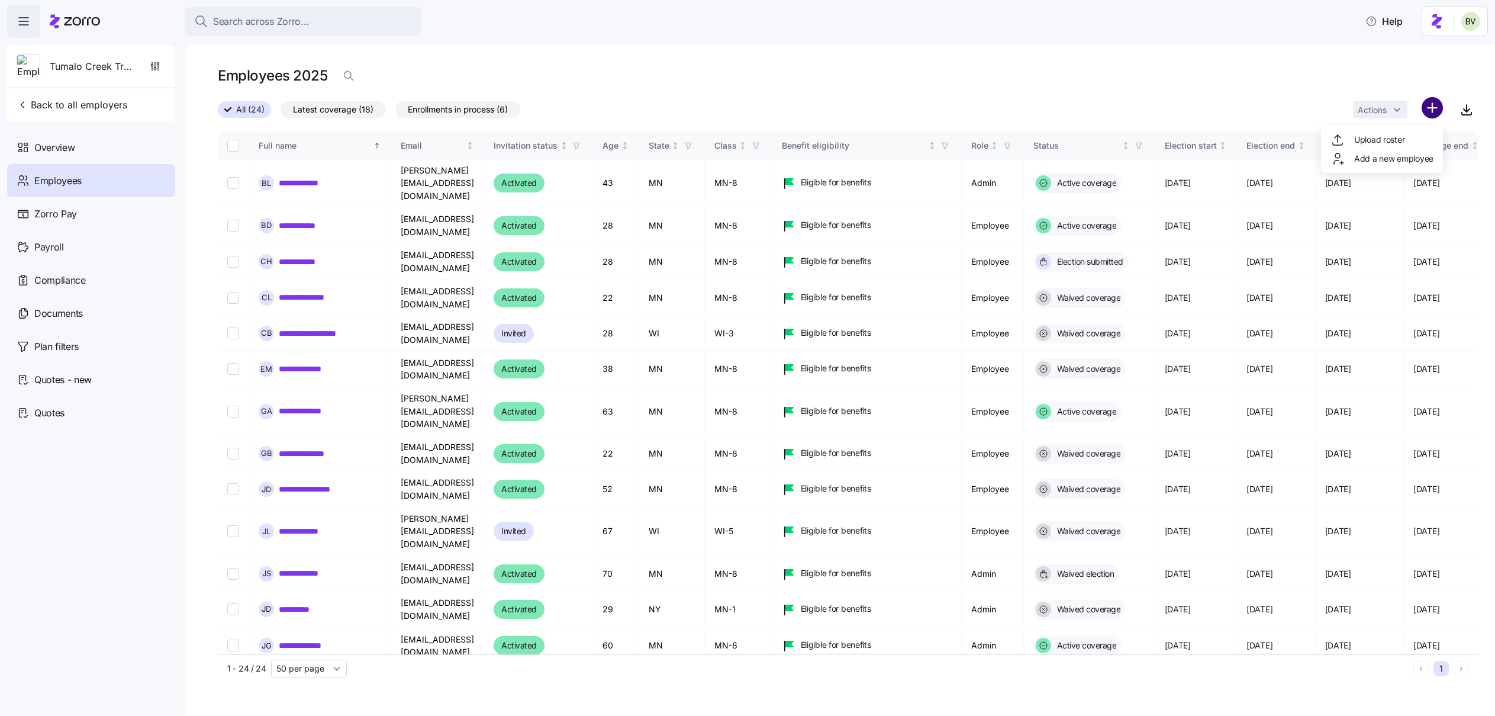
click at [1433, 104] on html "**********" at bounding box center [747, 354] width 1495 height 708
click at [1369, 138] on span "Upload roster" at bounding box center [1379, 140] width 50 height 12
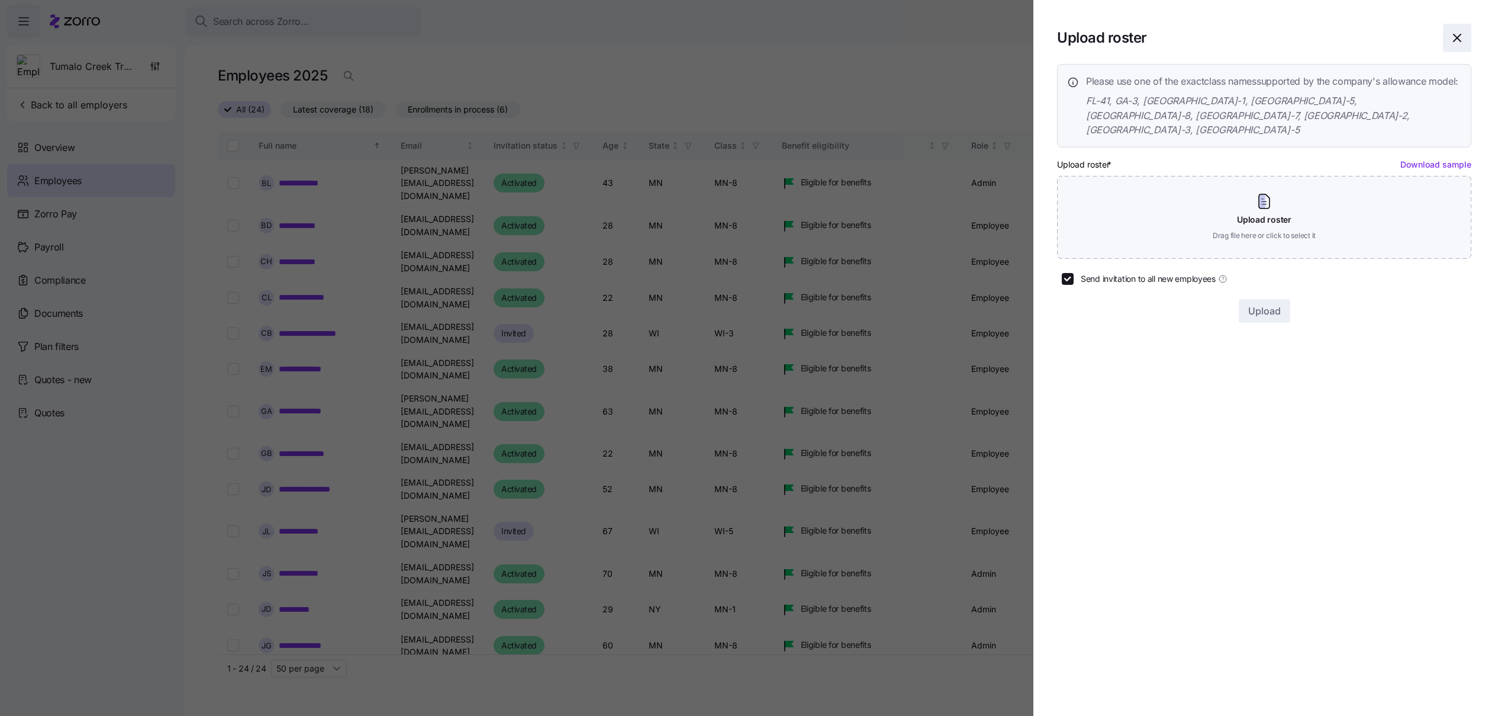
click at [1465, 25] on span "button" at bounding box center [1456, 37] width 27 height 27
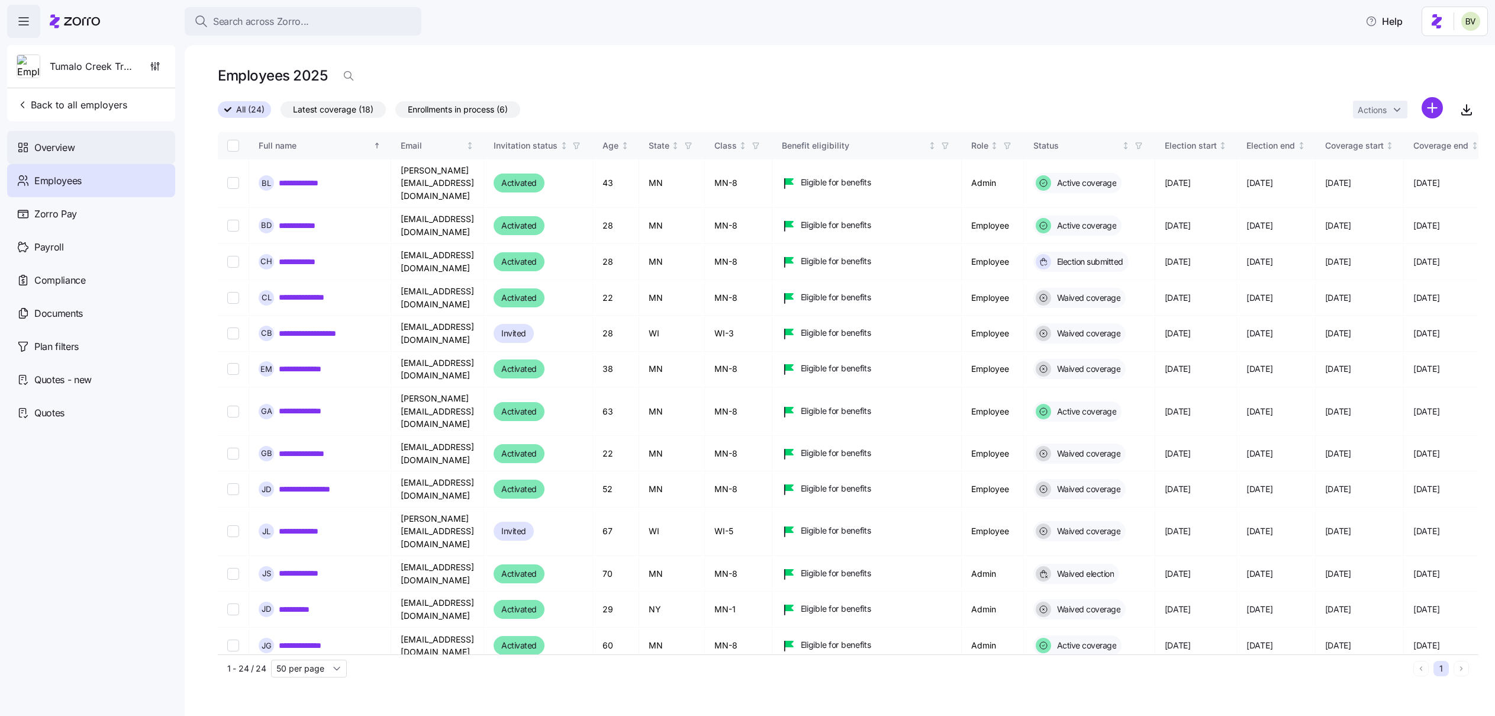
click at [41, 157] on div "Overview" at bounding box center [91, 147] width 168 height 33
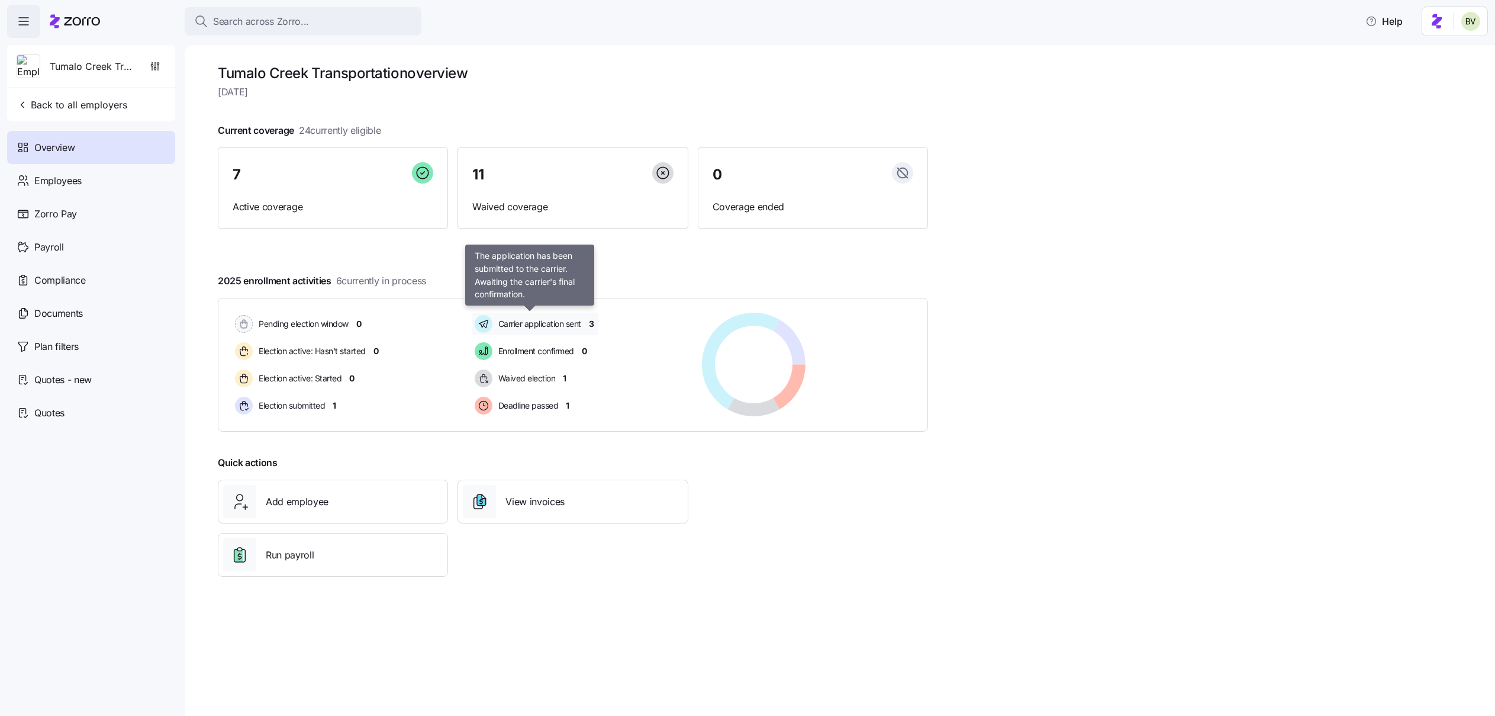
click at [539, 321] on span "Carrier application sent" at bounding box center [538, 324] width 86 height 12
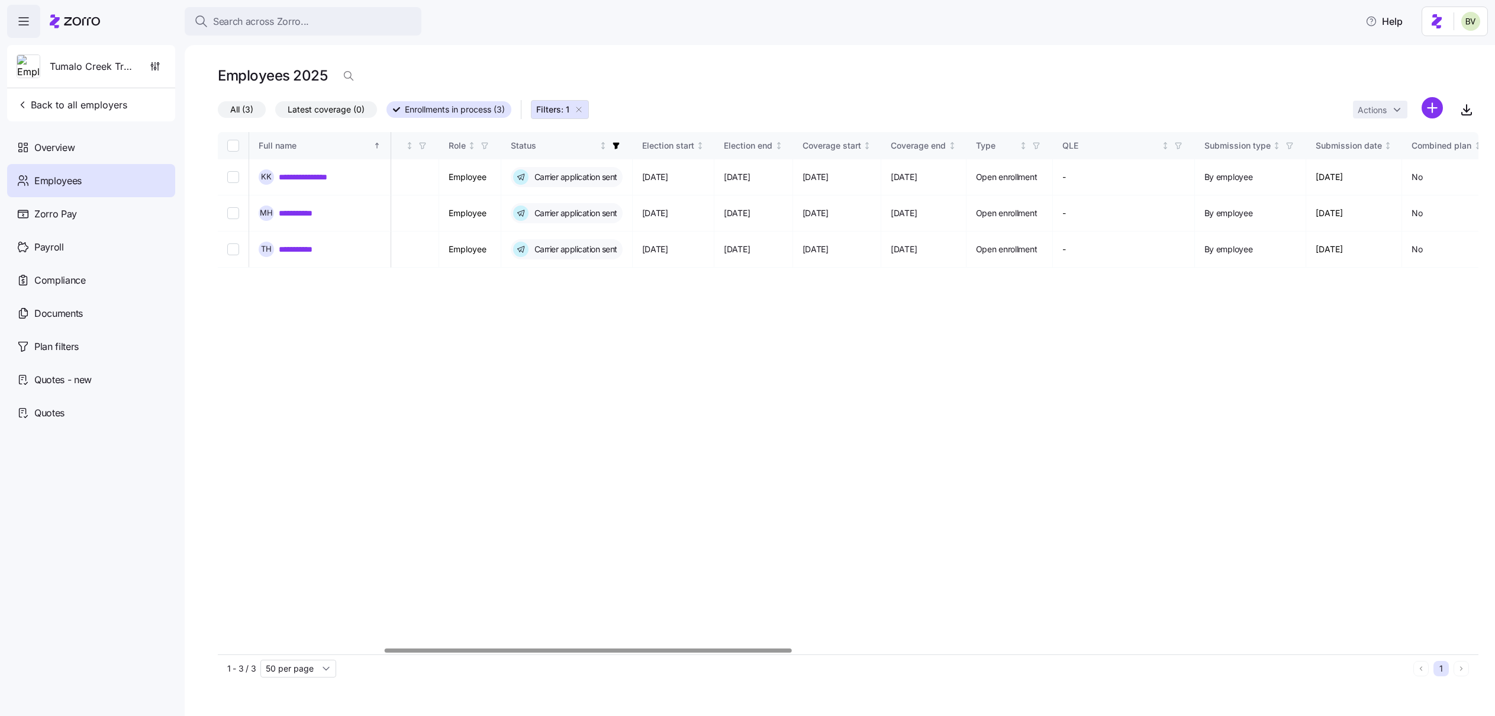
scroll to position [0, 530]
drag, startPoint x: 353, startPoint y: 175, endPoint x: 279, endPoint y: 176, distance: 74.6
click at [279, 176] on div "**********" at bounding box center [320, 176] width 123 height 15
copy link "**********"
drag, startPoint x: 338, startPoint y: 208, endPoint x: 279, endPoint y: 213, distance: 58.8
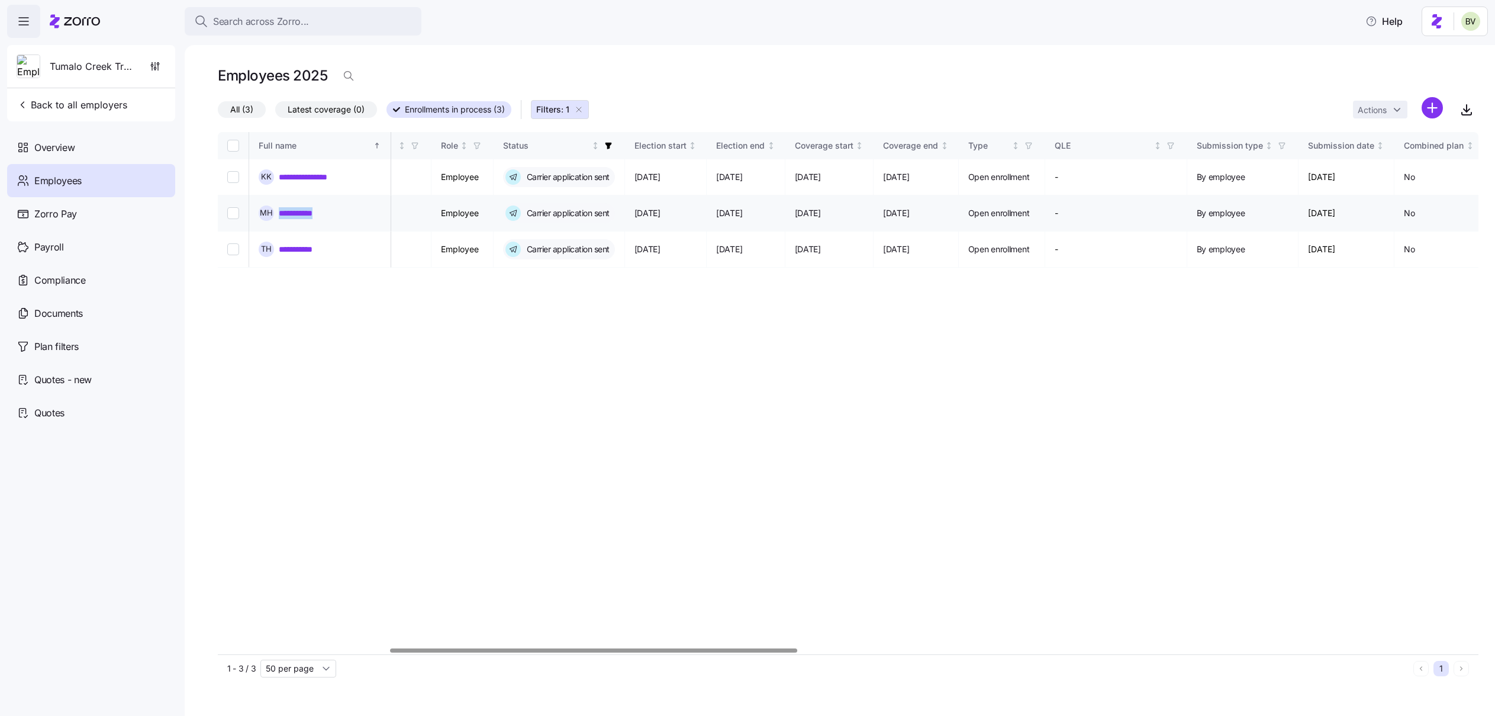
click at [279, 213] on div "**********" at bounding box center [320, 212] width 123 height 15
copy link "**********"
drag, startPoint x: 350, startPoint y: 243, endPoint x: 278, endPoint y: 245, distance: 72.2
click at [278, 245] on div "**********" at bounding box center [320, 248] width 123 height 15
copy link "**********"
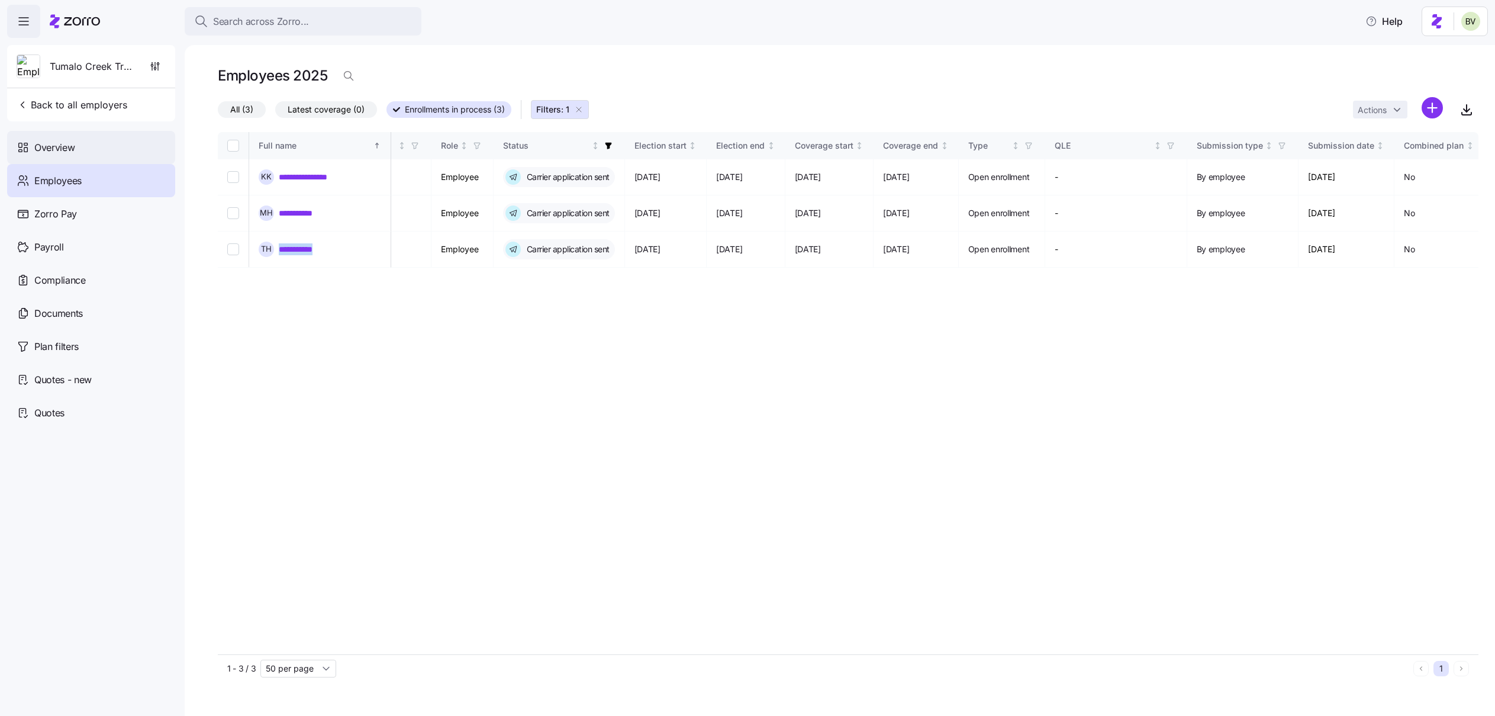
click at [65, 147] on span "Overview" at bounding box center [54, 147] width 40 height 15
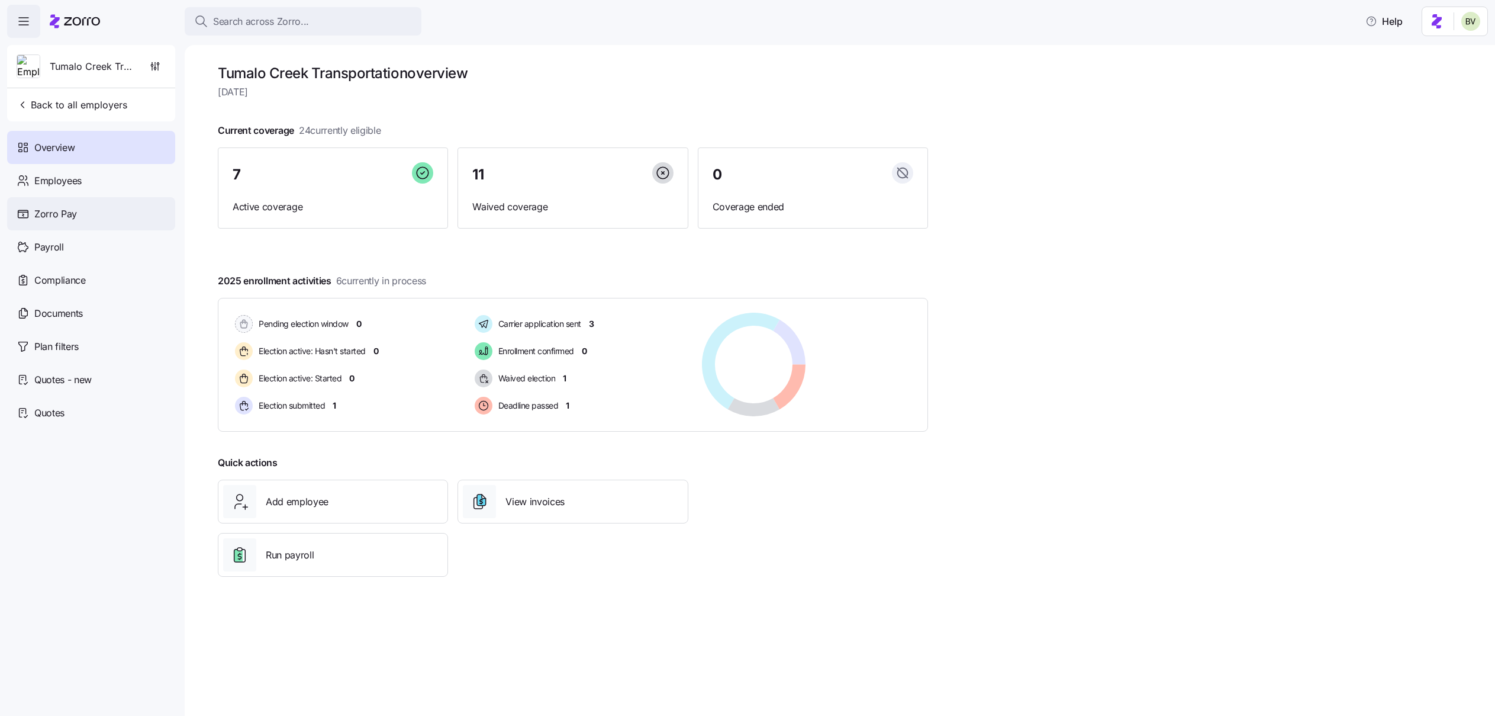
click at [78, 210] on div "Zorro Pay" at bounding box center [91, 213] width 168 height 33
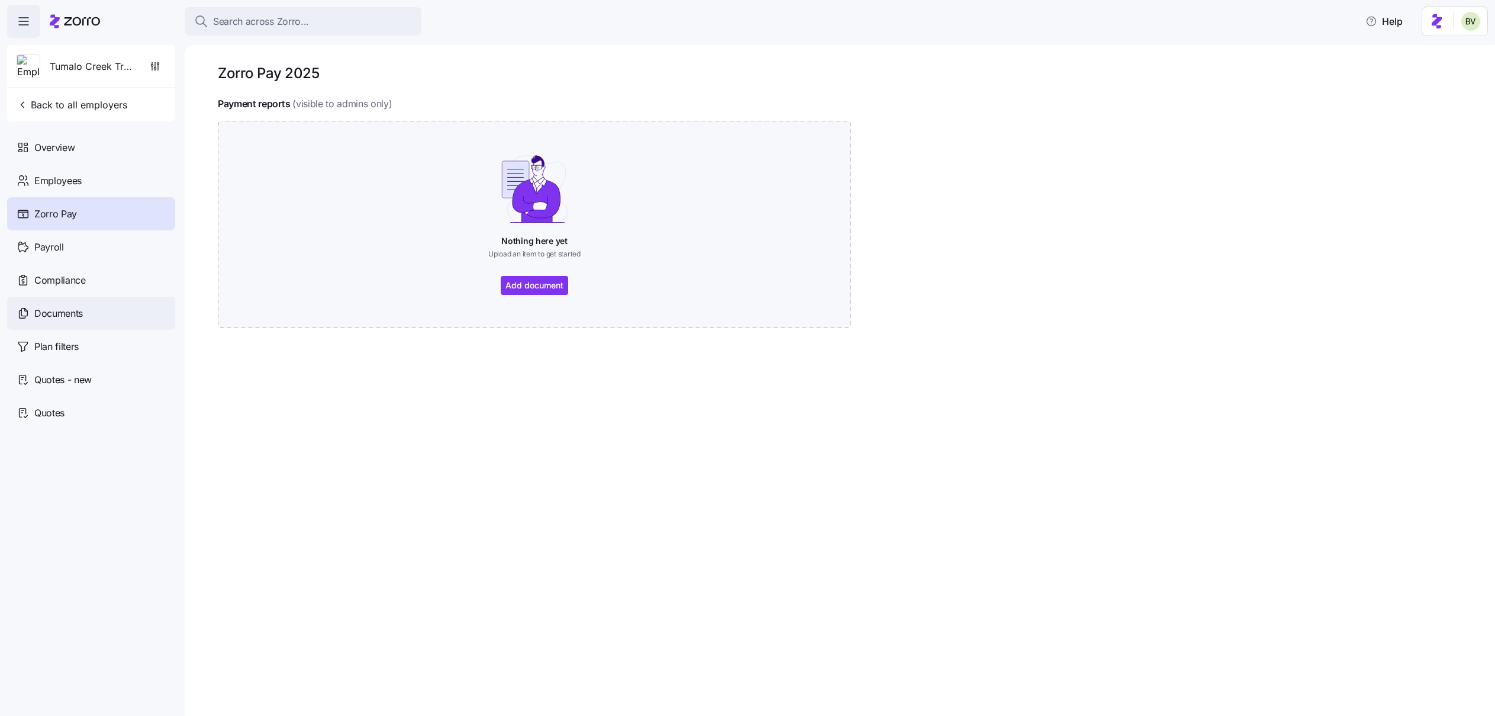
click at [74, 312] on span "Documents" at bounding box center [58, 313] width 49 height 15
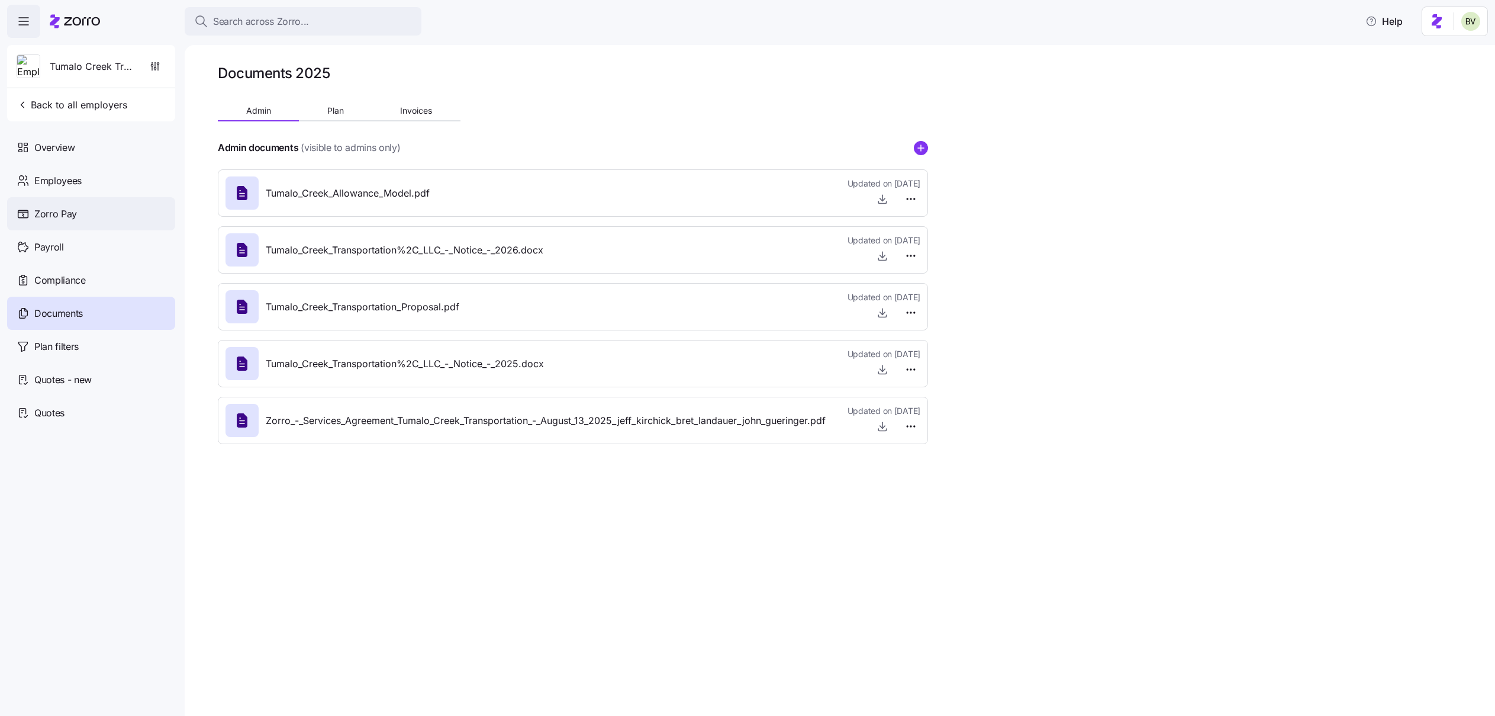
click at [72, 214] on span "Zorro Pay" at bounding box center [55, 214] width 43 height 15
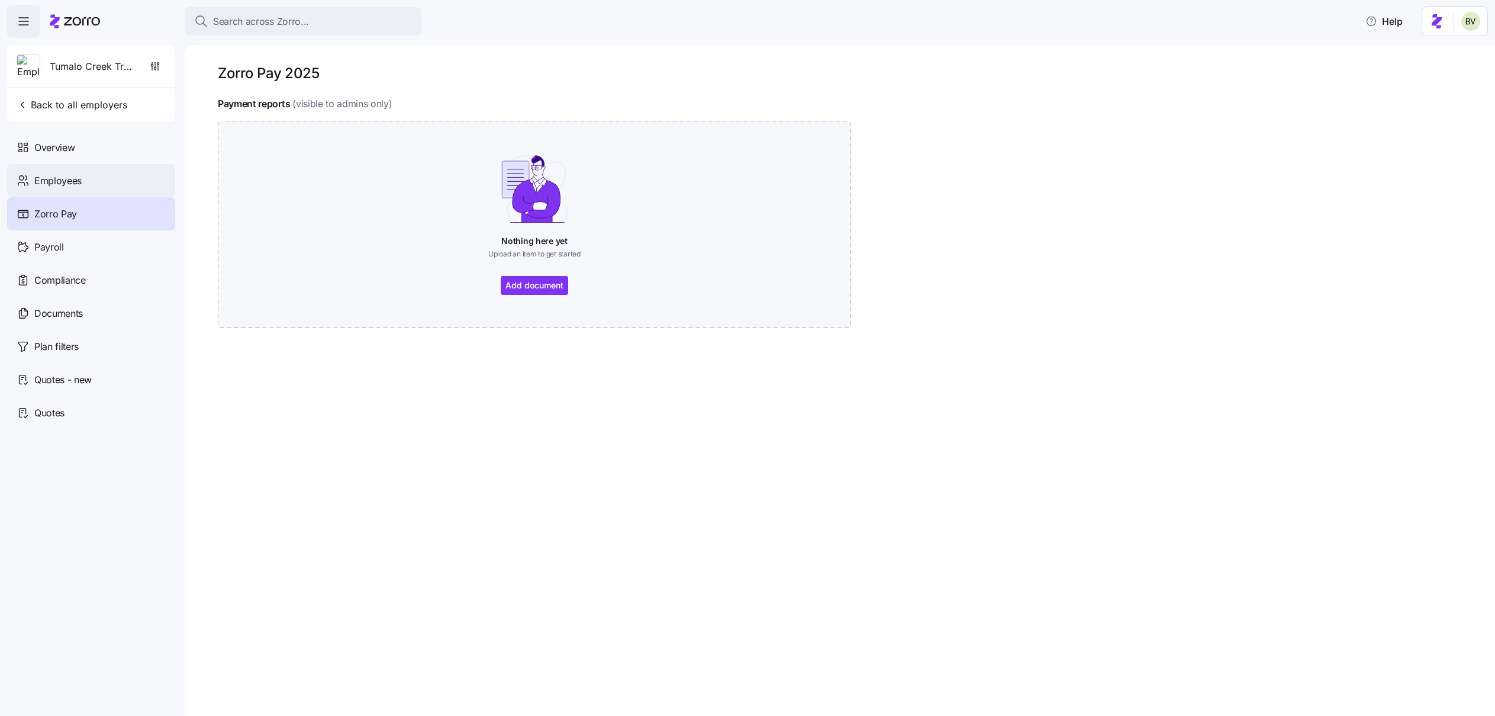
click at [55, 175] on span "Employees" at bounding box center [57, 180] width 47 height 15
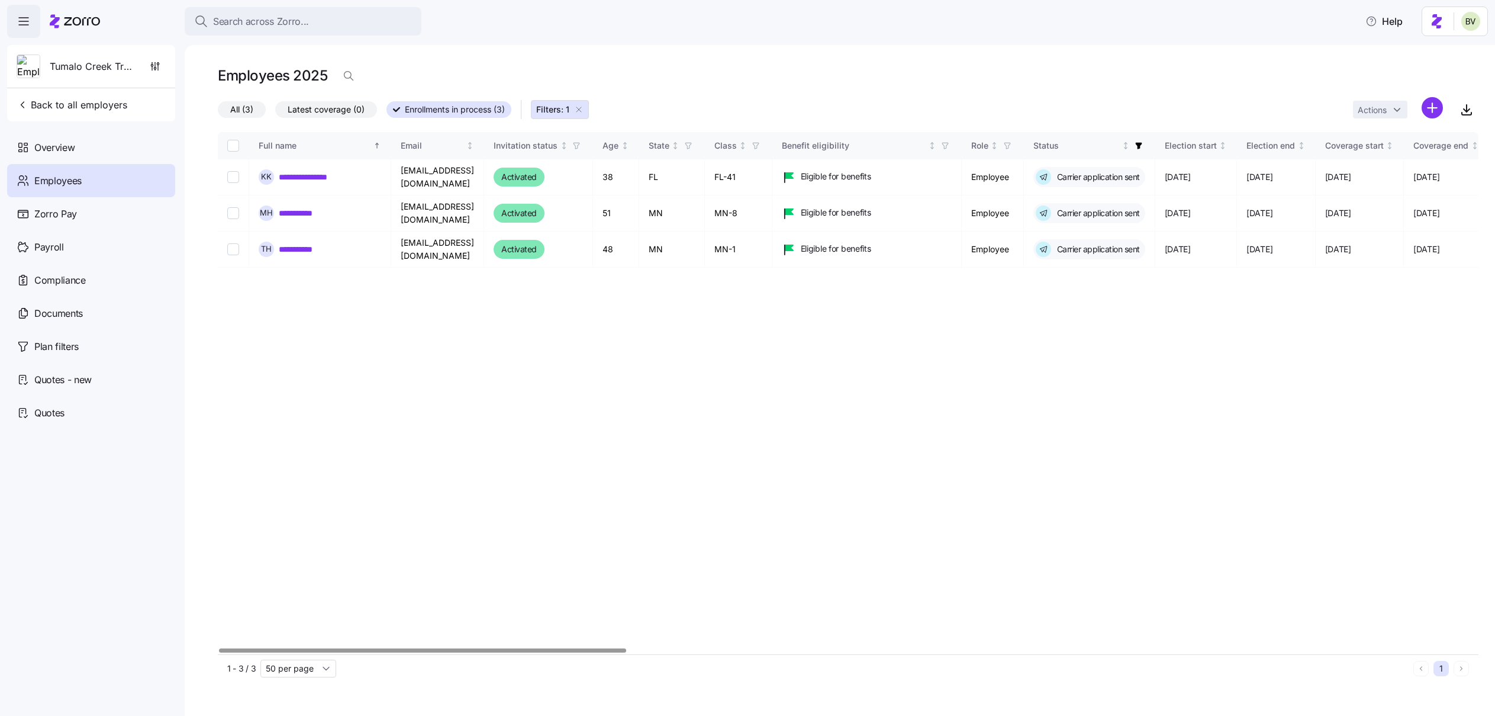
click at [810, 389] on div "**********" at bounding box center [848, 393] width 1261 height 522
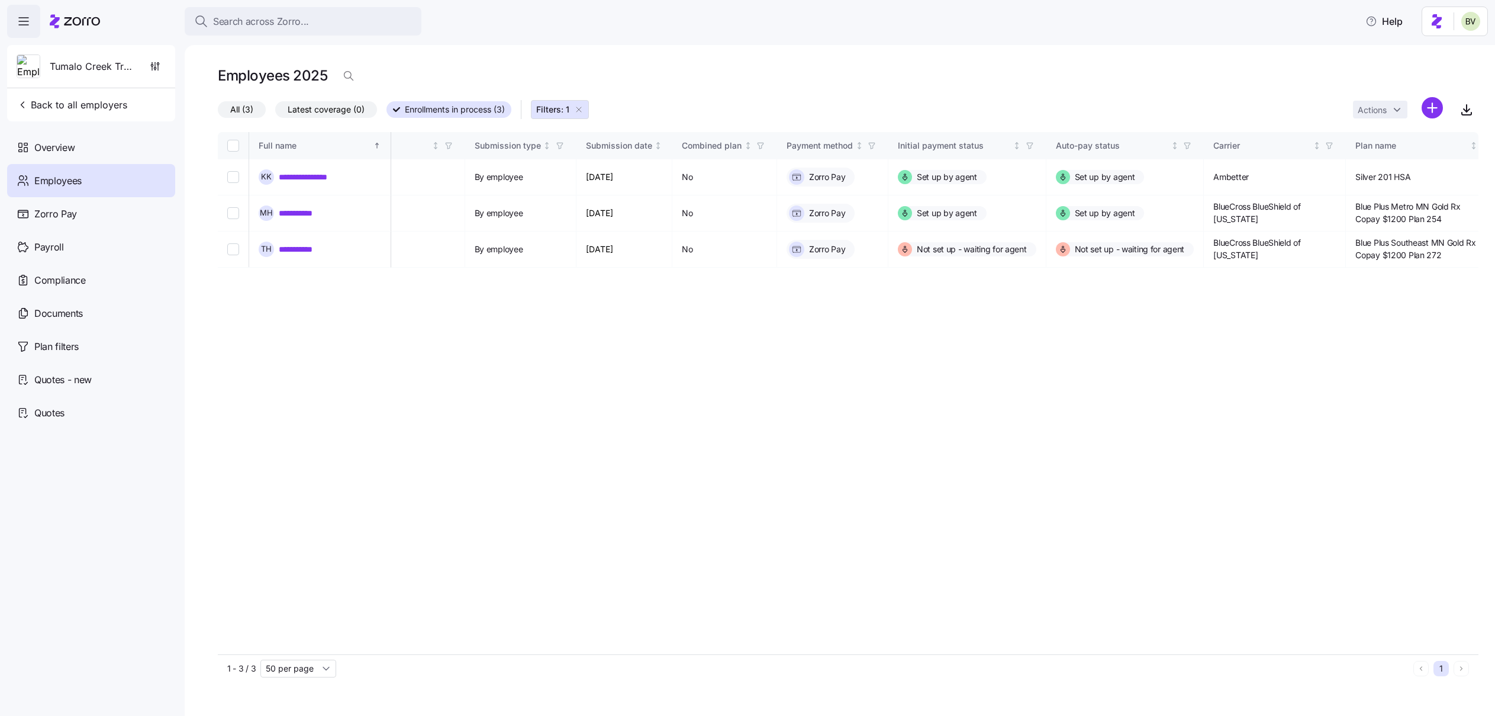
scroll to position [0, 1252]
